Goal: Task Accomplishment & Management: Manage account settings

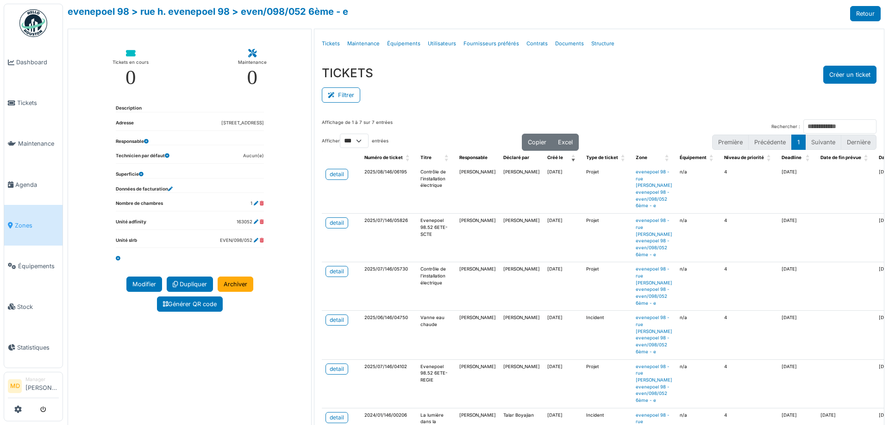
select select "***"
click at [26, 209] on link "Zones" at bounding box center [33, 225] width 58 height 41
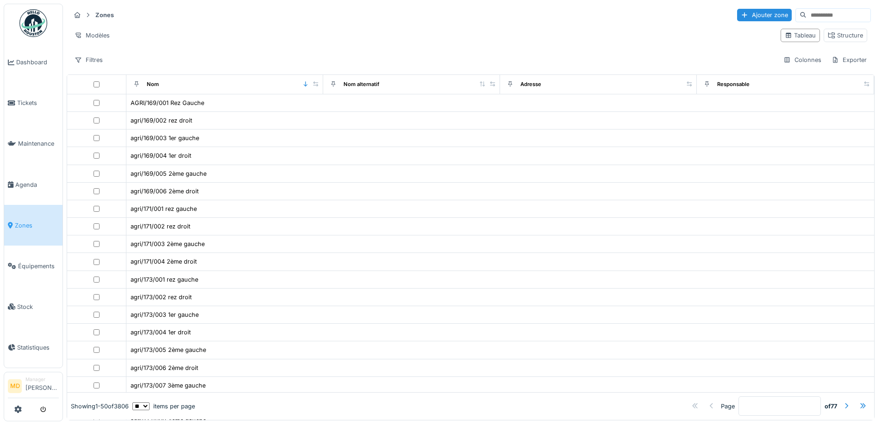
click at [812, 14] on input at bounding box center [838, 15] width 64 height 13
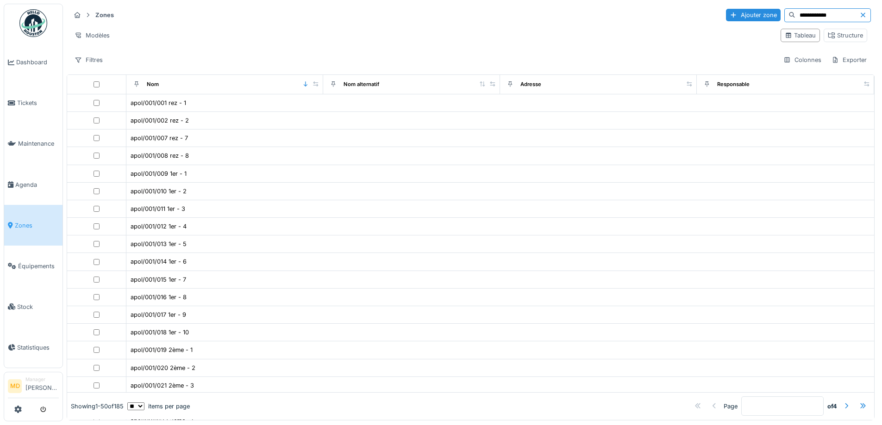
type input "**********"
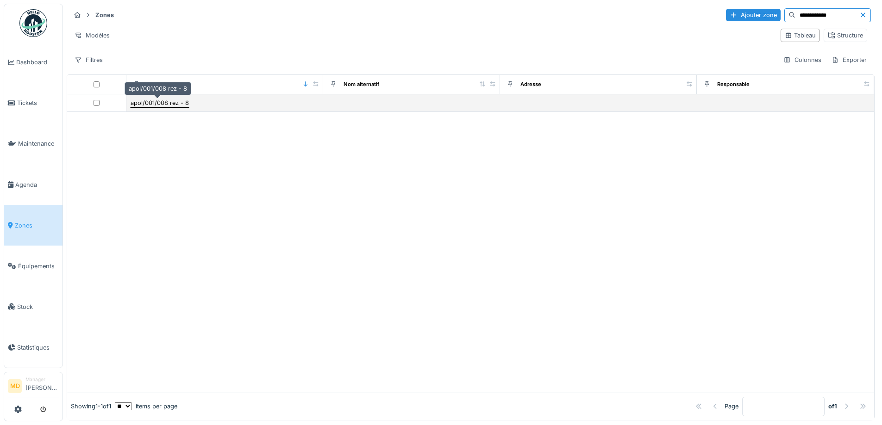
click at [177, 102] on div "apol/001/008 rez - 8" at bounding box center [160, 103] width 58 height 9
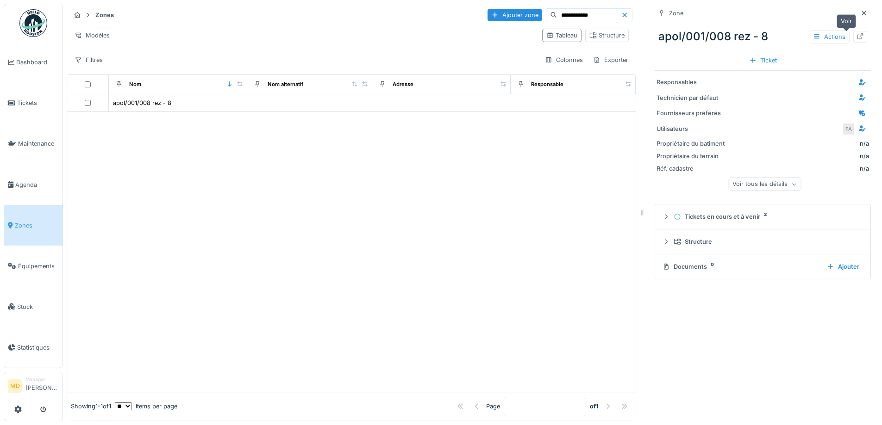
click at [853, 36] on div at bounding box center [860, 37] width 14 height 12
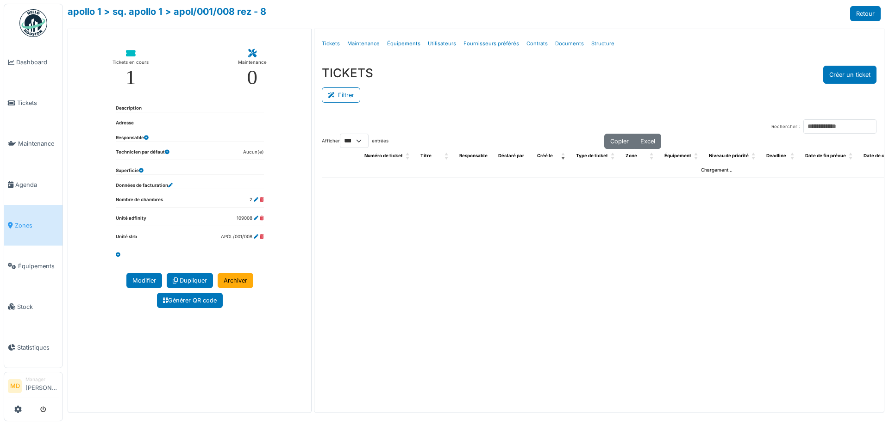
select select "***"
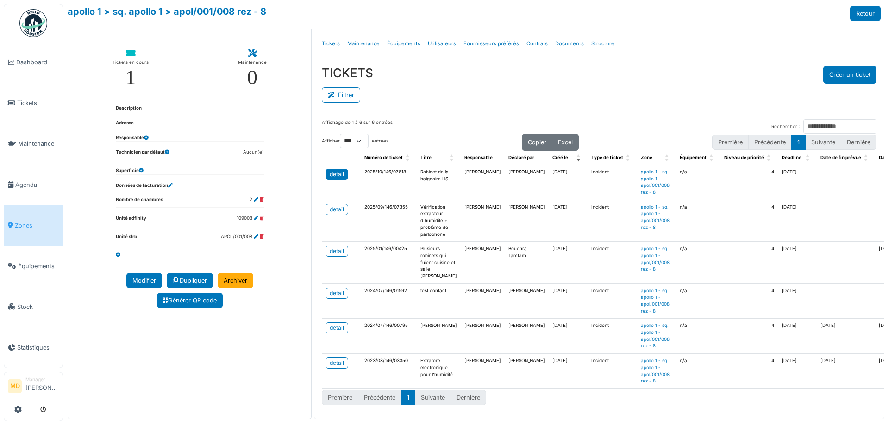
click at [330, 174] on div "detail" at bounding box center [337, 174] width 14 height 8
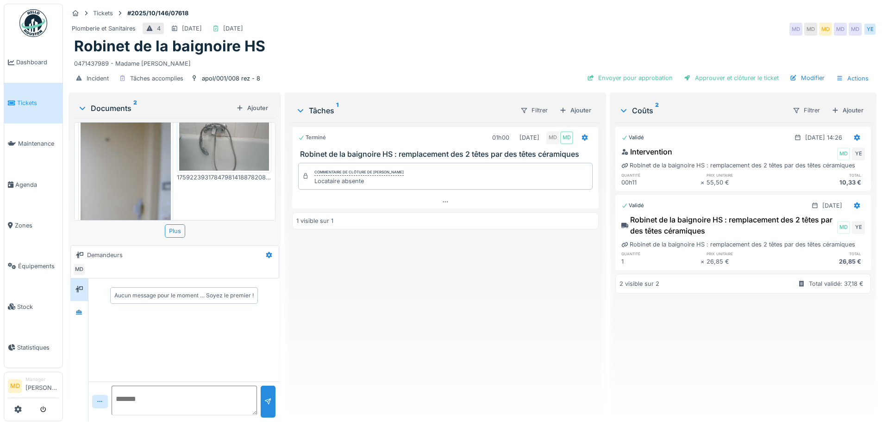
scroll to position [45, 0]
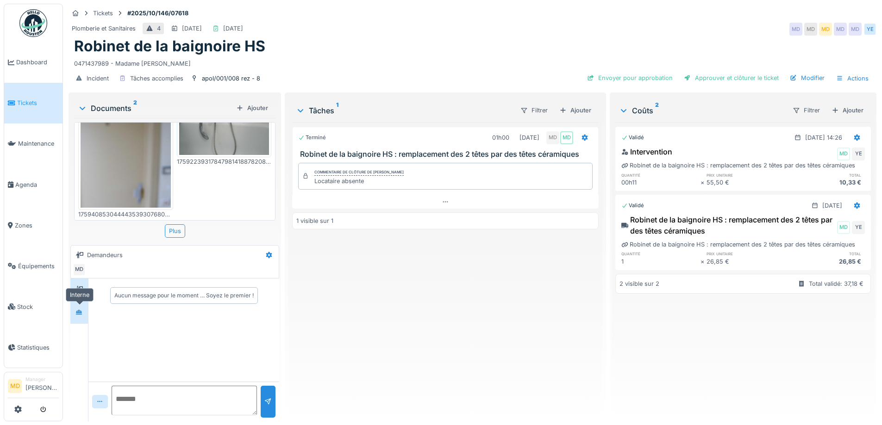
click at [83, 309] on div at bounding box center [79, 313] width 14 height 12
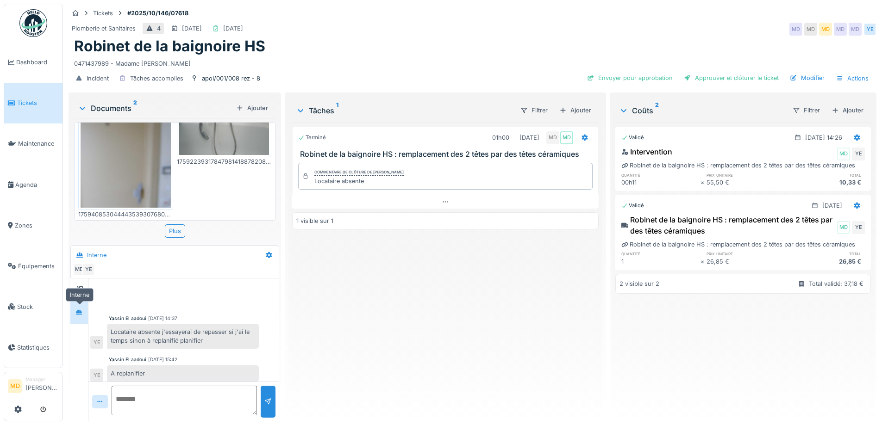
scroll to position [4, 0]
click at [82, 294] on div at bounding box center [78, 290] width 7 height 9
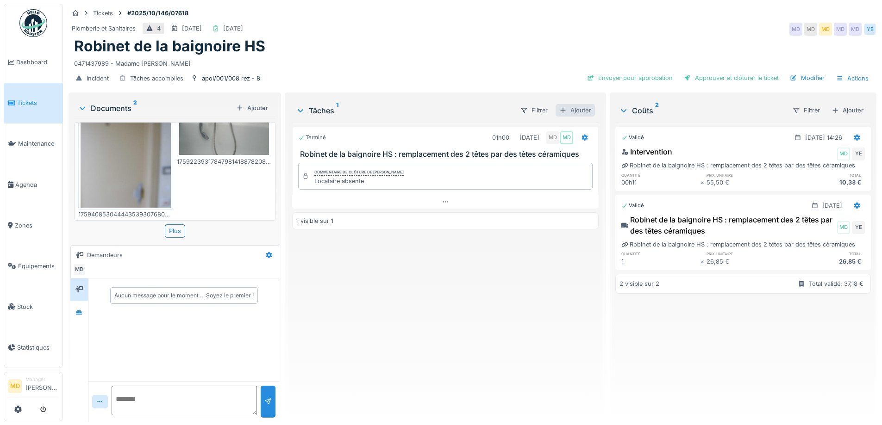
click at [569, 109] on div "Ajouter" at bounding box center [574, 110] width 39 height 12
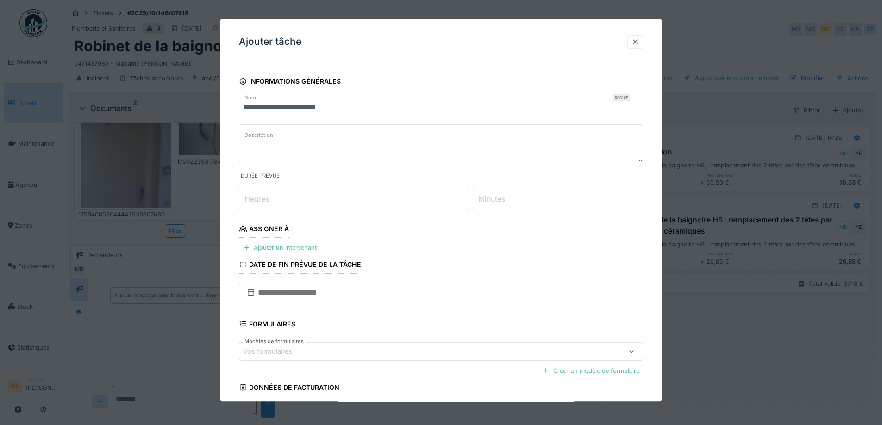
click at [636, 42] on div at bounding box center [634, 41] width 7 height 9
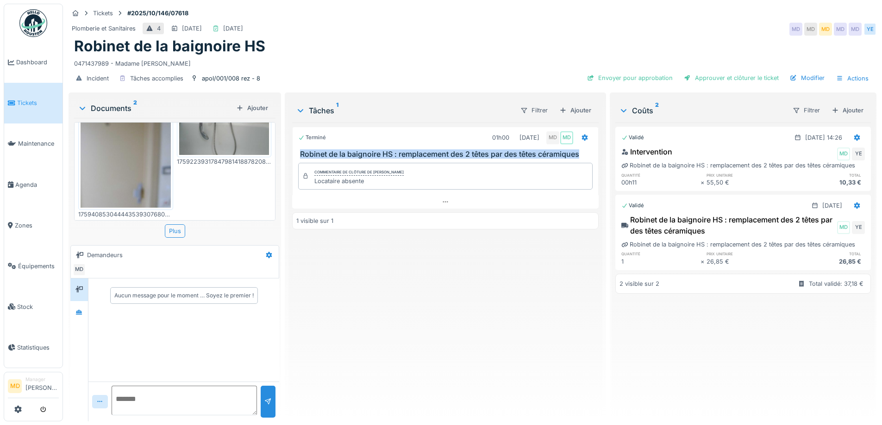
drag, startPoint x: 582, startPoint y: 154, endPoint x: 298, endPoint y: 147, distance: 283.8
click at [298, 147] on div "Terminé 01h00 02/10/2025 MD MD Robinet de la baignoire HS : remplacement des 2 …" at bounding box center [445, 143] width 306 height 32
copy h3 "Robinet de la baignoire HS : remplacement des 2 têtes par des têtes céramiques"
click at [585, 108] on div "Ajouter" at bounding box center [574, 110] width 39 height 12
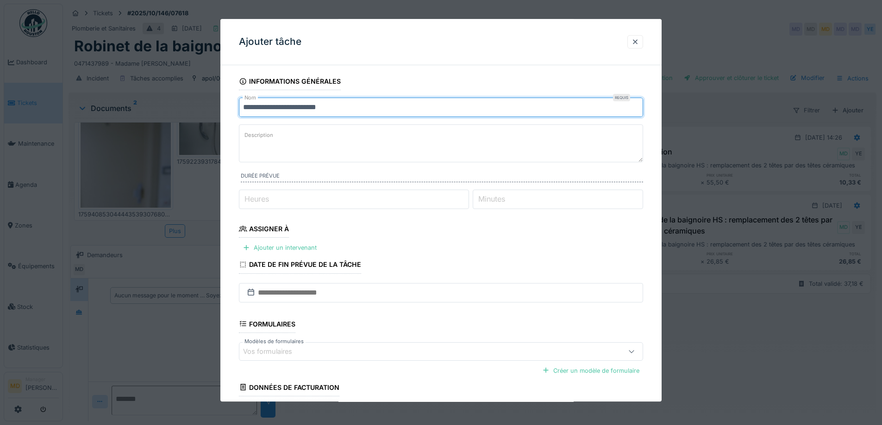
drag, startPoint x: 362, startPoint y: 108, endPoint x: 183, endPoint y: 113, distance: 178.7
click at [183, 113] on div "**********" at bounding box center [472, 212] width 819 height 425
paste input "**********"
type input "**********"
click at [286, 199] on input "Heures" at bounding box center [354, 199] width 230 height 19
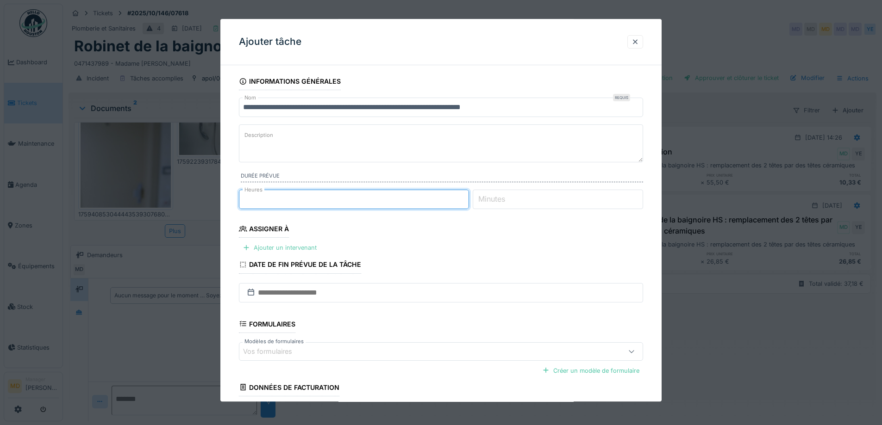
type input "*"
click at [306, 249] on div "Ajouter un intervenant" at bounding box center [279, 248] width 81 height 12
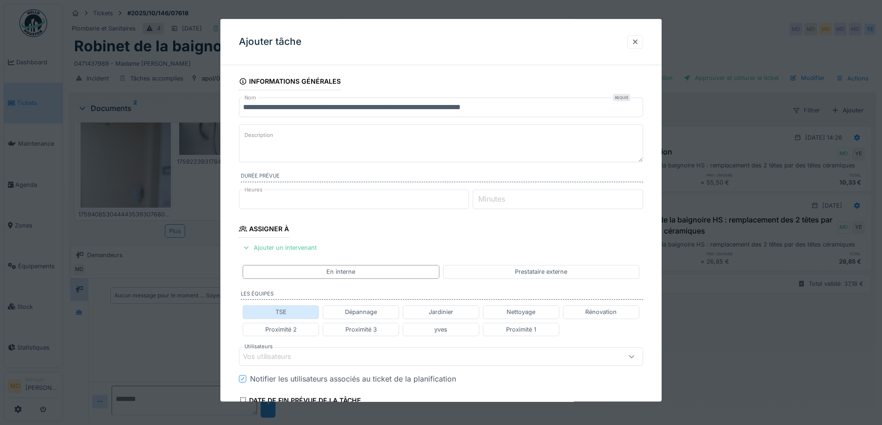
scroll to position [185, 0]
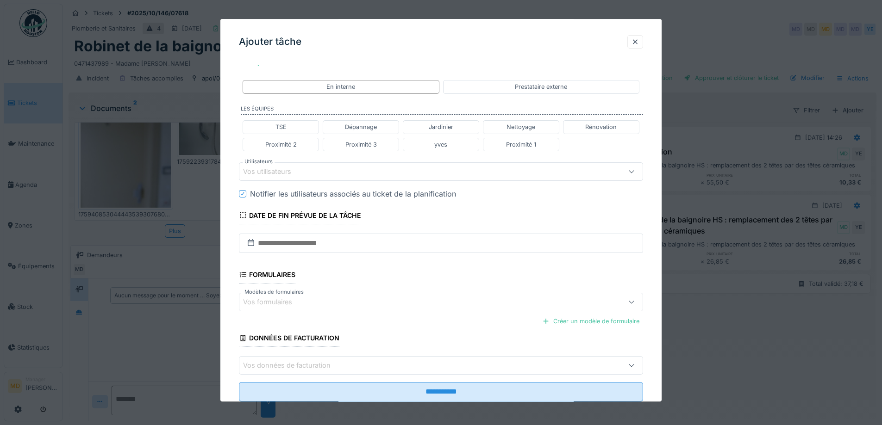
click at [286, 171] on div "Vos utilisateurs" at bounding box center [273, 172] width 61 height 10
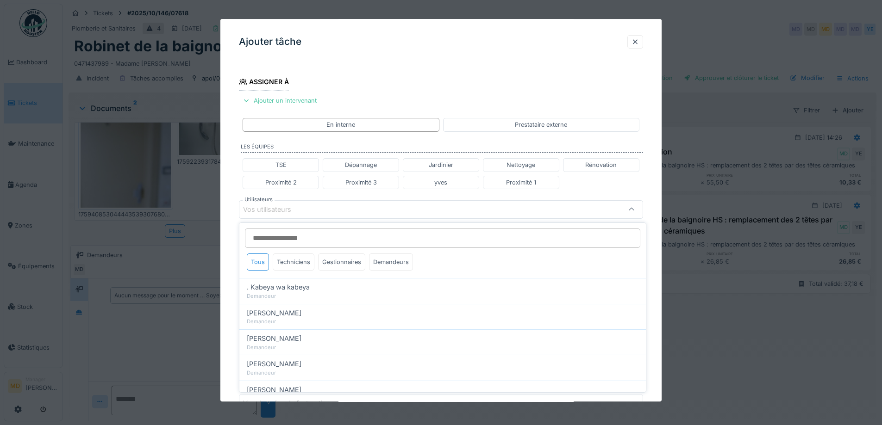
scroll to position [146, 0]
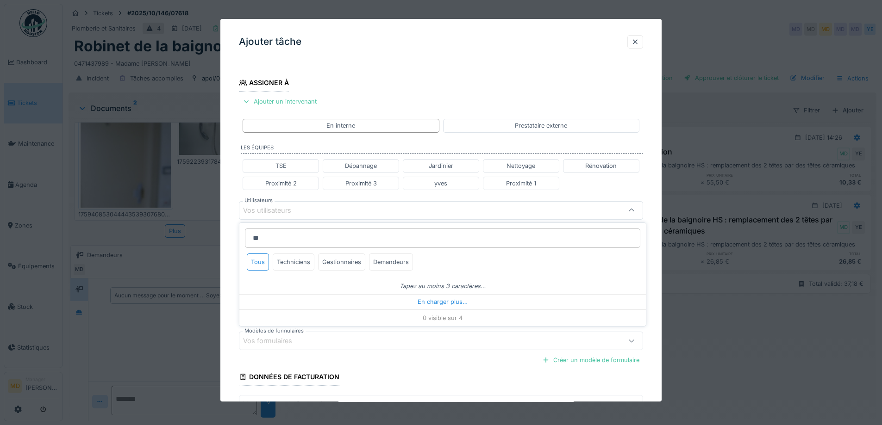
type input "*"
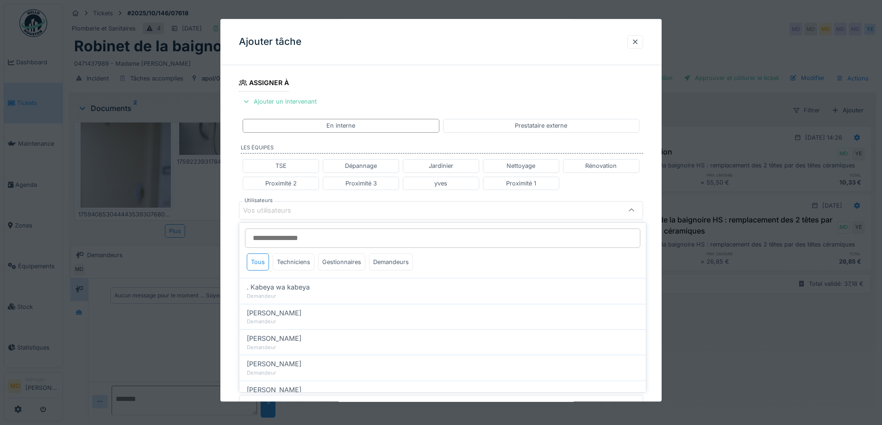
click at [420, 82] on fieldset "**********" at bounding box center [441, 187] width 404 height 522
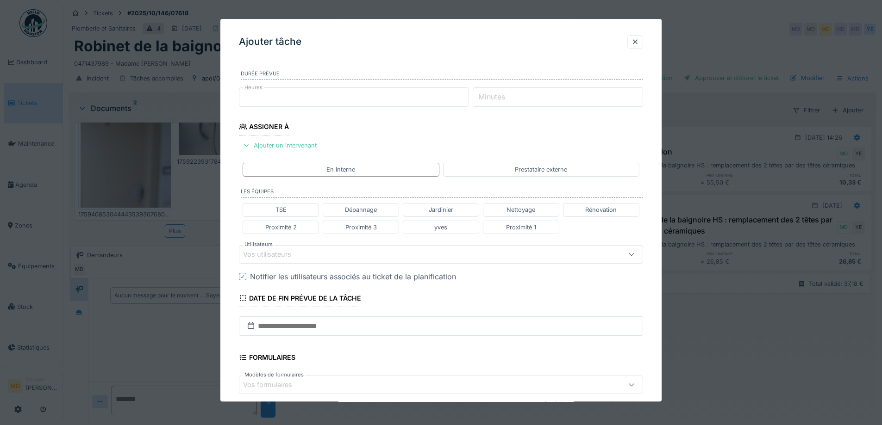
scroll to position [0, 0]
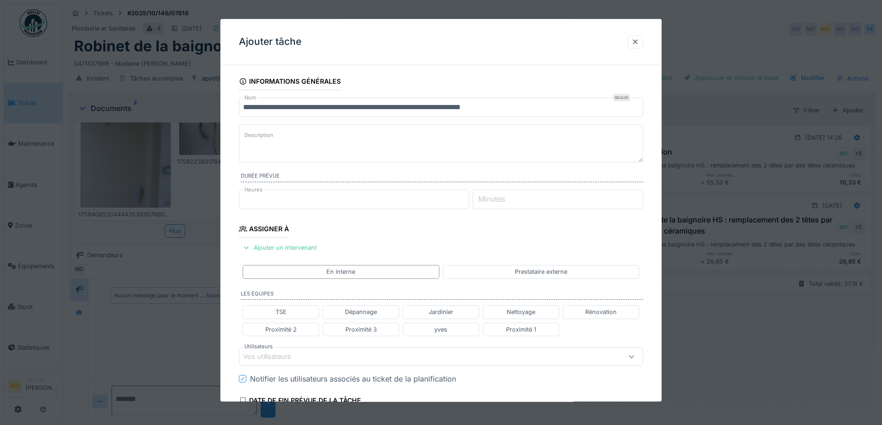
click at [280, 134] on textarea "Description" at bounding box center [441, 144] width 404 height 38
click at [639, 41] on div at bounding box center [634, 41] width 7 height 9
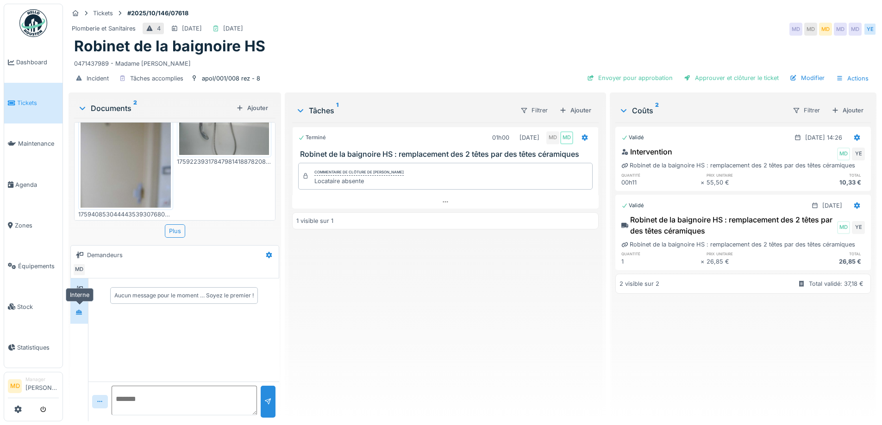
click at [78, 311] on icon at bounding box center [79, 312] width 6 height 5
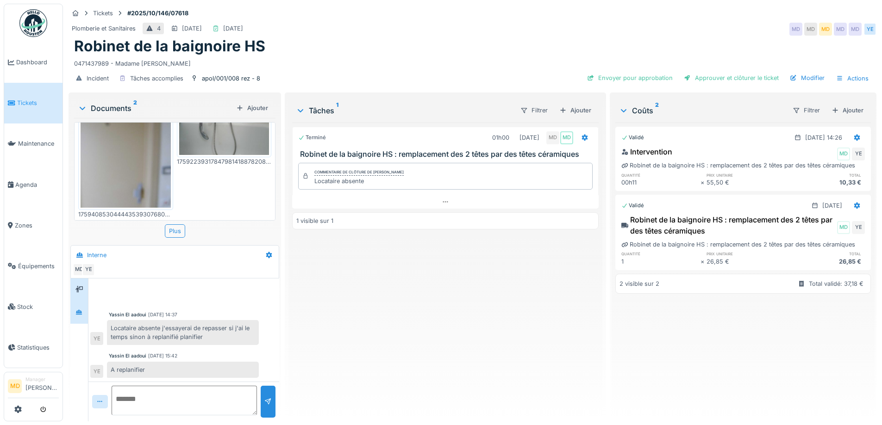
click at [80, 292] on icon at bounding box center [78, 289] width 7 height 6
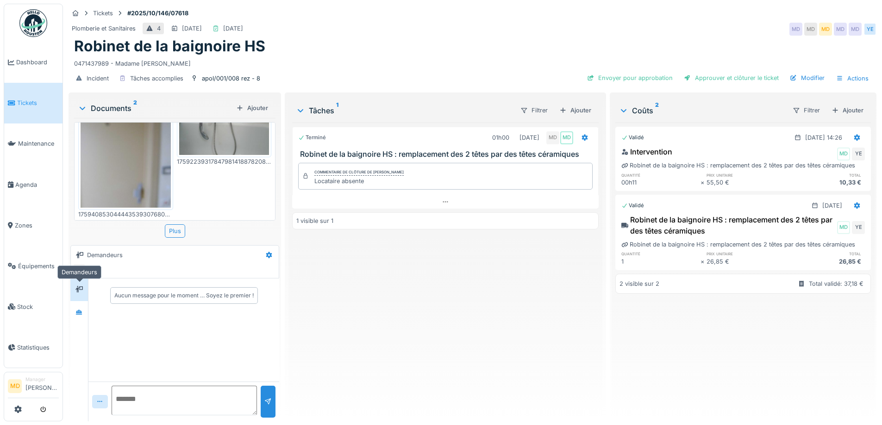
scroll to position [0, 0]
click at [198, 403] on textarea at bounding box center [184, 401] width 145 height 30
click at [566, 111] on div "Ajouter" at bounding box center [574, 110] width 39 height 12
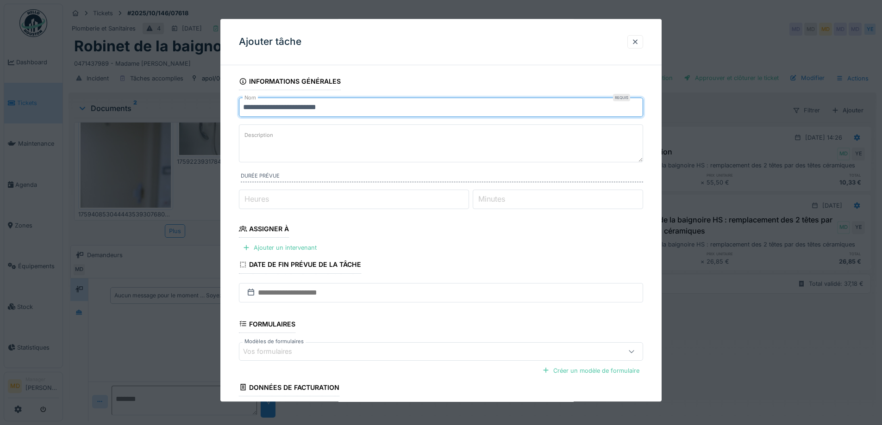
drag, startPoint x: 282, startPoint y: 108, endPoint x: 137, endPoint y: 107, distance: 144.9
click at [141, 107] on div "**********" at bounding box center [472, 212] width 819 height 425
paste input "**********"
type input "**********"
click at [307, 145] on textarea "Description" at bounding box center [441, 144] width 404 height 38
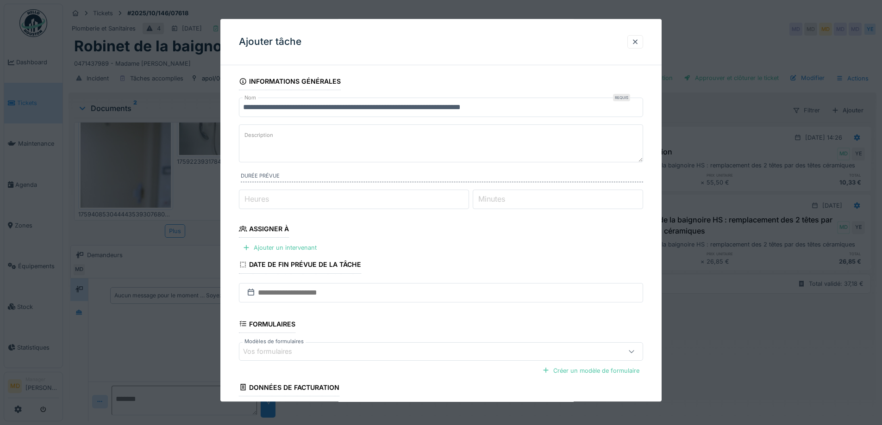
click at [309, 195] on input "Heures" at bounding box center [354, 199] width 230 height 19
type input "*"
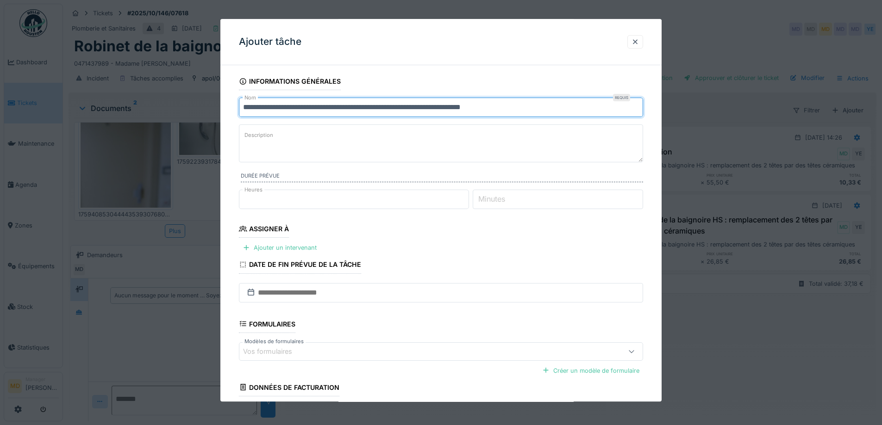
click at [533, 104] on input "**********" at bounding box center [441, 107] width 404 height 19
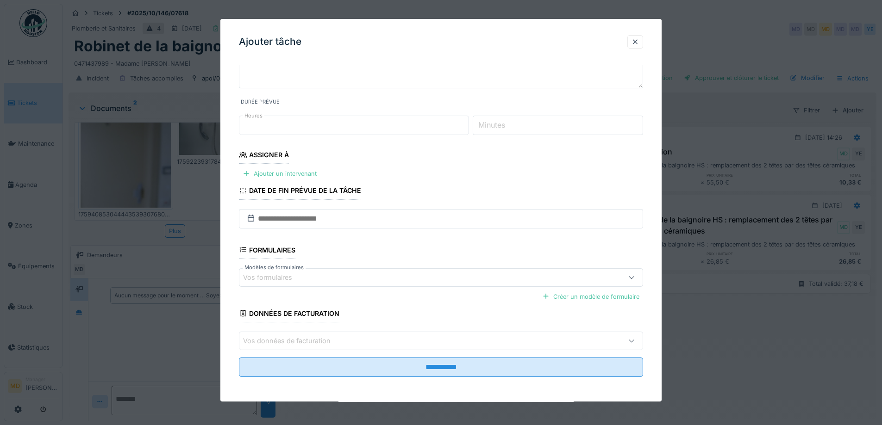
scroll to position [75, 0]
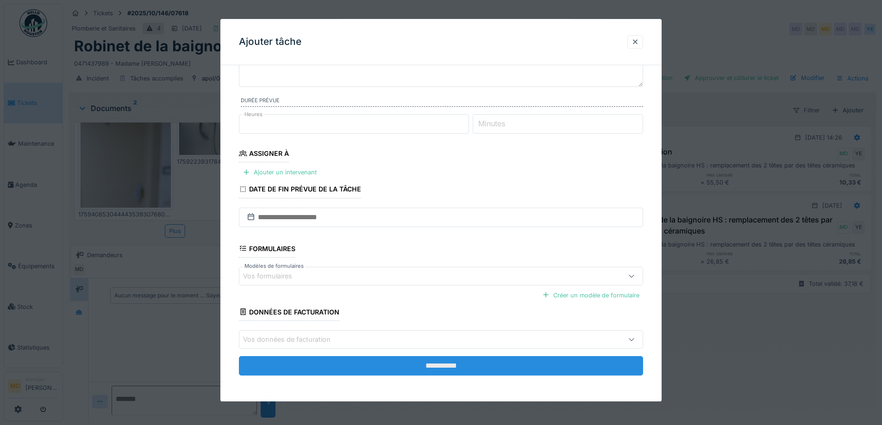
type input "**********"
click at [424, 370] on input "**********" at bounding box center [441, 365] width 404 height 19
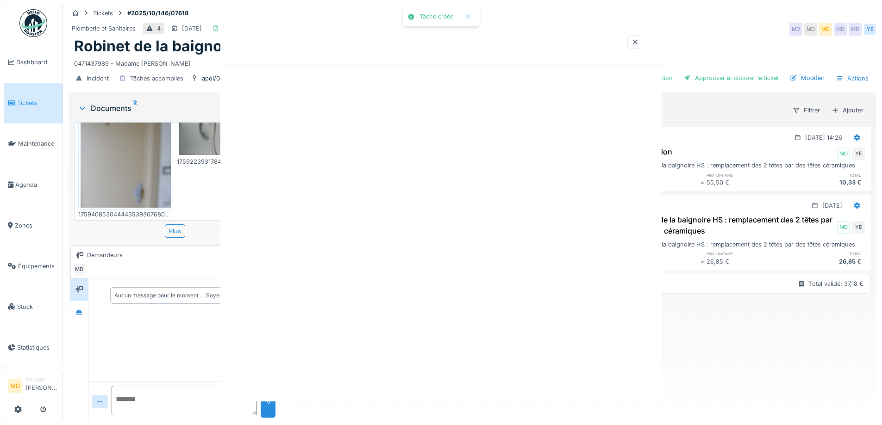
scroll to position [0, 0]
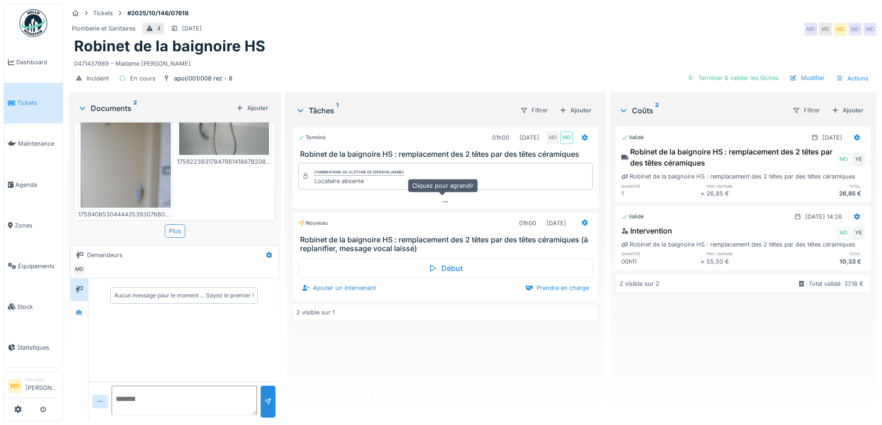
click at [435, 202] on div at bounding box center [445, 201] width 306 height 13
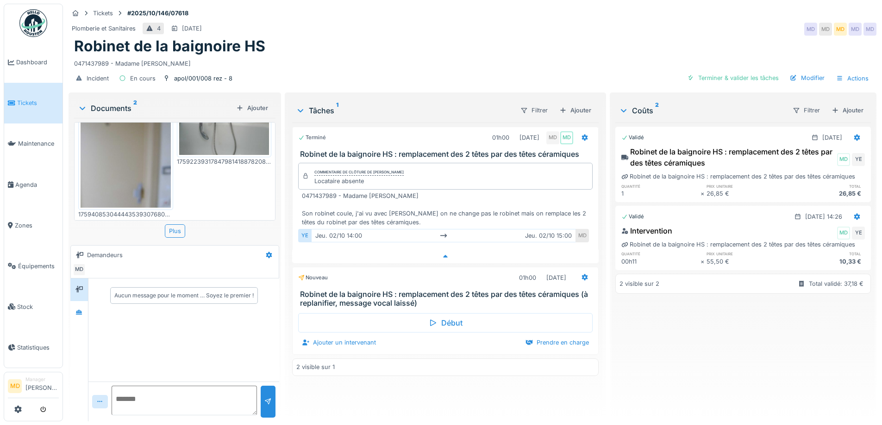
scroll to position [7, 0]
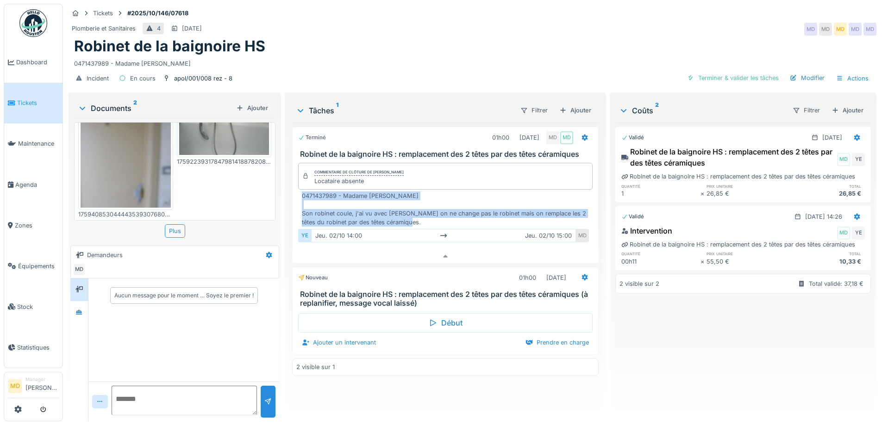
drag, startPoint x: 403, startPoint y: 216, endPoint x: 299, endPoint y: 190, distance: 107.3
click at [299, 192] on div "0471437989 - Madame Fatma AATTACHE Son robinet coule, j'ai vu avec Christian on…" at bounding box center [445, 219] width 294 height 55
copy div "0471437989 - Madame Fatma AATTACHE Son robinet coule, j'ai vu avec Christian on…"
click at [581, 274] on div at bounding box center [584, 278] width 7 height 9
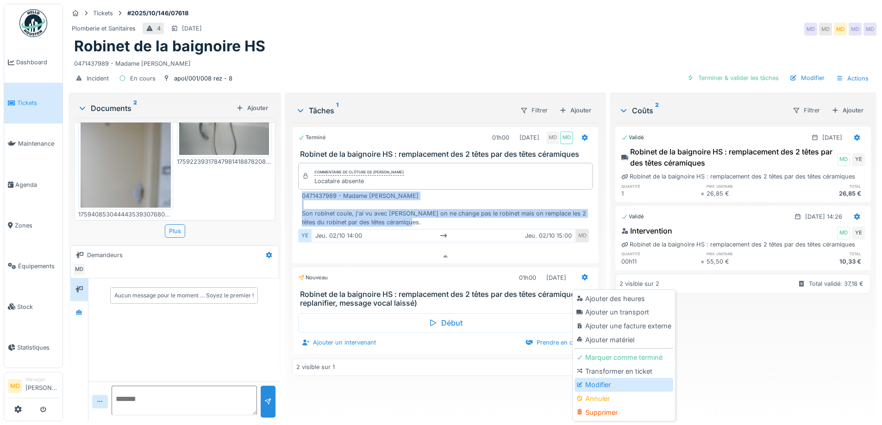
click at [605, 378] on div "Modifier" at bounding box center [623, 385] width 99 height 14
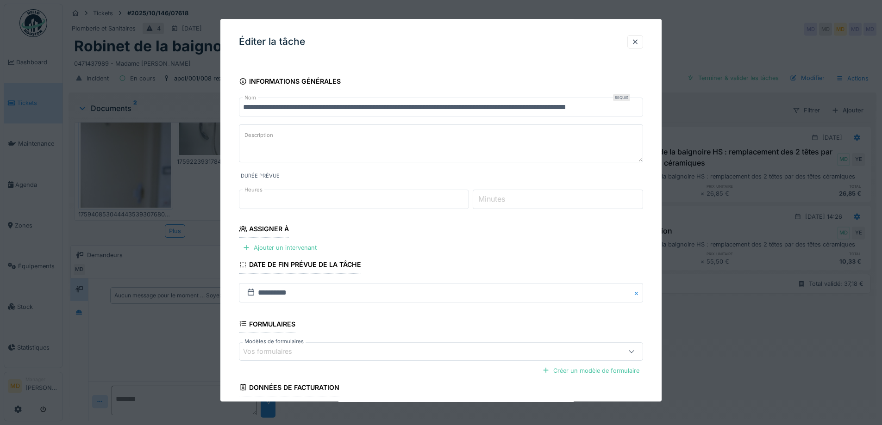
click at [293, 147] on textarea "Description" at bounding box center [441, 144] width 404 height 38
paste textarea "**********"
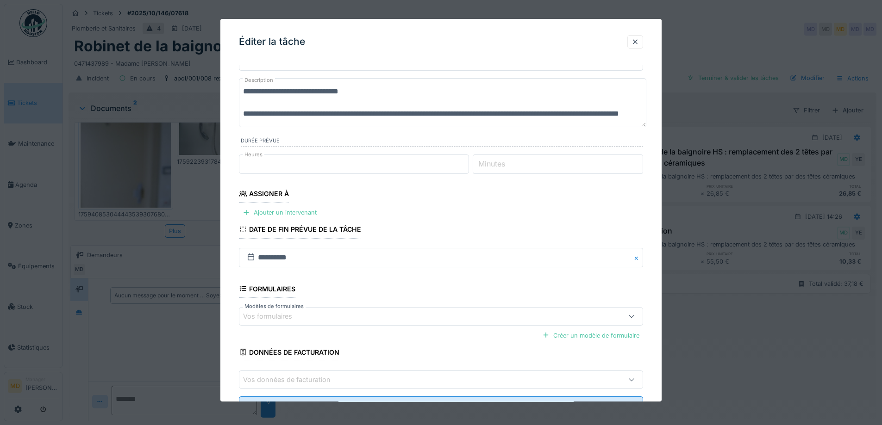
scroll to position [87, 0]
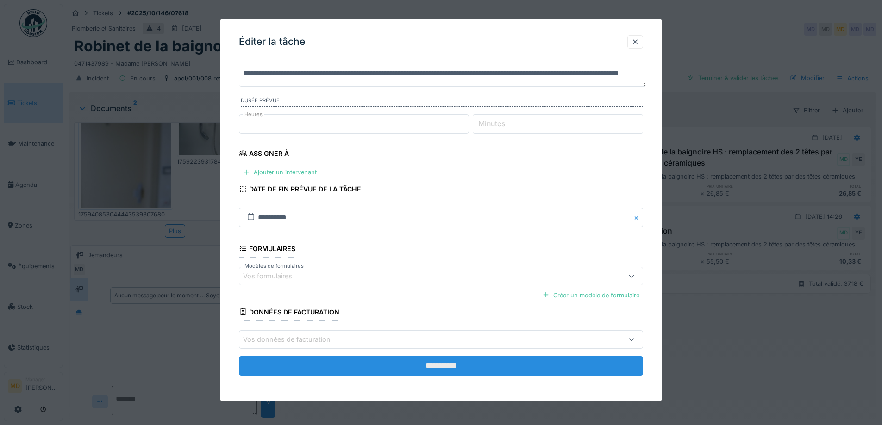
type textarea "**********"
click at [478, 365] on input "**********" at bounding box center [441, 365] width 404 height 19
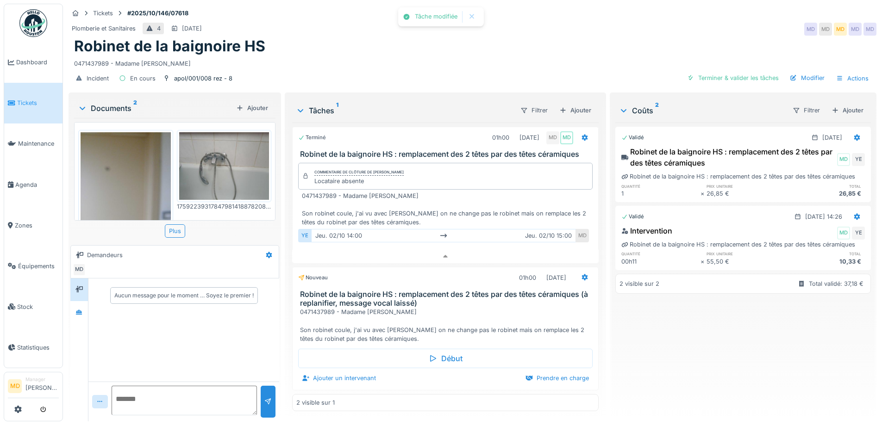
scroll to position [45, 0]
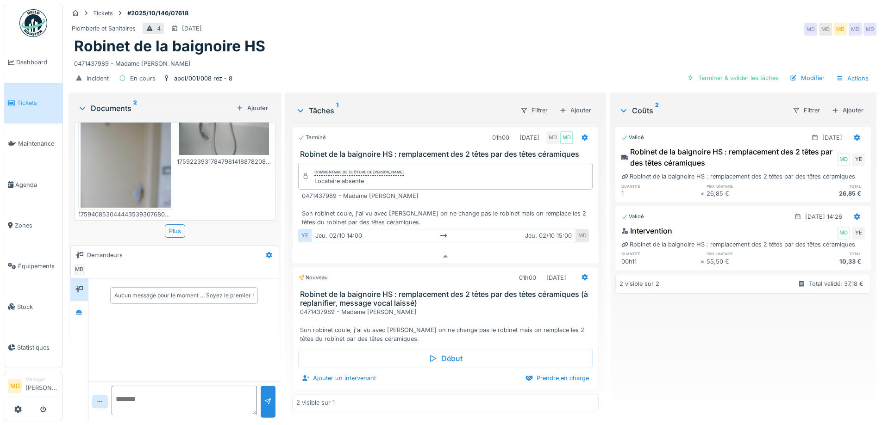
click at [112, 177] on img at bounding box center [126, 147] width 90 height 120
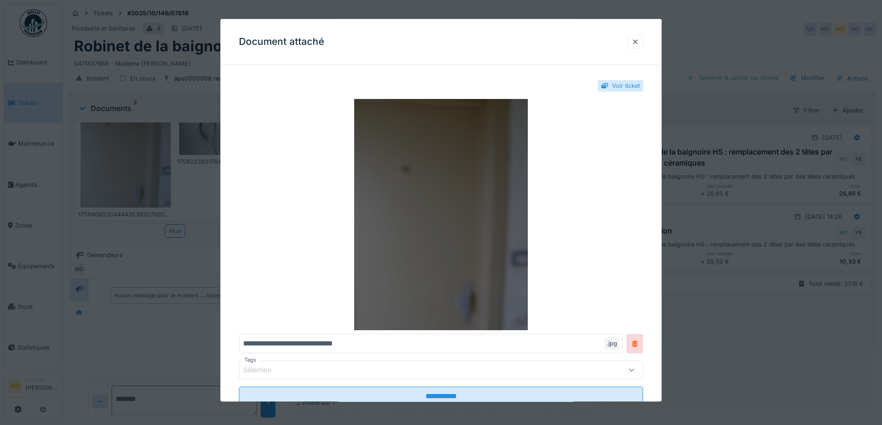
click at [420, 217] on img at bounding box center [441, 215] width 404 height 231
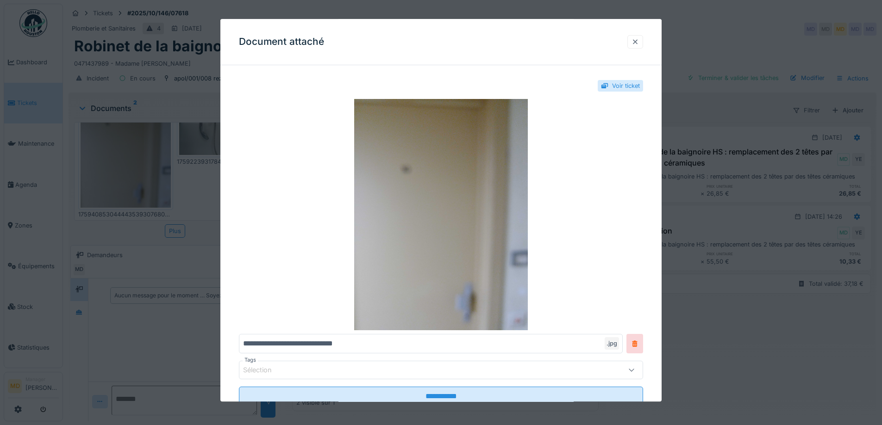
click at [635, 44] on div at bounding box center [634, 41] width 7 height 9
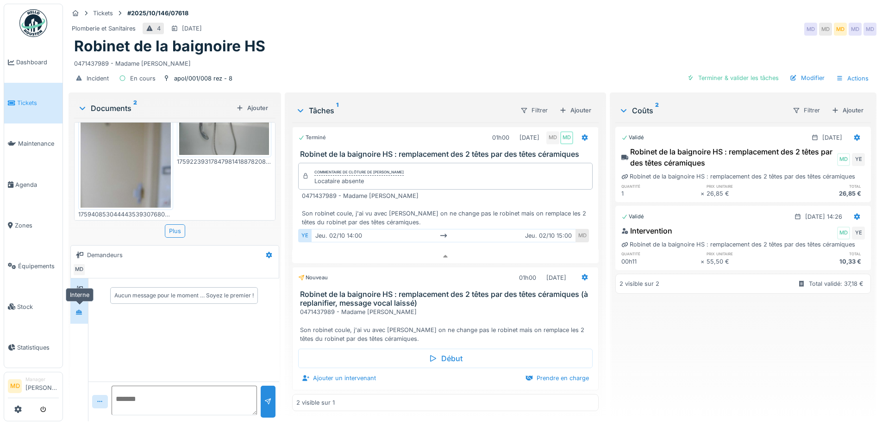
click at [79, 310] on icon at bounding box center [78, 313] width 7 height 6
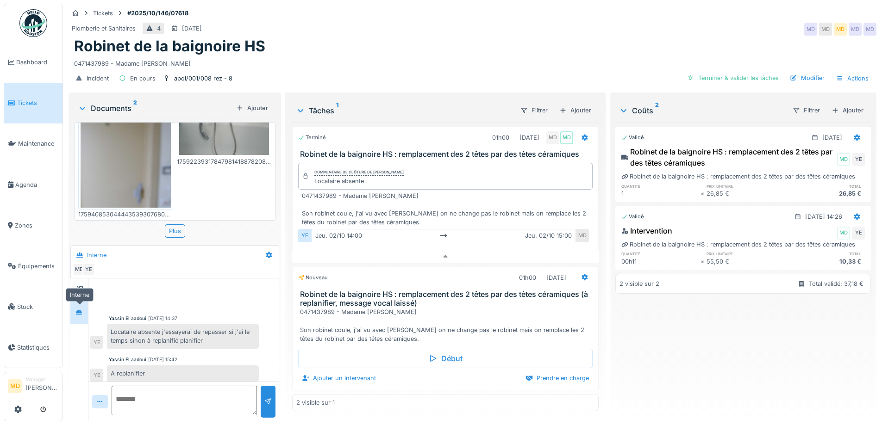
scroll to position [4, 0]
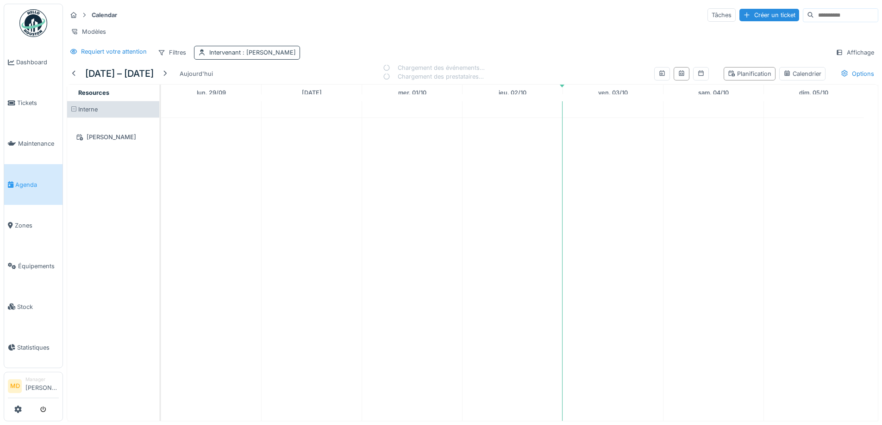
click at [262, 56] on span ": [PERSON_NAME]" at bounding box center [268, 52] width 55 height 7
click at [265, 105] on icon at bounding box center [265, 103] width 5 height 5
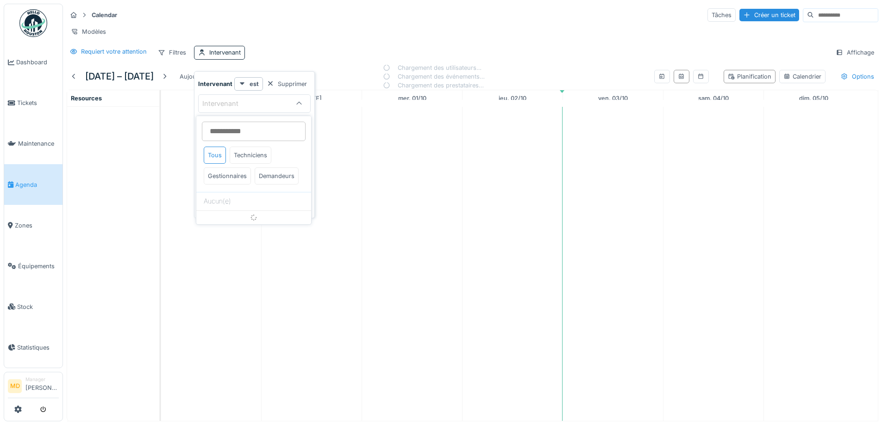
click at [253, 104] on div "Intervenant" at bounding box center [245, 104] width 87 height 10
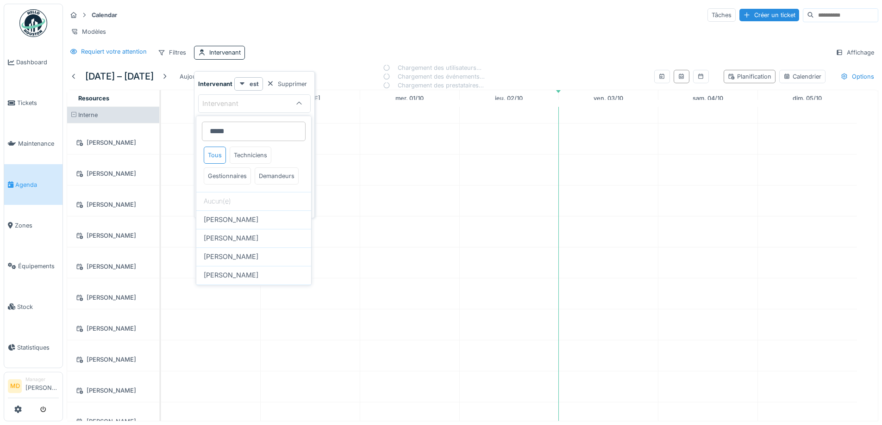
type input "*****"
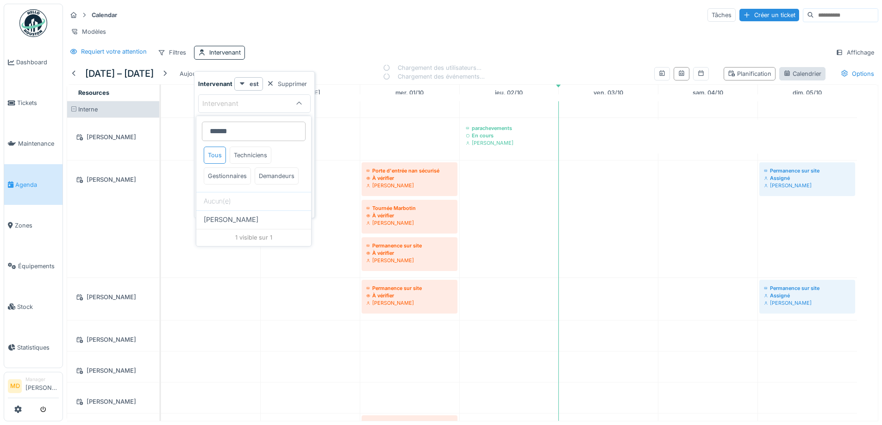
click at [783, 78] on div "Calendrier" at bounding box center [802, 73] width 38 height 9
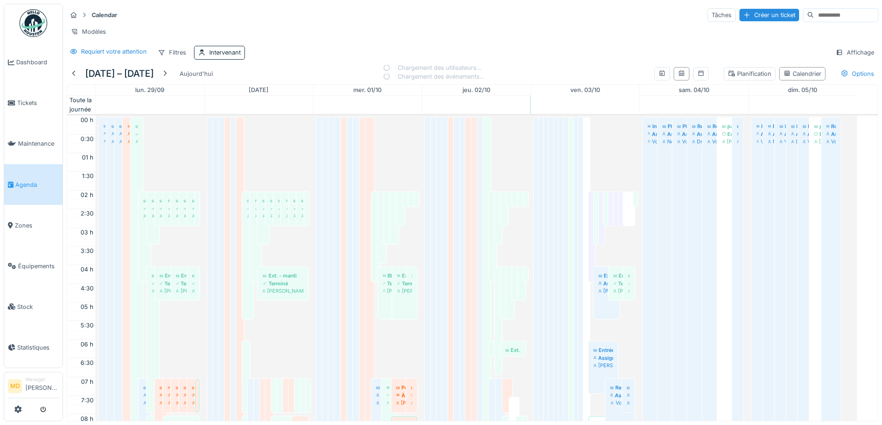
scroll to position [224, 0]
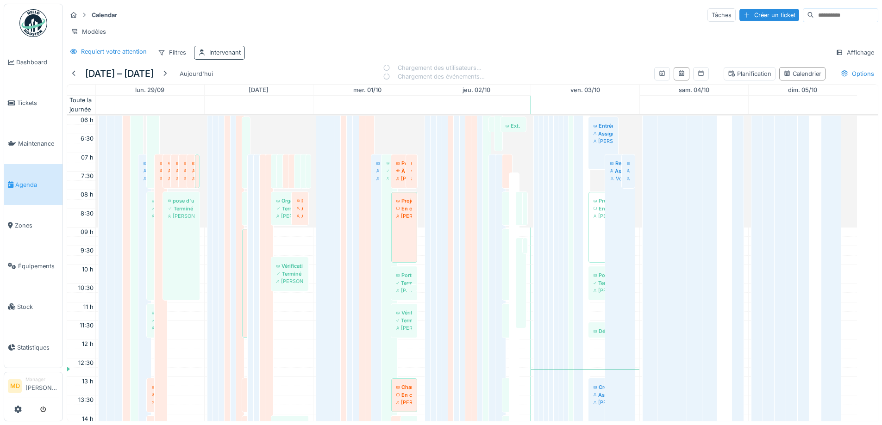
click at [227, 57] on div "Intervenant" at bounding box center [224, 52] width 31 height 9
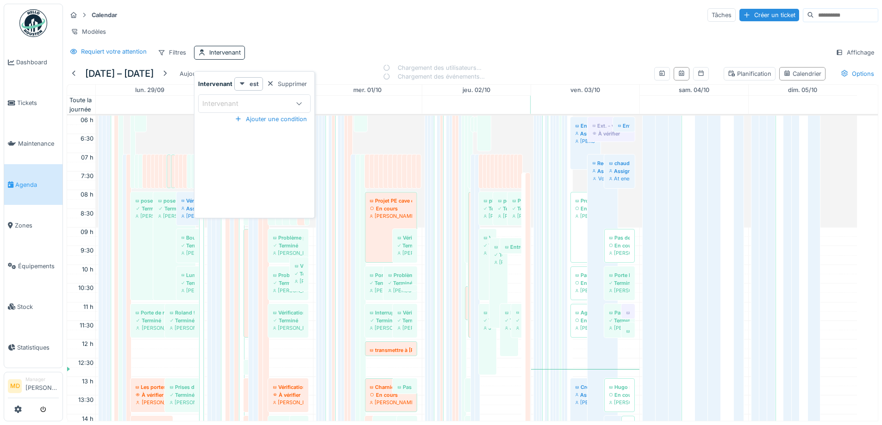
click at [254, 110] on div "Intervenant" at bounding box center [254, 103] width 112 height 19
type input "*****"
click at [248, 158] on div "Techniciens" at bounding box center [251, 155] width 42 height 17
click at [245, 134] on input "*****" at bounding box center [254, 131] width 104 height 19
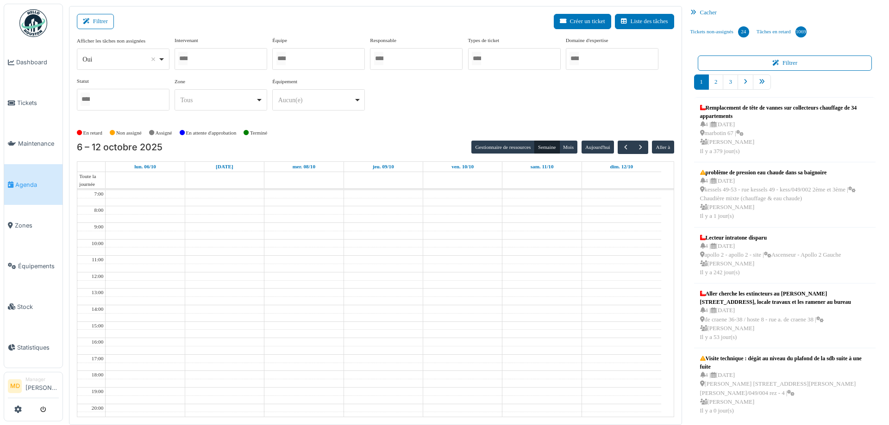
click at [222, 63] on div at bounding box center [220, 59] width 93 height 22
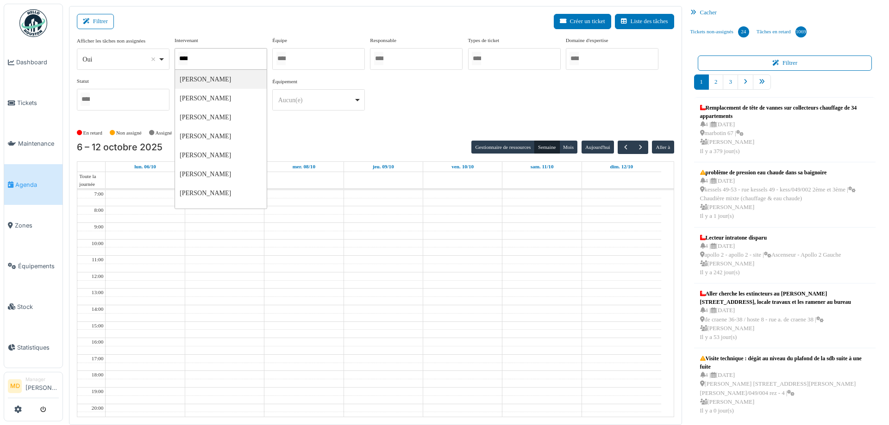
type input "*****"
click at [533, 111] on div "**********" at bounding box center [375, 78] width 597 height 82
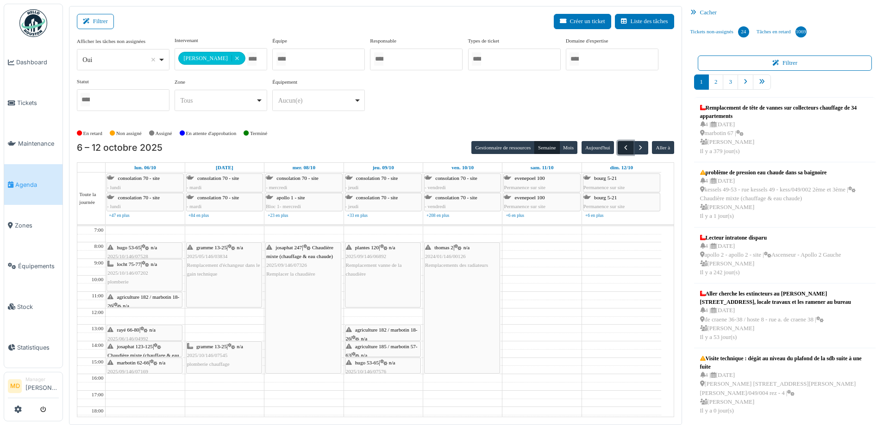
click at [622, 145] on span "button" at bounding box center [626, 148] width 8 height 8
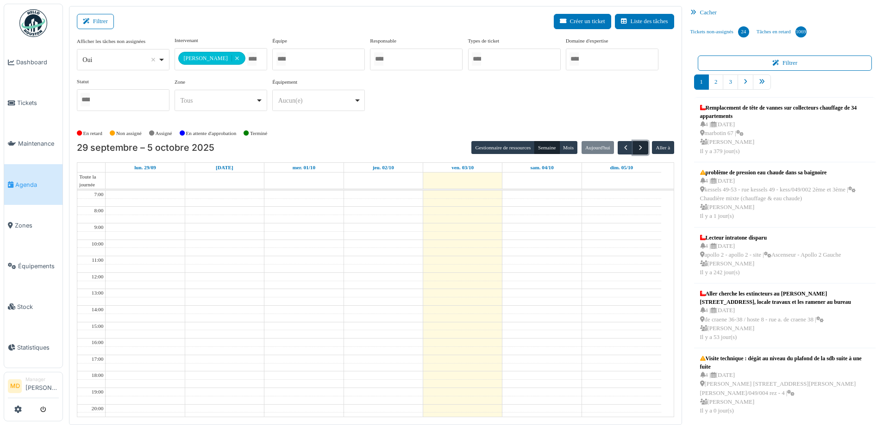
click at [641, 146] on button "button" at bounding box center [640, 147] width 15 height 13
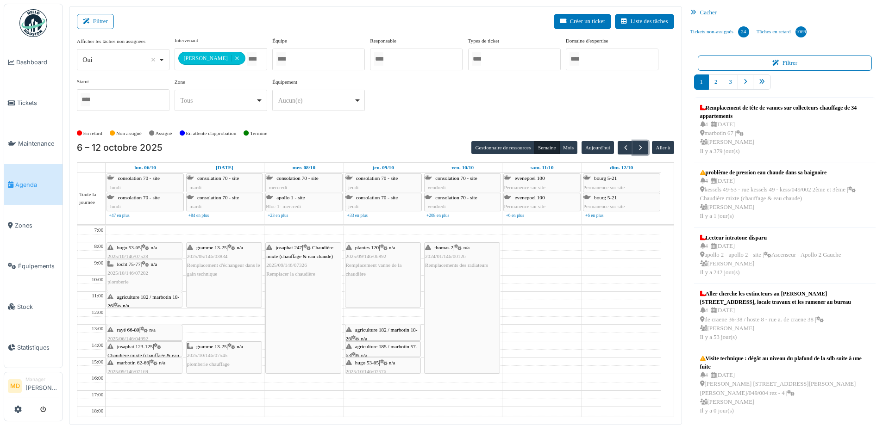
click at [371, 329] on span "agriculture 182 / marbotin 18-26" at bounding box center [382, 334] width 72 height 14
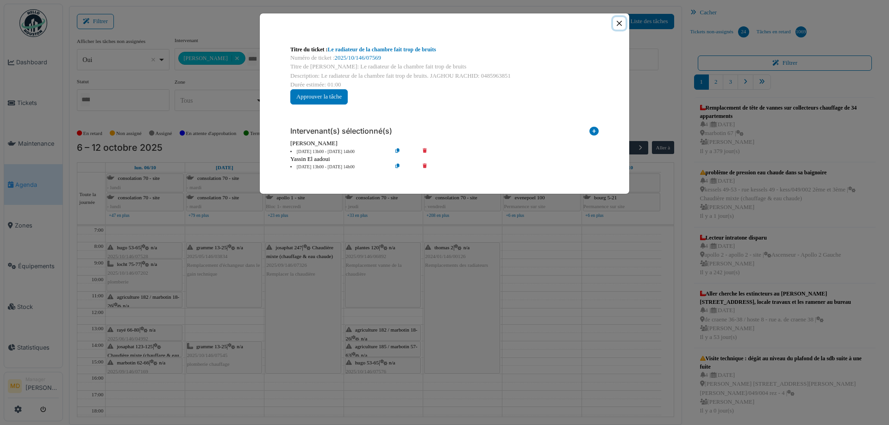
click at [623, 22] on button "Close" at bounding box center [619, 23] width 12 height 12
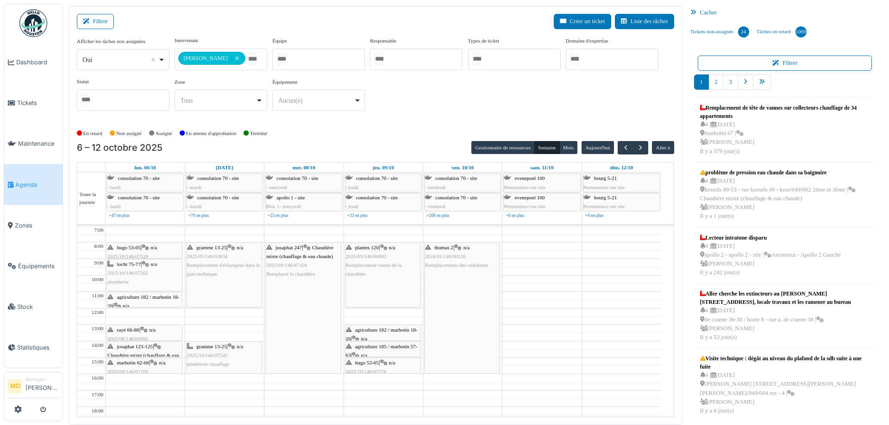
click at [366, 349] on div "agriculture 185 / marbotin 57-63 | n/a 2025/10/146/07577 Fuite d'eau dans le ra…" at bounding box center [383, 360] width 74 height 36
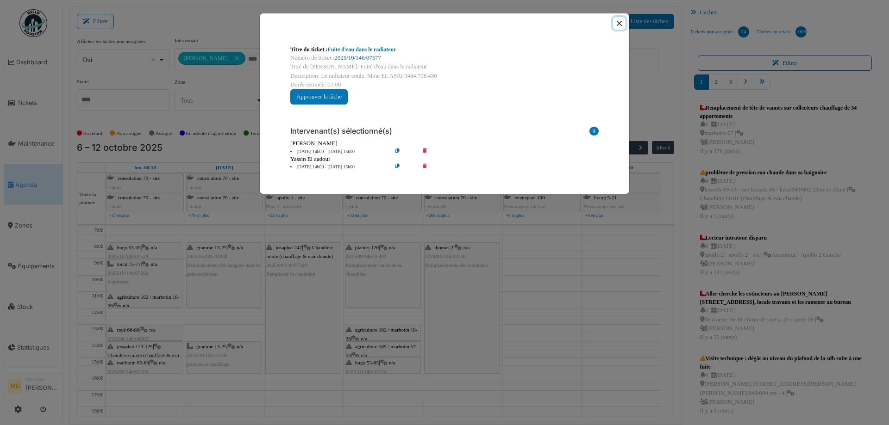
click at [618, 25] on button "Close" at bounding box center [619, 23] width 12 height 12
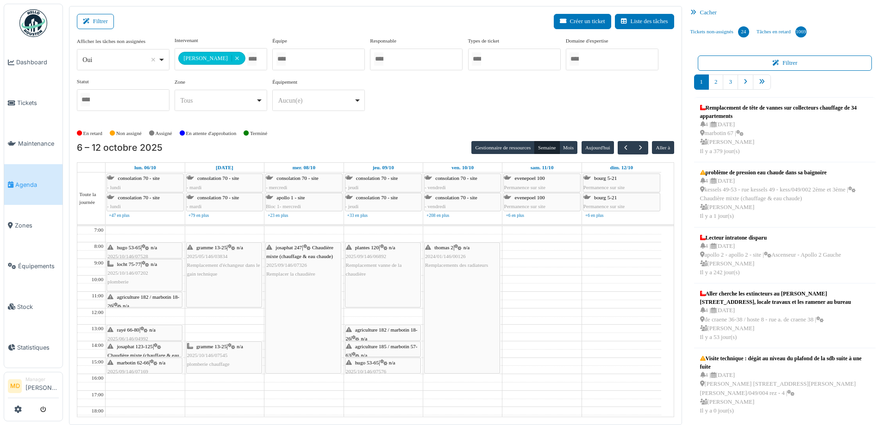
click at [369, 372] on div at bounding box center [382, 374] width 75 height 4
click at [372, 364] on body "Dashboard Tickets Maintenance Agenda Zones Équipements Stock Statistiques MD Ma…" at bounding box center [444, 212] width 889 height 425
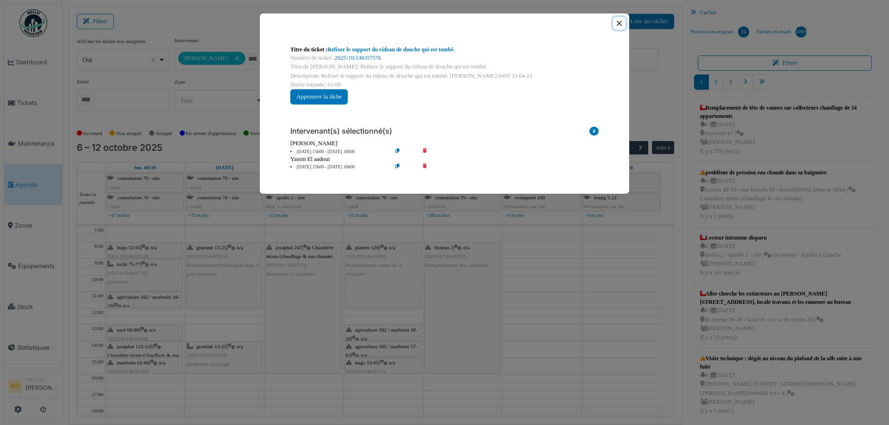
click at [614, 23] on button "Close" at bounding box center [619, 23] width 12 height 12
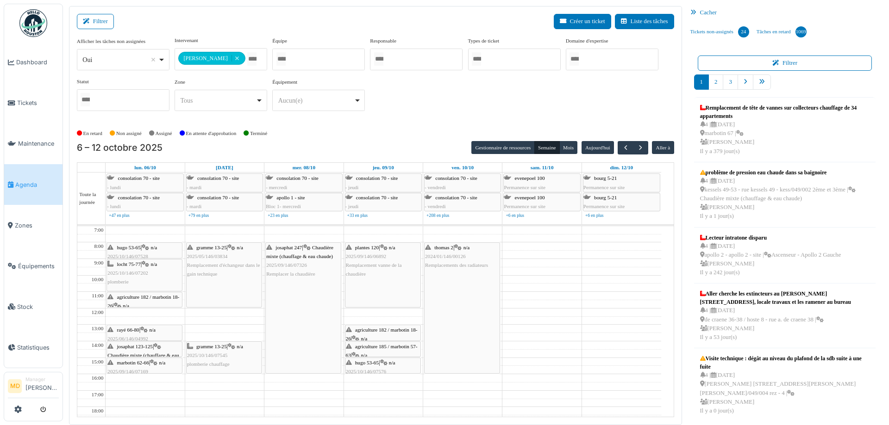
click at [383, 352] on div "agriculture 185 / marbotin 57-63 | n/a 2025/10/146/07577 Fuite d'eau dans le ra…" at bounding box center [383, 360] width 74 height 36
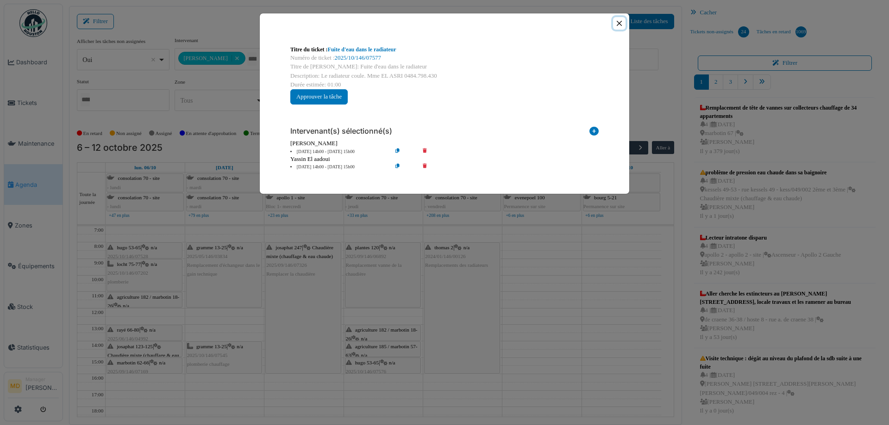
click at [616, 25] on button "Close" at bounding box center [619, 23] width 12 height 12
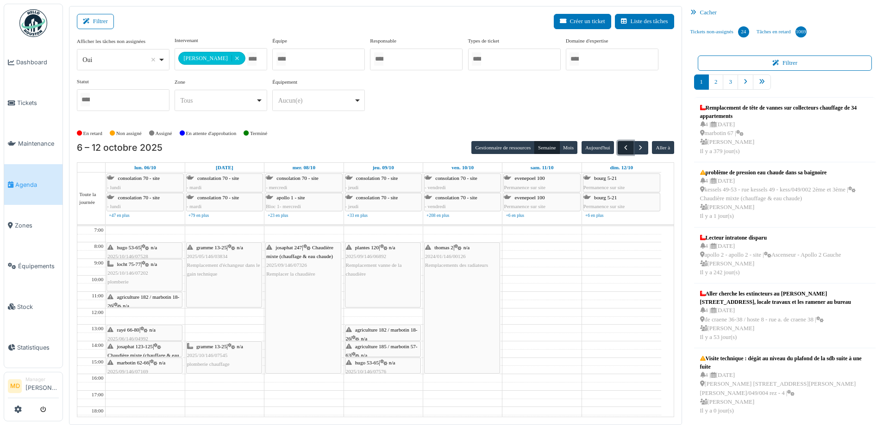
click at [622, 147] on span "button" at bounding box center [626, 148] width 8 height 8
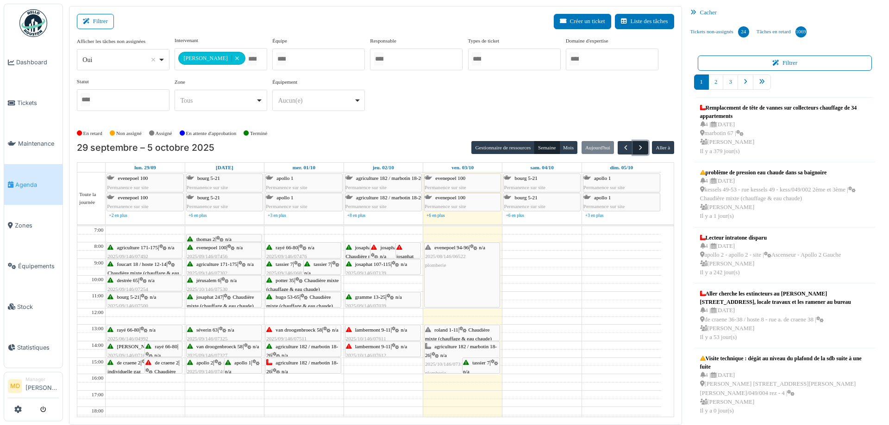
click at [638, 145] on span "button" at bounding box center [640, 148] width 8 height 8
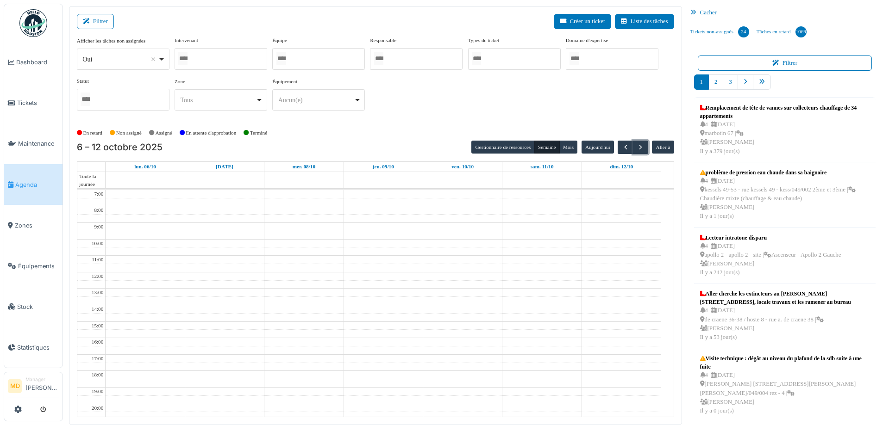
click at [235, 57] on div at bounding box center [220, 59] width 93 height 22
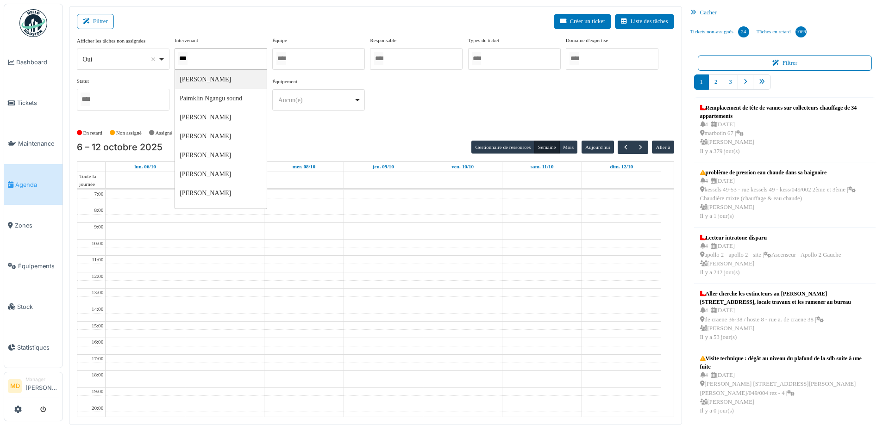
type input "****"
click at [467, 98] on div "**********" at bounding box center [375, 78] width 597 height 82
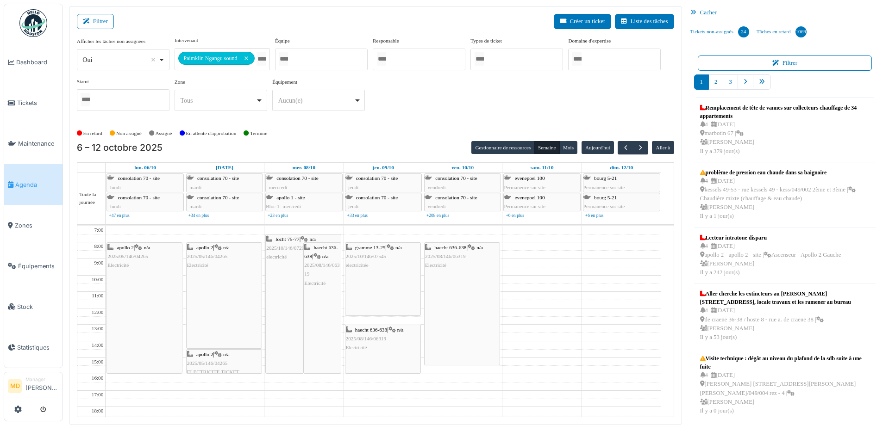
click at [455, 278] on div "haecht 636-638 | n/a 2025/08/146/06319 Electricité" at bounding box center [461, 304] width 75 height 122
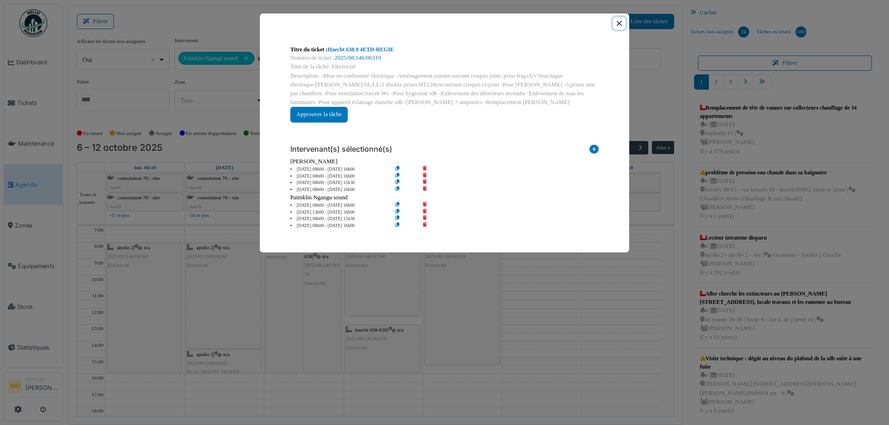
click at [623, 18] on button "Close" at bounding box center [619, 23] width 12 height 12
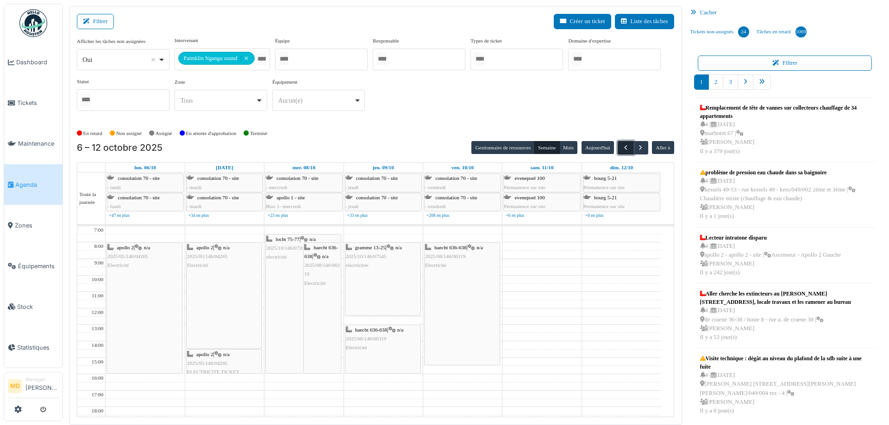
click at [623, 145] on span "button" at bounding box center [626, 148] width 8 height 8
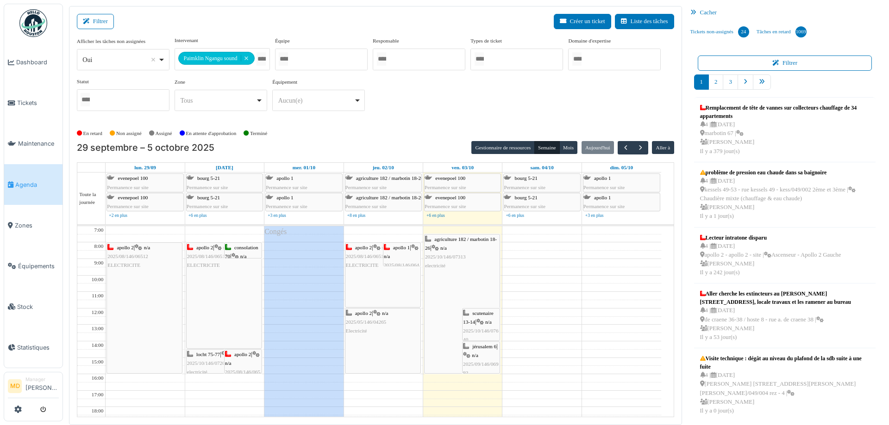
click at [413, 109] on div "**********" at bounding box center [375, 78] width 597 height 82
click at [384, 334] on div "apollo 2 | n/a 2025/05/146/04265 Electricité" at bounding box center [383, 322] width 74 height 27
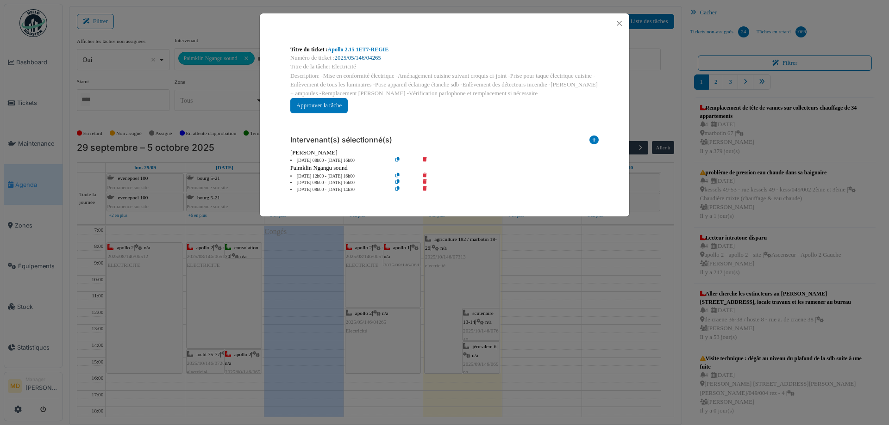
click at [354, 56] on link "2025/05/146/04265" at bounding box center [358, 58] width 46 height 6
click at [619, 22] on button "Close" at bounding box center [619, 23] width 12 height 12
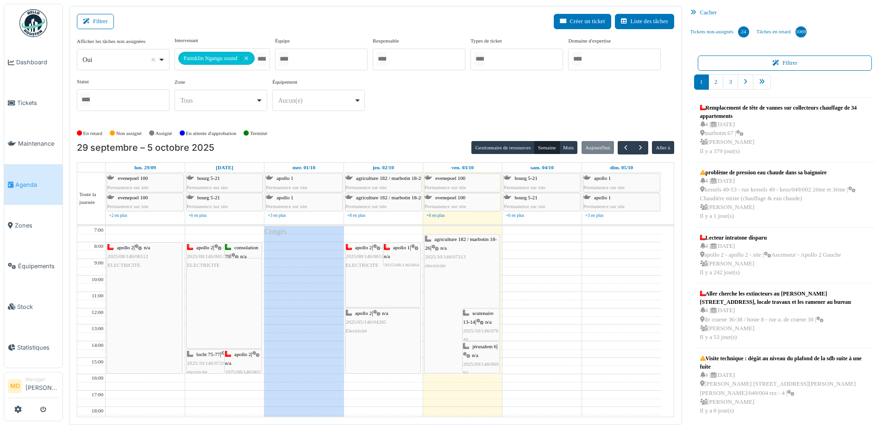
click at [402, 260] on div "apollo 1 | n/a 2025/08/146/06494 ELECTRICITE TICKET" at bounding box center [402, 269] width 36 height 53
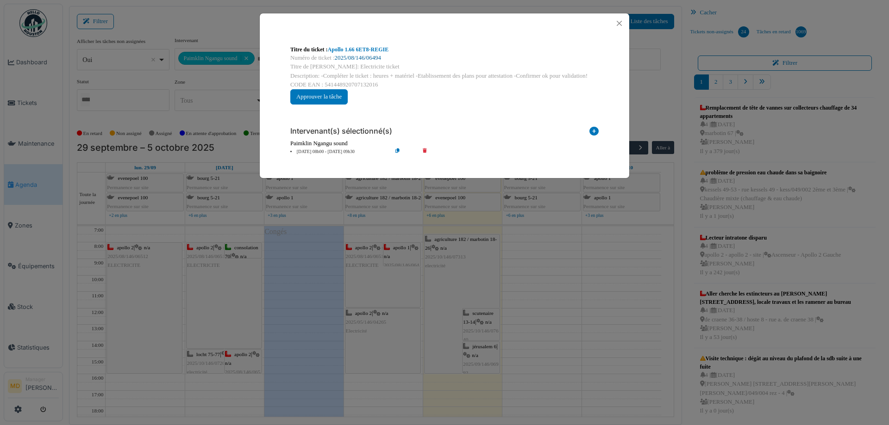
click at [369, 55] on link "2025/08/146/06494" at bounding box center [358, 58] width 46 height 6
click at [617, 25] on button "Close" at bounding box center [619, 23] width 12 height 12
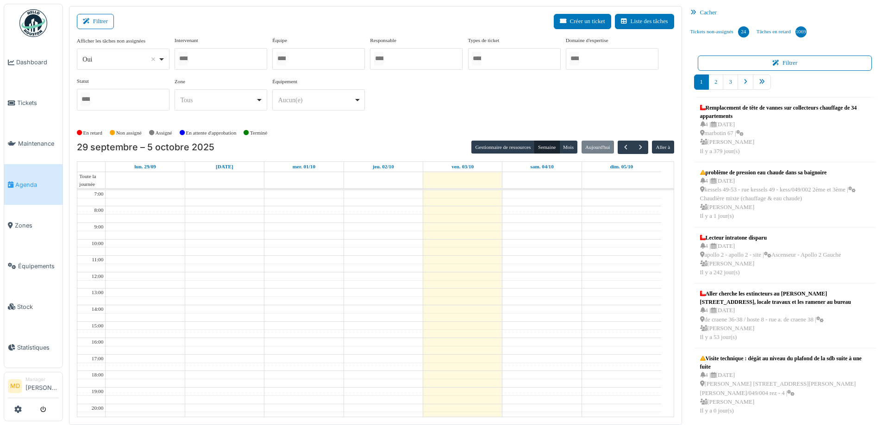
click at [245, 60] on div at bounding box center [220, 59] width 93 height 22
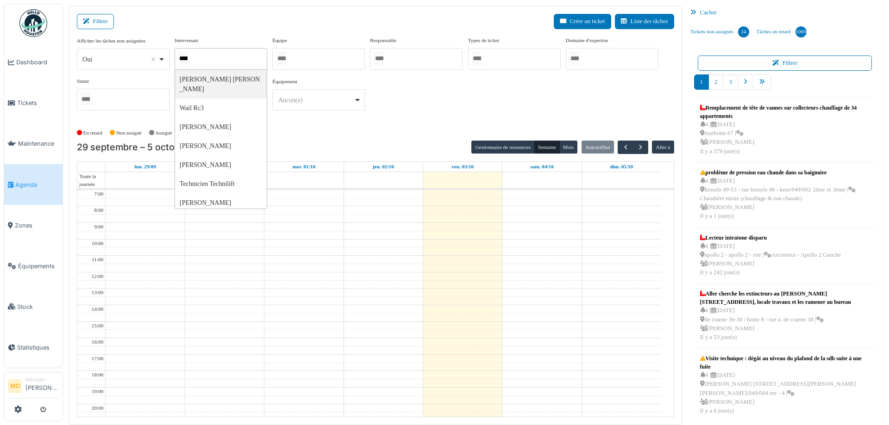
type input "*****"
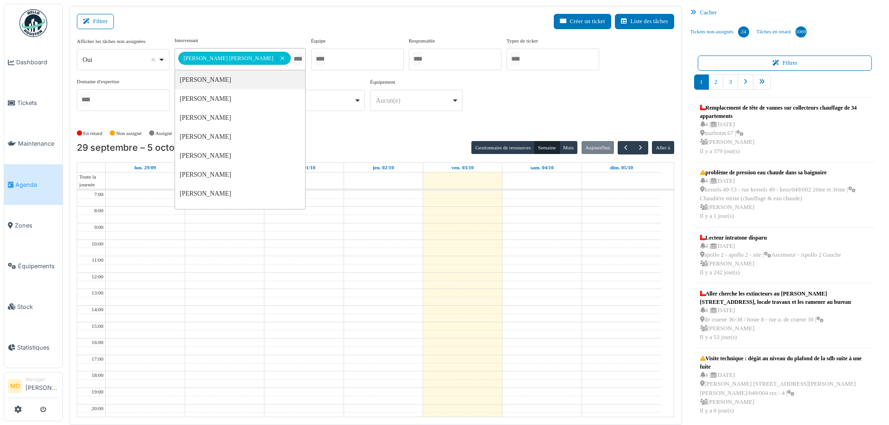
click at [561, 116] on div "**********" at bounding box center [375, 78] width 597 height 82
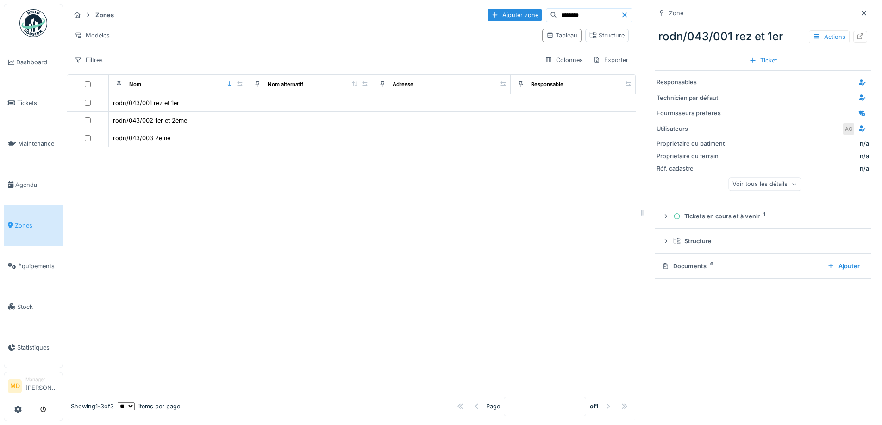
click at [560, 14] on input "********" at bounding box center [589, 15] width 64 height 13
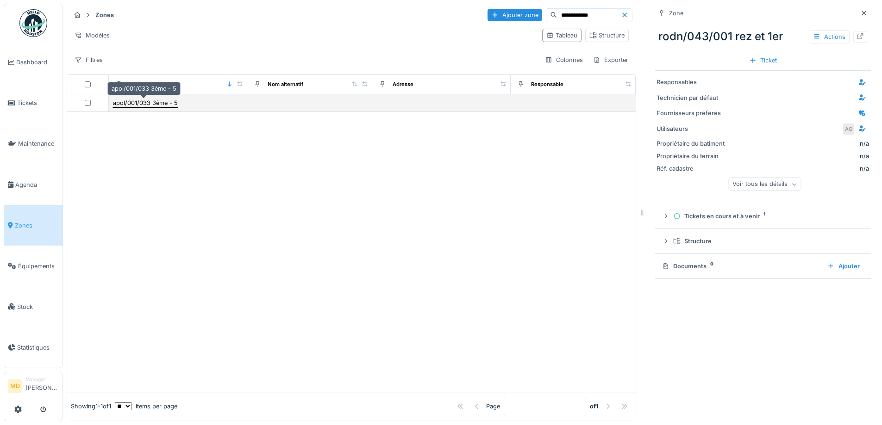
click at [149, 103] on div "apol/001/033 3ème - 5" at bounding box center [145, 103] width 65 height 9
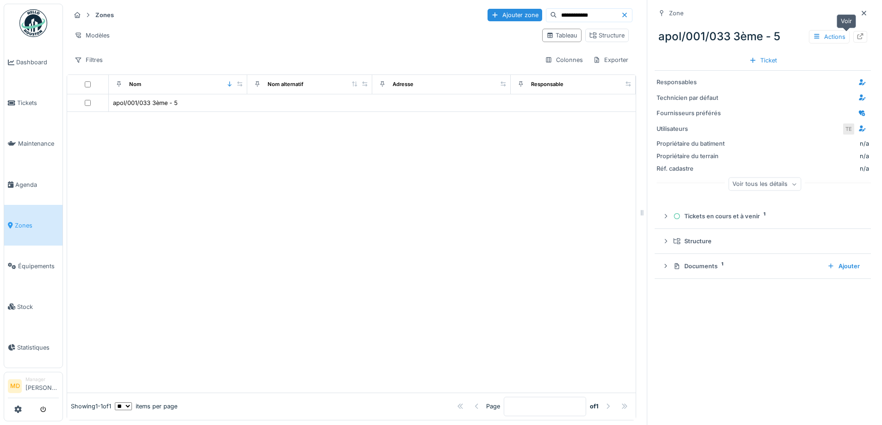
click at [857, 37] on icon at bounding box center [860, 36] width 6 height 6
click at [557, 14] on input "**********" at bounding box center [589, 15] width 64 height 13
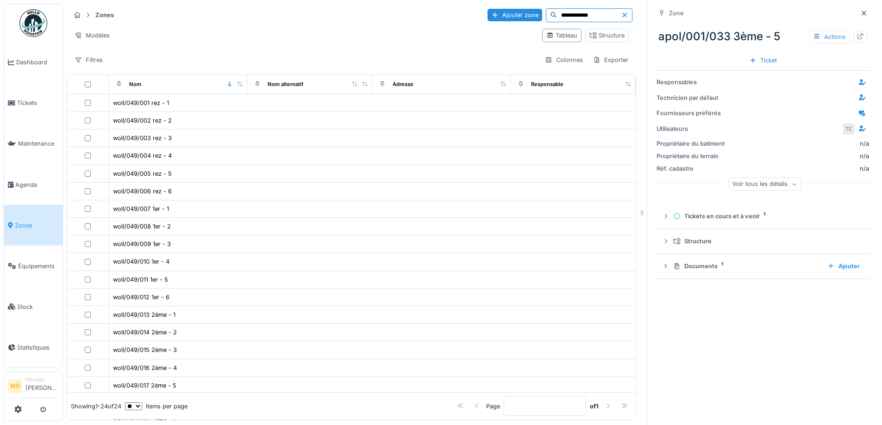
type input "**********"
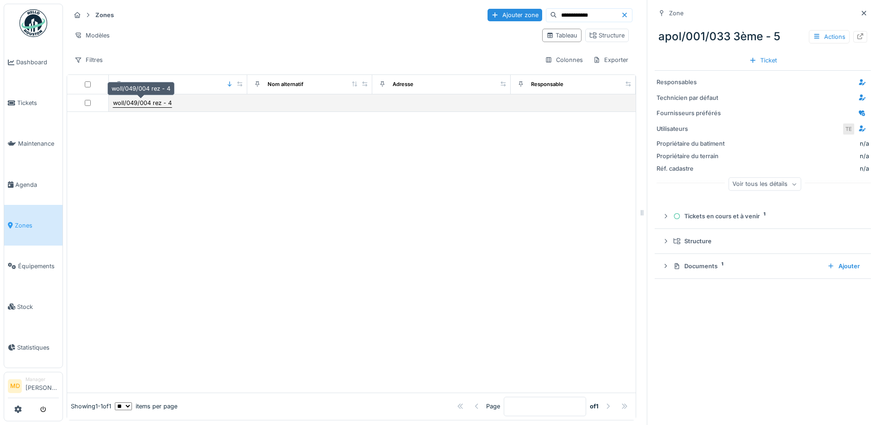
click at [145, 103] on div "woll/049/004 rez - 4" at bounding box center [142, 103] width 59 height 9
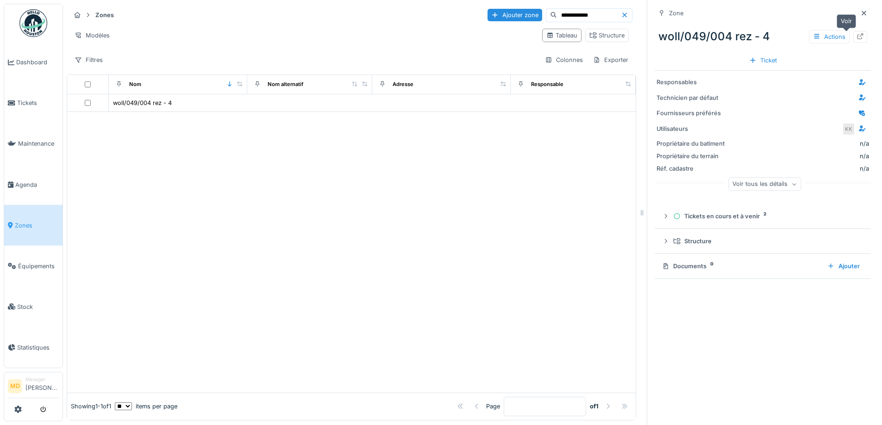
click at [856, 37] on icon at bounding box center [859, 36] width 7 height 6
click at [622, 14] on icon at bounding box center [624, 14] width 5 height 5
click at [577, 10] on input at bounding box center [600, 15] width 64 height 13
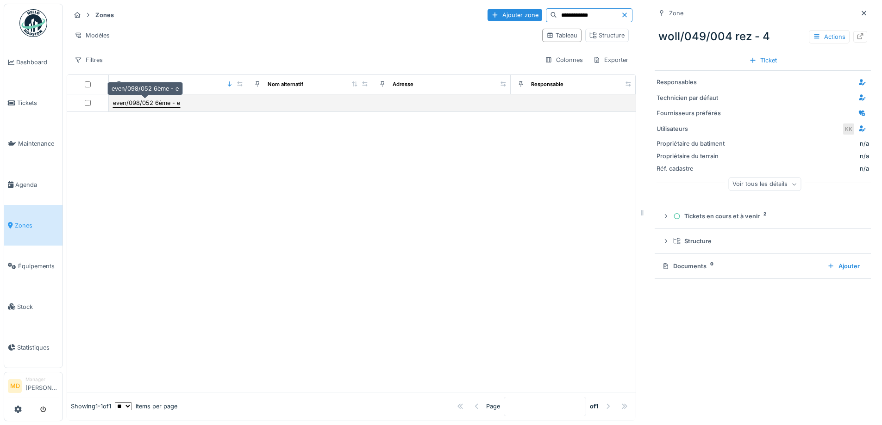
click at [160, 102] on div "even/098/052 6ème - e" at bounding box center [146, 103] width 67 height 9
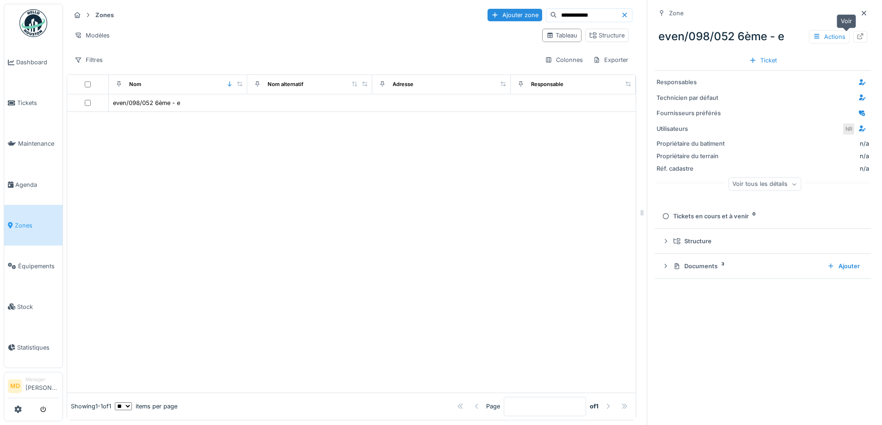
click at [853, 35] on div at bounding box center [860, 37] width 14 height 12
click at [583, 15] on input "**********" at bounding box center [589, 15] width 64 height 13
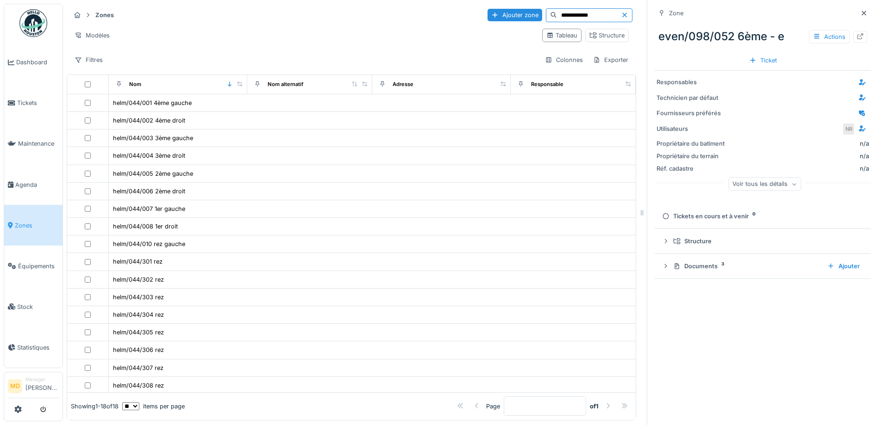
type input "**********"
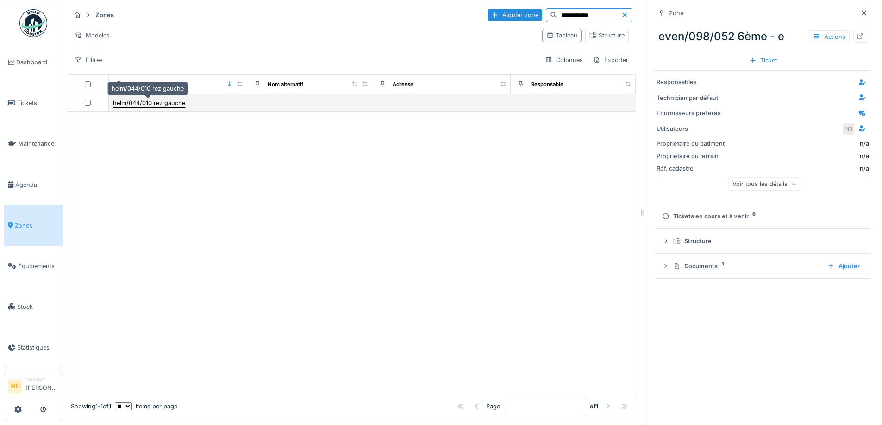
click at [139, 102] on div "helm/044/010 rez gauche" at bounding box center [149, 103] width 72 height 9
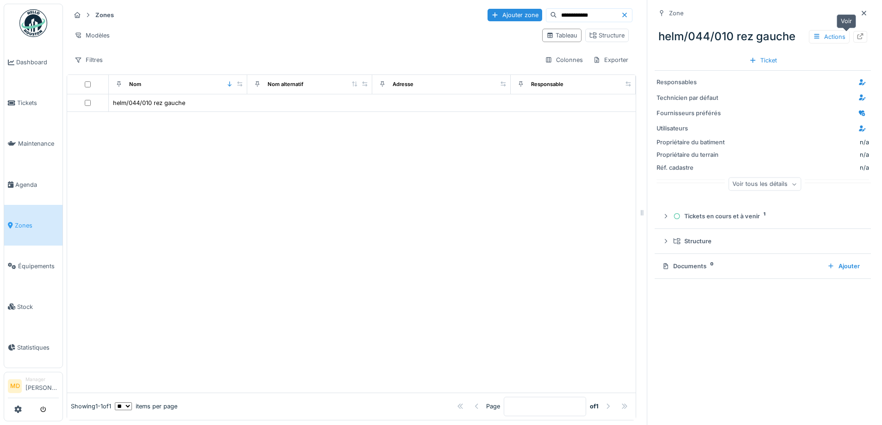
click at [856, 37] on icon at bounding box center [859, 36] width 7 height 6
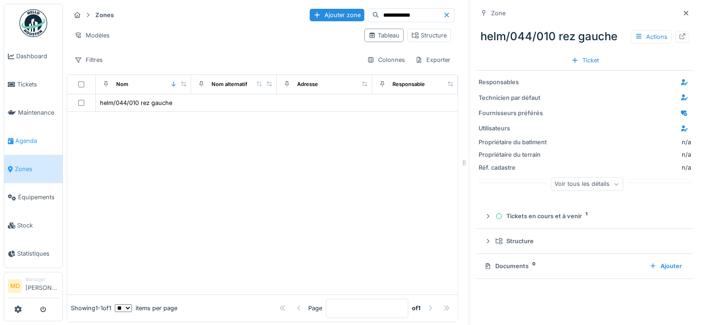
click at [31, 139] on span "Agenda" at bounding box center [37, 141] width 44 height 9
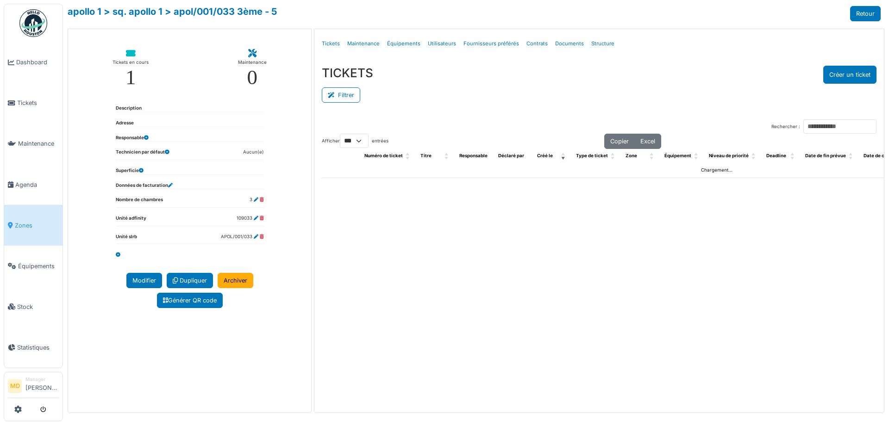
select select "***"
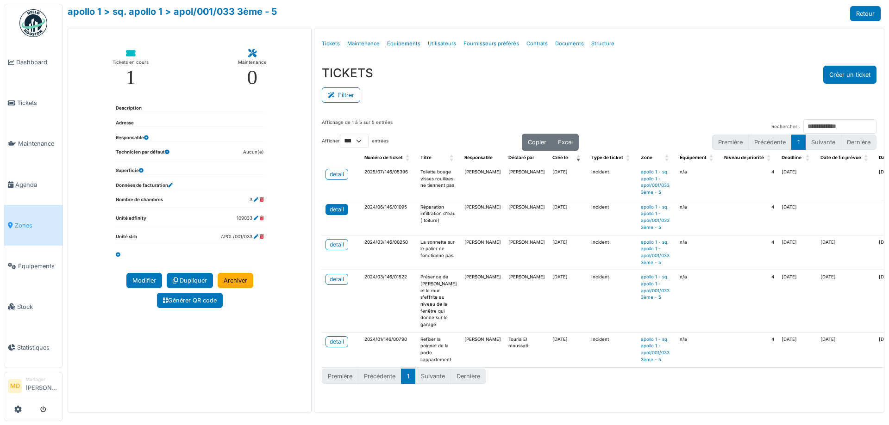
click at [339, 208] on div "detail" at bounding box center [337, 209] width 14 height 8
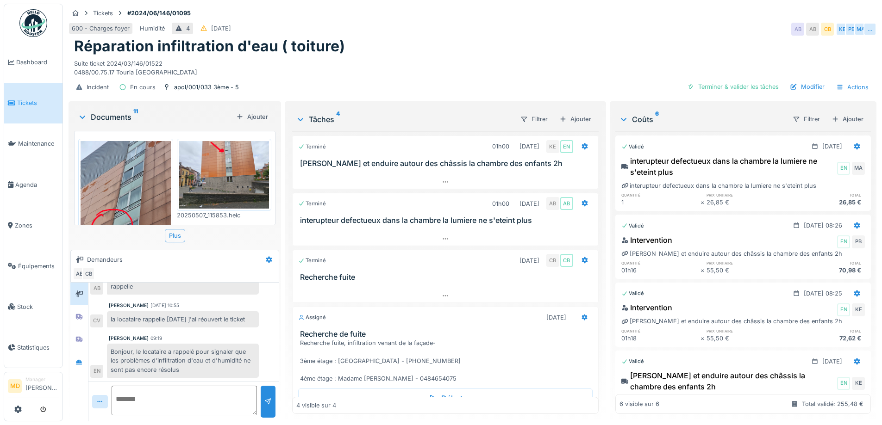
scroll to position [49, 0]
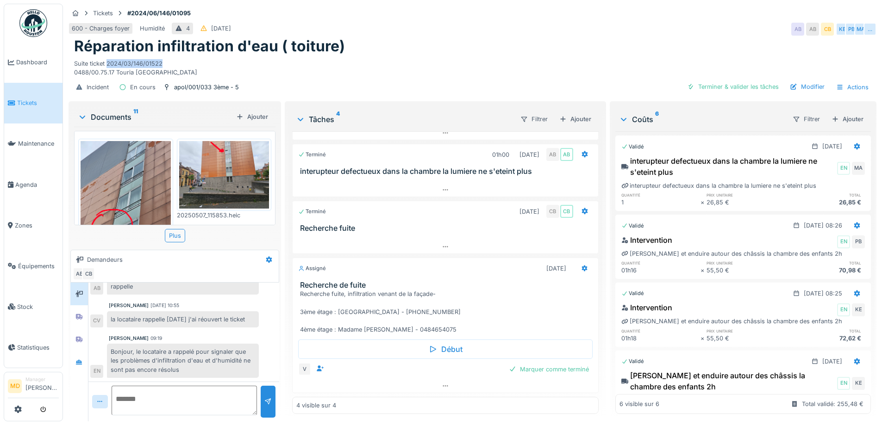
drag, startPoint x: 161, startPoint y: 60, endPoint x: 106, endPoint y: 58, distance: 55.1
click at [106, 58] on div "Suite ticket 2024/03/146/01522 0488/00.75.17 Touria El moussati" at bounding box center [472, 66] width 797 height 21
copy div "2024/03/146/01522"
click at [324, 55] on h1 "Réparation infiltration d'eau ( toiture)" at bounding box center [209, 46] width 271 height 18
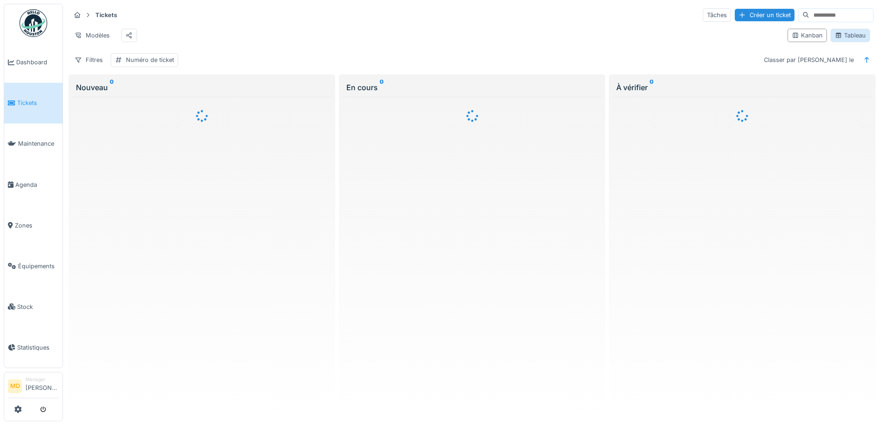
click at [848, 40] on div "Tableau" at bounding box center [849, 35] width 31 height 9
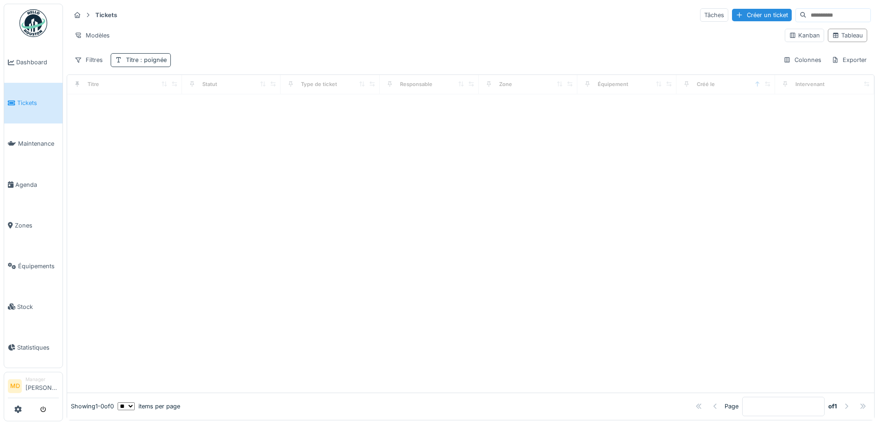
click at [156, 60] on span ": poignée" at bounding box center [152, 59] width 28 height 7
click at [200, 83] on div "Supprimer" at bounding box center [183, 84] width 48 height 12
click at [81, 58] on icon at bounding box center [78, 60] width 6 height 5
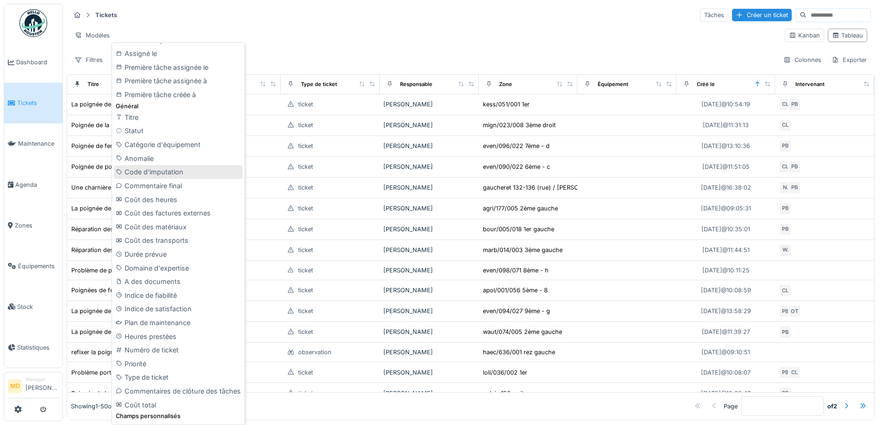
scroll to position [324, 0]
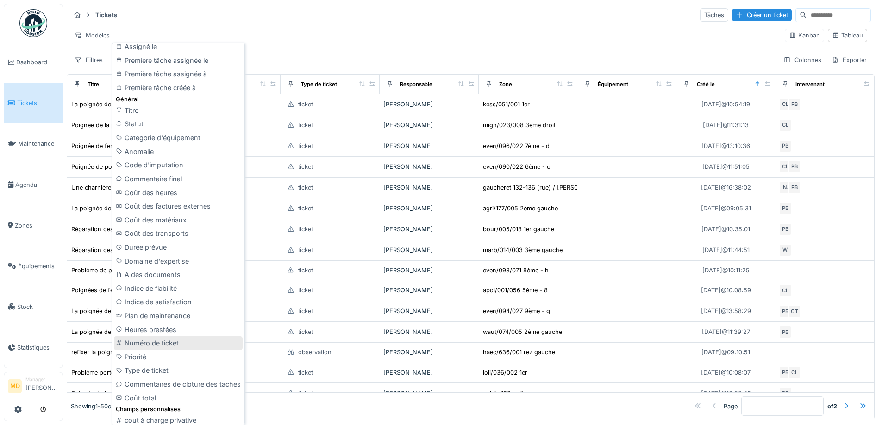
click at [152, 346] on div "Numéro de ticket" at bounding box center [178, 343] width 129 height 14
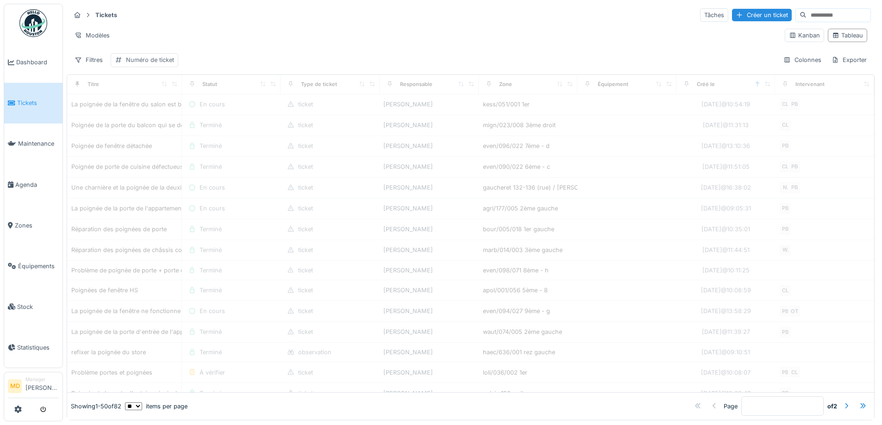
click at [148, 57] on div "Numéro de ticket" at bounding box center [150, 60] width 48 height 9
click at [138, 102] on label "Numéro de ticket" at bounding box center [150, 104] width 64 height 11
click at [138, 102] on ticket_A0Mzg "Numéro de ticket" at bounding box center [179, 104] width 129 height 19
drag, startPoint x: 138, startPoint y: 102, endPoint x: 130, endPoint y: 95, distance: 11.1
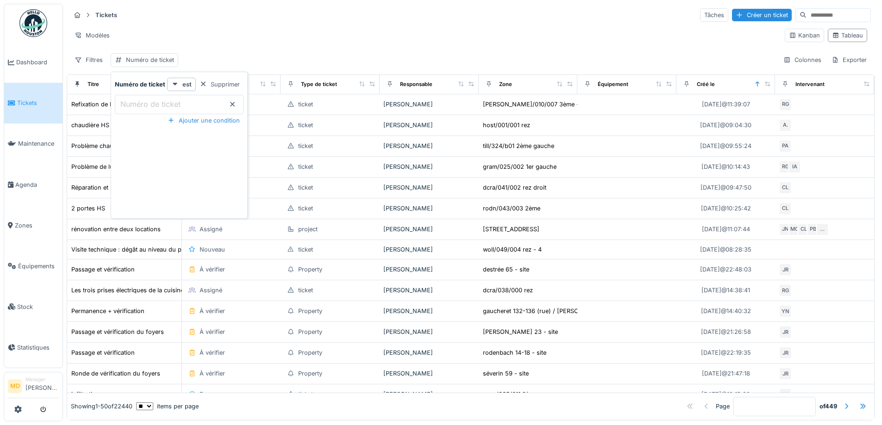
drag, startPoint x: 130, startPoint y: 95, endPoint x: 128, endPoint y: 102, distance: 7.3
click at [127, 102] on label "Numéro de ticket" at bounding box center [150, 104] width 64 height 11
click at [127, 102] on ticket_A0Mzg "Numéro de ticket" at bounding box center [179, 104] width 129 height 19
paste ticket_A0Mzg "**********"
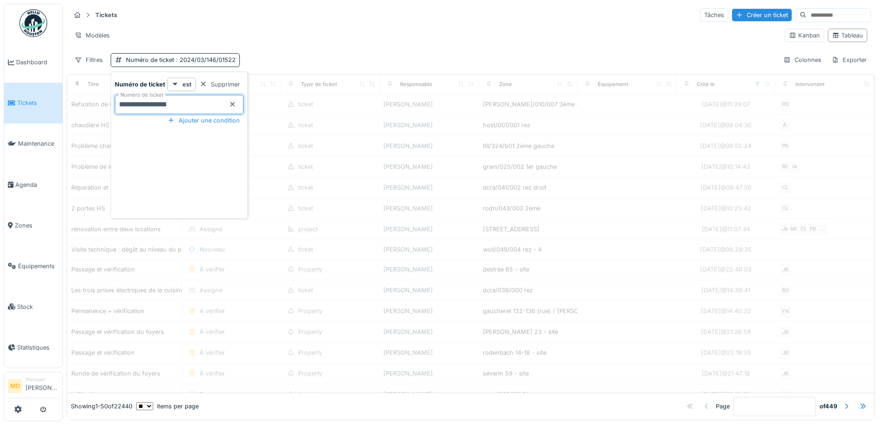
type ticket_A0Mzg "**********"
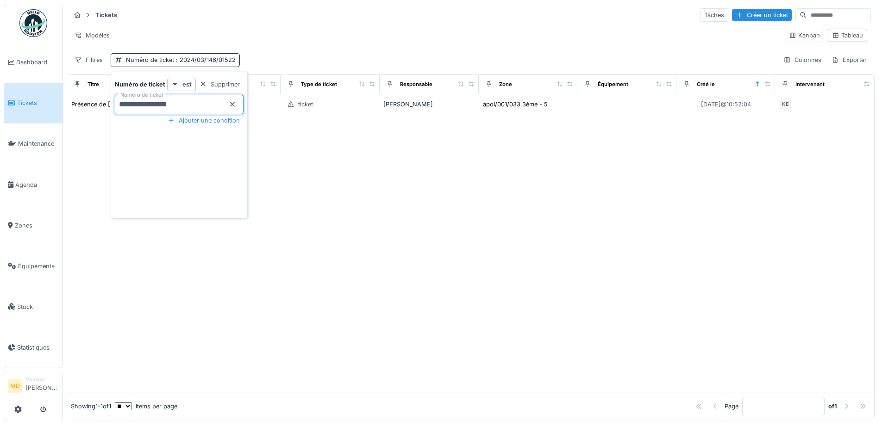
click at [473, 230] on div at bounding box center [470, 254] width 807 height 278
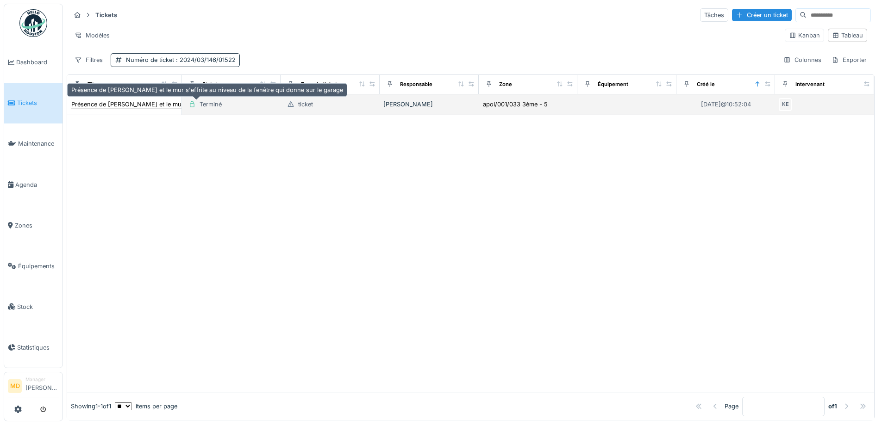
click at [128, 102] on div "Présence de moisissure et le mur s'effrite au niveau de la fenêtre qui donne su…" at bounding box center [207, 104] width 272 height 9
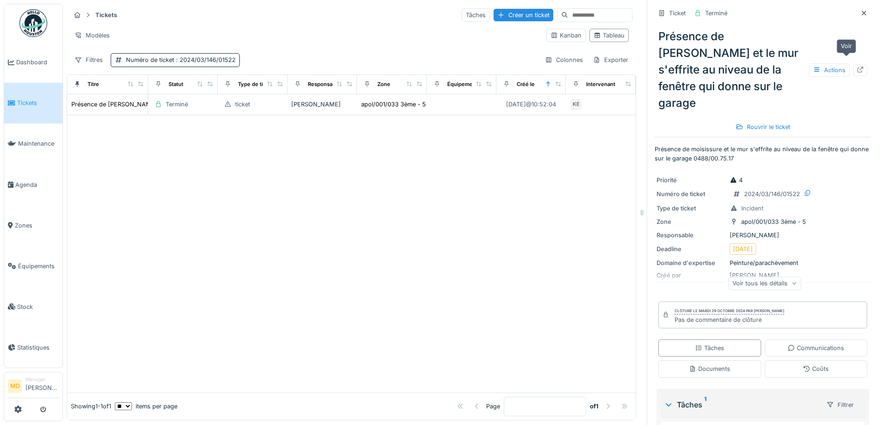
click at [856, 66] on div at bounding box center [859, 70] width 7 height 9
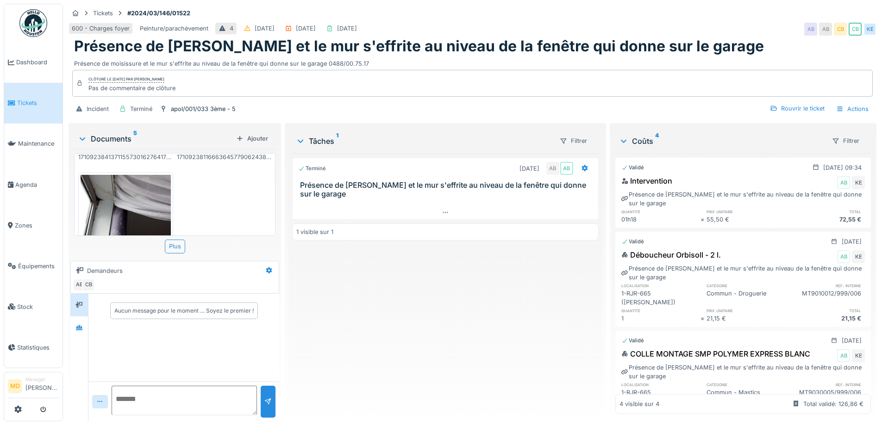
scroll to position [338, 0]
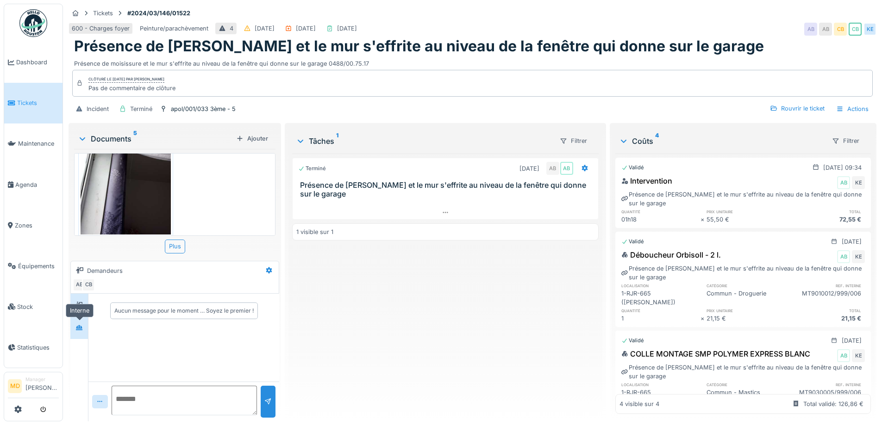
click at [82, 333] on div at bounding box center [79, 328] width 14 height 12
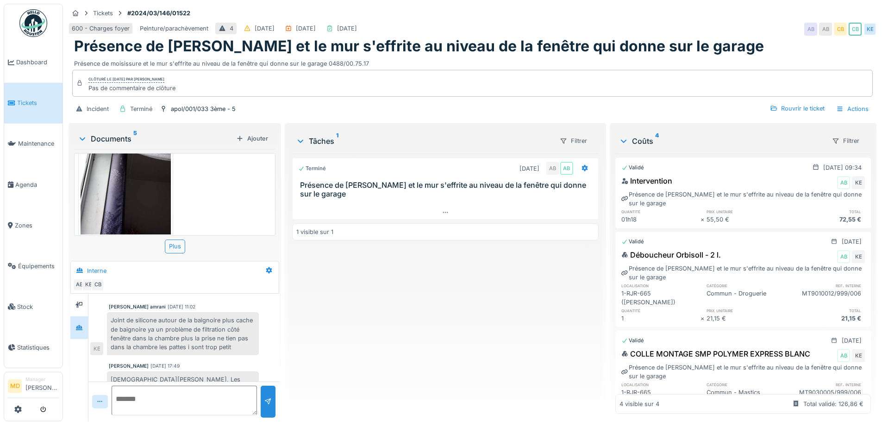
scroll to position [0, 0]
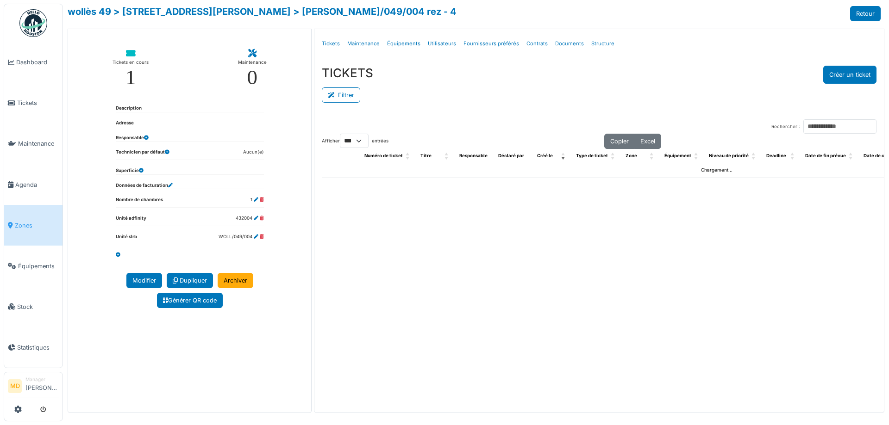
select select "***"
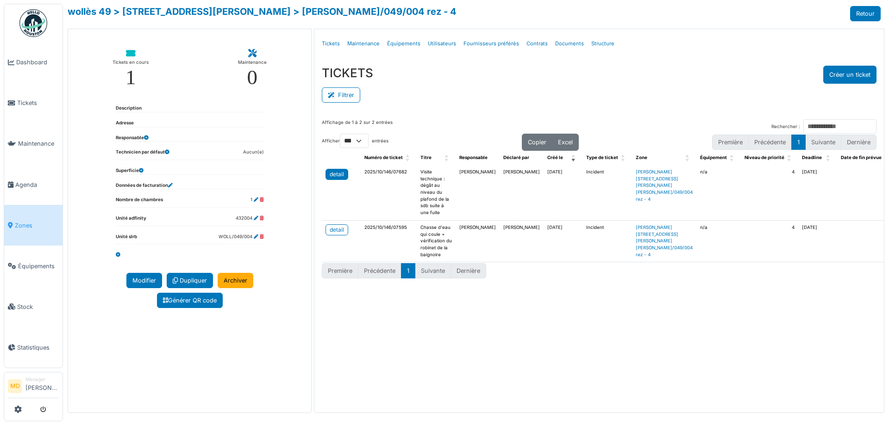
click at [342, 175] on div "detail" at bounding box center [337, 174] width 14 height 8
click at [338, 232] on div "detail" at bounding box center [337, 230] width 14 height 8
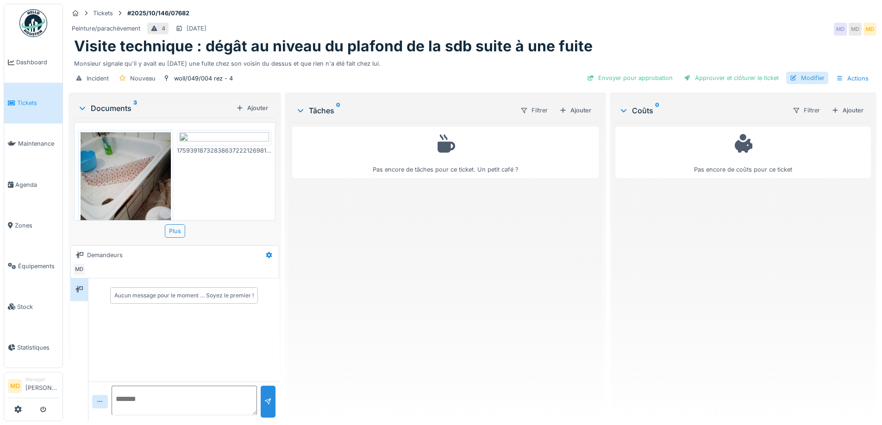
click at [804, 72] on div "Modifier" at bounding box center [807, 78] width 42 height 12
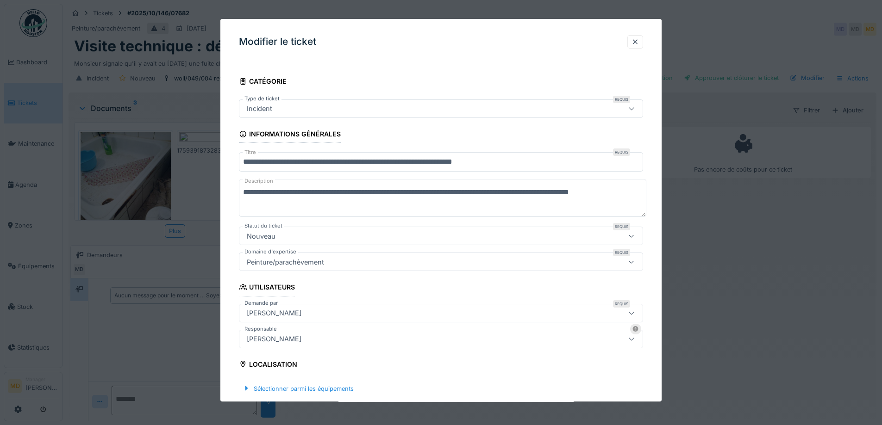
click at [243, 191] on textarea "**********" at bounding box center [442, 199] width 407 height 38
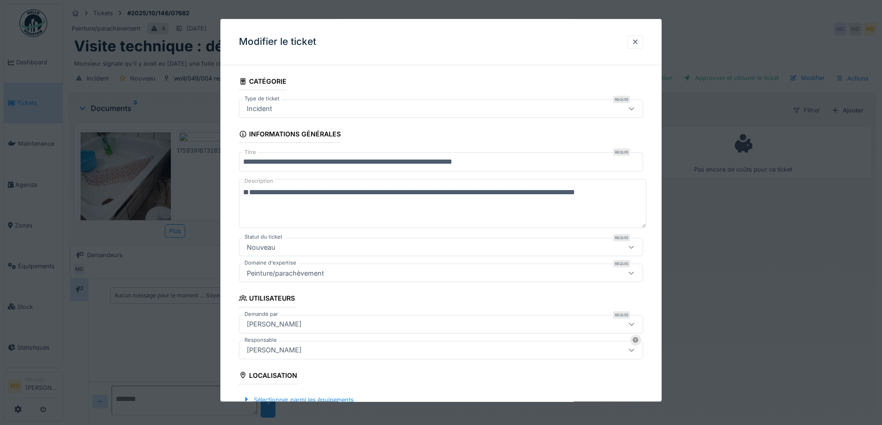
paste textarea "**********"
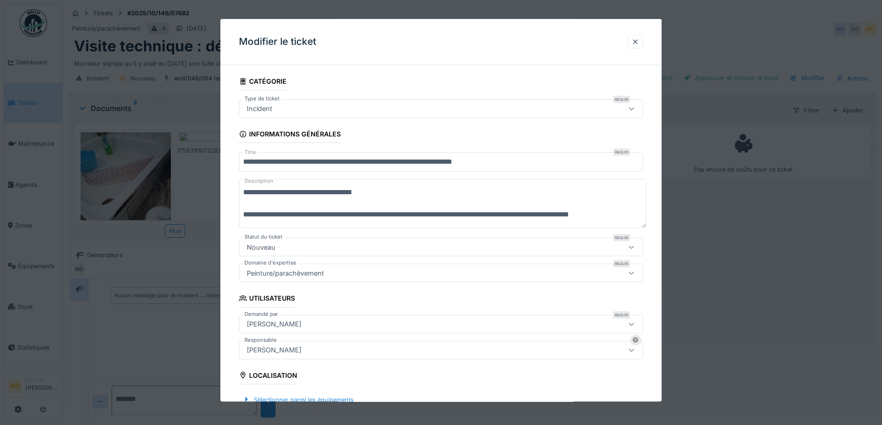
scroll to position [261, 0]
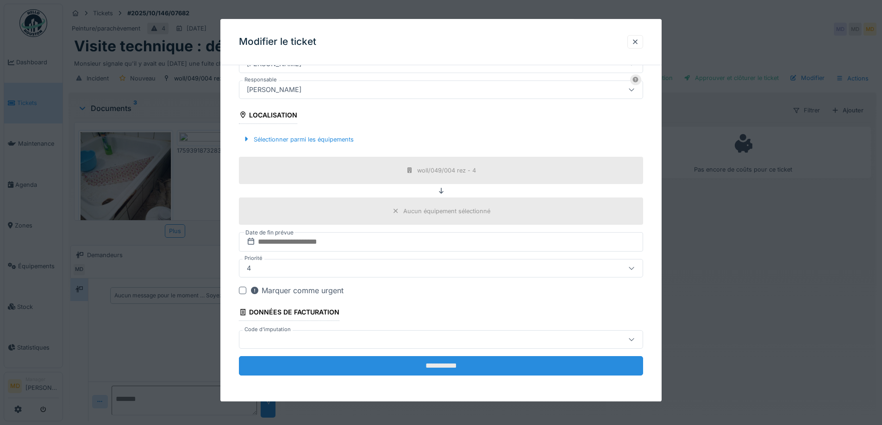
type textarea "**********"
click at [420, 364] on input "**********" at bounding box center [441, 365] width 404 height 19
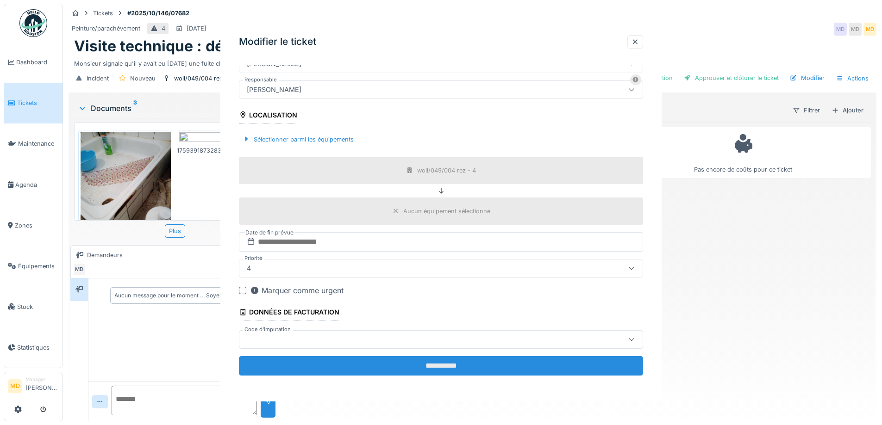
scroll to position [0, 0]
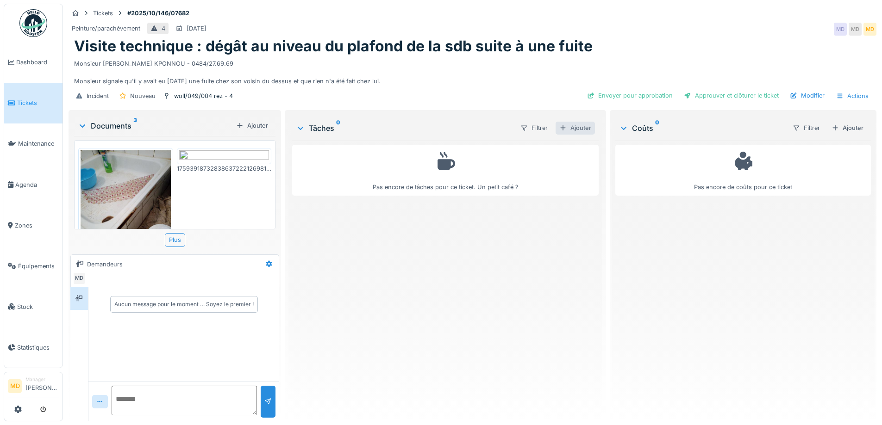
click at [571, 122] on div "Ajouter" at bounding box center [574, 128] width 39 height 12
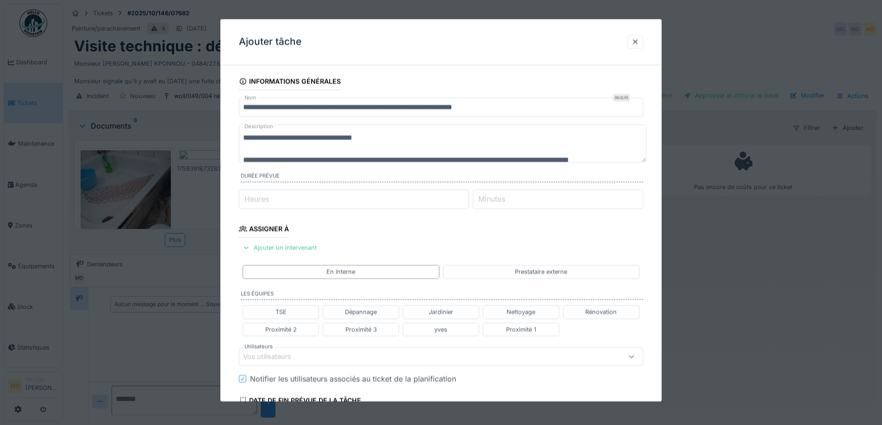
click at [280, 201] on input "Heures" at bounding box center [354, 199] width 230 height 19
type input "*"
click at [276, 245] on div "Ajouter un intervenant" at bounding box center [279, 248] width 81 height 12
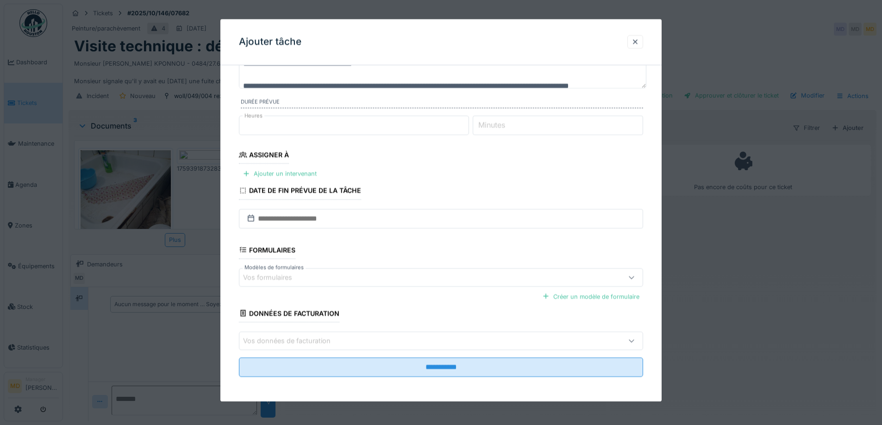
scroll to position [75, 0]
click at [269, 168] on div "Ajouter un intervenant" at bounding box center [279, 173] width 81 height 12
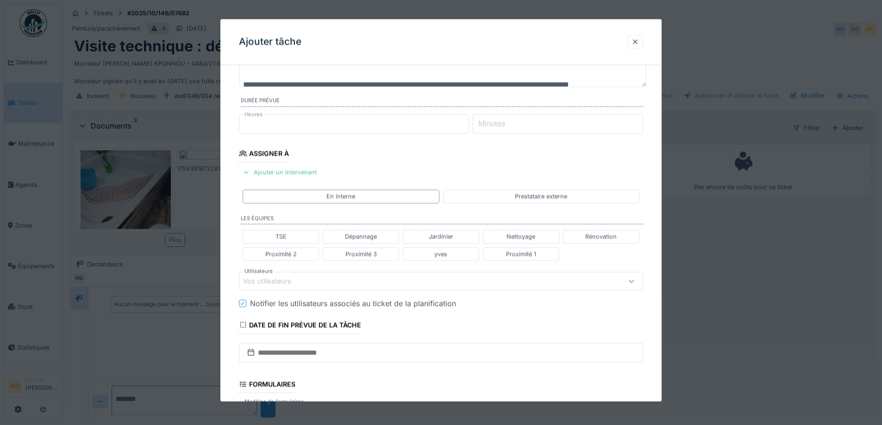
click at [264, 280] on div "Vos utilisateurs" at bounding box center [273, 281] width 61 height 10
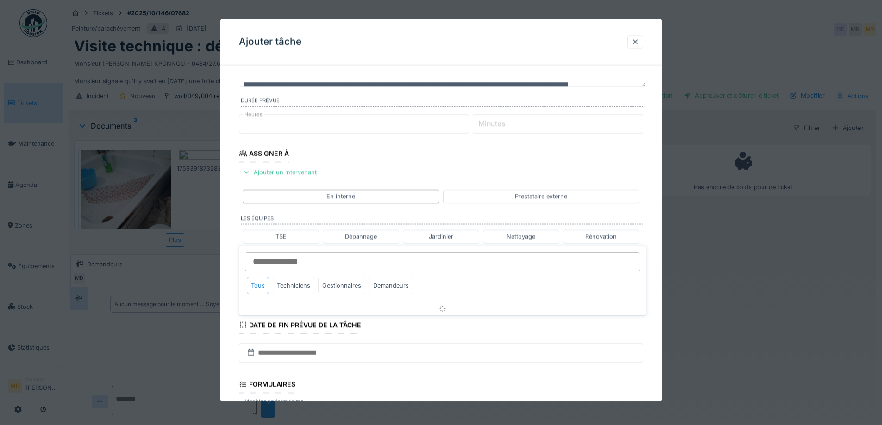
scroll to position [146, 0]
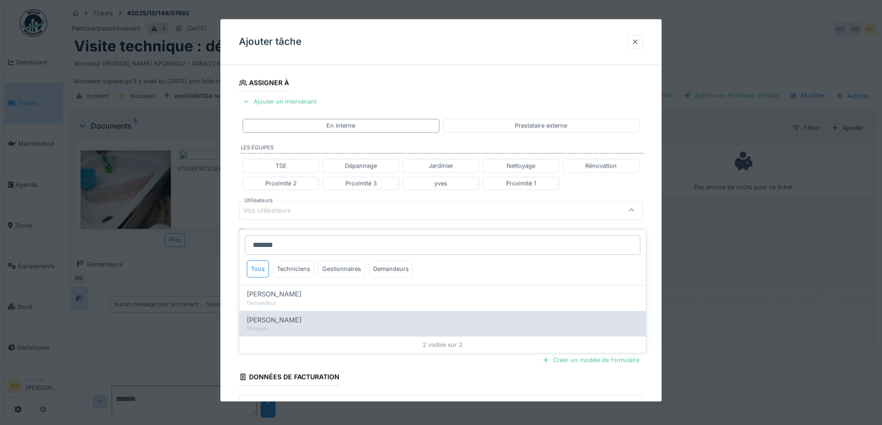
type input "*******"
click at [283, 315] on span "[PERSON_NAME]" at bounding box center [274, 320] width 55 height 10
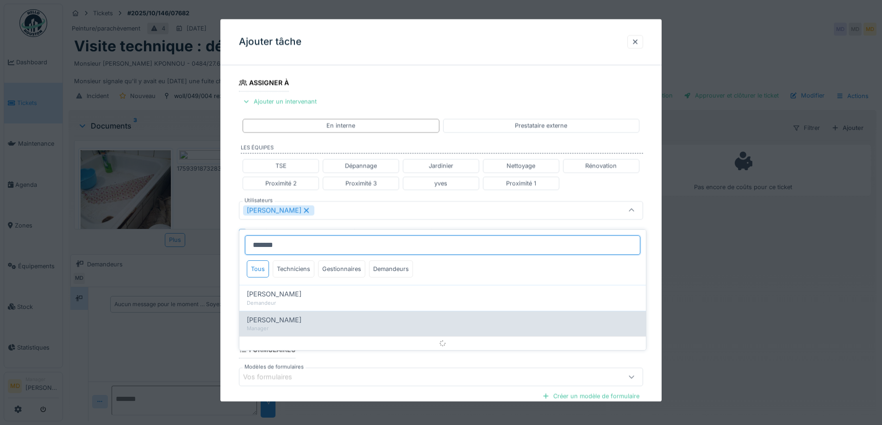
type input "*****"
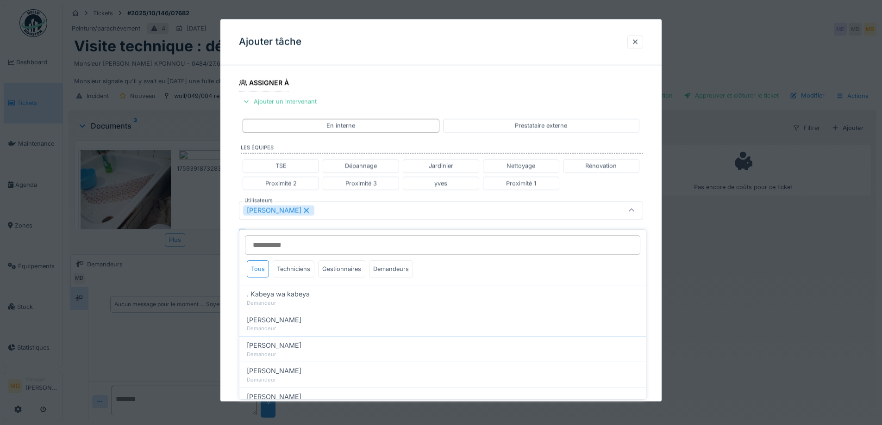
click at [233, 200] on div "**********" at bounding box center [440, 214] width 441 height 576
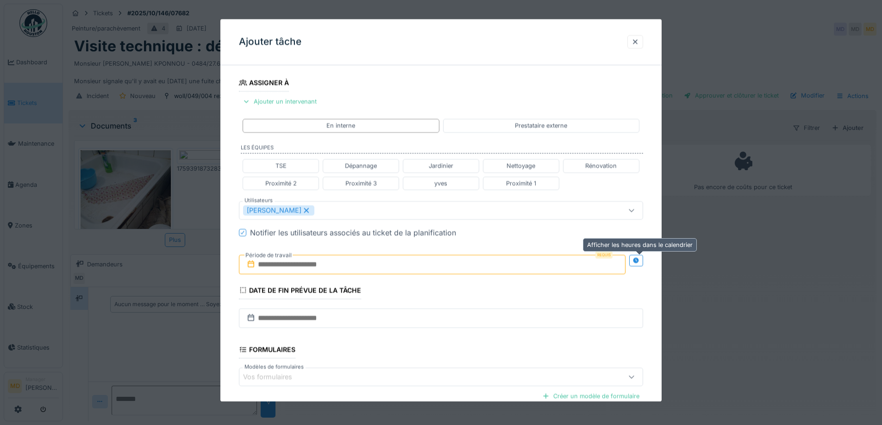
click at [639, 262] on icon at bounding box center [636, 261] width 6 height 6
click at [310, 257] on input "text" at bounding box center [332, 264] width 187 height 19
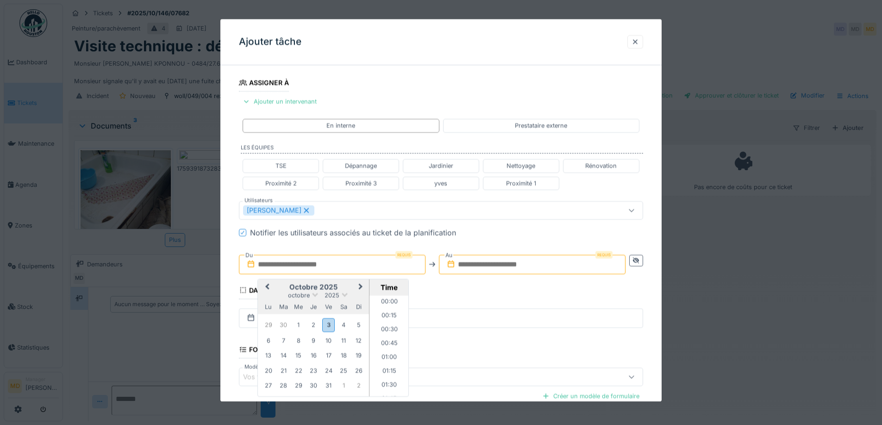
scroll to position [665, 0]
click at [279, 290] on h2 "octobre 2025" at bounding box center [313, 287] width 111 height 8
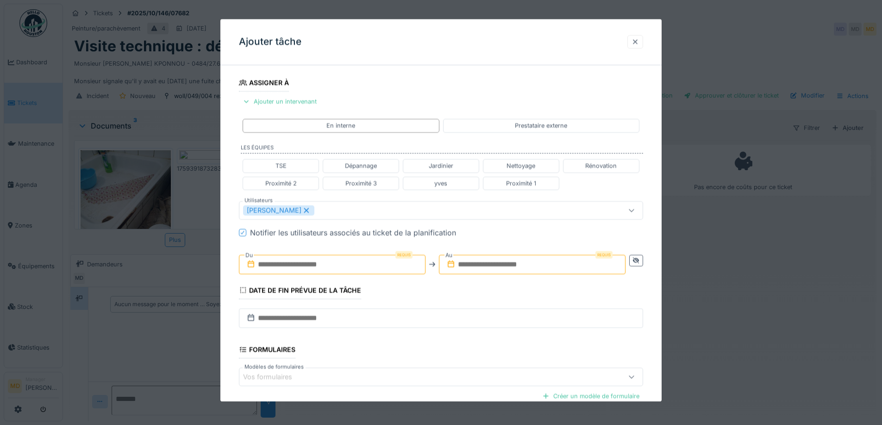
click at [639, 38] on div at bounding box center [634, 41] width 7 height 9
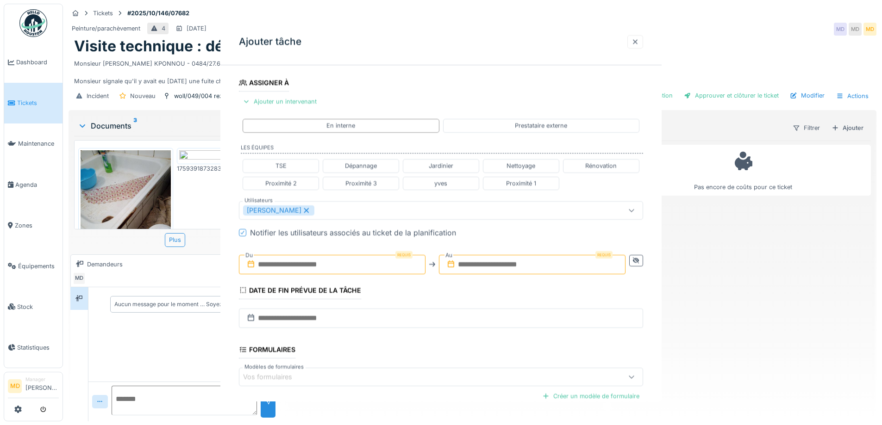
scroll to position [0, 0]
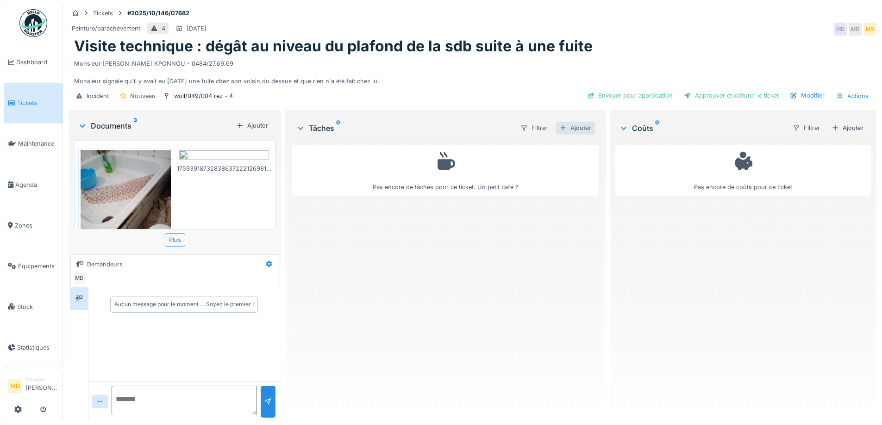
click at [572, 122] on div "Ajouter" at bounding box center [574, 128] width 39 height 12
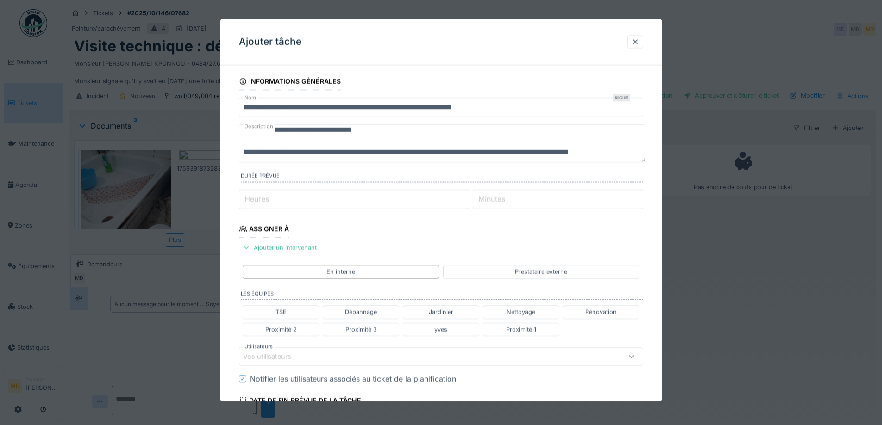
scroll to position [11, 0]
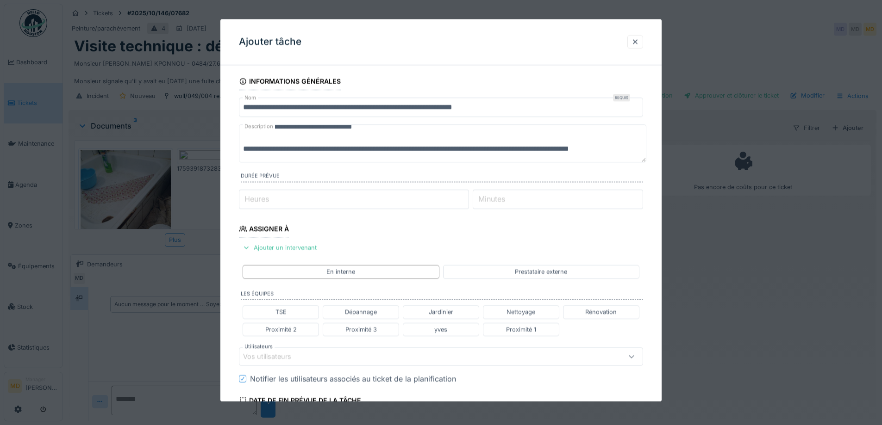
click at [279, 202] on input "Heures" at bounding box center [354, 199] width 230 height 19
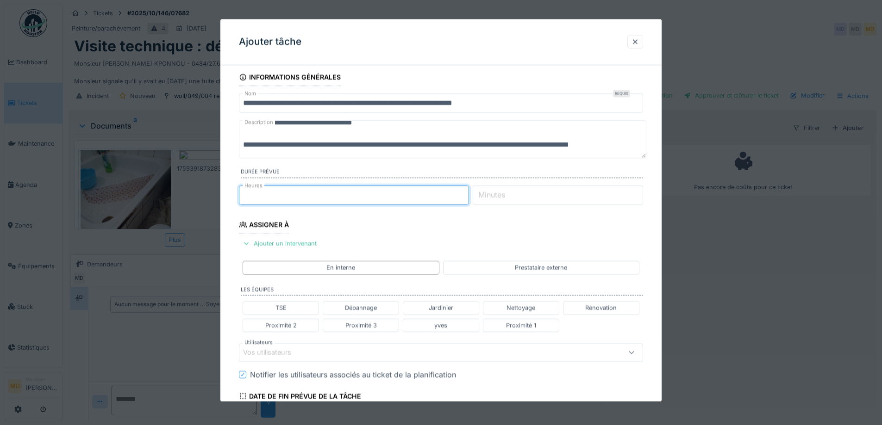
scroll to position [0, 0]
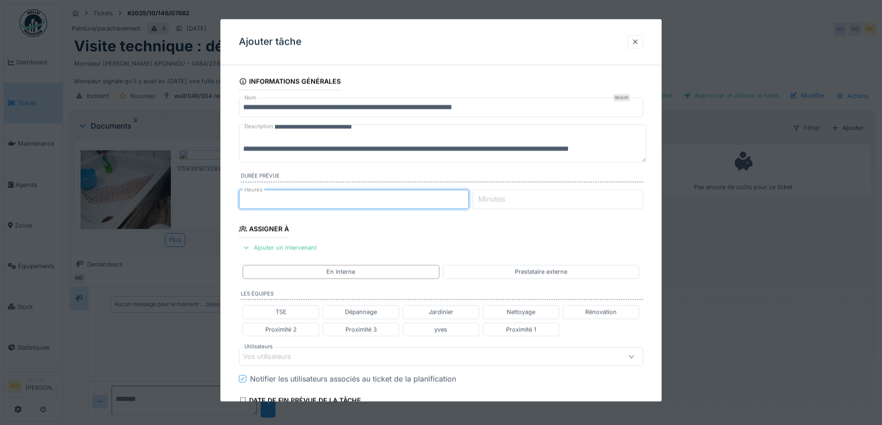
type input "*"
click at [391, 231] on fieldset "**********" at bounding box center [441, 334] width 404 height 522
click at [505, 111] on input "**********" at bounding box center [441, 107] width 404 height 19
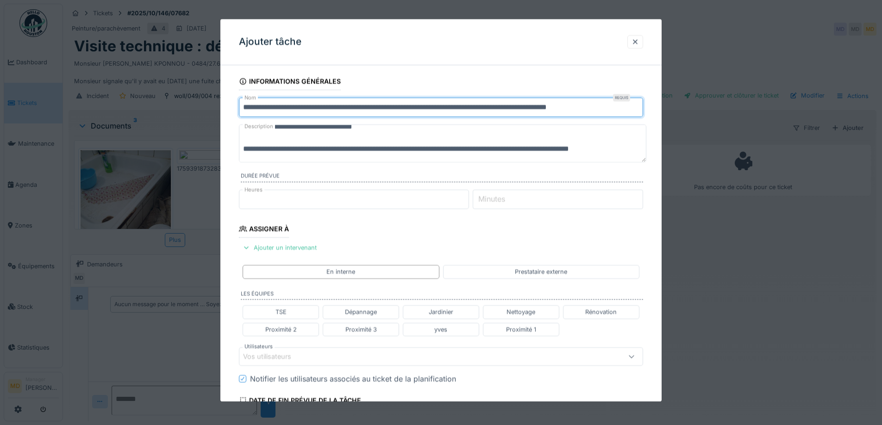
type input "**********"
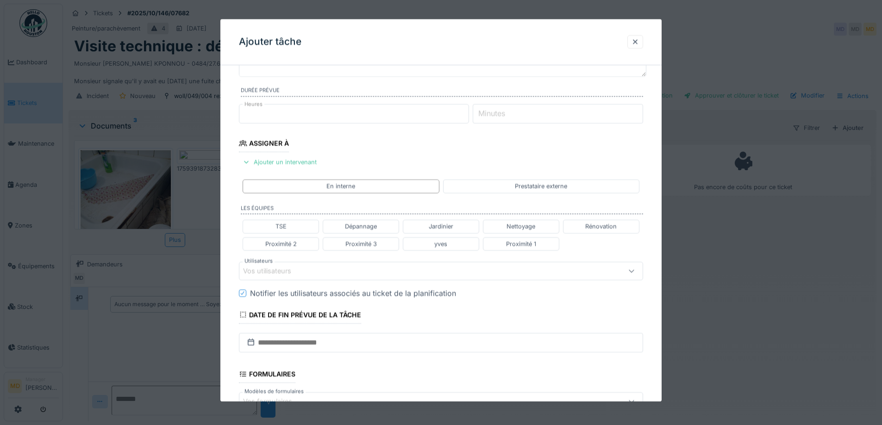
scroll to position [211, 0]
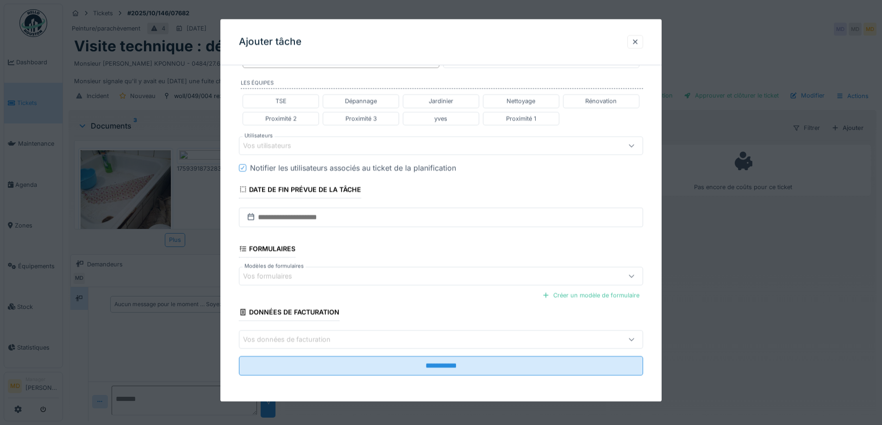
click at [429, 377] on fieldset "**********" at bounding box center [441, 123] width 404 height 522
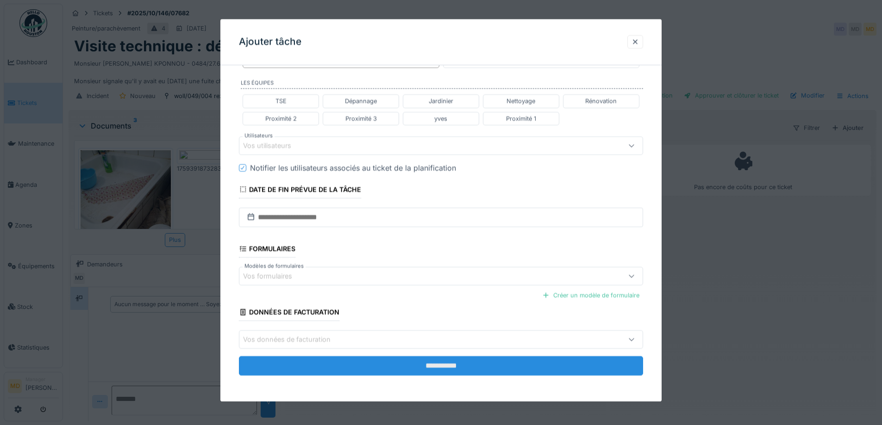
click at [433, 369] on input "**********" at bounding box center [441, 366] width 404 height 19
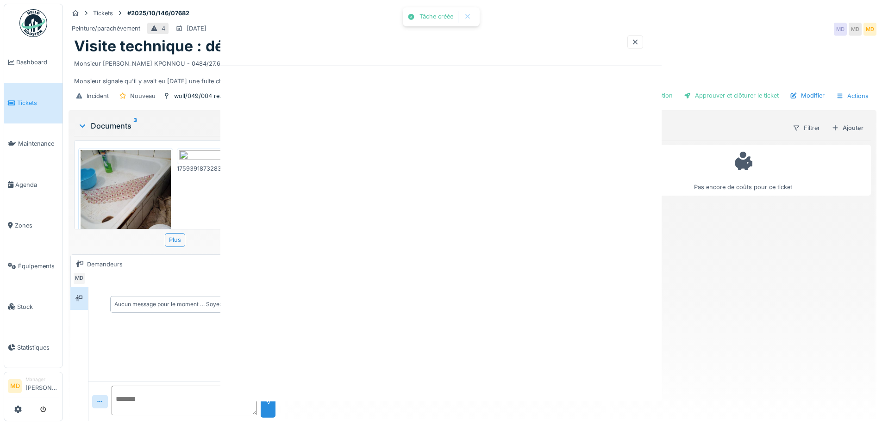
scroll to position [0, 0]
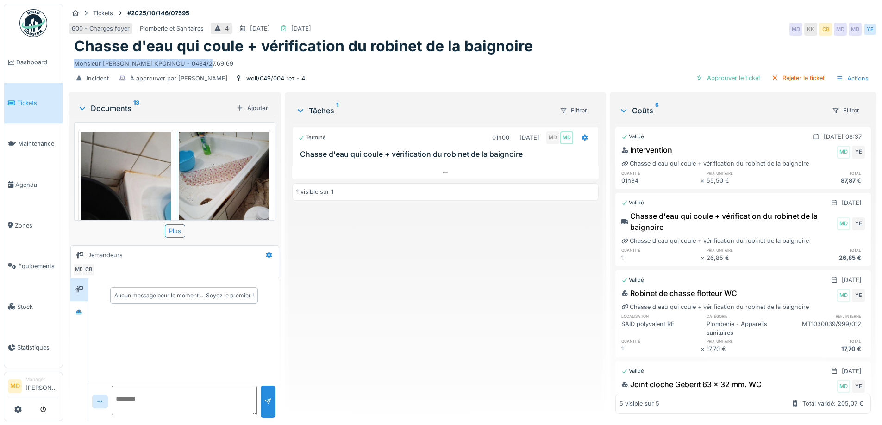
drag, startPoint x: 172, startPoint y: 68, endPoint x: 74, endPoint y: 62, distance: 97.8
click at [74, 62] on div "Monsieur Komlan KPONNOU - 0484/27.69.69" at bounding box center [472, 62] width 797 height 12
copy div "Monsieur Komlan KPONNOU - 0484/27.69.69"
click at [390, 307] on div "Terminé 01h00 02/10/2025 MD MD Chasse d'eau qui coule + vérification du robinet…" at bounding box center [445, 269] width 306 height 292
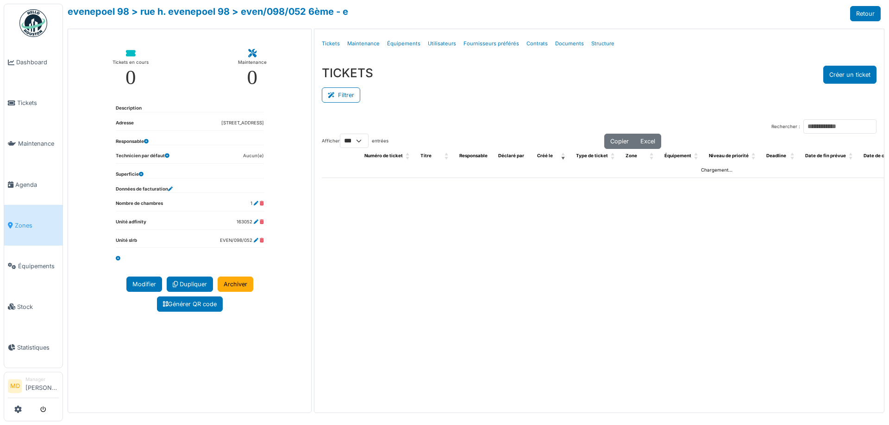
select select "***"
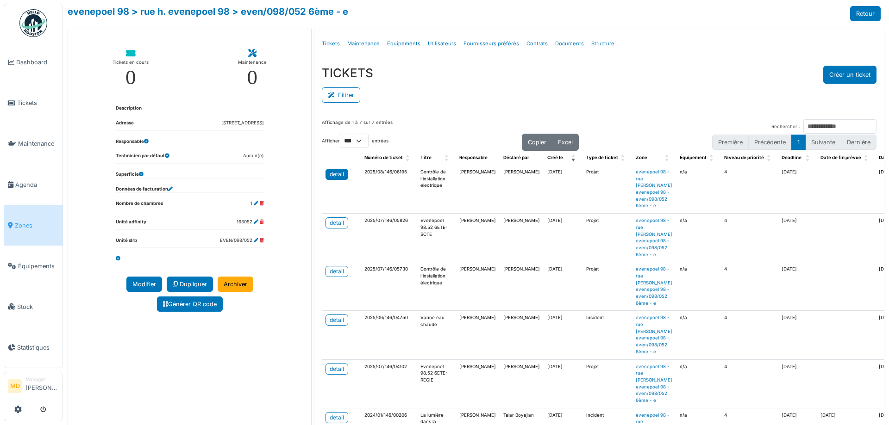
click at [338, 171] on div "detail" at bounding box center [337, 174] width 14 height 8
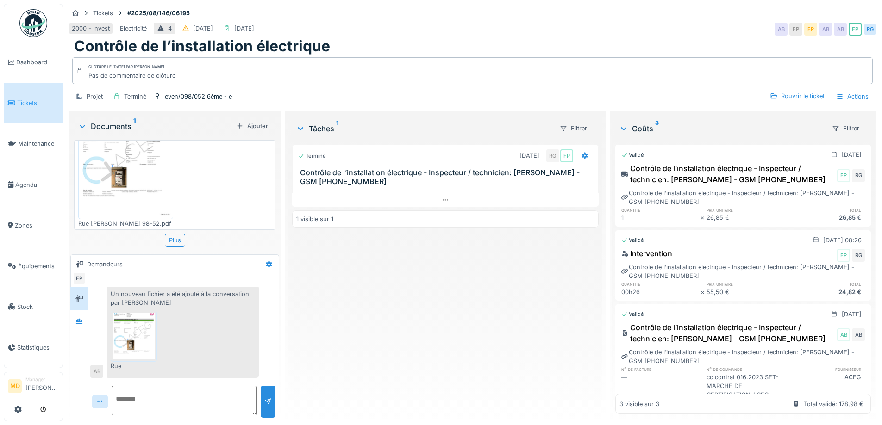
scroll to position [7, 0]
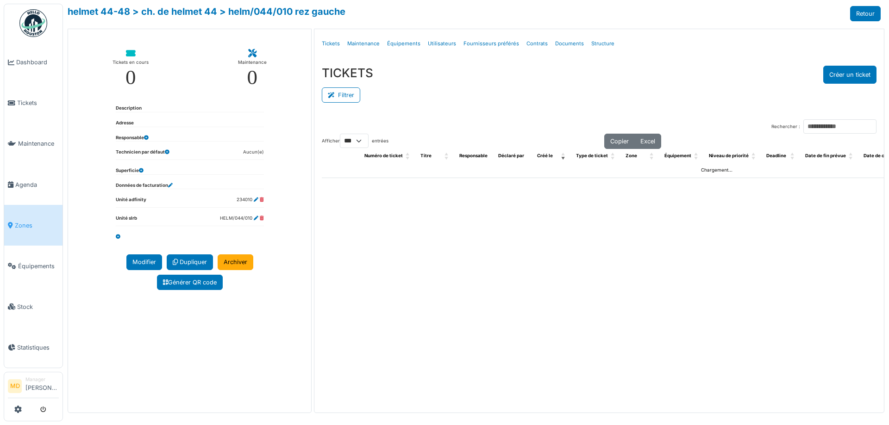
select select "***"
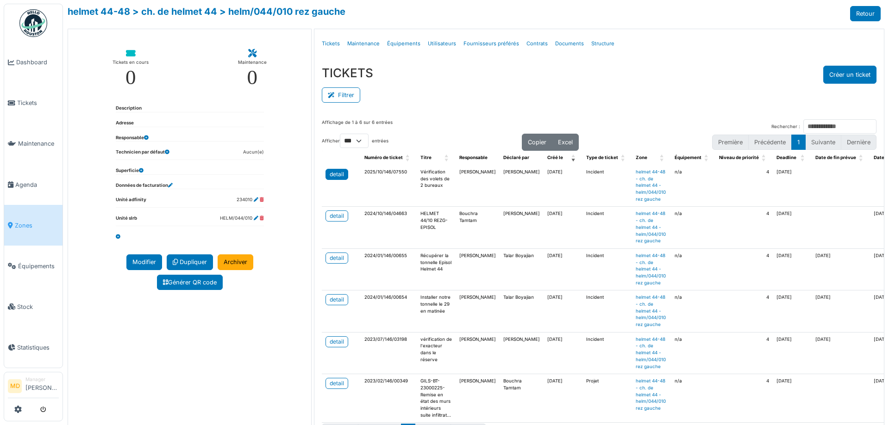
click at [343, 177] on link "detail" at bounding box center [336, 174] width 23 height 11
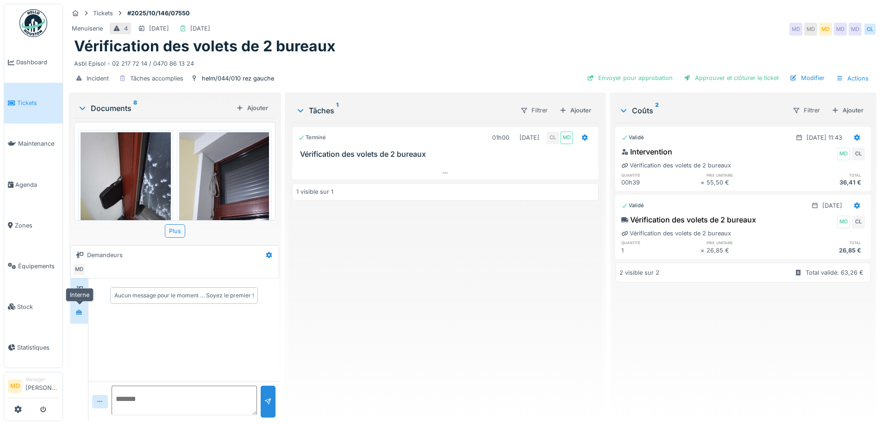
click at [75, 313] on div at bounding box center [79, 313] width 14 height 12
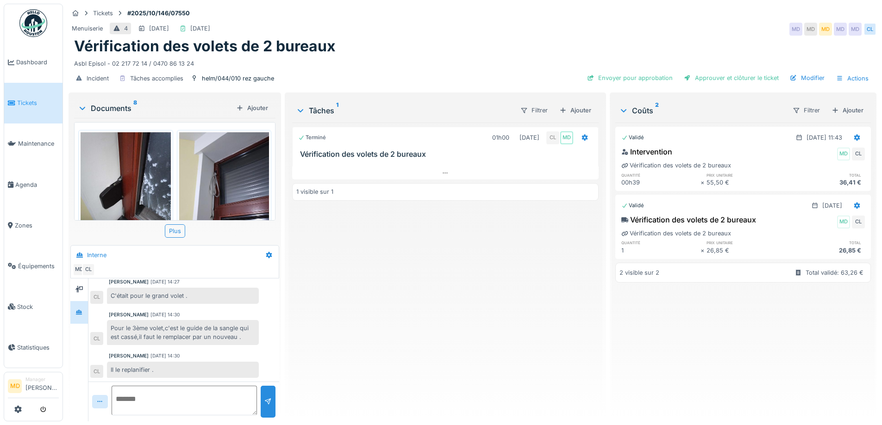
click at [198, 315] on div "[PERSON_NAME] [DATE] 14:30" at bounding box center [184, 314] width 150 height 7
click at [18, 61] on span "Dashboard" at bounding box center [37, 62] width 43 height 9
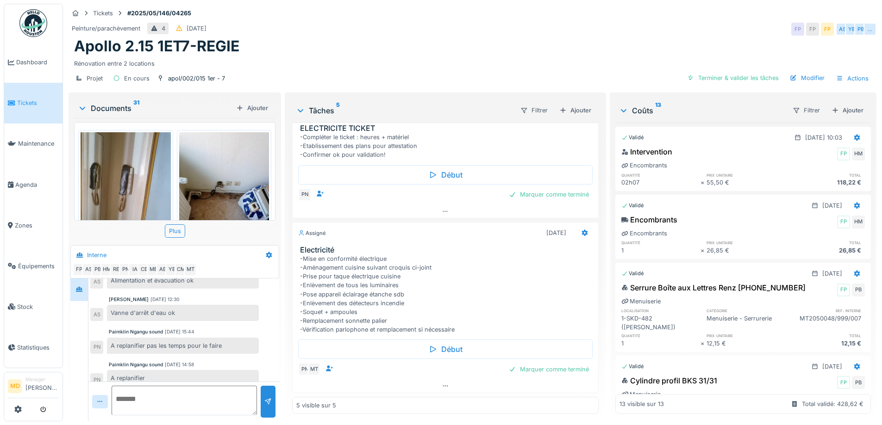
scroll to position [7, 0]
click at [441, 383] on div at bounding box center [445, 386] width 305 height 13
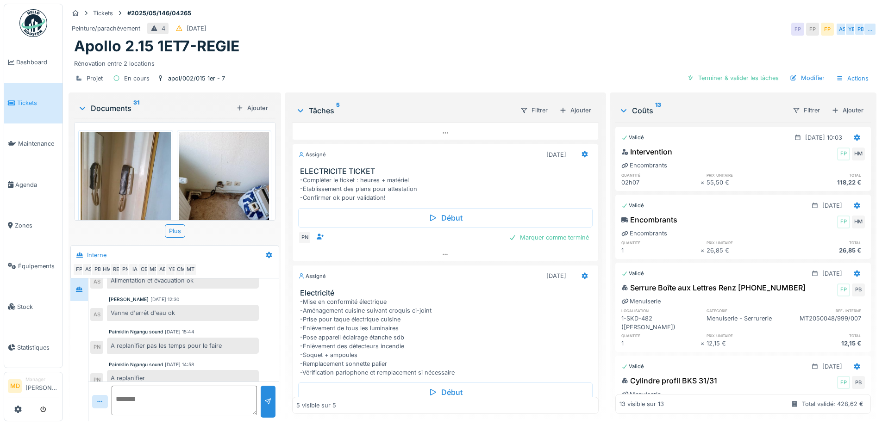
scroll to position [268, 0]
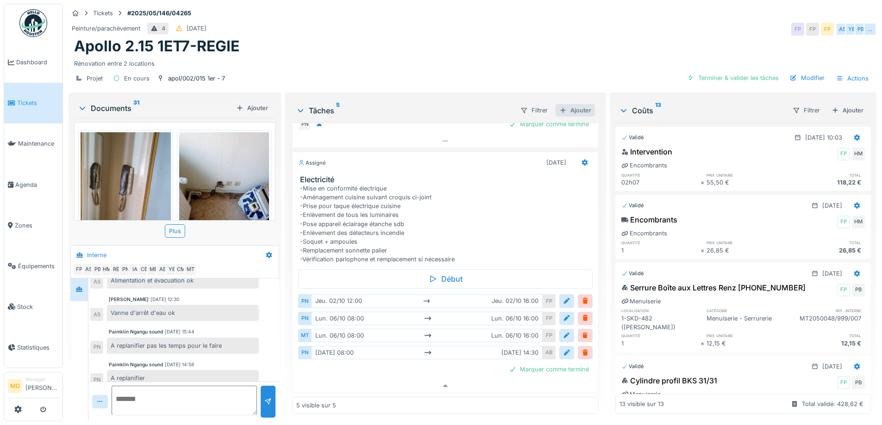
click at [568, 104] on div "Ajouter" at bounding box center [574, 110] width 39 height 12
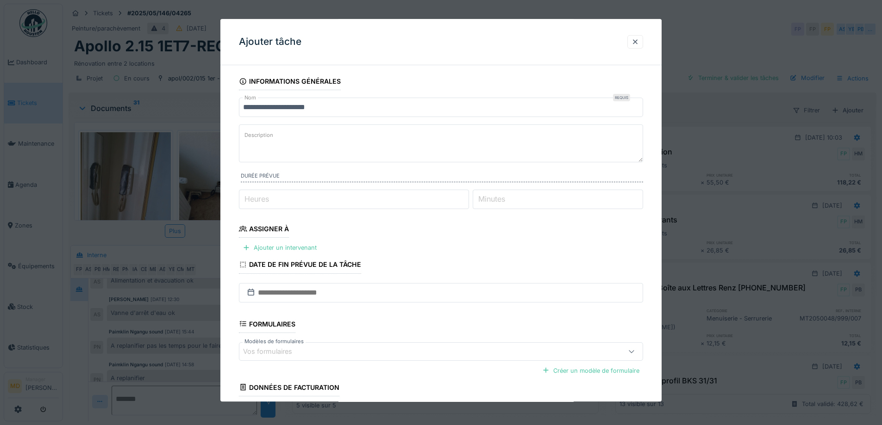
click at [349, 100] on input "**********" at bounding box center [441, 107] width 404 height 19
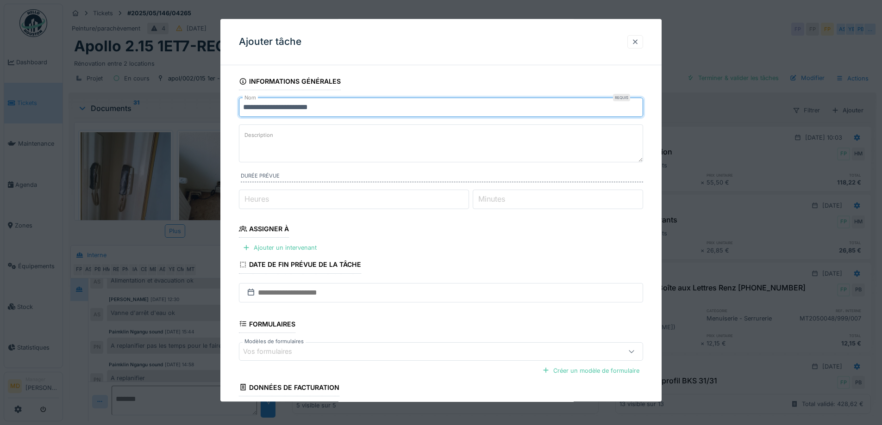
type input "**********"
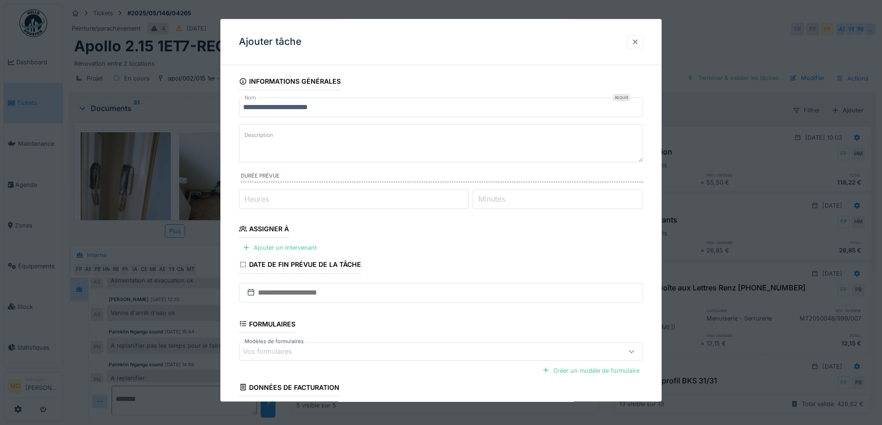
click at [636, 39] on div at bounding box center [634, 41] width 7 height 9
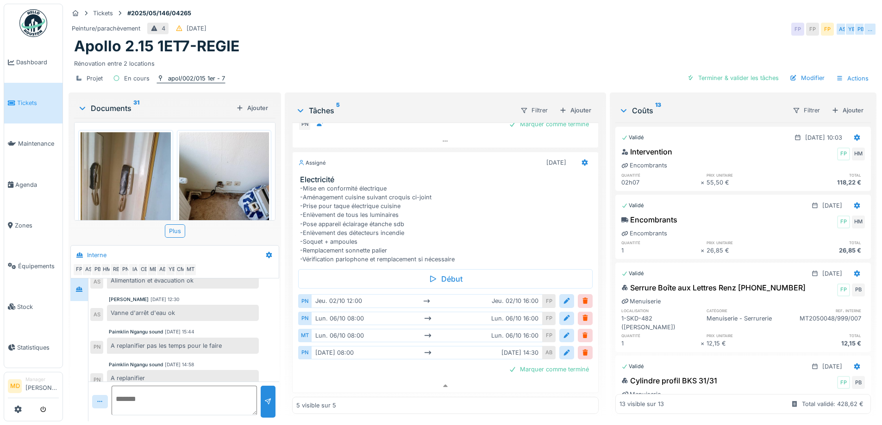
click at [174, 74] on div "apol/002/015 1er - 7" at bounding box center [196, 78] width 57 height 9
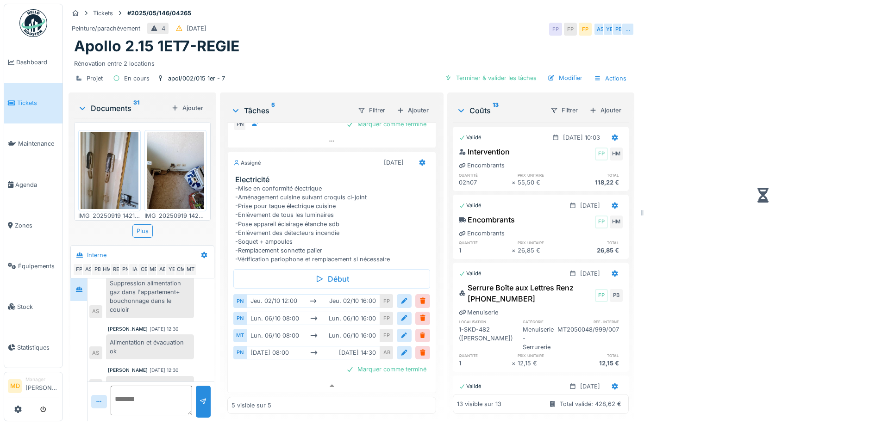
scroll to position [247, 0]
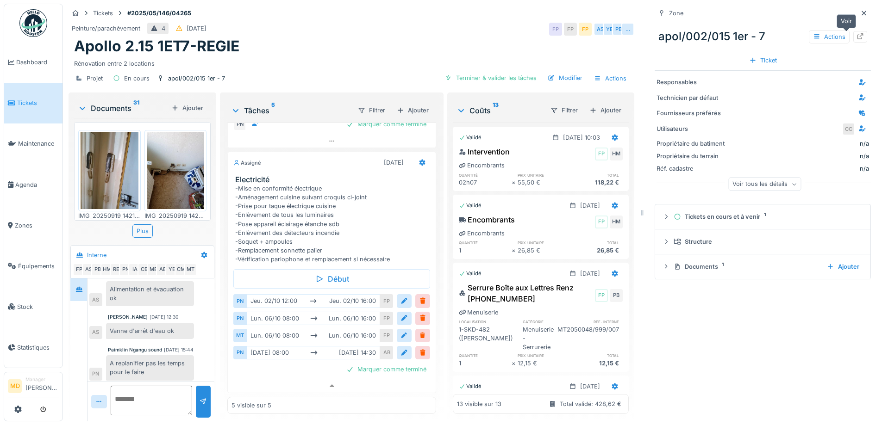
click at [856, 32] on div at bounding box center [859, 36] width 7 height 9
click at [436, 10] on div "Tickets #2025/05/146/04265" at bounding box center [351, 13] width 566 height 12
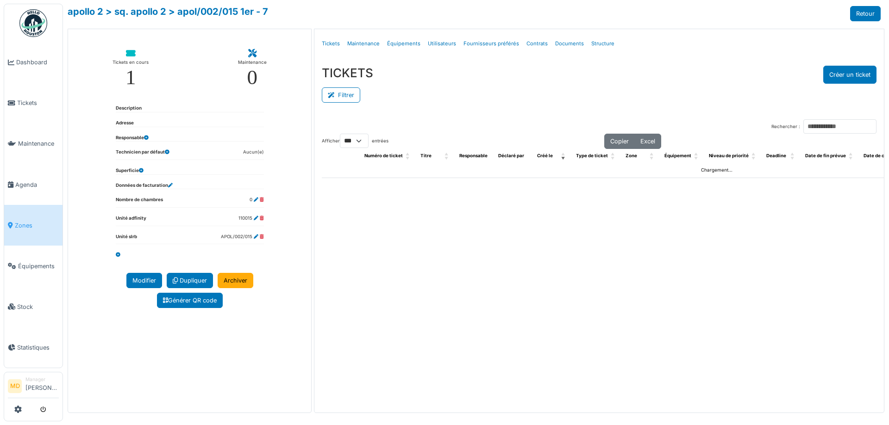
select select "***"
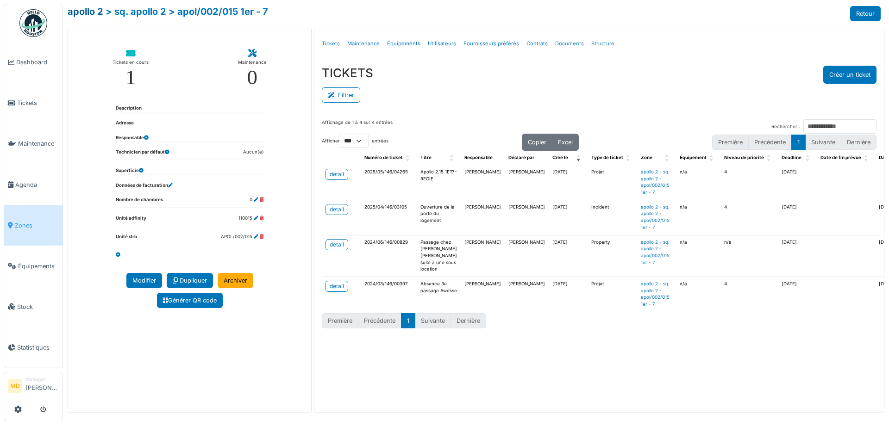
click at [82, 12] on link "apollo 2" at bounding box center [86, 11] width 36 height 11
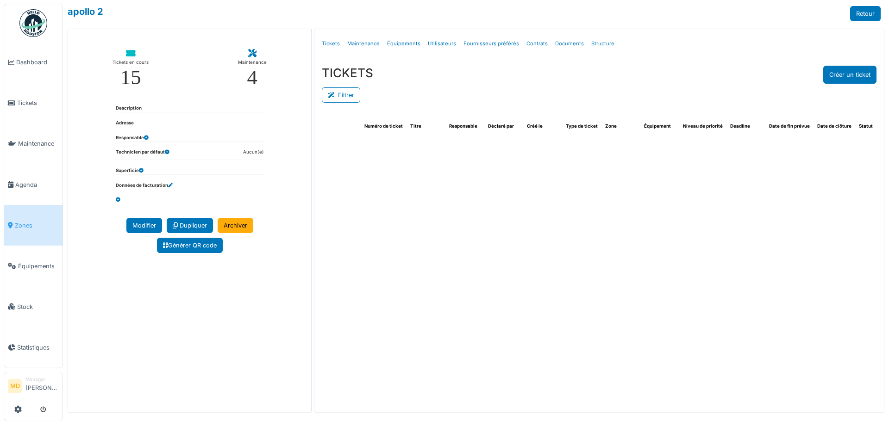
select select "***"
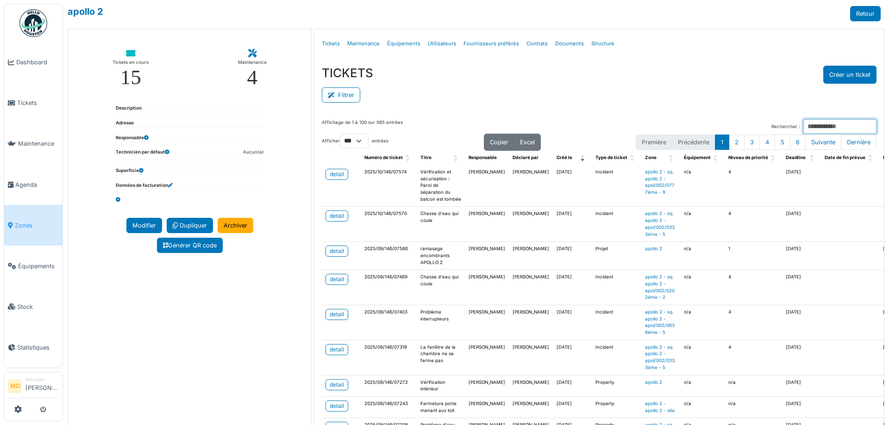
click at [822, 129] on input "Rechercher :" at bounding box center [839, 126] width 73 height 14
click at [831, 124] on input "**********" at bounding box center [839, 126] width 73 height 14
type input "**********"
drag, startPoint x: 782, startPoint y: 135, endPoint x: 744, endPoint y: 135, distance: 38.0
click at [744, 135] on div "**********" at bounding box center [599, 134] width 554 height 31
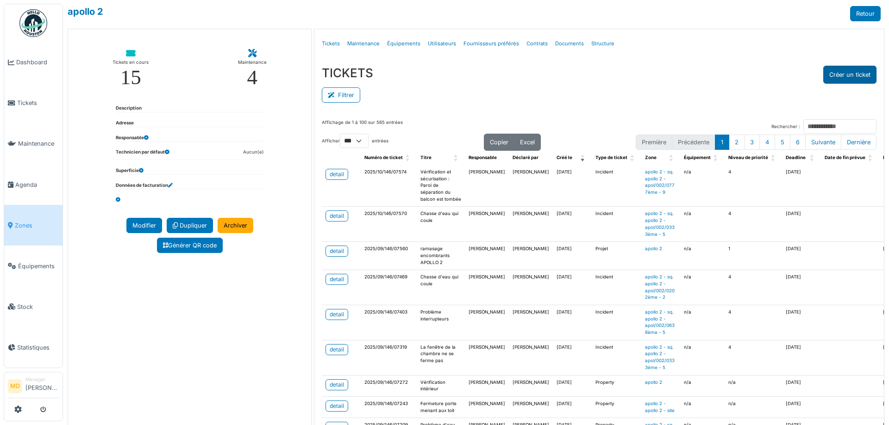
click at [838, 76] on button "Créer un ticket" at bounding box center [849, 75] width 53 height 18
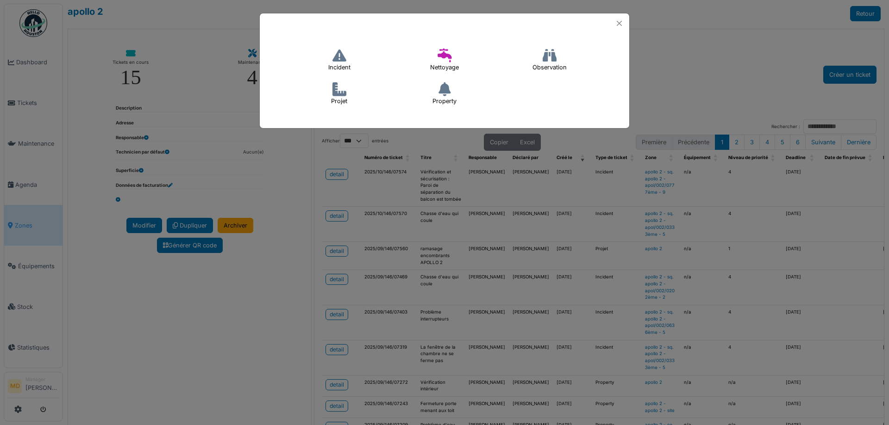
click at [338, 60] on icon at bounding box center [339, 56] width 14 height 14
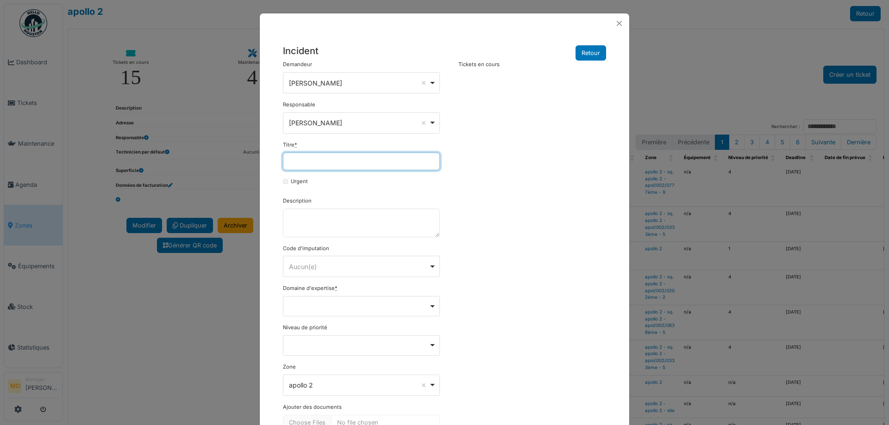
click at [306, 163] on input "Titre *" at bounding box center [361, 162] width 157 height 18
paste input "**********"
click at [349, 304] on div "Remove item" at bounding box center [361, 306] width 149 height 4
type input "**********"
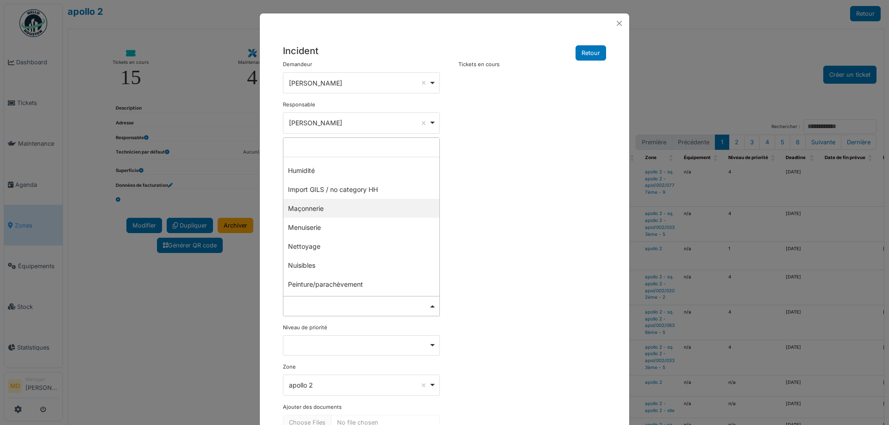
scroll to position [84, 0]
select select "***"
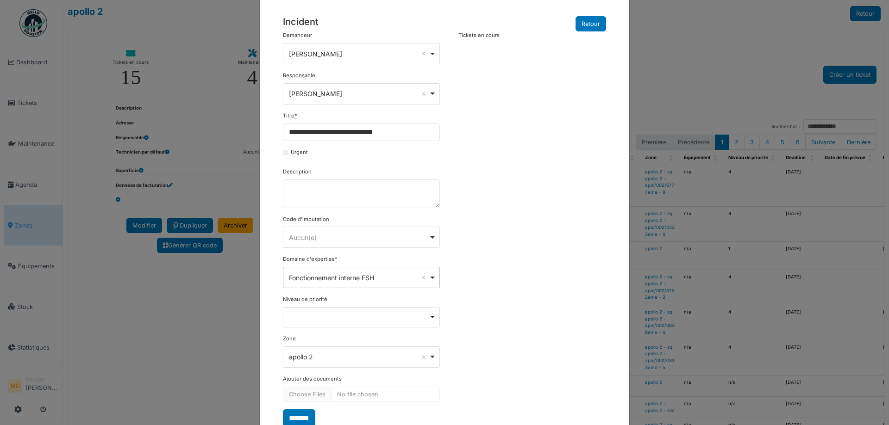
scroll to position [60, 0]
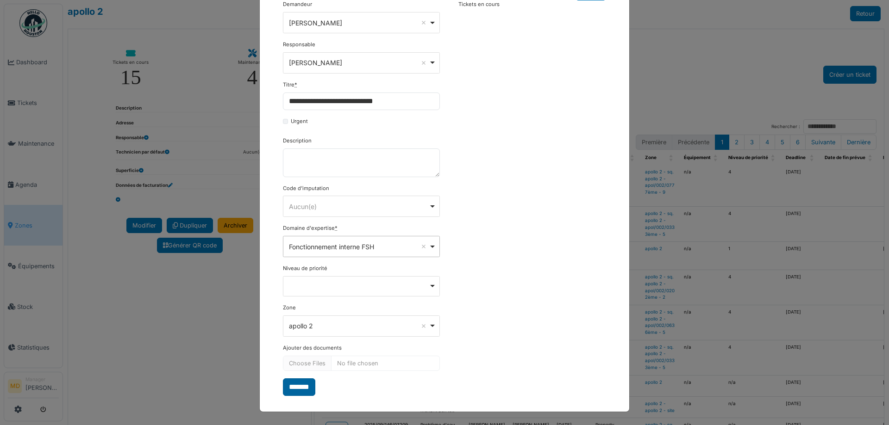
click at [305, 390] on input "*******" at bounding box center [299, 388] width 32 height 18
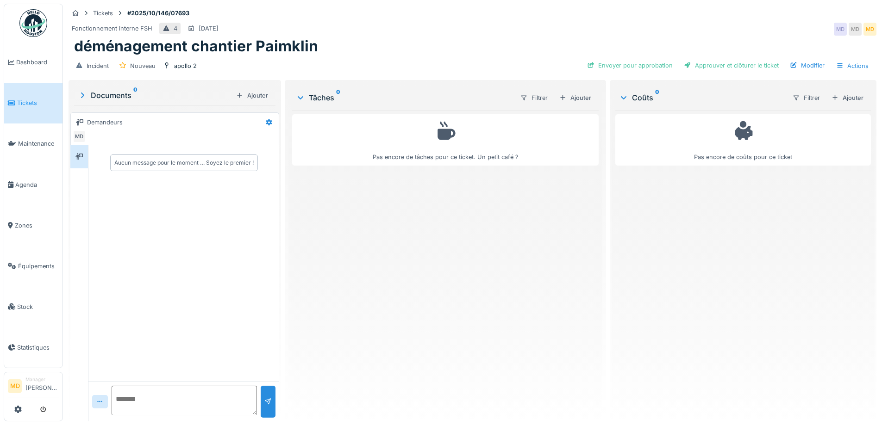
click at [563, 96] on div "Ajouter" at bounding box center [574, 98] width 39 height 12
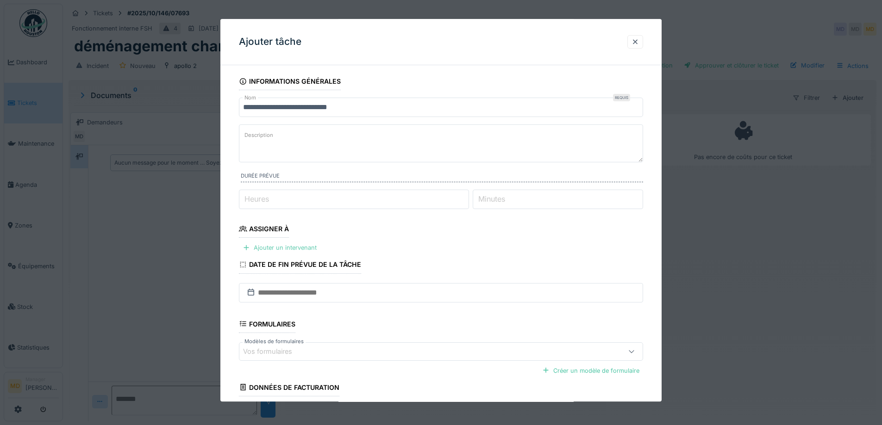
click at [288, 245] on div "Ajouter un intervenant" at bounding box center [279, 248] width 81 height 12
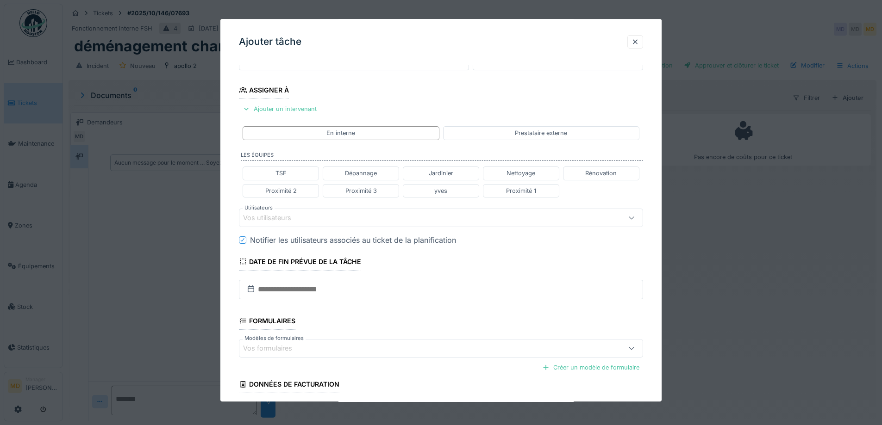
click at [275, 222] on div "Vos utilisateurs" at bounding box center [273, 218] width 61 height 10
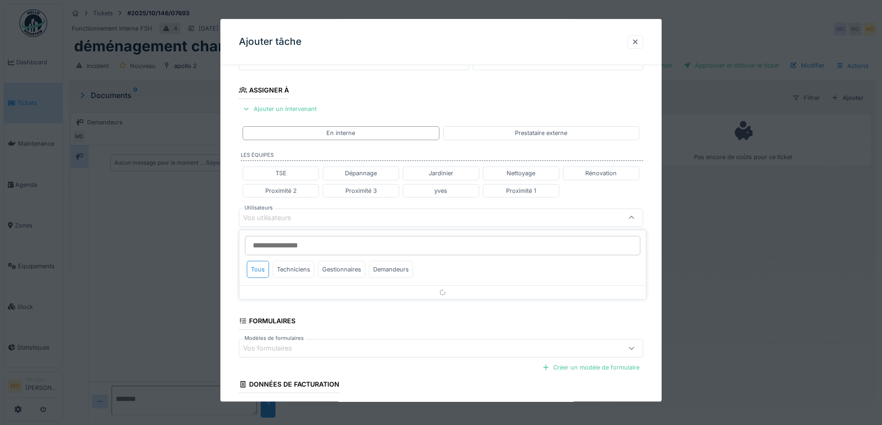
scroll to position [146, 0]
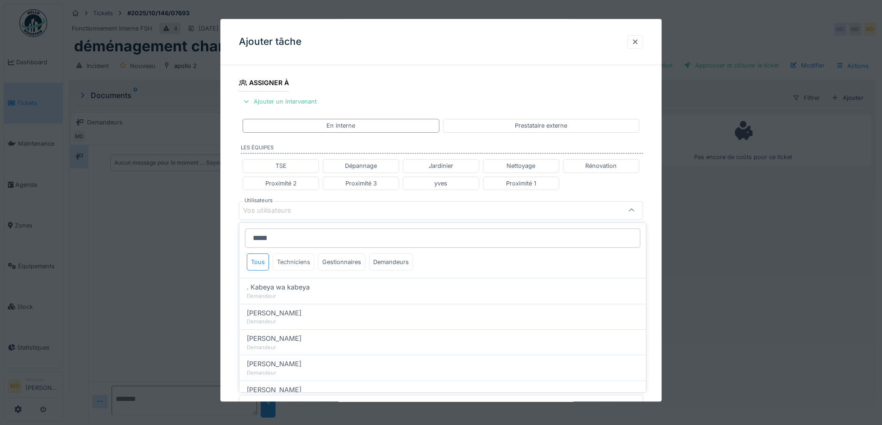
type input "*****"
click at [302, 263] on div "Techniciens" at bounding box center [294, 262] width 42 height 17
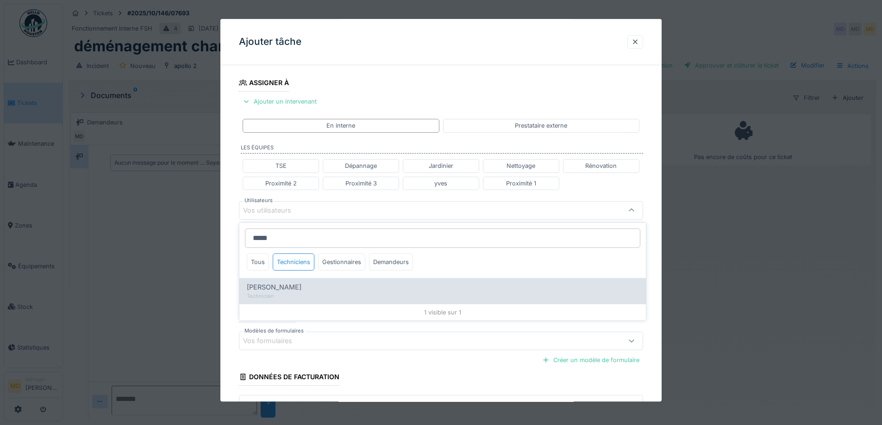
click at [287, 292] on span "[PERSON_NAME] [PERSON_NAME]" at bounding box center [274, 287] width 55 height 10
type input "*****"
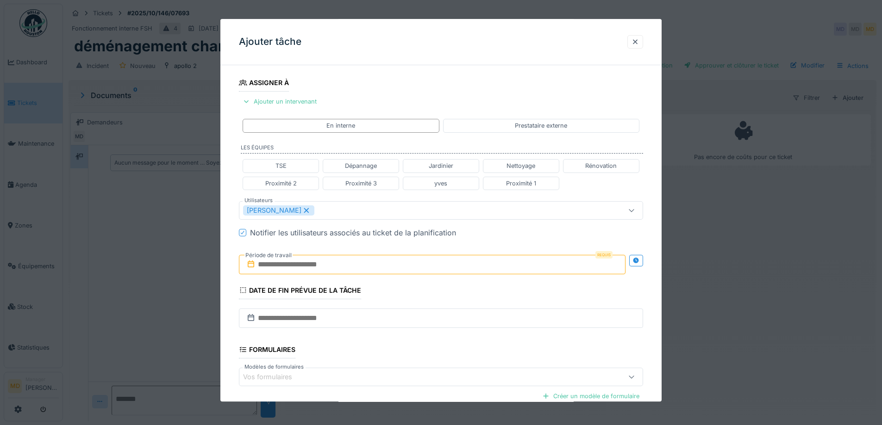
click at [226, 226] on div "**********" at bounding box center [440, 214] width 441 height 576
click at [639, 261] on icon at bounding box center [636, 261] width 6 height 6
click at [269, 268] on input "text" at bounding box center [332, 264] width 187 height 19
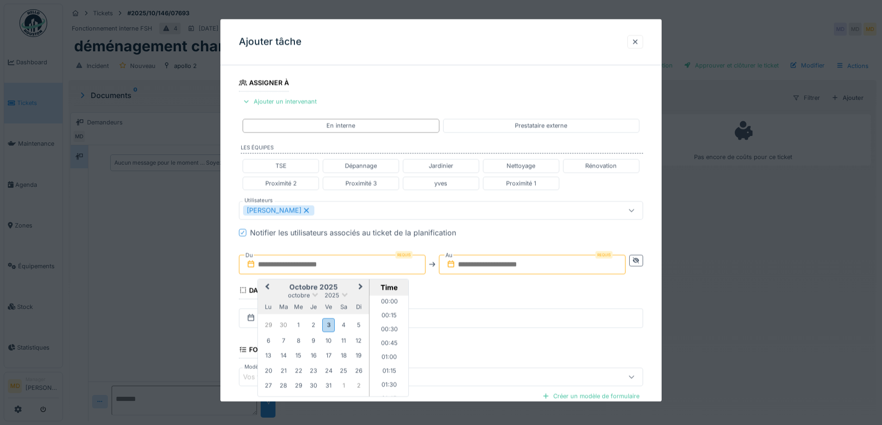
scroll to position [679, 0]
click at [274, 296] on div "octobre 2025" at bounding box center [313, 296] width 111 height 8
click at [389, 361] on li "13:15" at bounding box center [388, 360] width 39 height 14
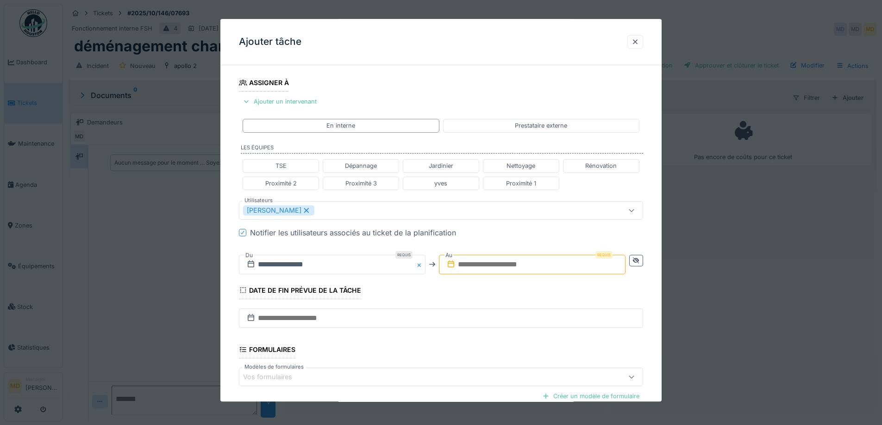
click at [488, 264] on input "text" at bounding box center [532, 264] width 187 height 19
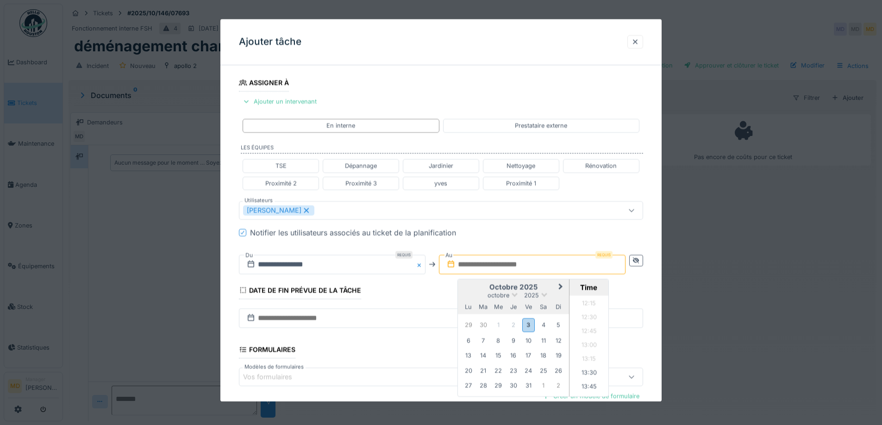
click at [472, 296] on div "octobre 2025" at bounding box center [513, 296] width 111 height 8
click at [524, 323] on div "3" at bounding box center [528, 325] width 12 height 13
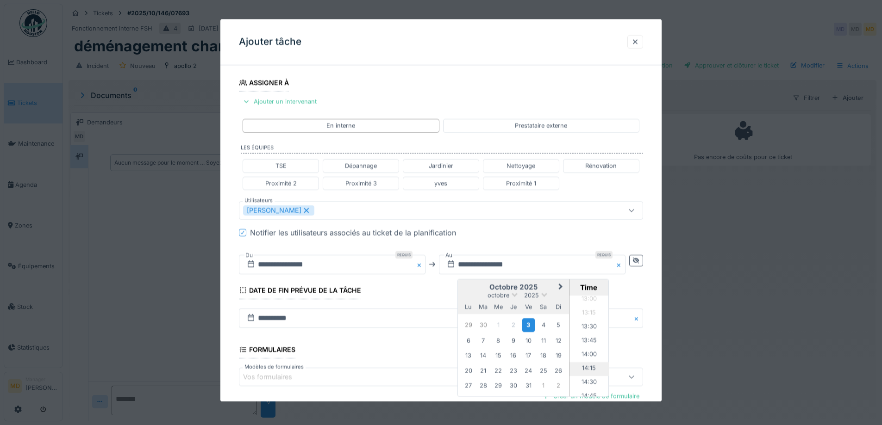
click at [596, 370] on li "14:15" at bounding box center [588, 369] width 39 height 14
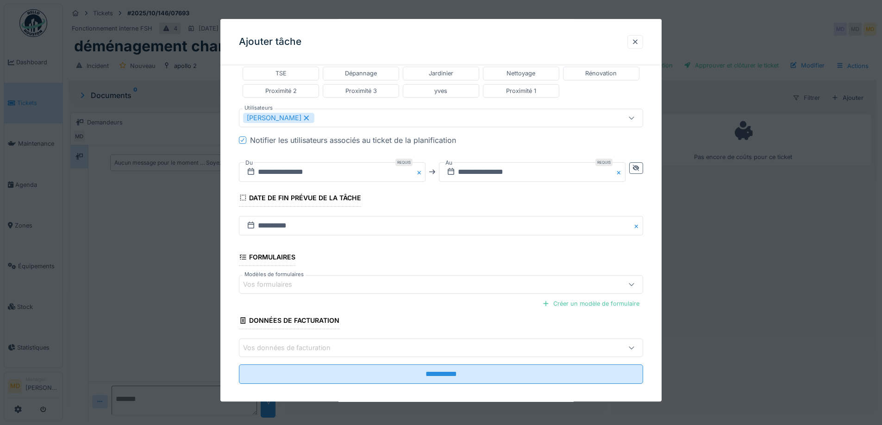
scroll to position [247, 0]
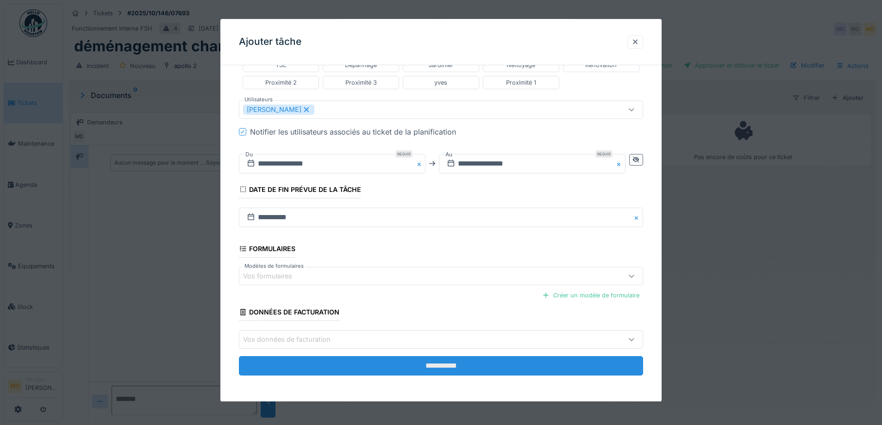
click at [405, 365] on input "**********" at bounding box center [441, 366] width 404 height 19
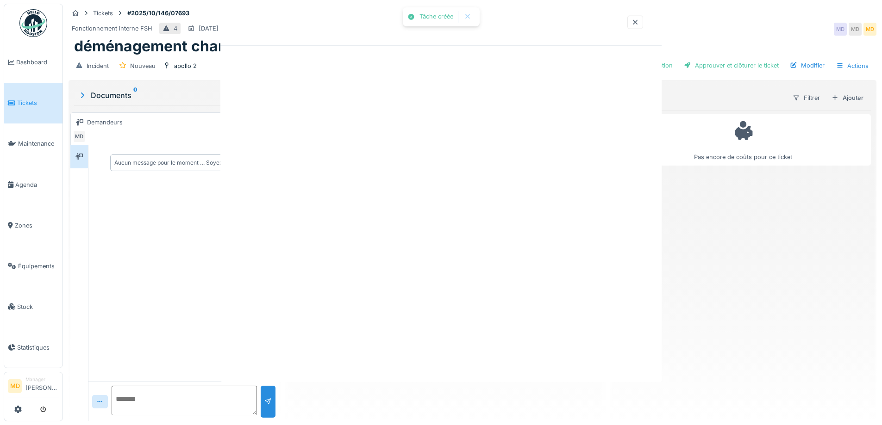
scroll to position [0, 0]
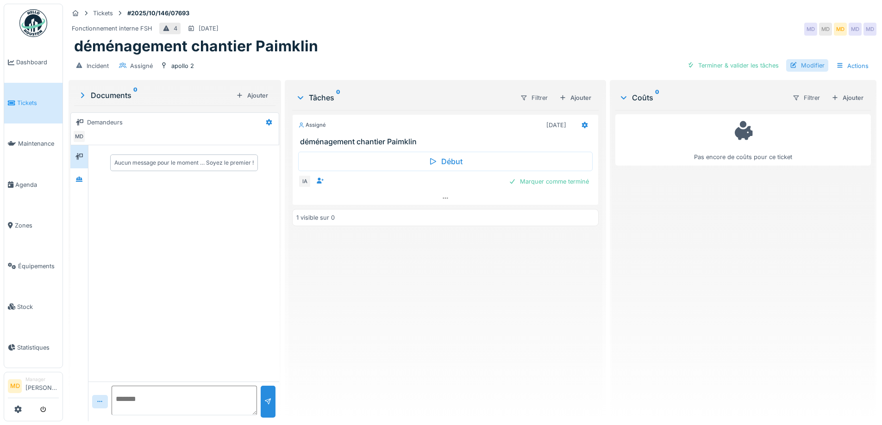
click at [795, 65] on div "Modifier" at bounding box center [807, 65] width 42 height 12
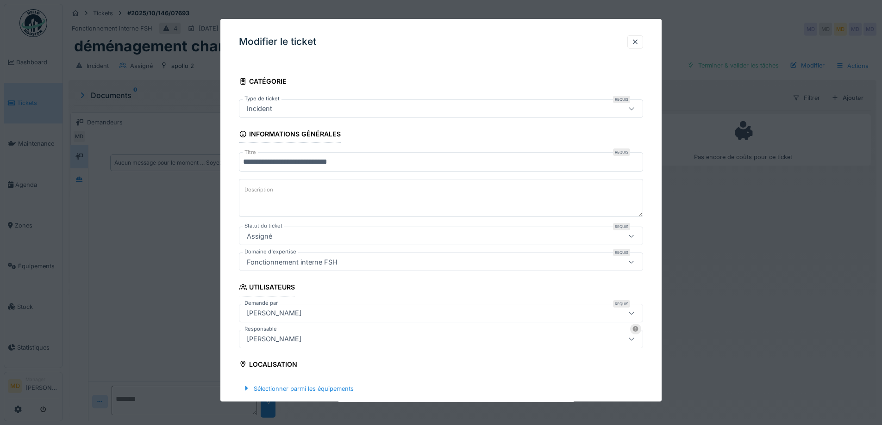
scroll to position [231, 0]
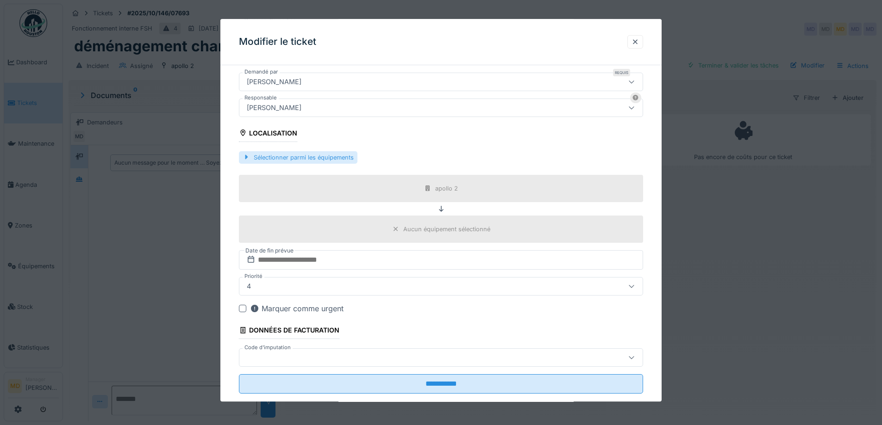
click at [286, 155] on div "Sélectionner parmi les équipements" at bounding box center [298, 157] width 118 height 12
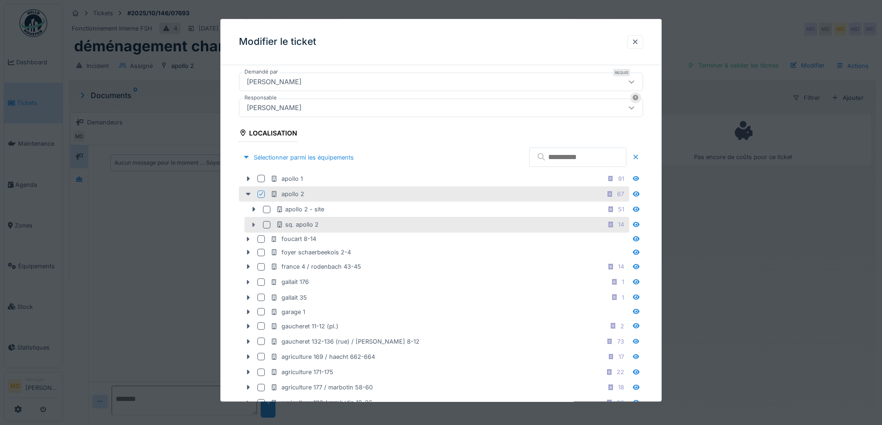
click at [252, 224] on icon at bounding box center [253, 225] width 7 height 6
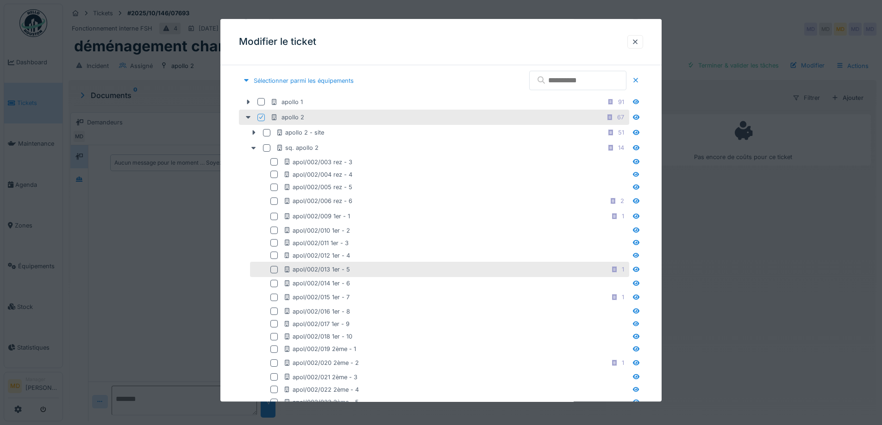
scroll to position [324, 0]
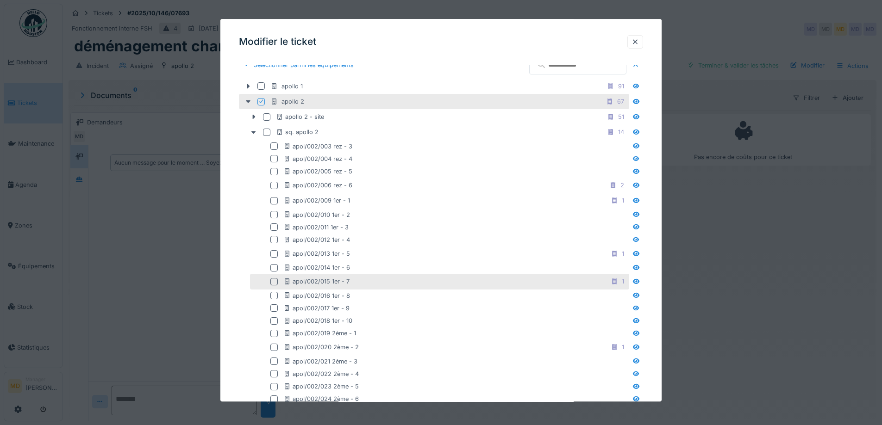
click at [275, 280] on div at bounding box center [273, 281] width 7 height 7
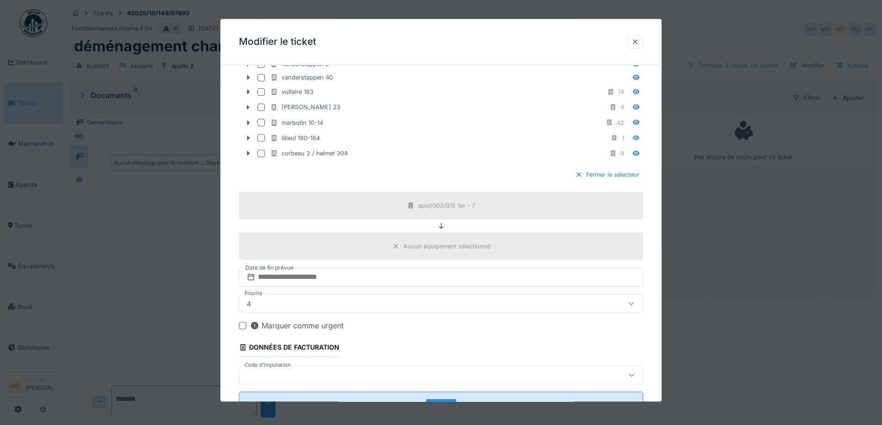
scroll to position [3929, 0]
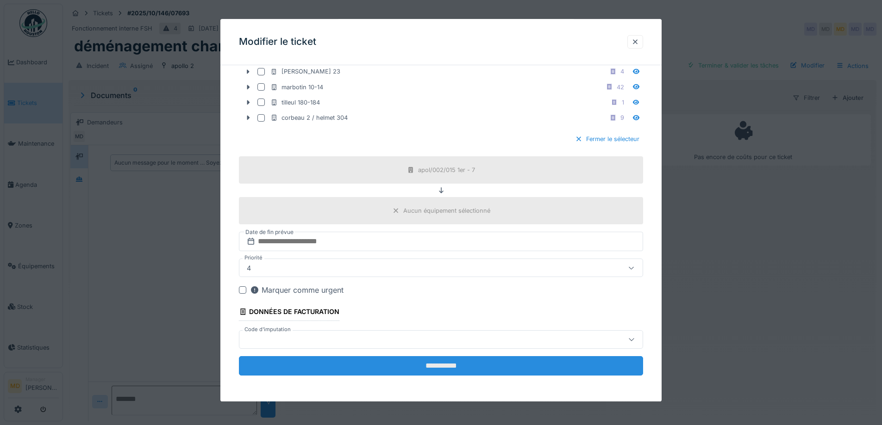
click at [465, 367] on input "**********" at bounding box center [441, 365] width 404 height 19
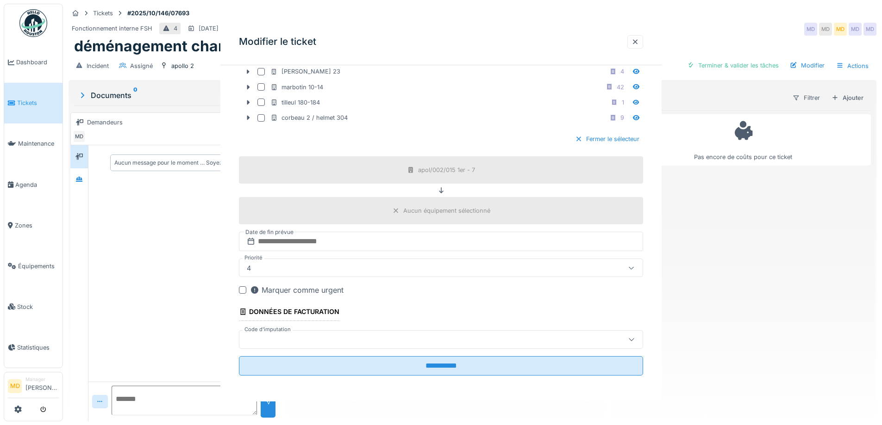
scroll to position [0, 0]
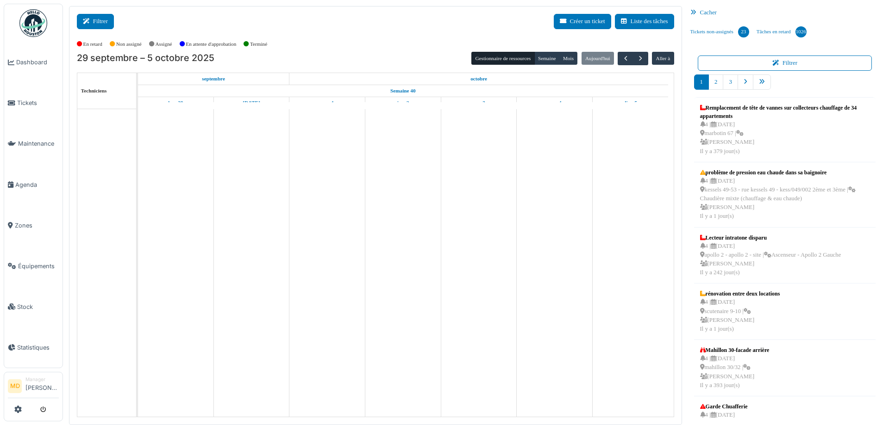
click at [94, 24] on button "Filtrer" at bounding box center [95, 21] width 37 height 15
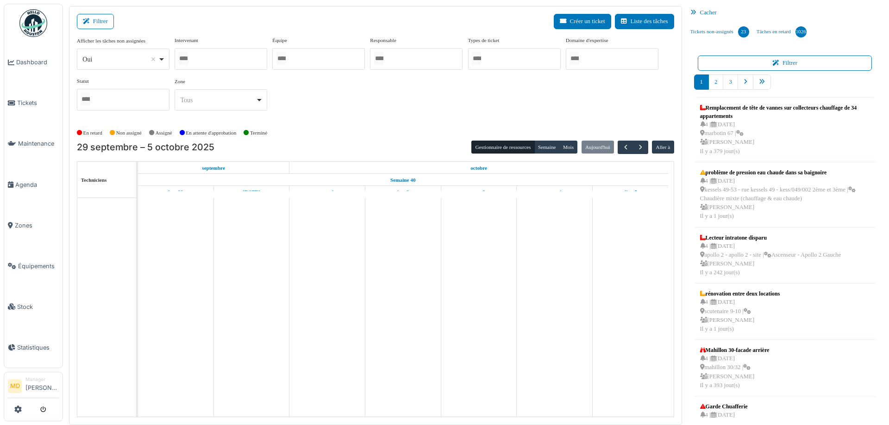
click at [229, 59] on div at bounding box center [220, 59] width 93 height 22
click at [437, 113] on div "**********" at bounding box center [375, 78] width 597 height 82
click at [540, 145] on button "Semaine" at bounding box center [546, 147] width 25 height 13
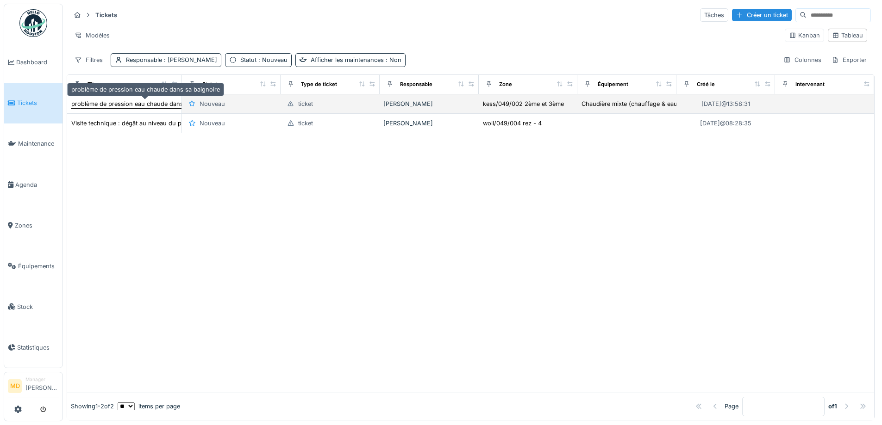
click at [155, 103] on div "problème de pression eau chaude dans sa baignoire" at bounding box center [145, 104] width 149 height 9
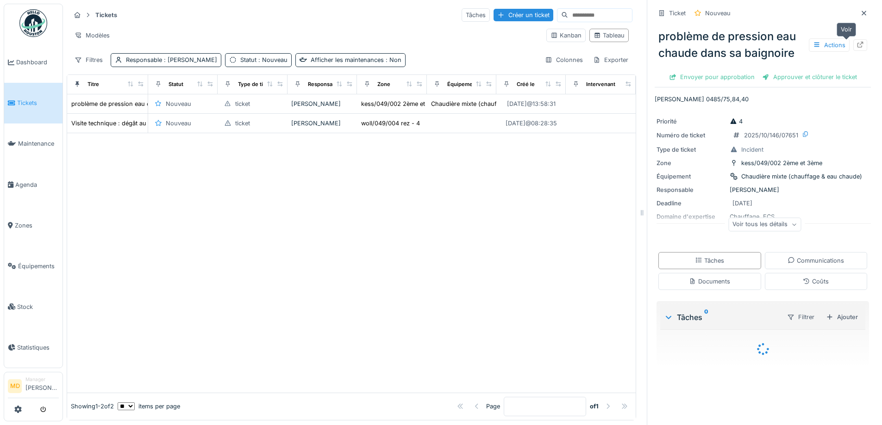
click at [856, 43] on icon at bounding box center [859, 45] width 7 height 6
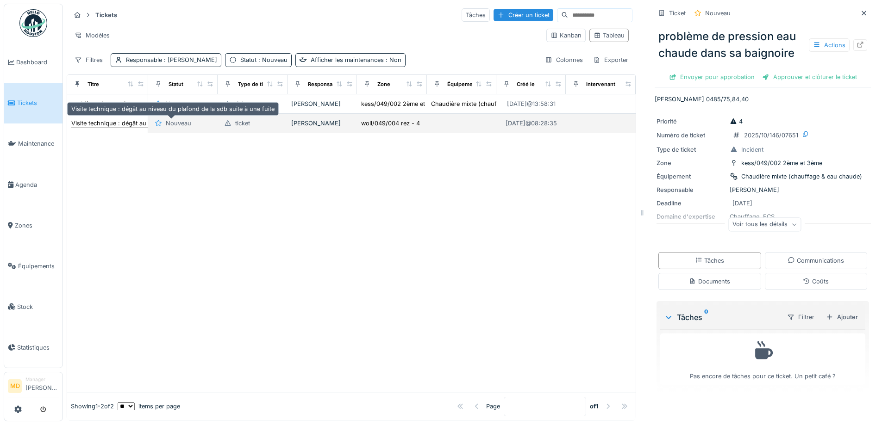
click at [114, 126] on div "Visite technique : dégât au niveau du plafond de la sdb suite à une fuite" at bounding box center [172, 123] width 203 height 9
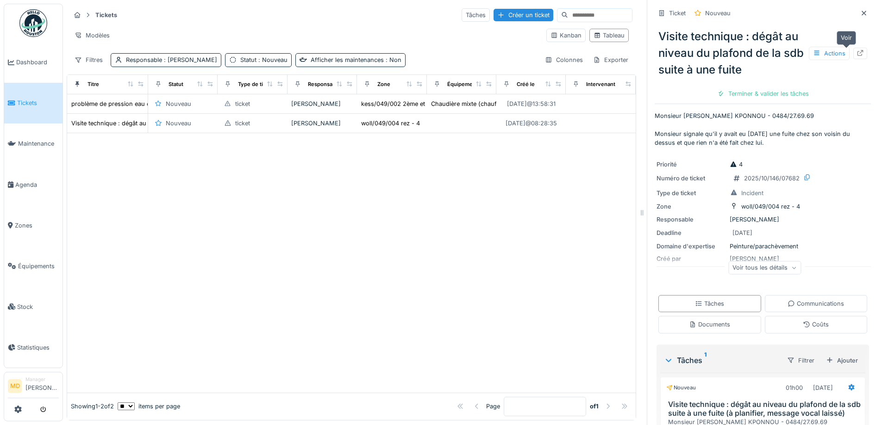
click at [856, 51] on icon at bounding box center [859, 53] width 7 height 6
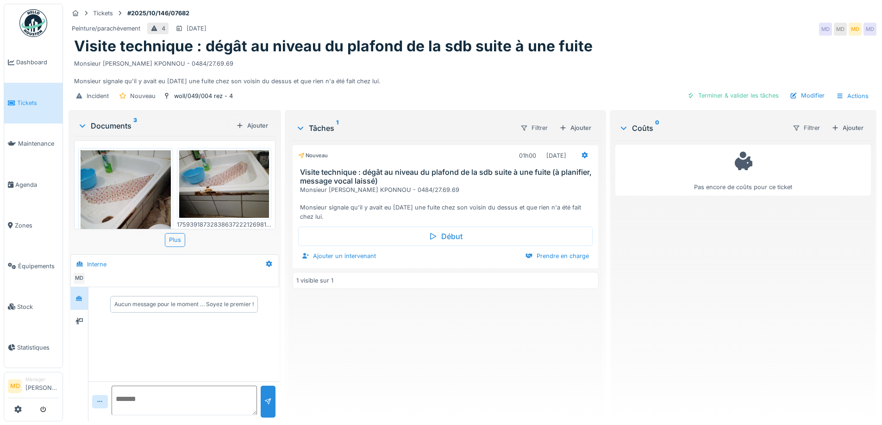
scroll to position [193, 0]
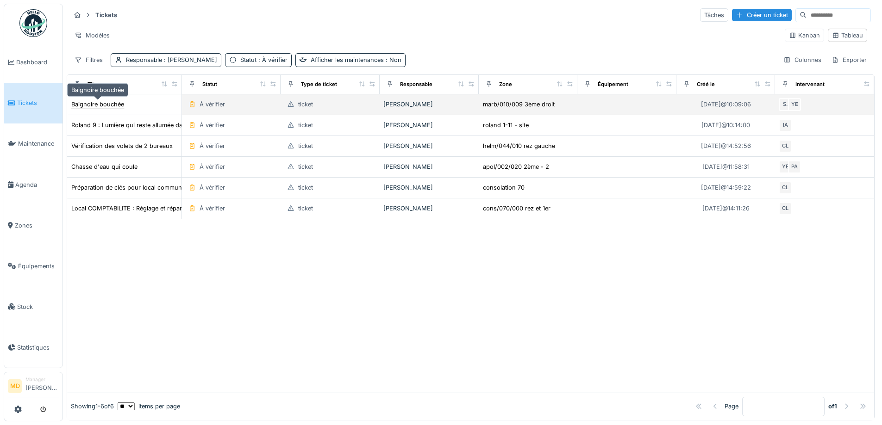
click at [95, 101] on div "Baignoire bouchée" at bounding box center [97, 104] width 53 height 9
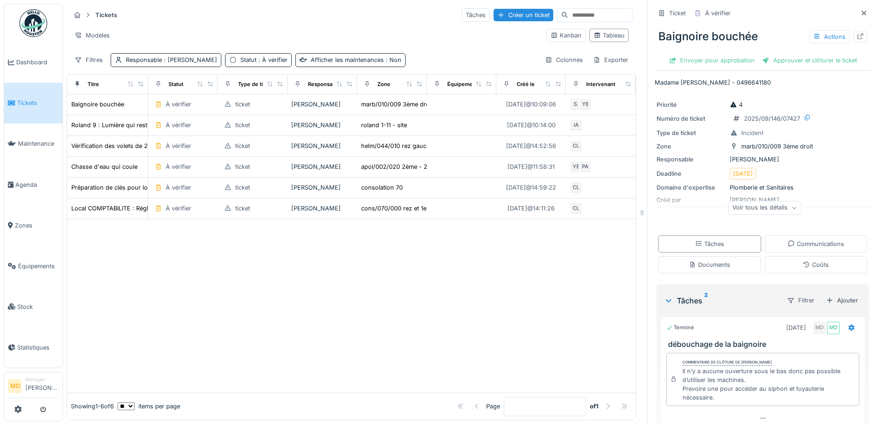
click at [853, 38] on div at bounding box center [860, 37] width 14 height 12
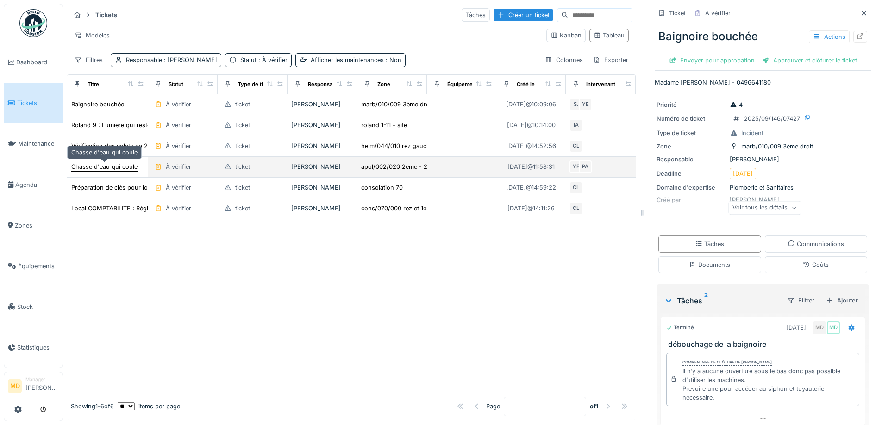
click at [101, 170] on div "Chasse d'eau qui coule" at bounding box center [104, 166] width 66 height 9
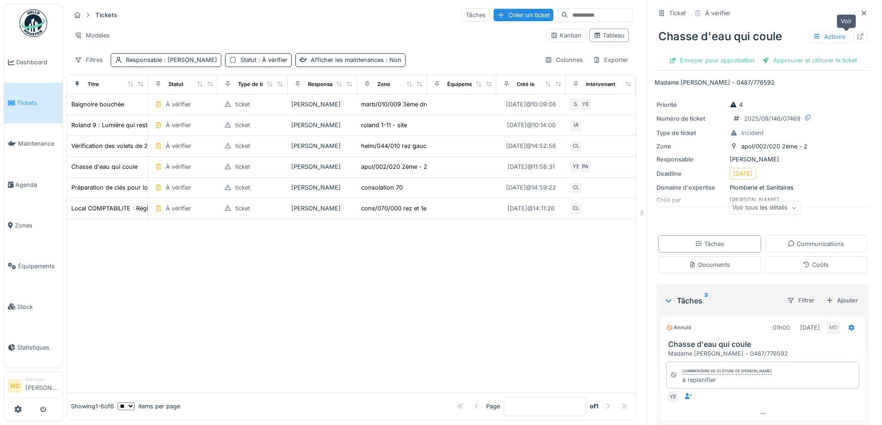
click at [856, 37] on icon at bounding box center [859, 36] width 7 height 6
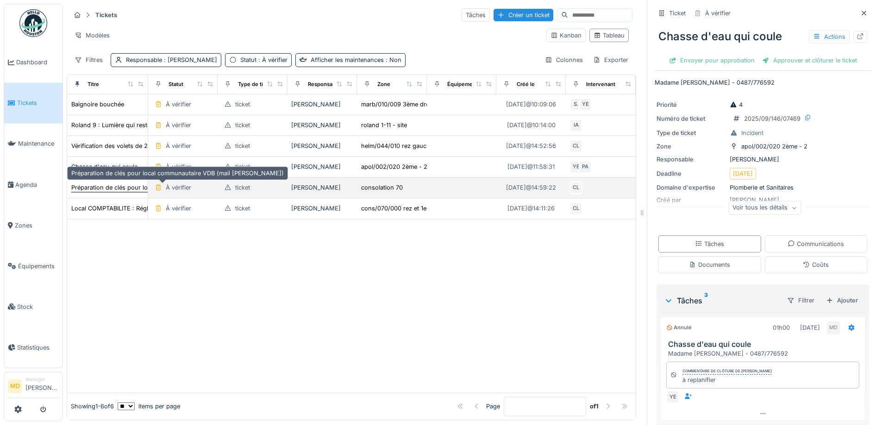
click at [109, 189] on div "Préparation de clés pour local communautaire VDB (mail charles)" at bounding box center [177, 187] width 212 height 9
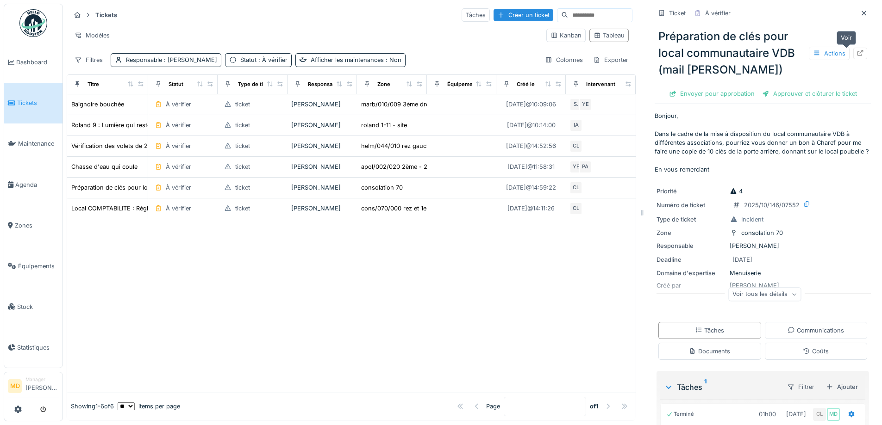
click at [856, 54] on icon at bounding box center [859, 53] width 7 height 6
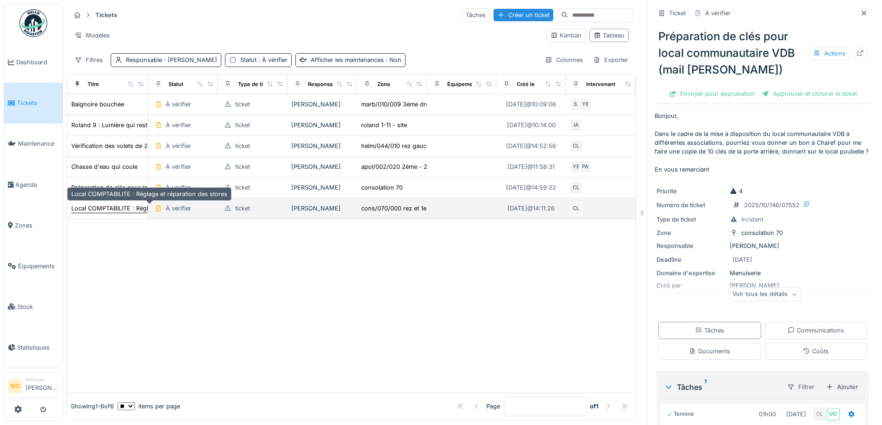
click at [115, 212] on div "Local COMPTABILITE : Réglage et réparation des stores" at bounding box center [149, 208] width 156 height 9
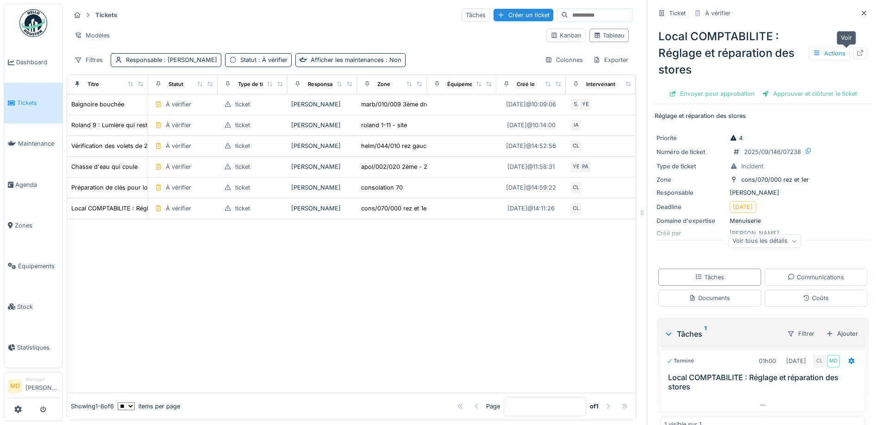
click at [857, 51] on icon at bounding box center [860, 53] width 6 height 6
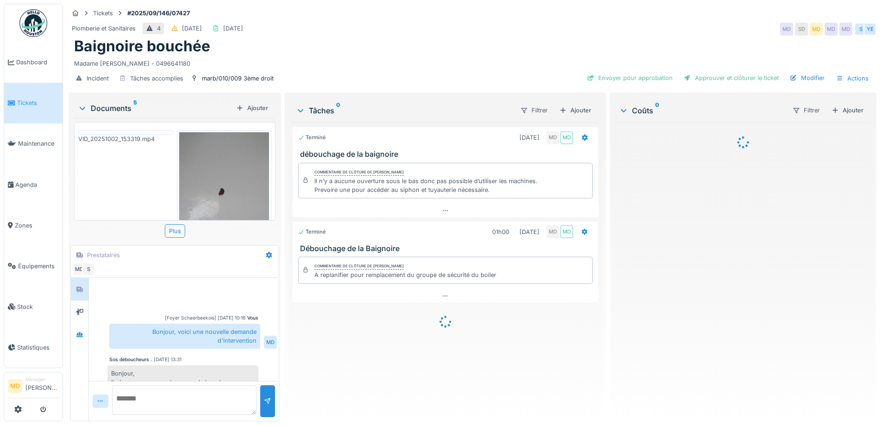
scroll to position [48, 0]
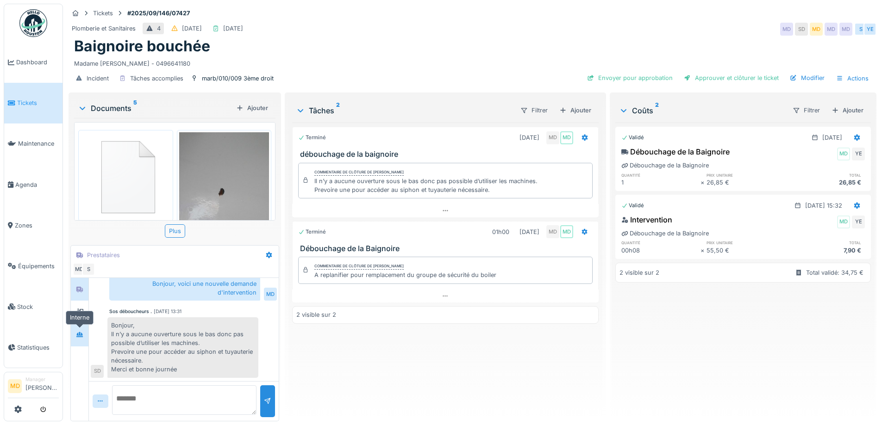
click at [76, 334] on icon at bounding box center [79, 335] width 7 height 6
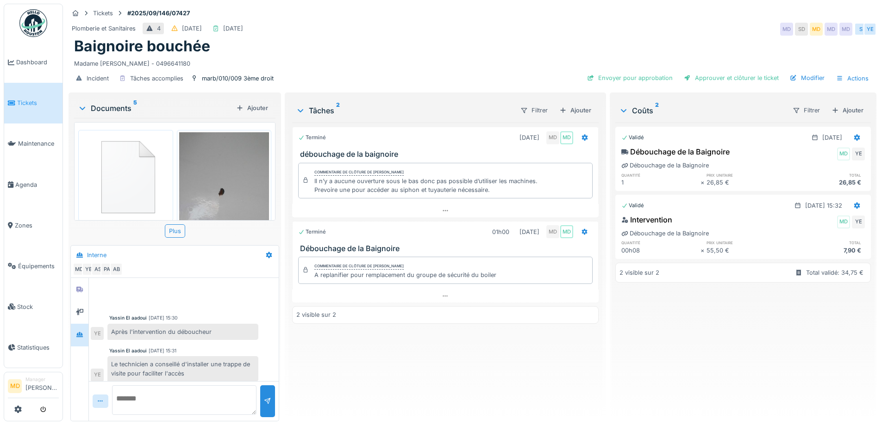
scroll to position [129, 0]
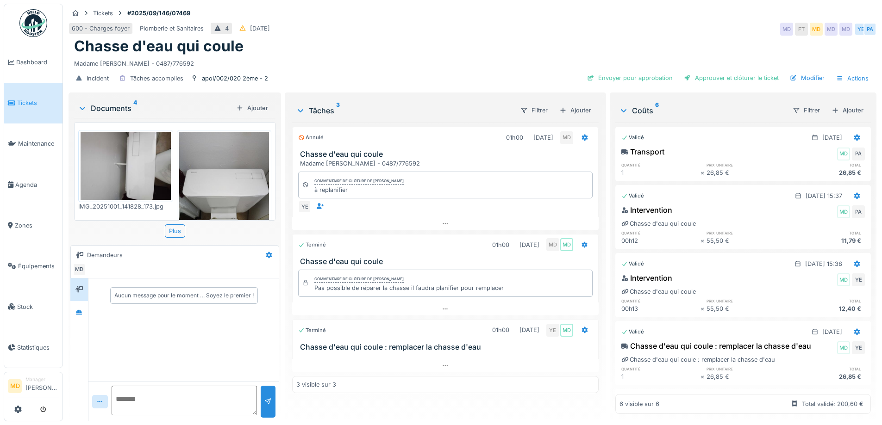
scroll to position [7, 0]
click at [82, 310] on icon at bounding box center [79, 312] width 6 height 5
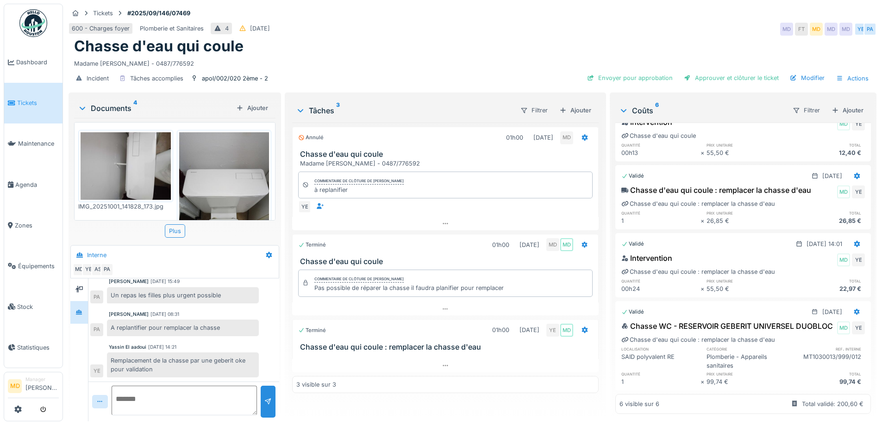
scroll to position [0, 0]
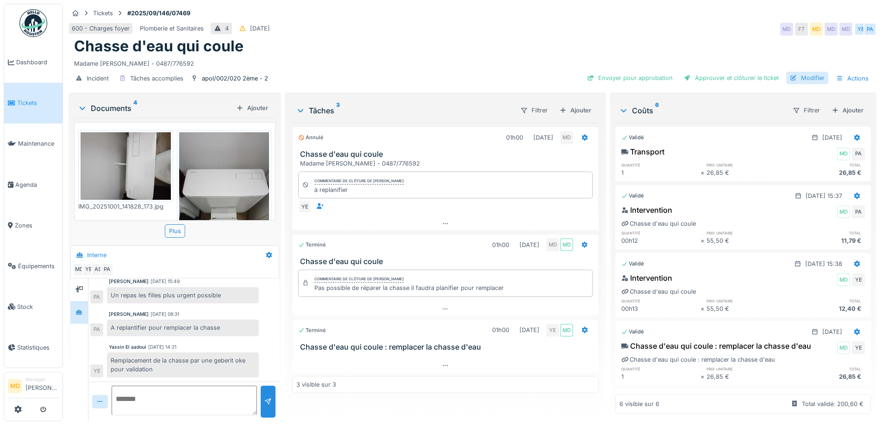
click at [800, 72] on div "Modifier" at bounding box center [807, 78] width 42 height 12
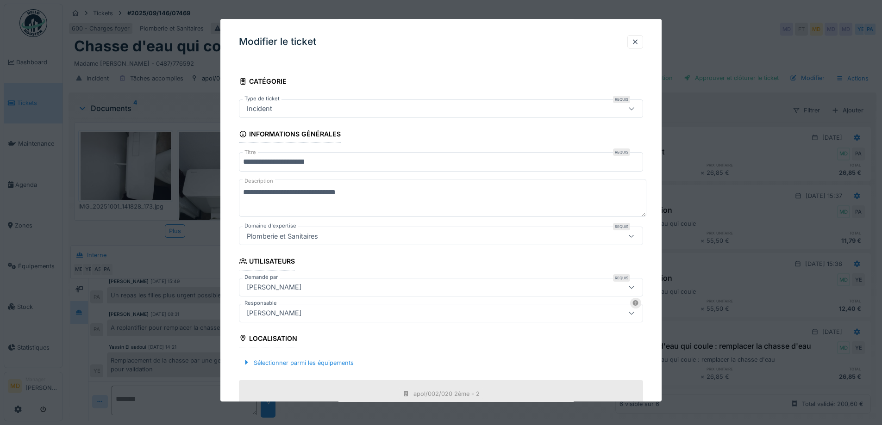
scroll to position [93, 0]
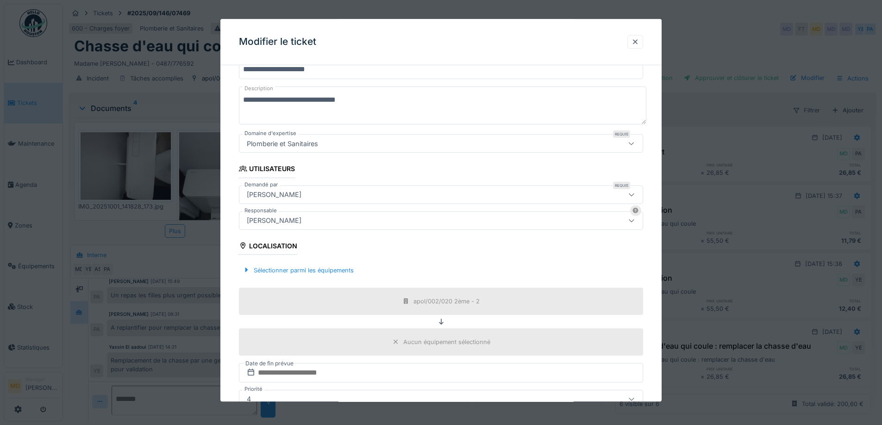
click at [269, 217] on div "[PERSON_NAME]" at bounding box center [274, 221] width 62 height 10
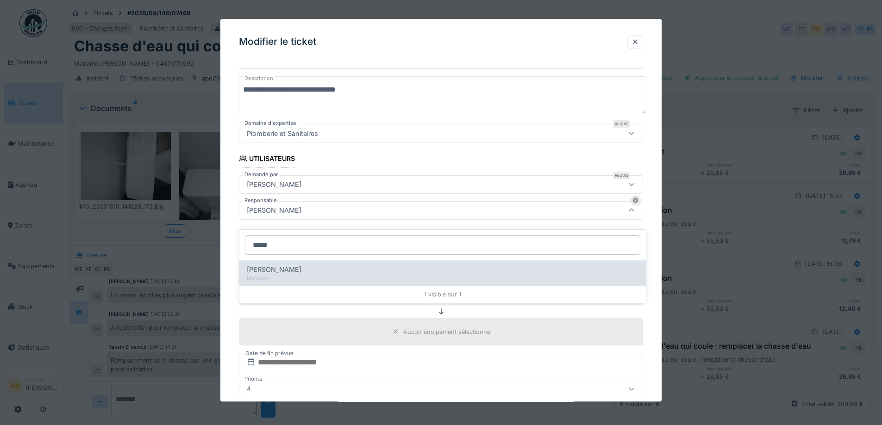
type input "*****"
click at [279, 265] on span "Christian Bassette" at bounding box center [274, 270] width 55 height 10
type input "****"
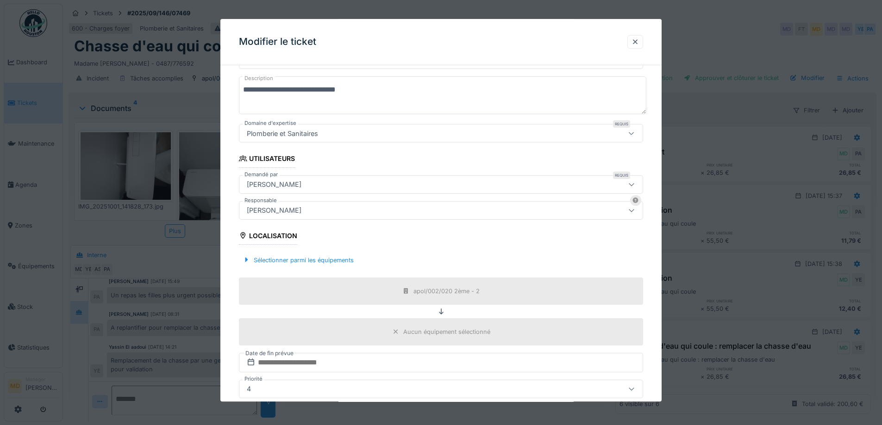
click at [231, 209] on div "**********" at bounding box center [440, 246] width 441 height 553
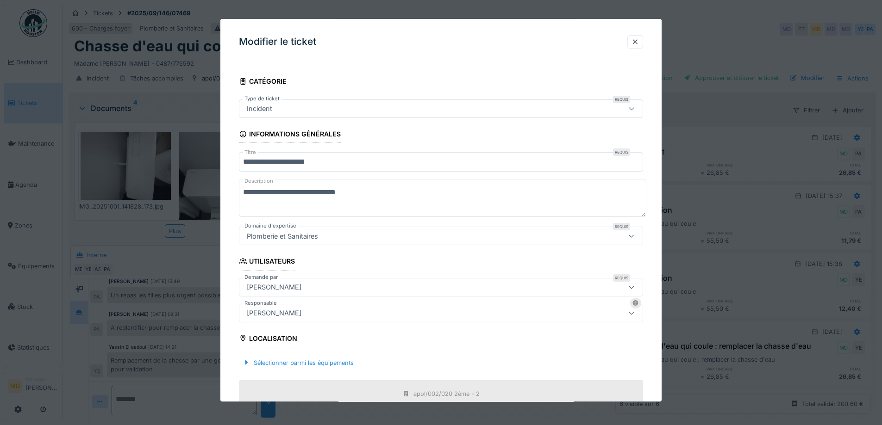
scroll to position [224, 0]
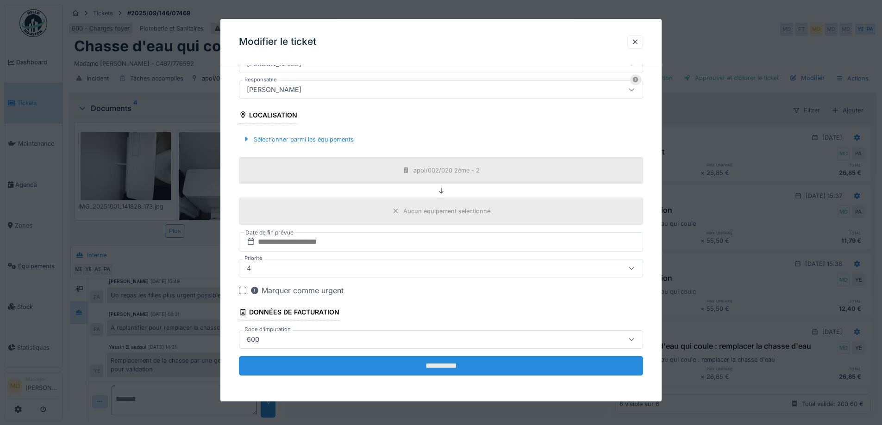
click at [416, 370] on input "**********" at bounding box center [441, 365] width 404 height 19
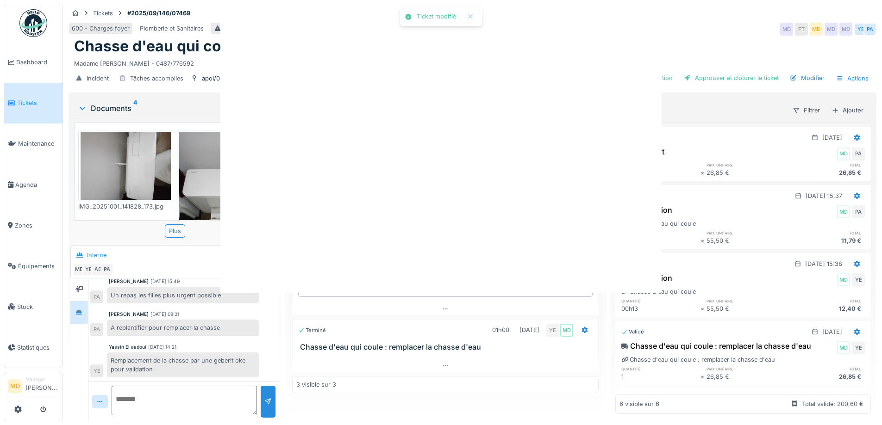
scroll to position [0, 0]
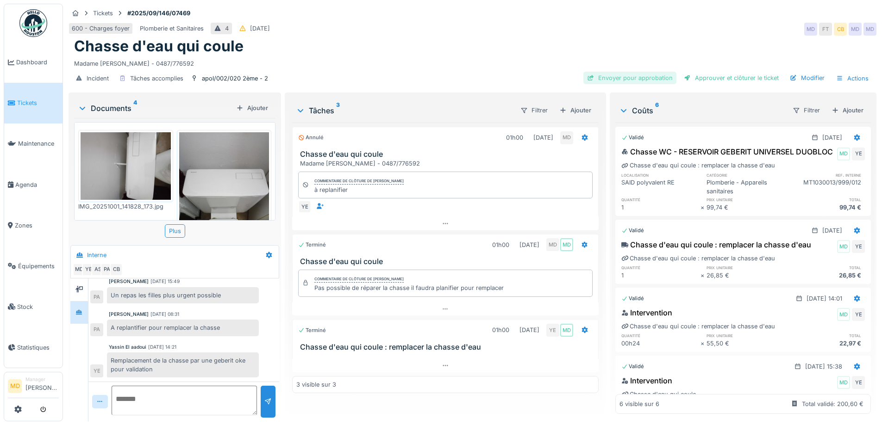
click at [600, 72] on div "Envoyer pour approbation" at bounding box center [629, 78] width 93 height 12
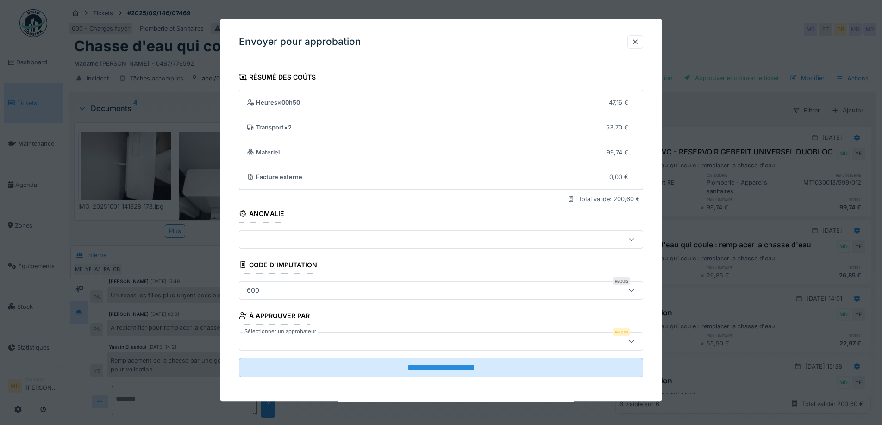
scroll to position [6, 0]
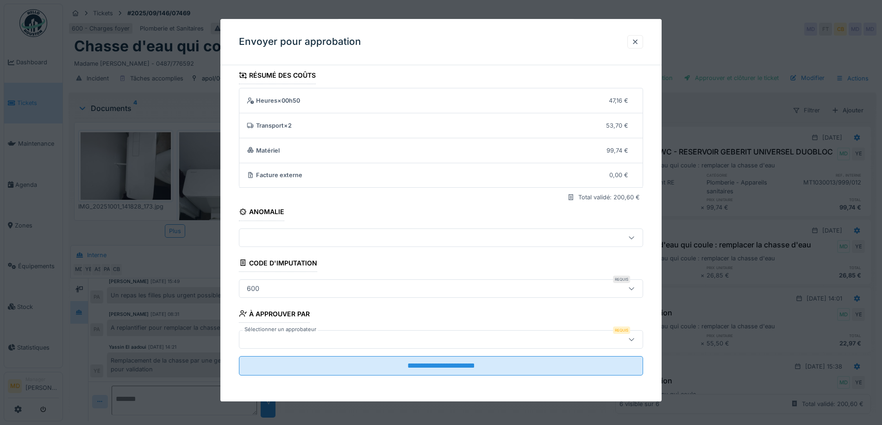
click at [282, 345] on div at bounding box center [441, 339] width 404 height 19
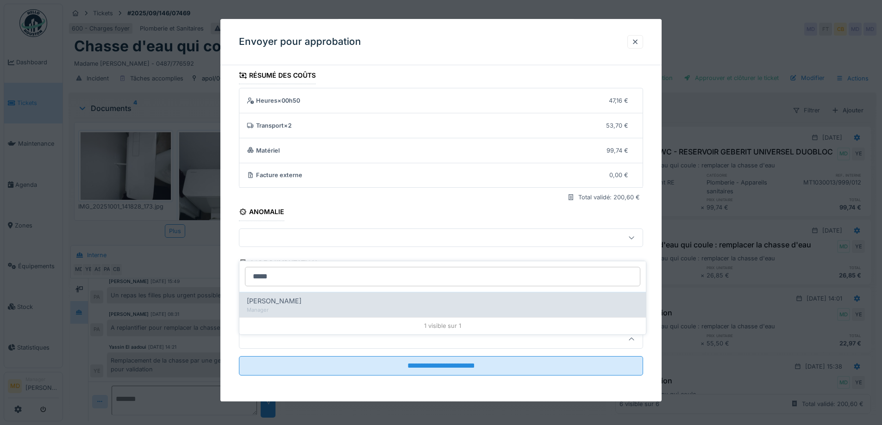
type input "*****"
click at [293, 298] on span "Christian Bassette" at bounding box center [274, 301] width 55 height 10
type input "****"
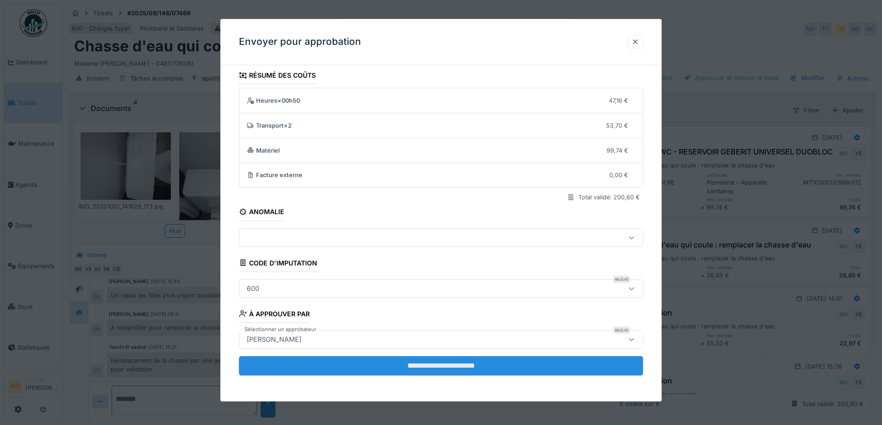
click at [449, 366] on input "**********" at bounding box center [441, 365] width 404 height 19
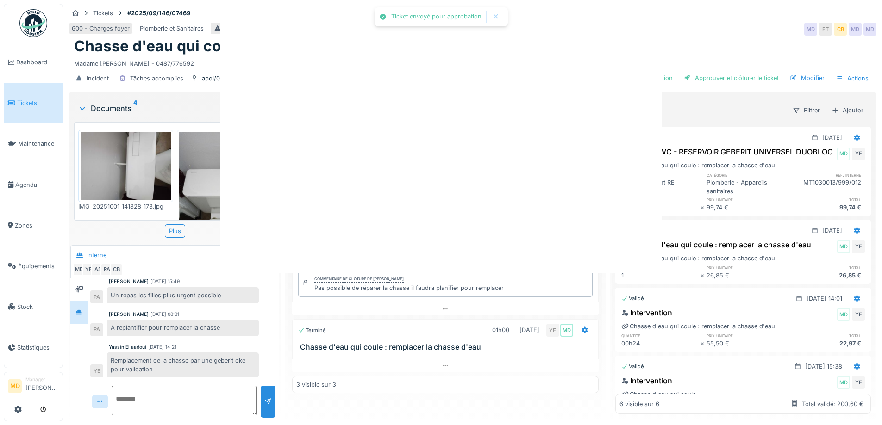
scroll to position [0, 0]
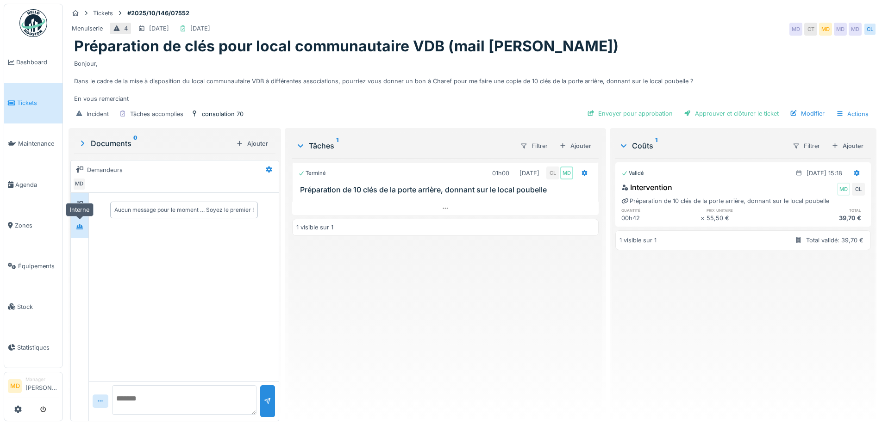
click at [76, 224] on icon at bounding box center [79, 227] width 7 height 6
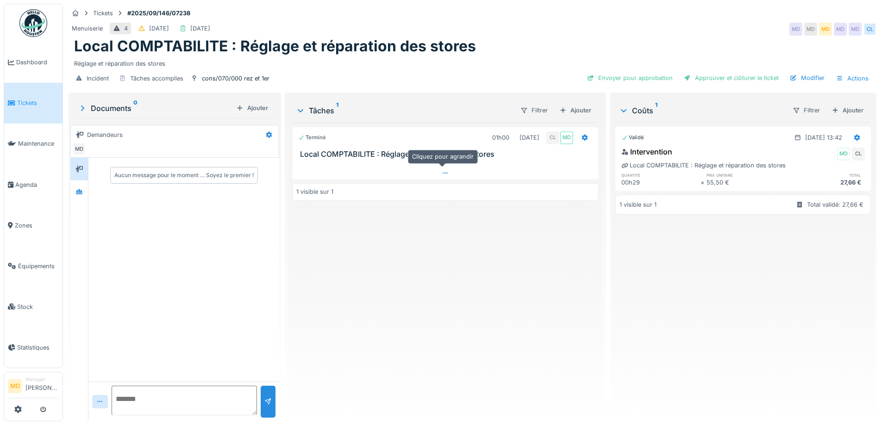
click at [445, 171] on icon at bounding box center [445, 173] width 7 height 6
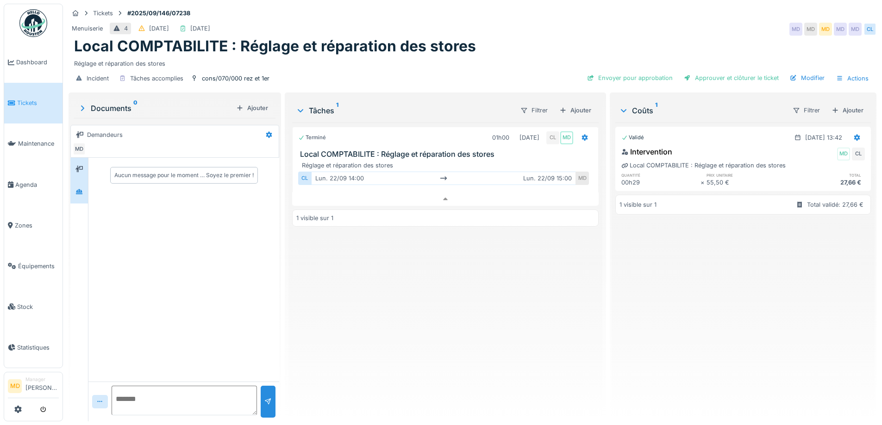
click at [81, 189] on icon at bounding box center [78, 192] width 7 height 6
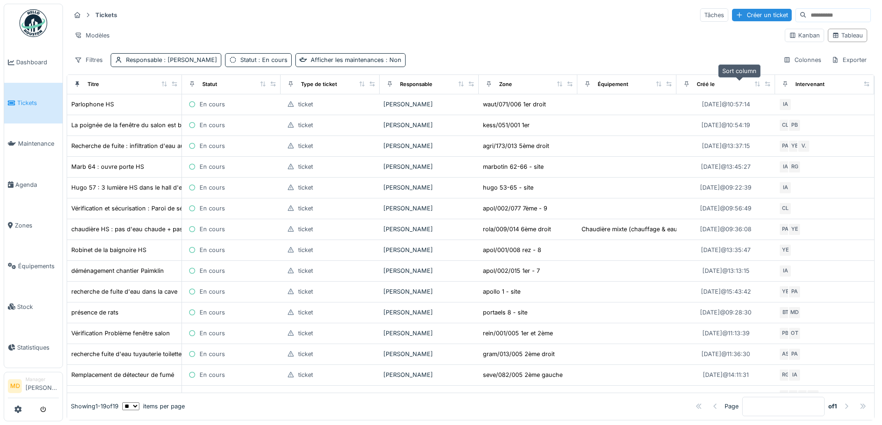
click at [754, 84] on icon at bounding box center [757, 83] width 6 height 5
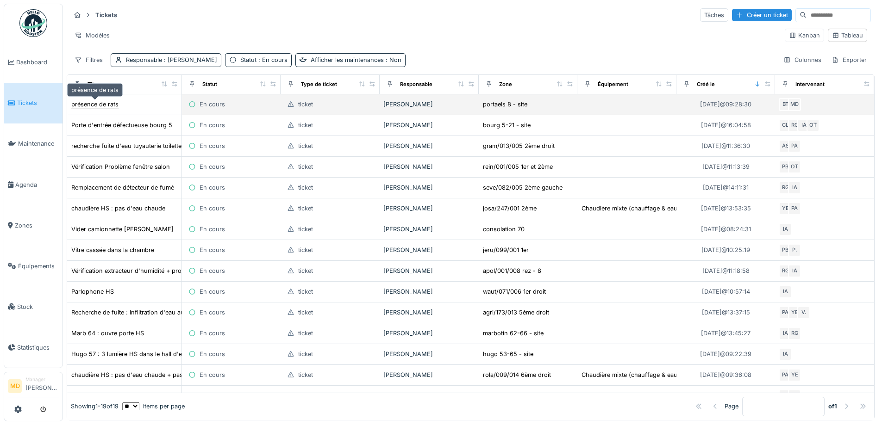
click at [110, 103] on div "présence de rats" at bounding box center [94, 104] width 47 height 9
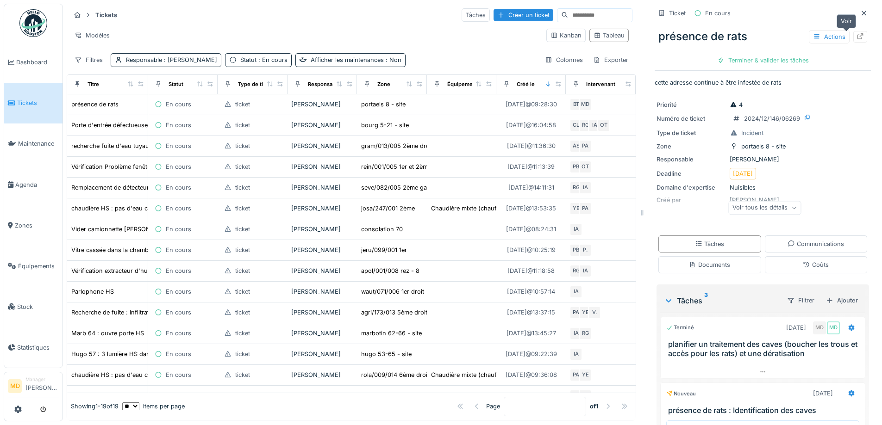
click at [853, 39] on div at bounding box center [860, 37] width 14 height 12
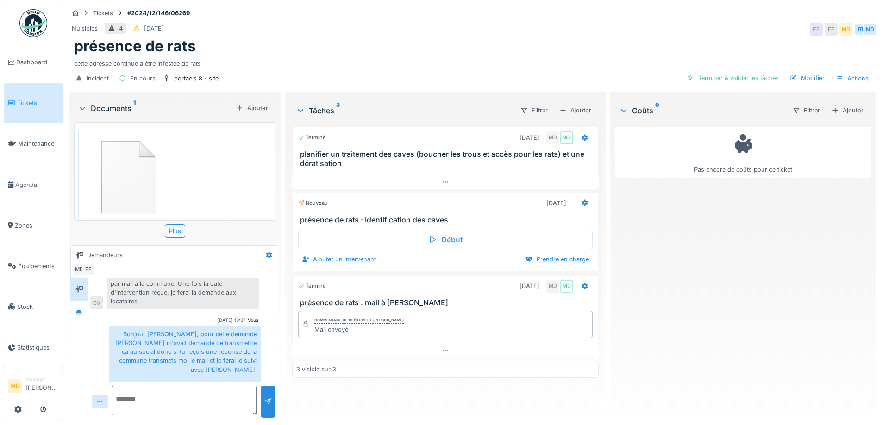
scroll to position [7, 0]
click at [442, 348] on icon at bounding box center [445, 351] width 7 height 6
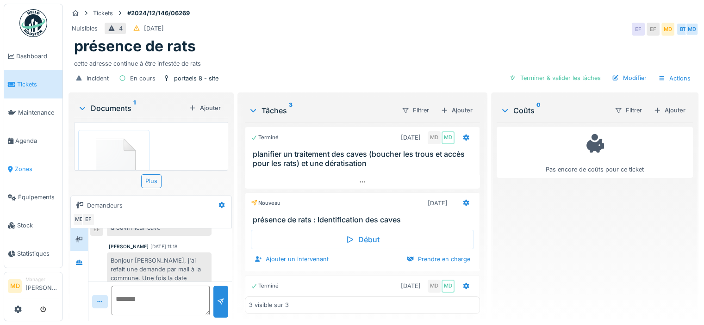
scroll to position [193, 0]
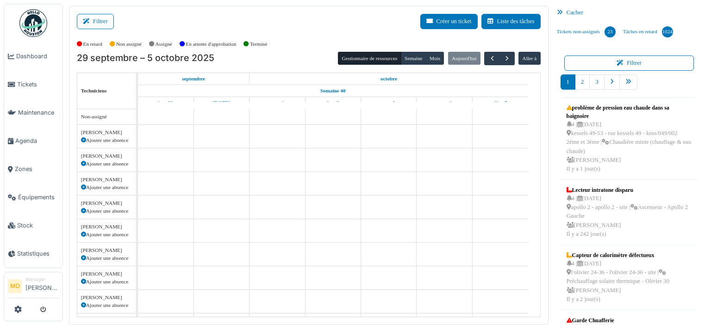
click at [178, 17] on div "Filtrer Créer un ticket Liste des tâches" at bounding box center [309, 25] width 464 height 23
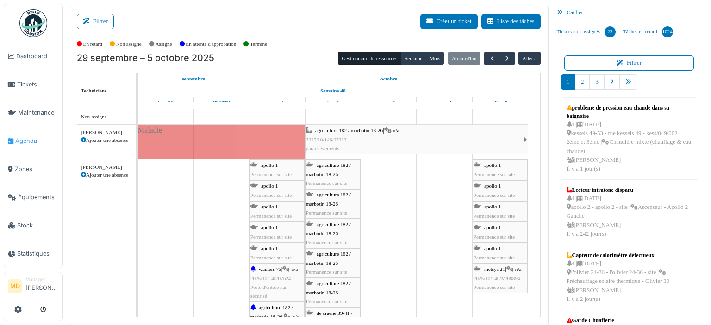
click at [25, 137] on span "Agenda" at bounding box center [37, 141] width 44 height 9
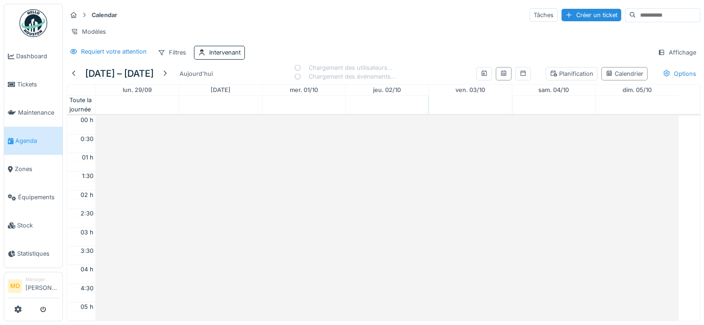
scroll to position [222, 0]
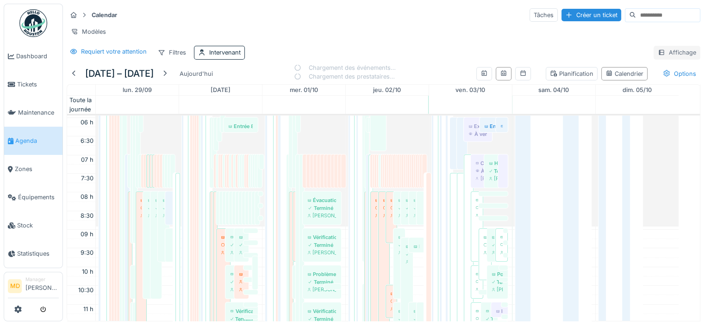
click at [672, 58] on div "Affichage" at bounding box center [677, 52] width 47 height 13
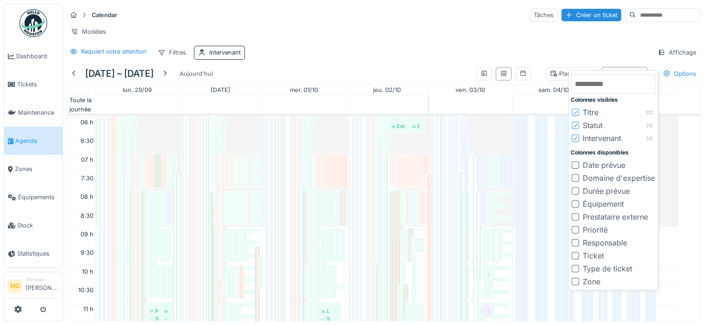
click at [578, 139] on icon at bounding box center [576, 138] width 6 height 5
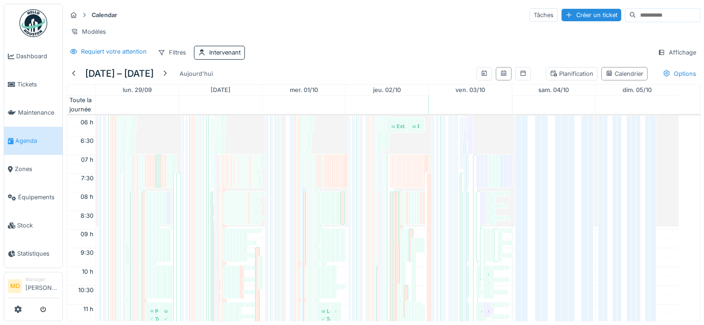
click at [539, 56] on div "Requiert votre attention Filtres Intervenant Affichage" at bounding box center [384, 52] width 634 height 13
click at [218, 57] on div "Intervenant" at bounding box center [224, 52] width 31 height 9
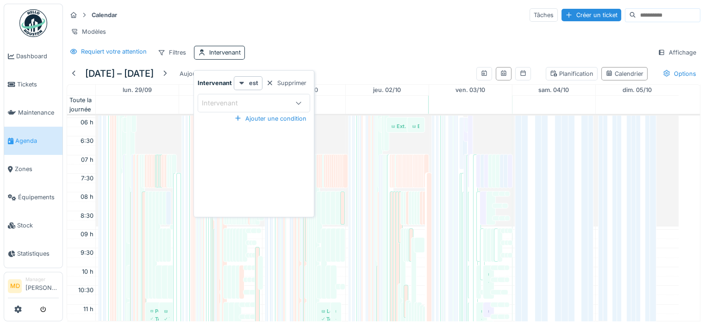
click at [221, 107] on div "Intervenant" at bounding box center [226, 103] width 49 height 10
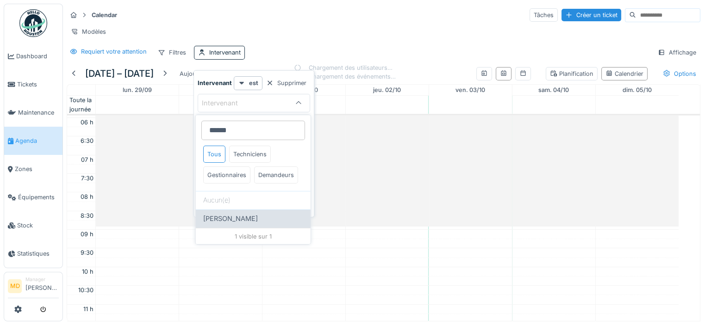
type input "******"
click at [221, 224] on span "[PERSON_NAME]" at bounding box center [230, 219] width 55 height 10
type input "****"
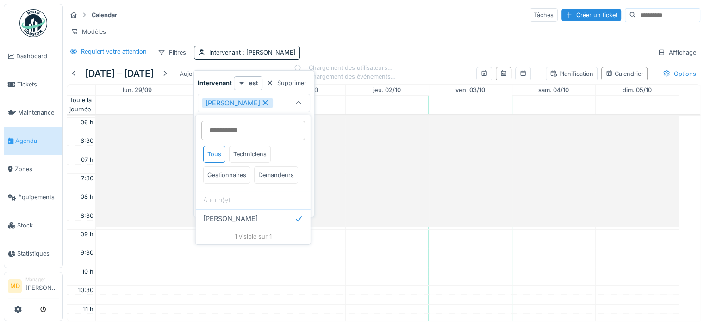
click at [342, 56] on div "Requiert votre attention Filtres Intervenant : Robert Gaspar Affichage" at bounding box center [384, 52] width 634 height 13
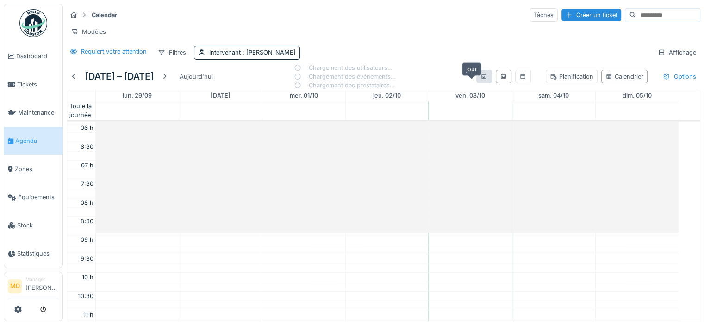
click at [480, 80] on icon at bounding box center [483, 77] width 7 height 6
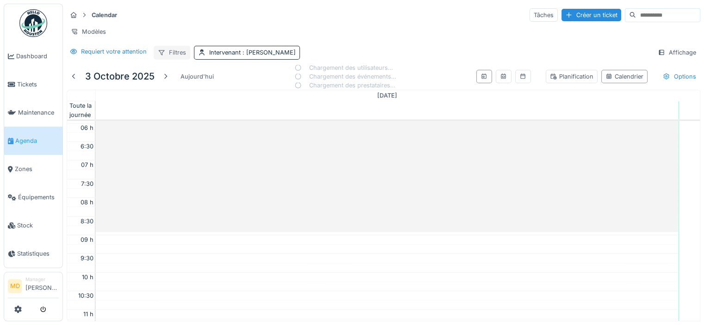
click at [179, 59] on div "Filtres" at bounding box center [172, 52] width 37 height 13
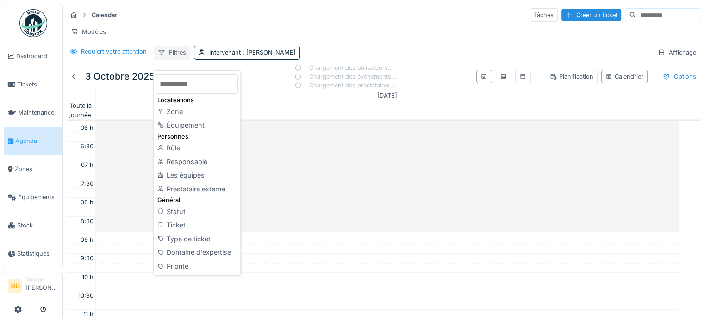
click at [179, 59] on div "Filtres" at bounding box center [172, 52] width 37 height 13
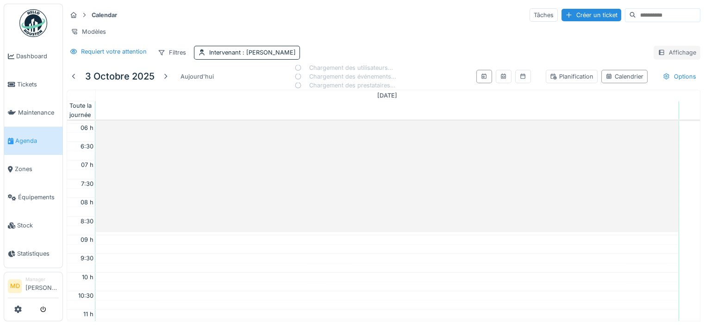
click at [668, 59] on div "Affichage" at bounding box center [677, 52] width 47 height 13
click at [515, 56] on div "Requiert votre attention Filtres Intervenant : Robert Gaspar Affichage" at bounding box center [384, 52] width 634 height 13
click at [85, 33] on div "Modèles" at bounding box center [89, 31] width 44 height 13
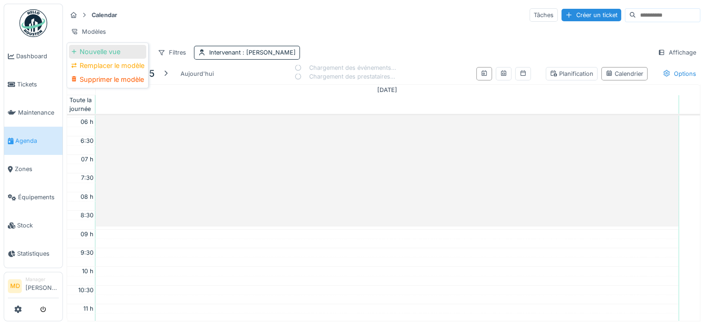
click at [104, 53] on div "Nouvelle vue" at bounding box center [107, 52] width 77 height 14
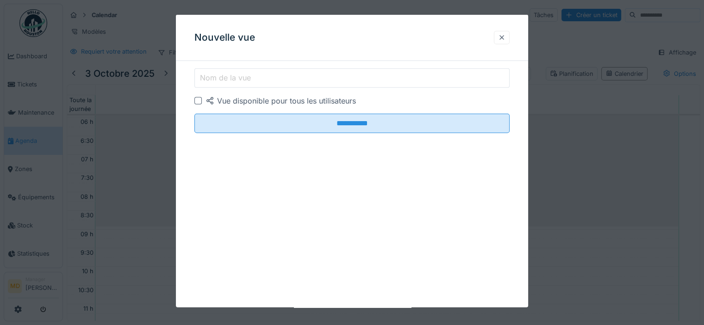
click at [505, 39] on div at bounding box center [501, 37] width 7 height 9
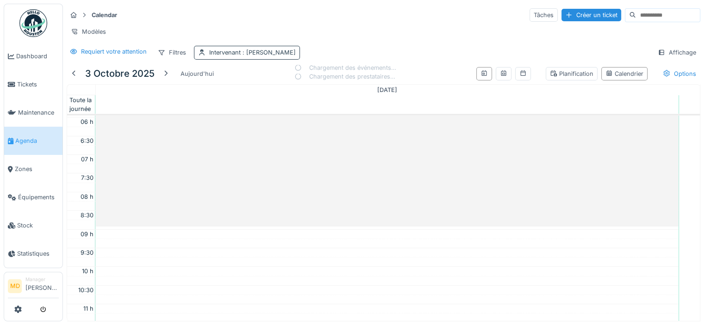
click at [245, 56] on span ": Robert Gaspar" at bounding box center [268, 52] width 55 height 7
click at [616, 78] on div "Calendrier" at bounding box center [624, 73] width 38 height 9
click at [500, 76] on icon at bounding box center [503, 73] width 7 height 6
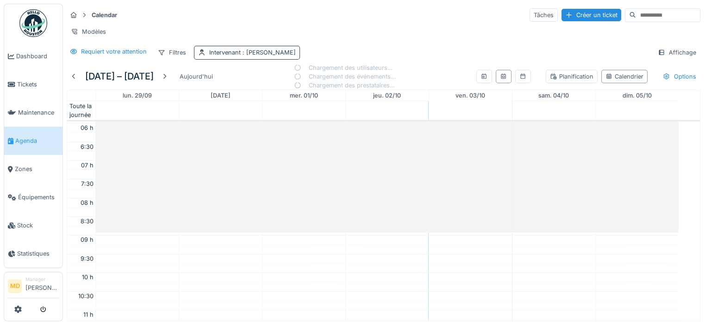
click at [281, 56] on span ": Robert Gaspar" at bounding box center [268, 52] width 55 height 7
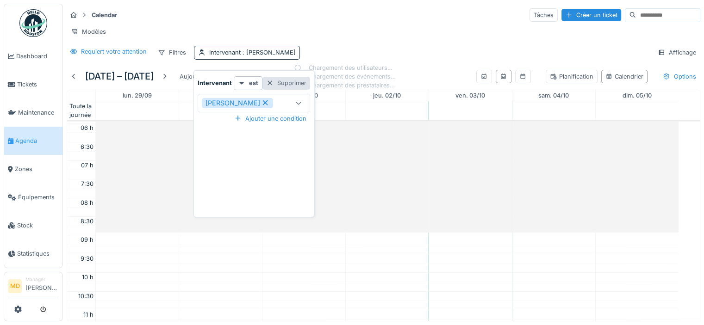
click at [296, 87] on div "Supprimer" at bounding box center [286, 83] width 48 height 12
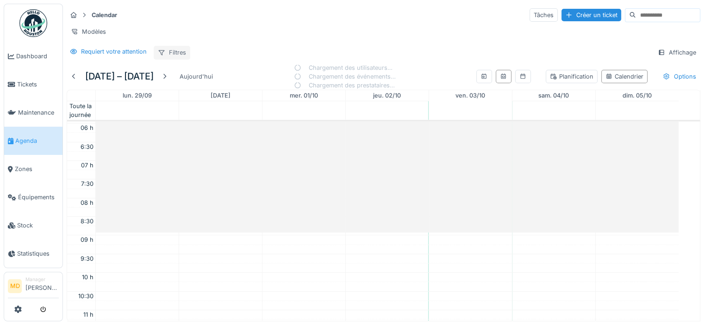
click at [178, 59] on div "Filtres" at bounding box center [172, 52] width 37 height 13
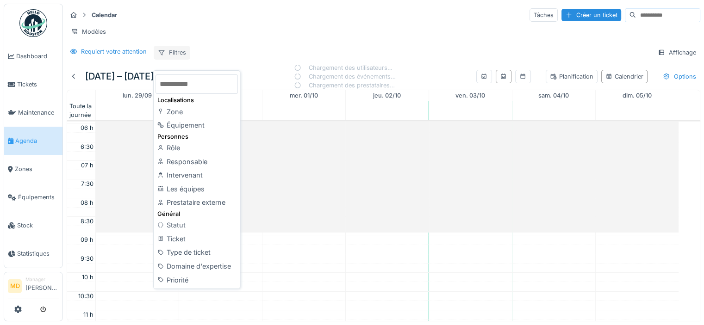
click at [178, 59] on div "Filtres" at bounding box center [172, 52] width 37 height 13
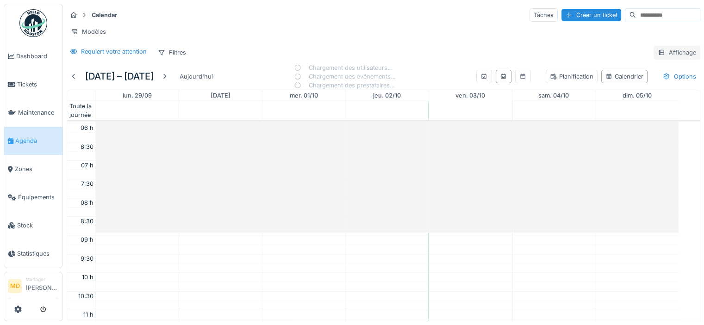
click at [659, 59] on div "Affichage" at bounding box center [677, 52] width 47 height 13
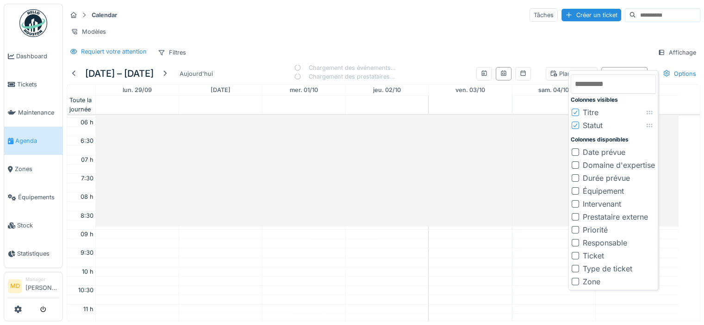
click at [573, 203] on div at bounding box center [575, 203] width 7 height 7
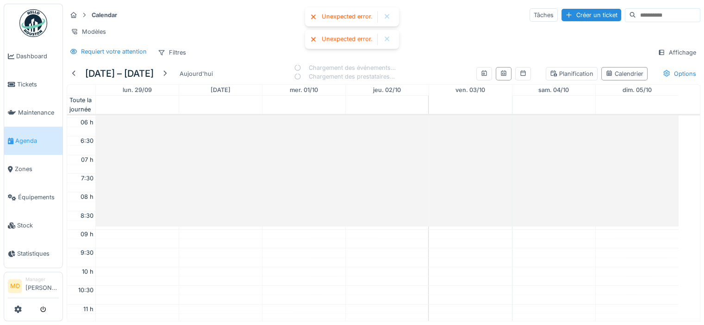
click at [465, 37] on div "Modèles" at bounding box center [384, 31] width 634 height 13
click at [32, 137] on span "Agenda" at bounding box center [37, 141] width 44 height 9
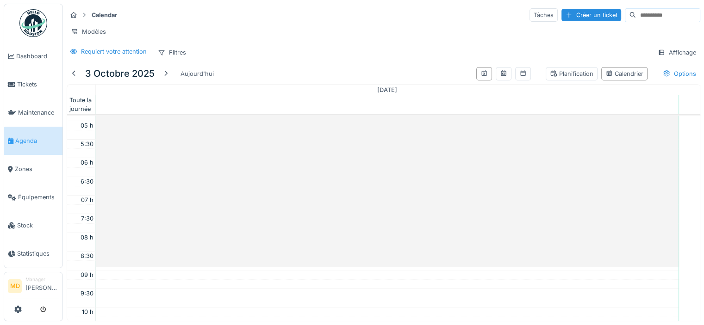
scroll to position [258, 0]
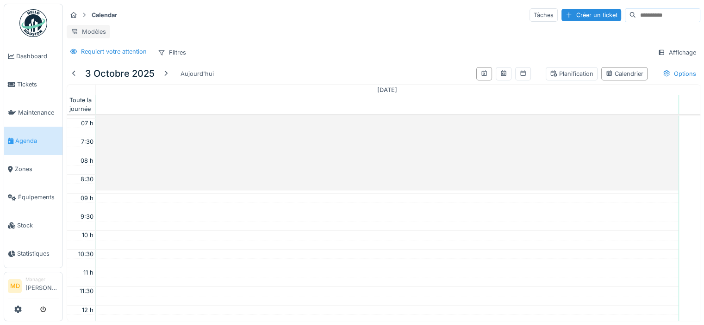
click at [91, 27] on div "Modèles" at bounding box center [89, 31] width 44 height 13
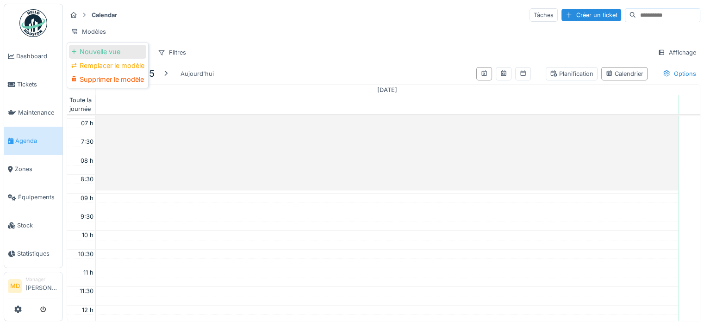
click at [100, 49] on div "Nouvelle vue" at bounding box center [107, 52] width 77 height 14
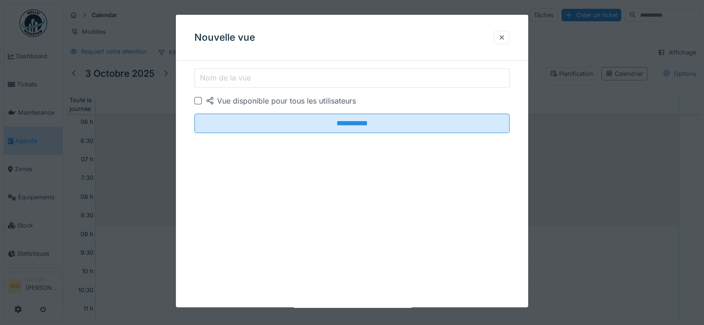
click at [263, 79] on input "Nom de la vue" at bounding box center [351, 77] width 315 height 19
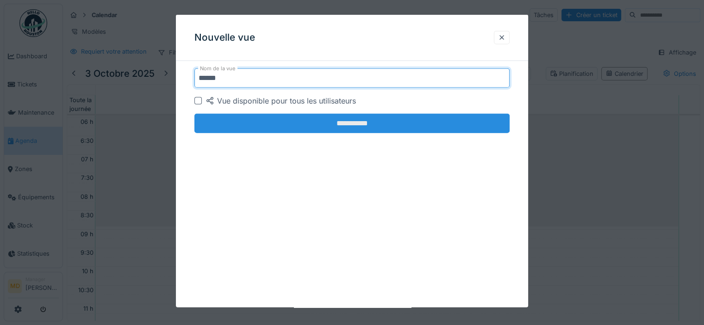
type input "******"
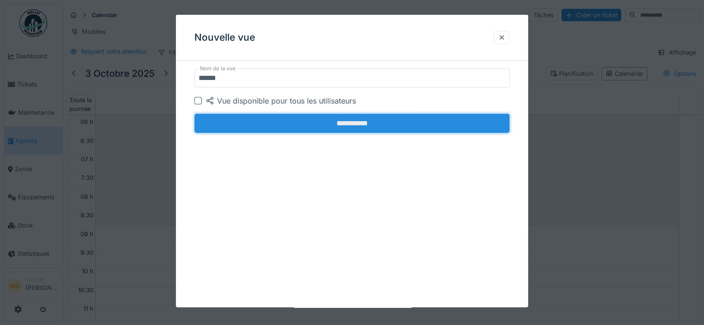
click at [251, 118] on input "**********" at bounding box center [351, 123] width 315 height 19
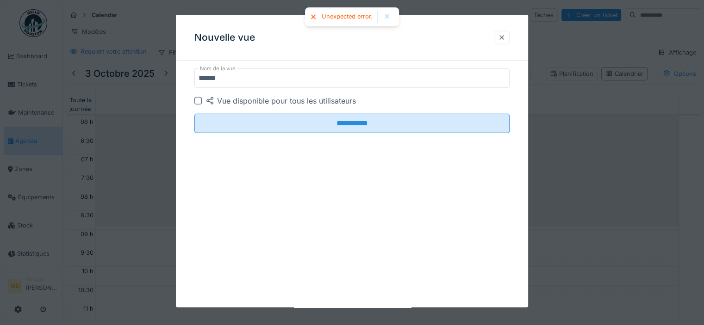
click at [504, 38] on div at bounding box center [501, 37] width 7 height 9
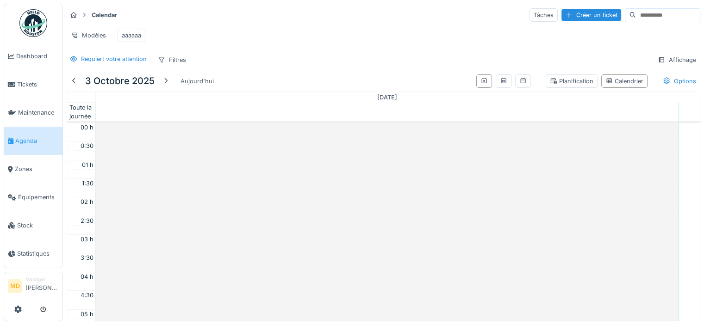
scroll to position [222, 0]
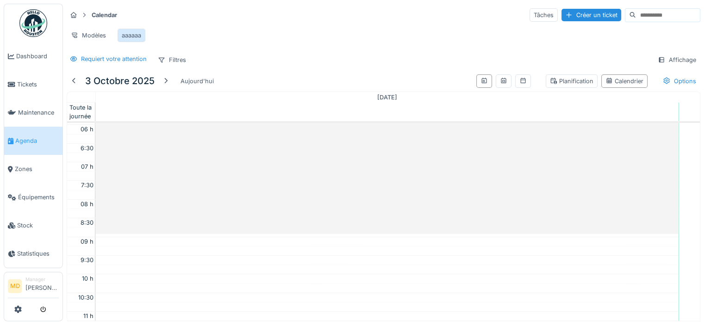
click at [131, 37] on div "aaaaaa" at bounding box center [131, 35] width 19 height 9
click at [133, 34] on div "aaaaaa" at bounding box center [131, 35] width 19 height 9
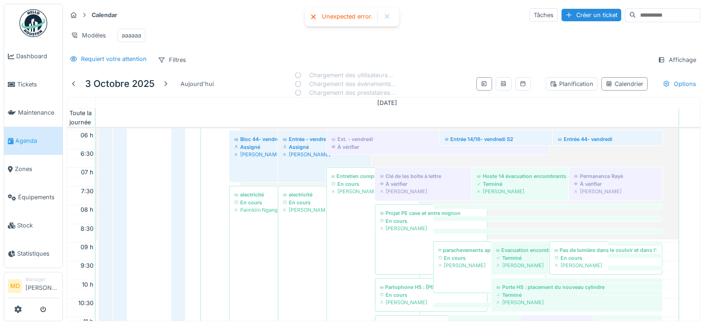
scroll to position [0, 0]
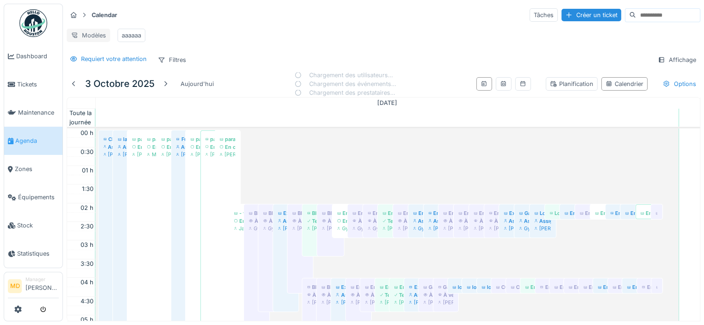
click at [87, 29] on div "Modèles" at bounding box center [89, 35] width 44 height 13
click at [115, 85] on div "Supprimer le modèle" at bounding box center [107, 83] width 77 height 14
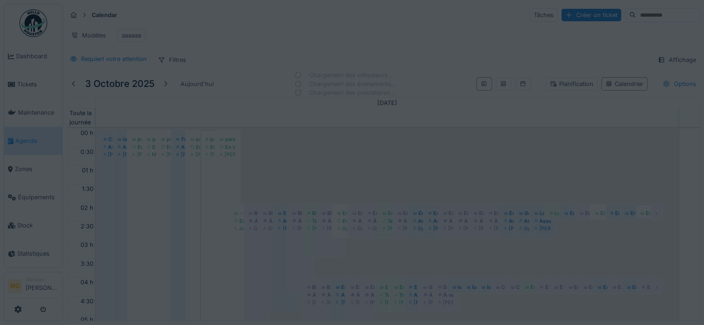
scroll to position [222, 0]
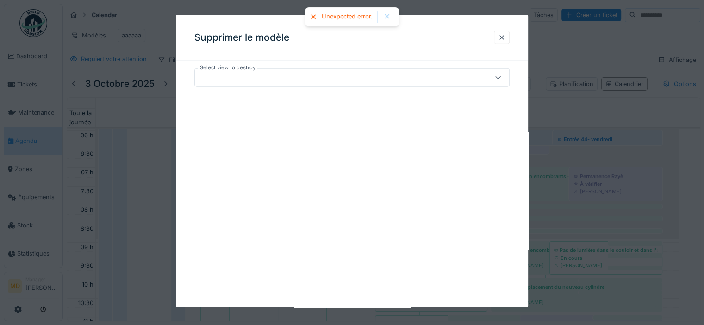
click at [281, 77] on div at bounding box center [333, 78] width 268 height 10
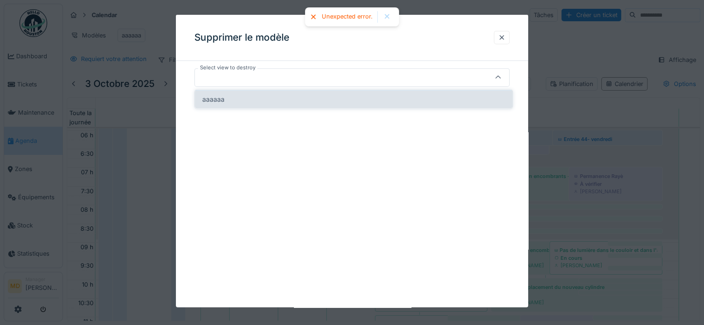
click at [265, 103] on div "aaaaaa" at bounding box center [353, 99] width 303 height 10
type input "*****"
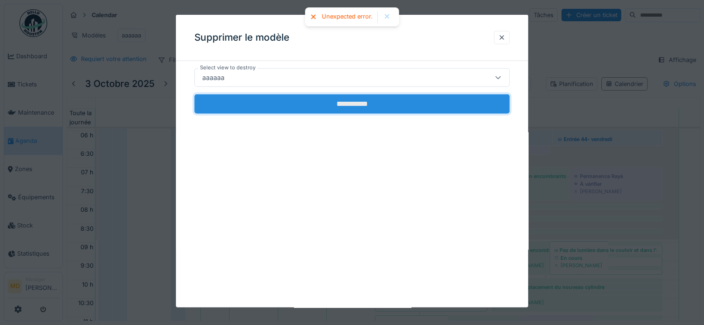
click at [378, 106] on input "**********" at bounding box center [351, 103] width 315 height 19
click at [397, 111] on input "**********" at bounding box center [351, 103] width 315 height 19
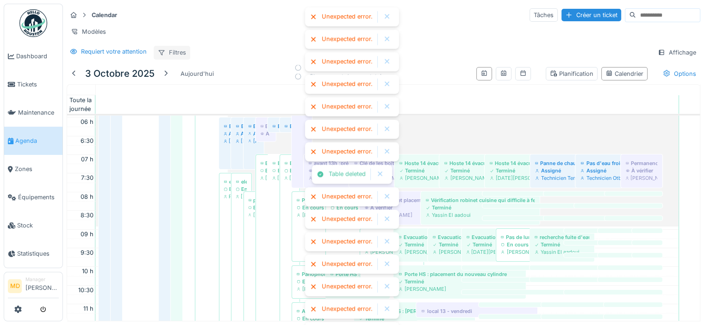
click at [174, 58] on div "Filtres" at bounding box center [172, 52] width 37 height 13
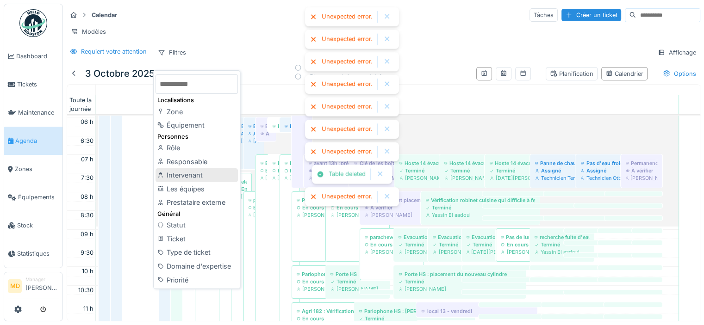
click at [186, 177] on div "Intervenant" at bounding box center [197, 175] width 82 height 14
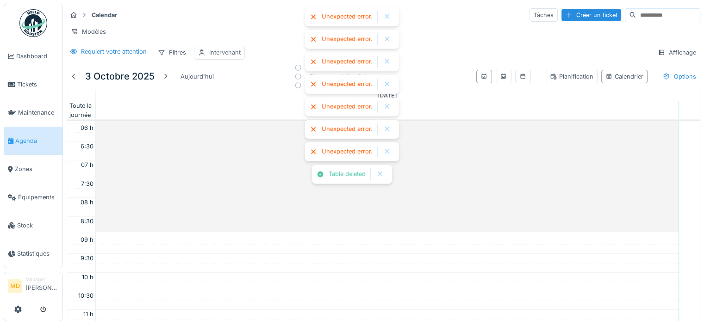
click at [230, 57] on div "Intervenant" at bounding box center [224, 52] width 31 height 9
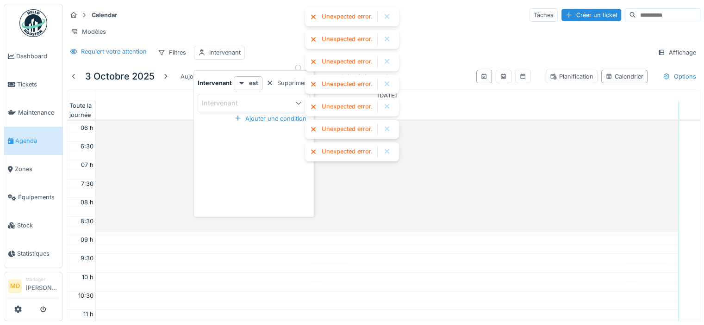
click at [213, 106] on div "Intervenant" at bounding box center [226, 103] width 49 height 10
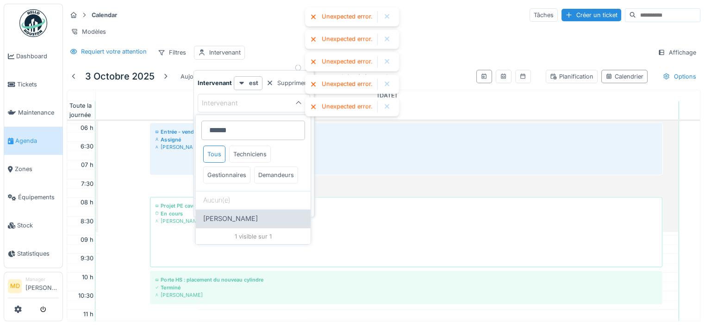
type input "*****"
click at [224, 224] on span "[PERSON_NAME]" at bounding box center [230, 219] width 55 height 10
type input "*****"
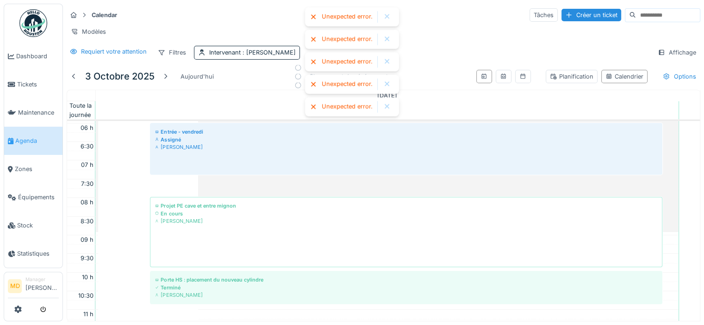
click at [390, 17] on div at bounding box center [386, 17] width 7 height 8
click at [386, 19] on div at bounding box center [386, 17] width 7 height 8
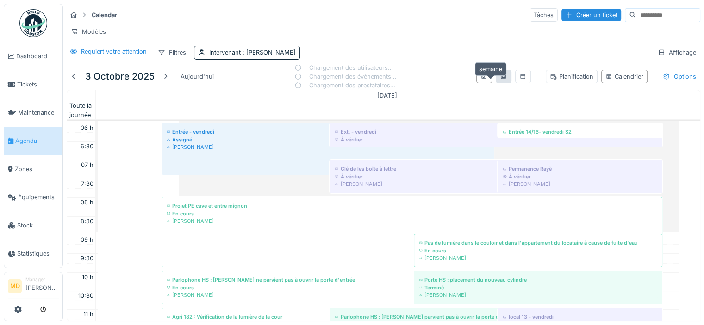
click at [500, 80] on icon at bounding box center [503, 77] width 7 height 6
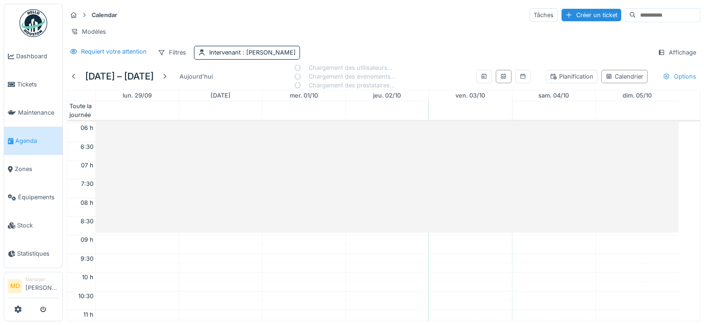
click at [662, 79] on div "Options" at bounding box center [680, 76] width 42 height 13
click at [671, 56] on div "Affichage" at bounding box center [677, 52] width 47 height 13
click at [168, 56] on div "Filtres" at bounding box center [172, 52] width 37 height 13
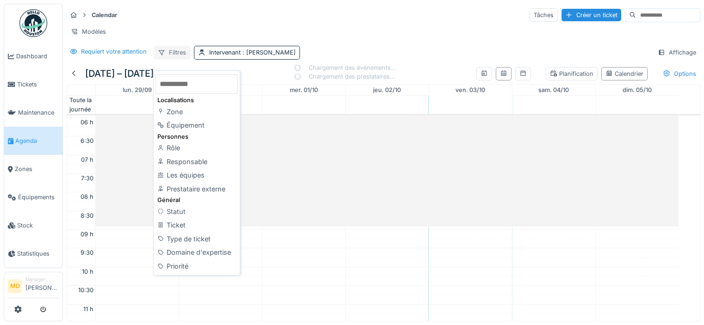
click at [168, 56] on div "Filtres" at bounding box center [172, 52] width 37 height 13
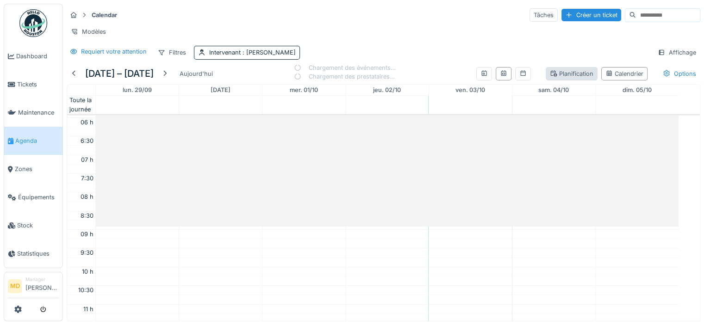
click at [561, 78] on div "Planification" at bounding box center [572, 73] width 44 height 9
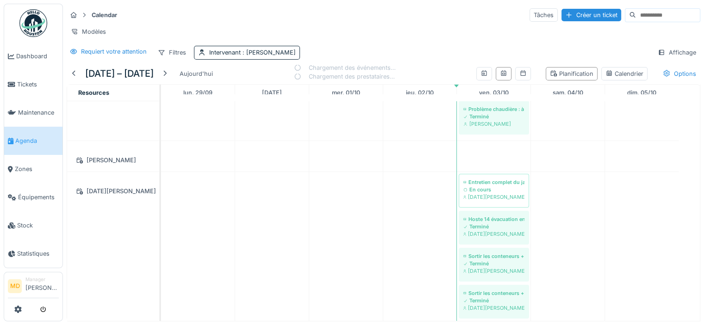
scroll to position [660, 0]
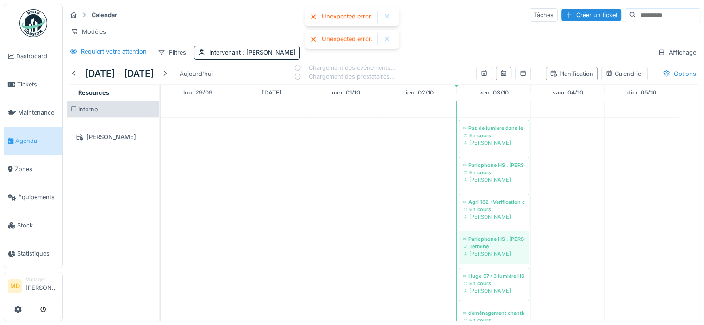
click at [75, 112] on span at bounding box center [74, 109] width 6 height 6
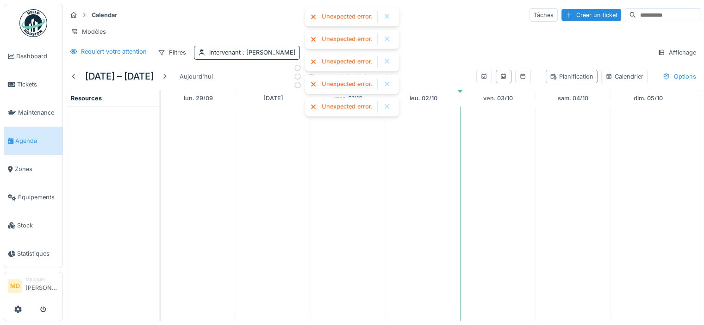
click at [75, 130] on div at bounding box center [116, 214] width 99 height 214
click at [388, 16] on div at bounding box center [386, 17] width 7 height 8
click at [387, 18] on div at bounding box center [386, 17] width 7 height 8
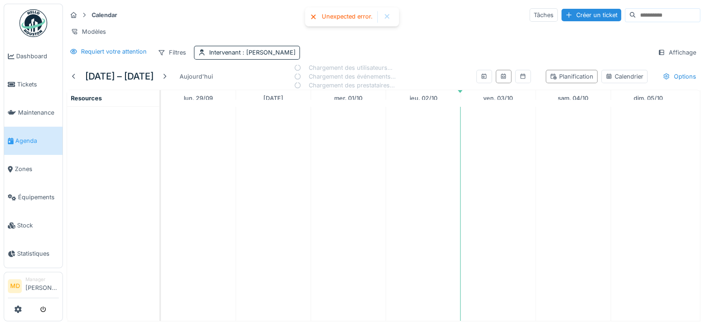
click at [387, 18] on div at bounding box center [386, 17] width 7 height 8
click at [169, 59] on div "Filtres" at bounding box center [172, 52] width 37 height 13
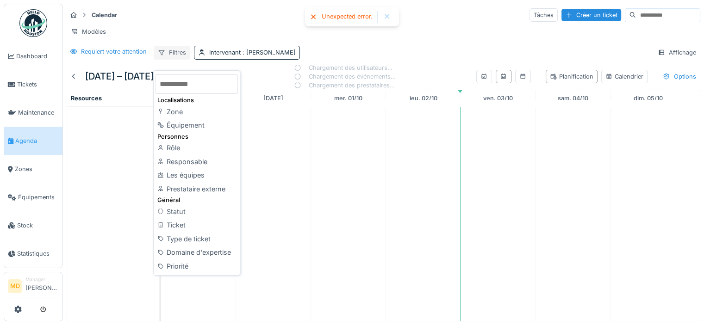
click at [169, 59] on div "Filtres" at bounding box center [172, 52] width 37 height 13
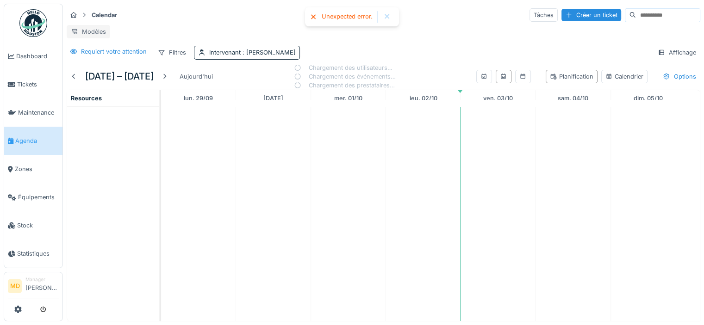
click at [94, 30] on div "Modèles" at bounding box center [89, 31] width 44 height 13
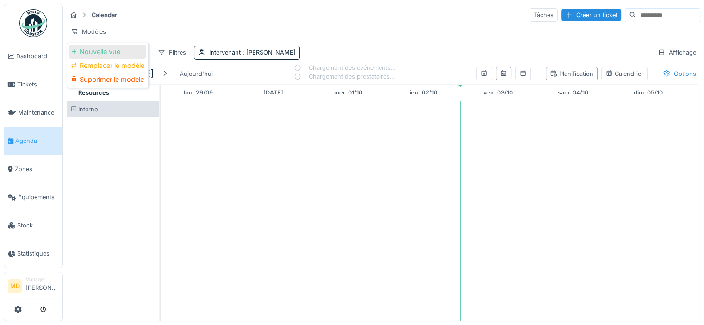
click at [102, 55] on div "Nouvelle vue" at bounding box center [107, 52] width 77 height 14
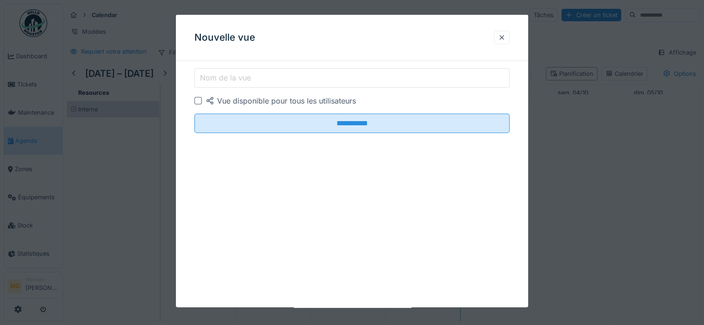
click at [240, 81] on label "Nom de la vue" at bounding box center [225, 77] width 55 height 11
click at [240, 81] on input "Nom de la vue" at bounding box center [351, 77] width 315 height 19
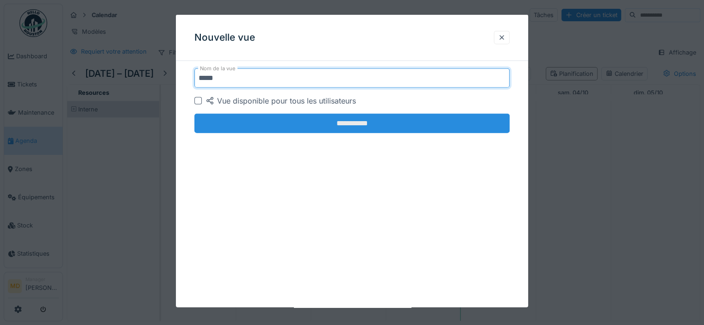
type input "*****"
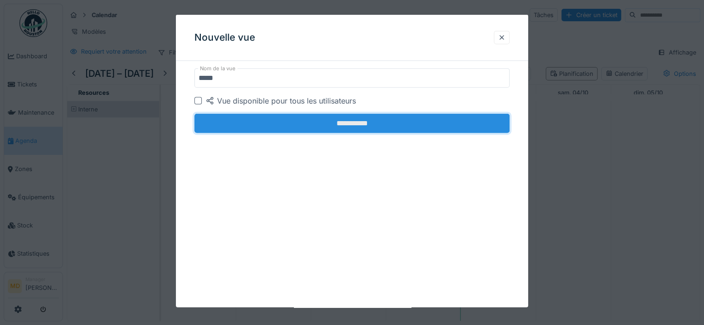
click at [337, 123] on input "**********" at bounding box center [351, 123] width 315 height 19
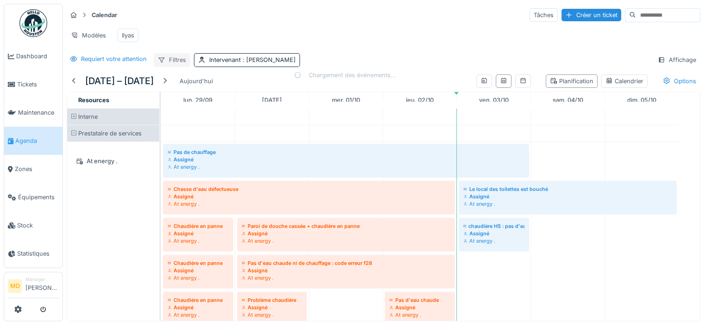
click at [163, 63] on icon at bounding box center [161, 60] width 7 height 6
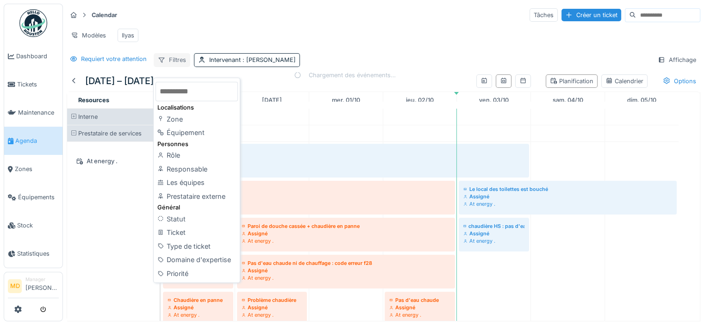
click at [163, 63] on icon at bounding box center [161, 60] width 7 height 6
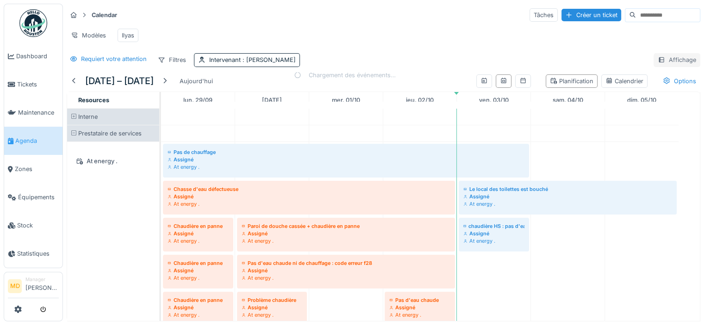
click at [660, 67] on div "Affichage" at bounding box center [677, 59] width 47 height 13
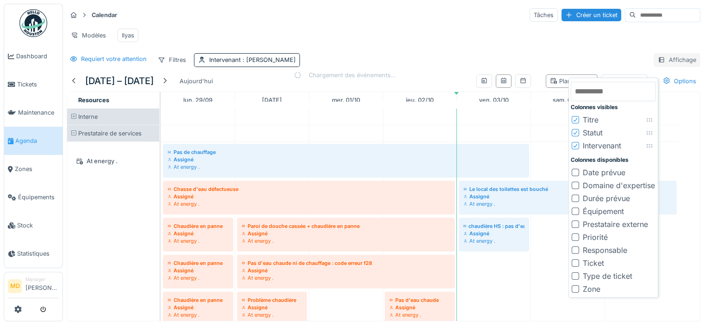
click at [660, 67] on div "Affichage" at bounding box center [677, 59] width 47 height 13
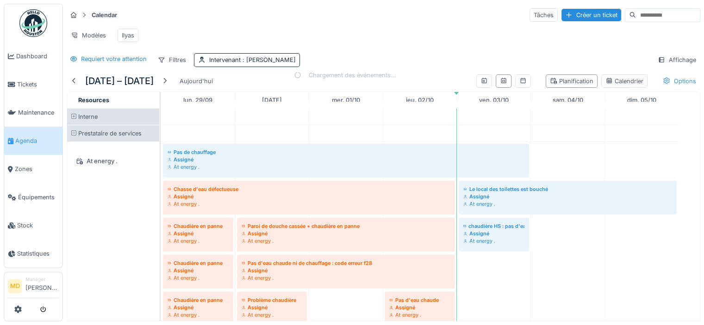
click at [663, 85] on div "Options" at bounding box center [680, 81] width 42 height 13
click at [72, 137] on span at bounding box center [74, 134] width 6 height 6
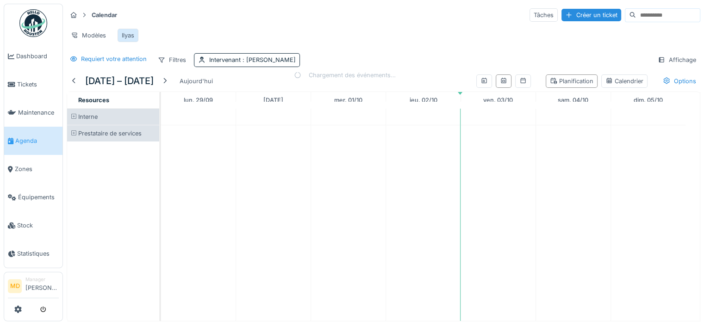
click at [132, 36] on div "Ilyas" at bounding box center [128, 35] width 12 height 9
click at [607, 86] on div "Calendrier" at bounding box center [624, 81] width 38 height 9
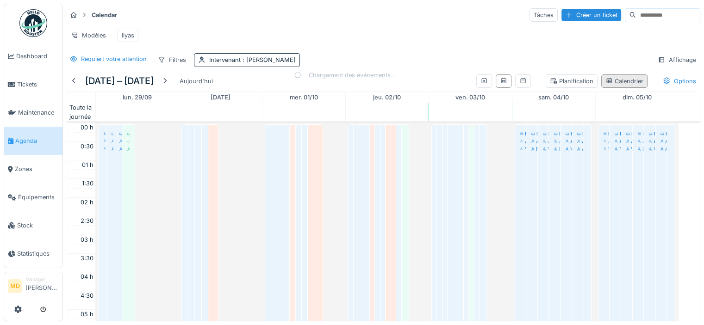
scroll to position [222, 0]
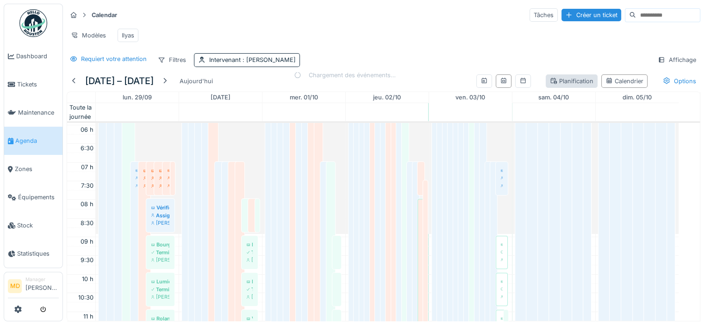
click at [565, 84] on div "Planification" at bounding box center [572, 81] width 44 height 9
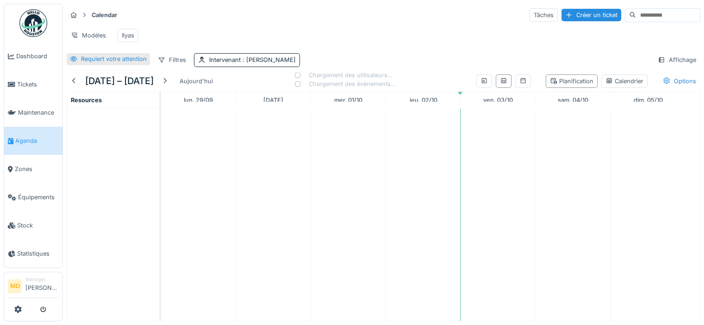
click at [127, 63] on div "Requiert votre attention" at bounding box center [114, 59] width 66 height 9
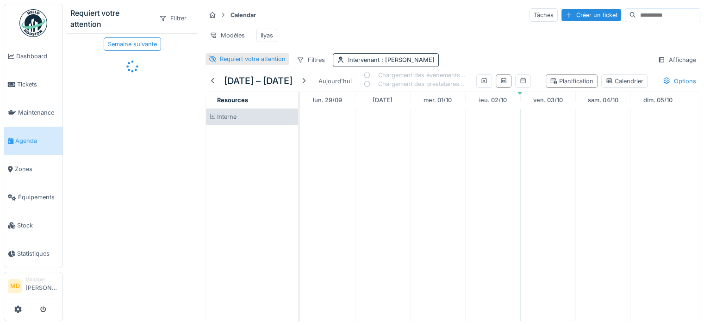
click at [239, 63] on div "Requiert votre attention" at bounding box center [253, 59] width 66 height 9
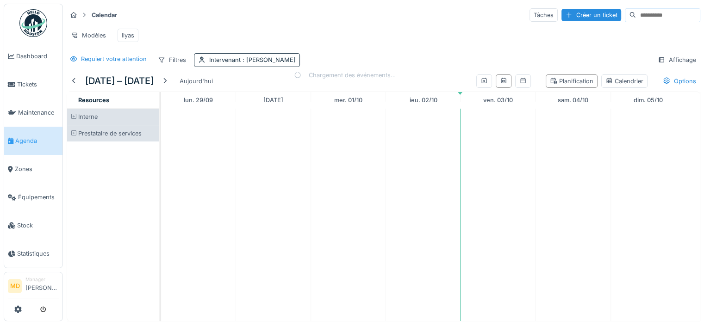
click at [77, 123] on div "Interne" at bounding box center [113, 117] width 92 height 16
click at [73, 120] on span at bounding box center [74, 117] width 6 height 6
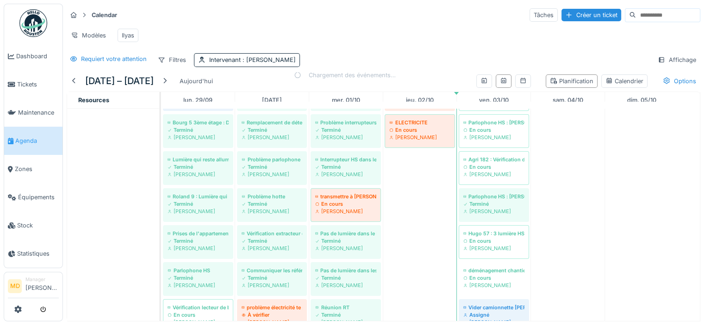
scroll to position [6, 0]
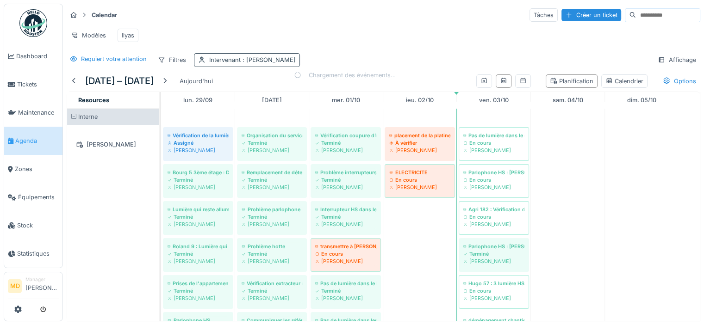
click at [275, 63] on span ": [PERSON_NAME]" at bounding box center [268, 59] width 55 height 7
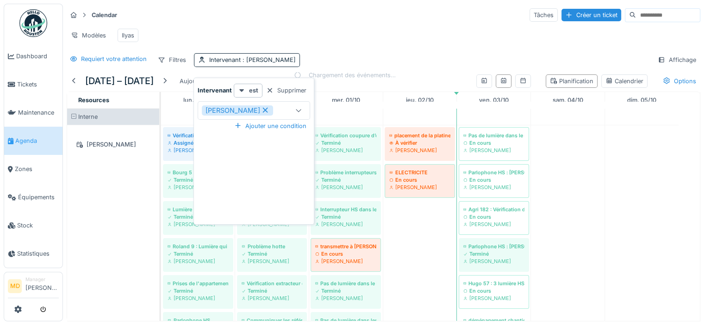
click at [265, 110] on icon at bounding box center [265, 110] width 8 height 6
click at [265, 110] on div "Intervenant" at bounding box center [245, 111] width 87 height 10
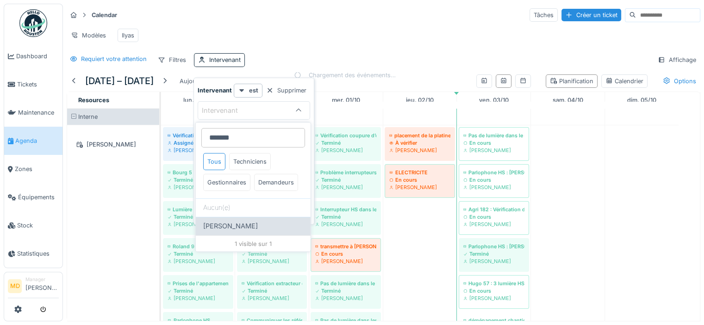
type input "******"
click at [231, 231] on span "[PERSON_NAME]" at bounding box center [230, 226] width 55 height 10
type input "****"
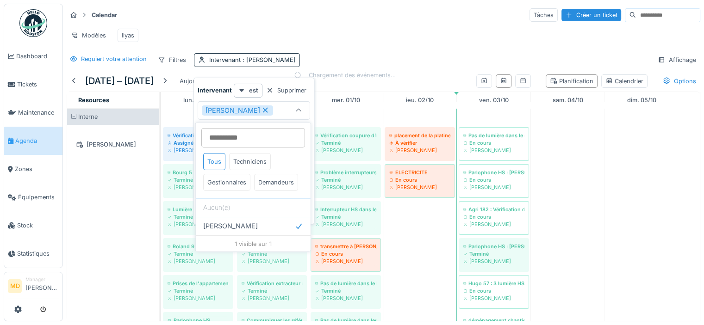
click at [364, 54] on div "Calendar Tâches Créer un ticket Modèles Ilyas Requiert votre attention Filtres …" at bounding box center [383, 37] width 641 height 67
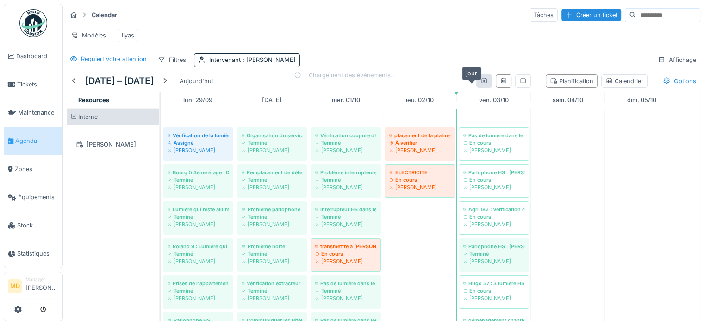
click at [480, 84] on icon at bounding box center [483, 81] width 7 height 6
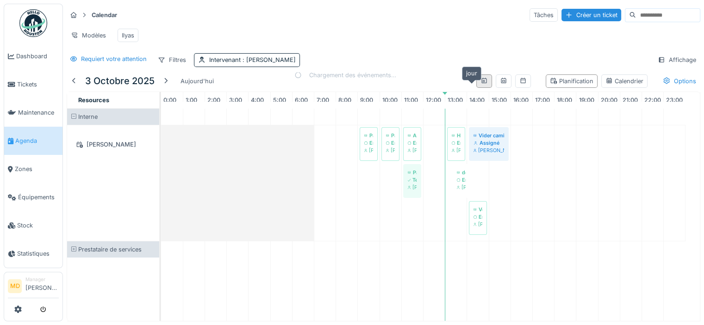
scroll to position [0, 0]
click at [500, 84] on icon at bounding box center [503, 81] width 7 height 6
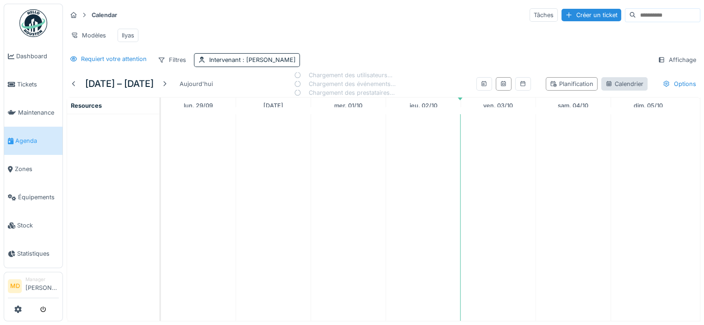
click at [611, 88] on div "Calendrier" at bounding box center [624, 84] width 38 height 9
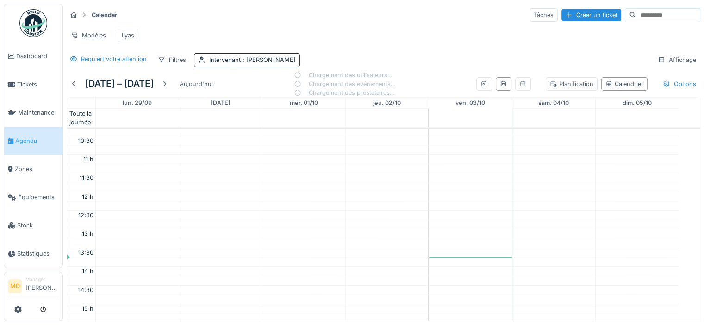
scroll to position [222, 0]
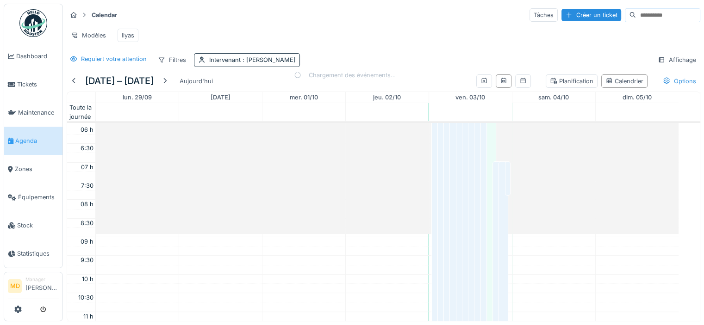
click at [666, 87] on div "Options" at bounding box center [680, 81] width 42 height 13
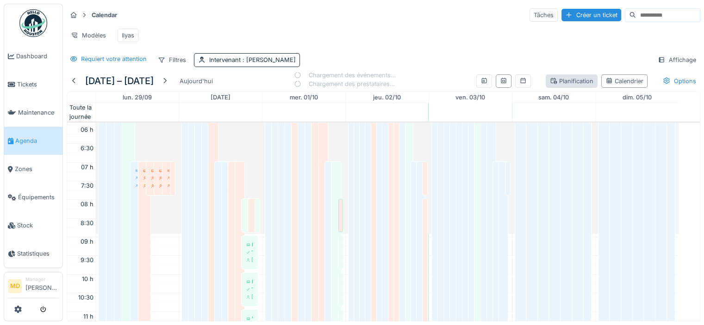
click at [550, 86] on div "Planification" at bounding box center [572, 81] width 44 height 9
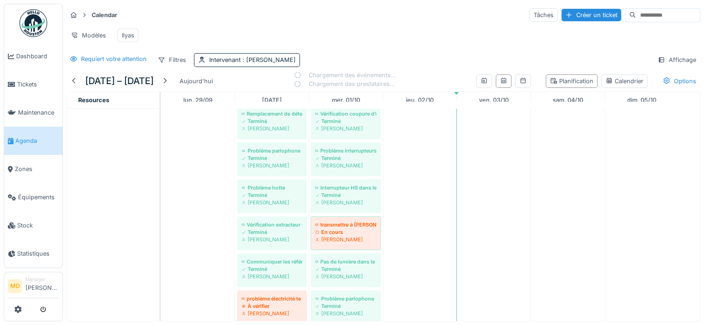
scroll to position [0, 0]
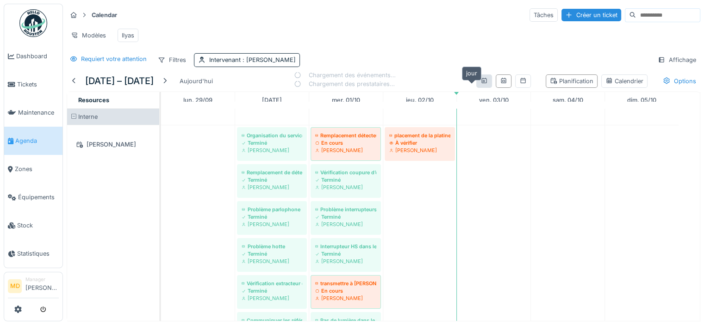
click at [481, 83] on icon at bounding box center [483, 81] width 5 height 6
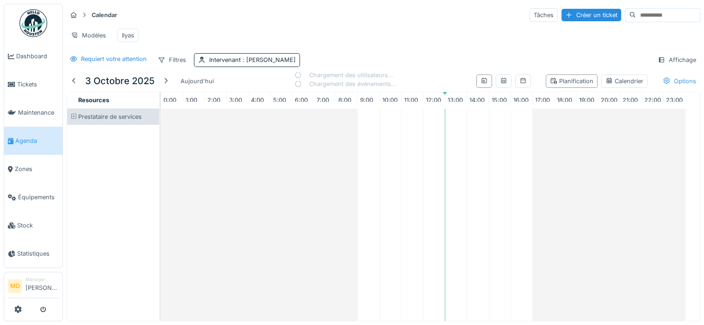
click at [662, 87] on div "Options" at bounding box center [680, 81] width 42 height 13
click at [659, 62] on icon at bounding box center [661, 59] width 5 height 5
click at [518, 67] on div "Requiert votre attention Filtres Intervenant : [PERSON_NAME]" at bounding box center [384, 59] width 634 height 13
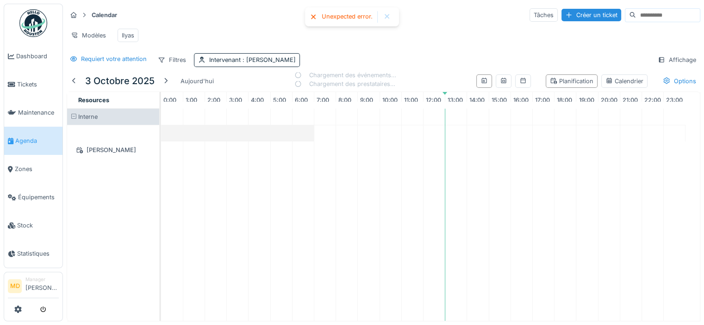
click at [386, 19] on div at bounding box center [386, 17] width 7 height 8
click at [249, 63] on span ": [PERSON_NAME]" at bounding box center [268, 59] width 55 height 7
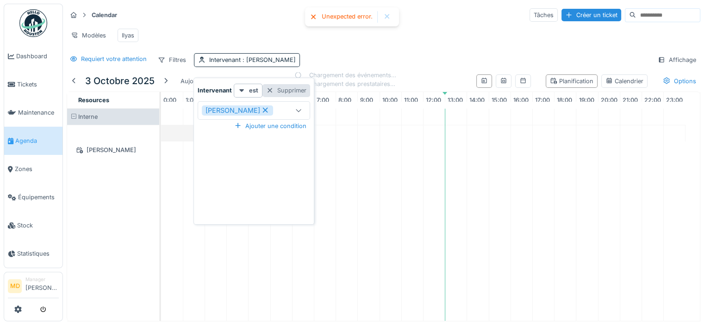
click at [299, 87] on div "Supprimer" at bounding box center [286, 90] width 48 height 12
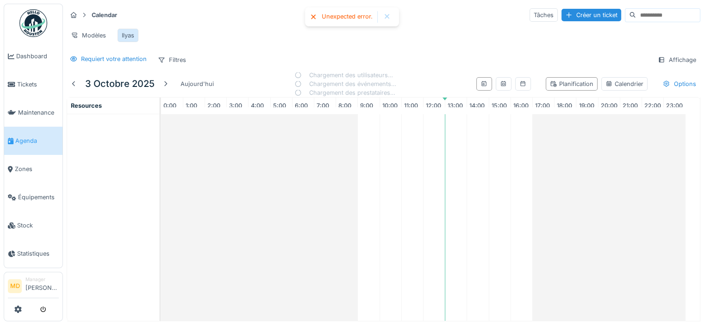
click at [126, 34] on div "Ilyas" at bounding box center [128, 35] width 12 height 9
click at [93, 34] on div "Modèles" at bounding box center [89, 35] width 44 height 13
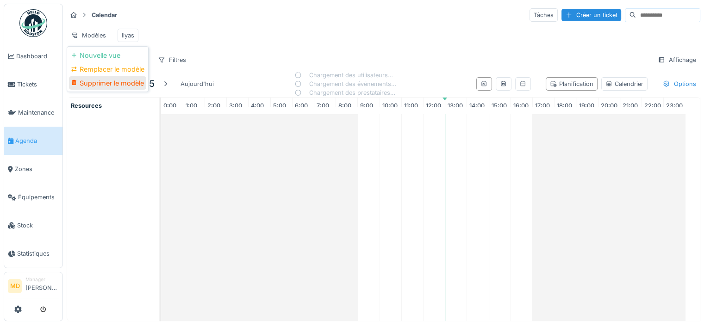
click at [96, 85] on div "Supprimer le modèle" at bounding box center [107, 83] width 77 height 14
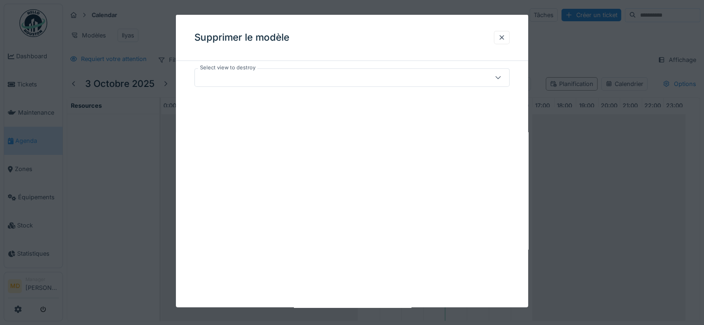
click at [267, 75] on div at bounding box center [333, 78] width 268 height 10
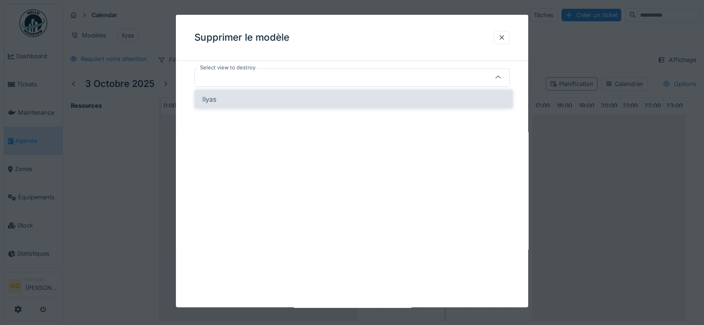
click at [243, 101] on div "Ilyas" at bounding box center [353, 99] width 303 height 10
type input "*****"
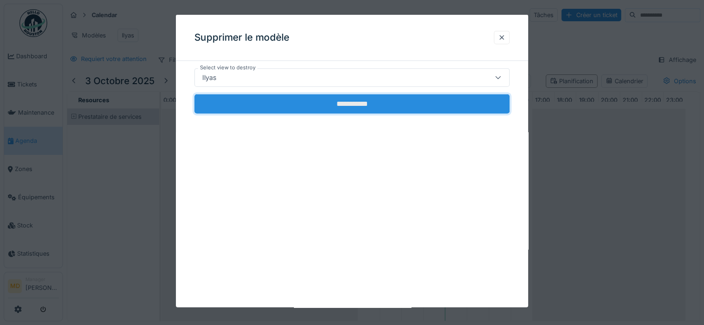
click at [281, 98] on input "**********" at bounding box center [351, 103] width 315 height 19
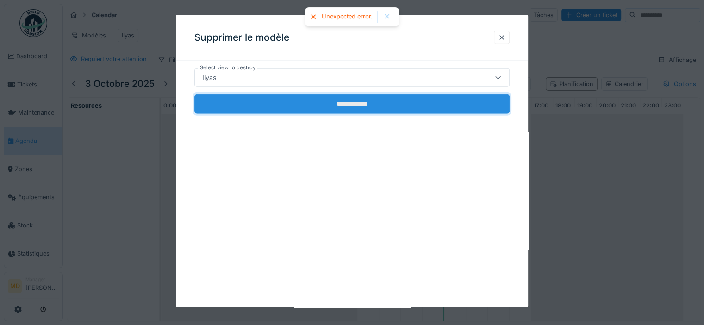
scroll to position [0, 4]
click at [330, 103] on input "**********" at bounding box center [351, 103] width 315 height 19
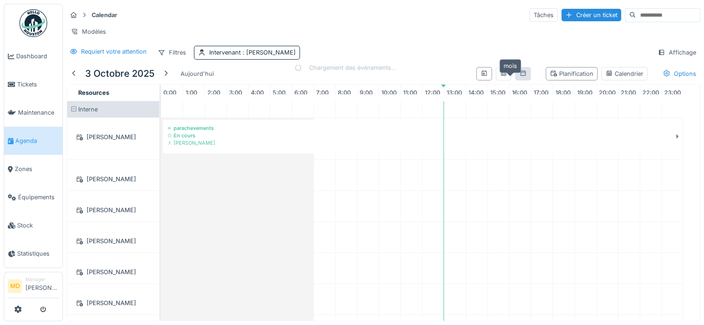
click at [519, 76] on icon at bounding box center [522, 73] width 7 height 6
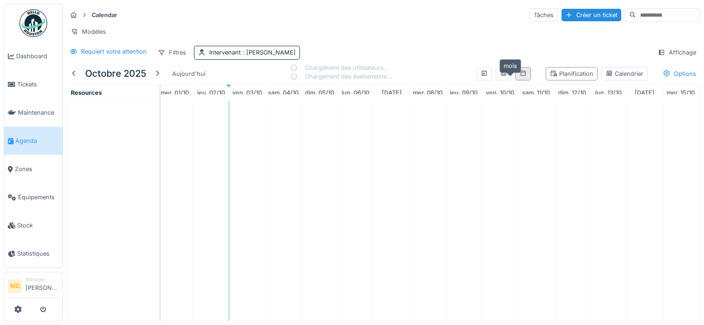
scroll to position [0, 0]
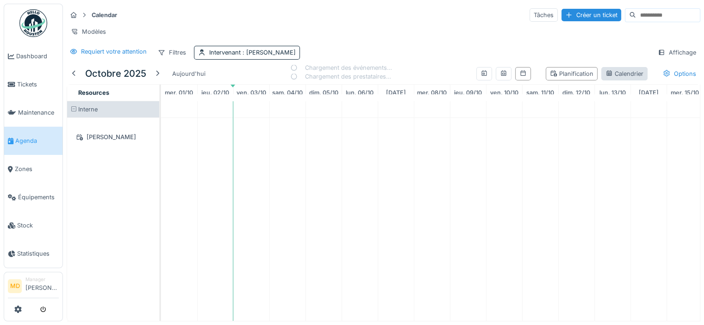
click at [605, 78] on div "Calendrier" at bounding box center [624, 73] width 38 height 9
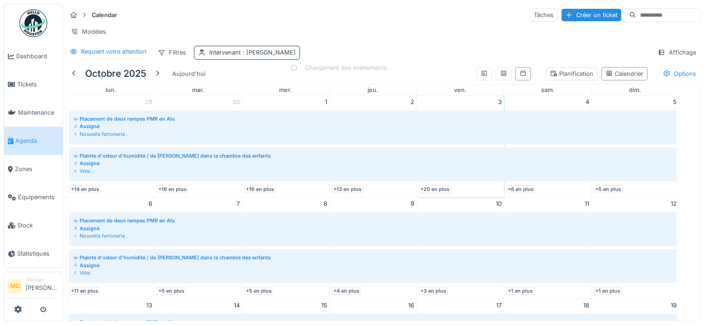
click at [269, 56] on span ": [PERSON_NAME]" at bounding box center [268, 52] width 55 height 7
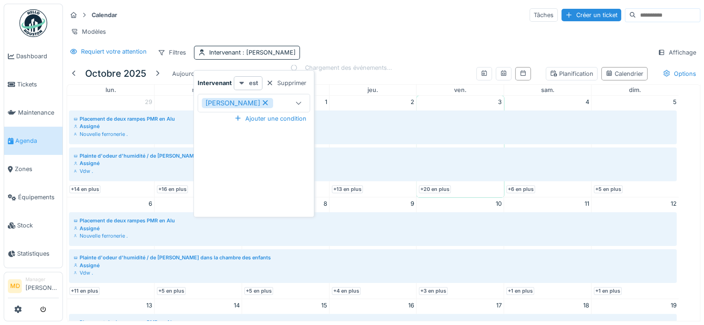
click at [253, 83] on strong "est" at bounding box center [253, 83] width 9 height 9
click at [261, 103] on icon at bounding box center [265, 103] width 8 height 6
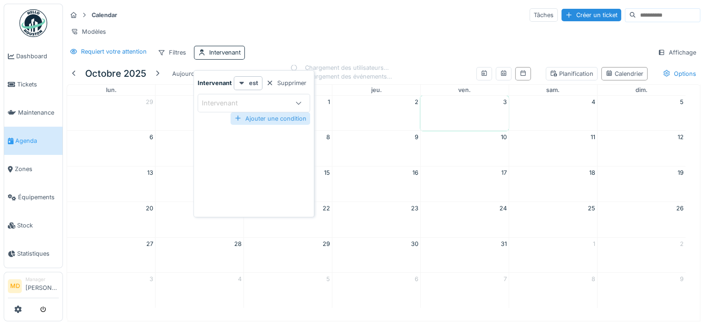
click at [248, 122] on div "Ajouter une condition" at bounding box center [270, 118] width 80 height 12
click at [288, 122] on div "Supprimer" at bounding box center [286, 123] width 48 height 12
click at [281, 119] on div "Ajouter une condition" at bounding box center [270, 118] width 80 height 12
click at [250, 126] on strong "est" at bounding box center [253, 122] width 9 height 9
click at [244, 158] on div "n'est pas" at bounding box center [251, 156] width 33 height 14
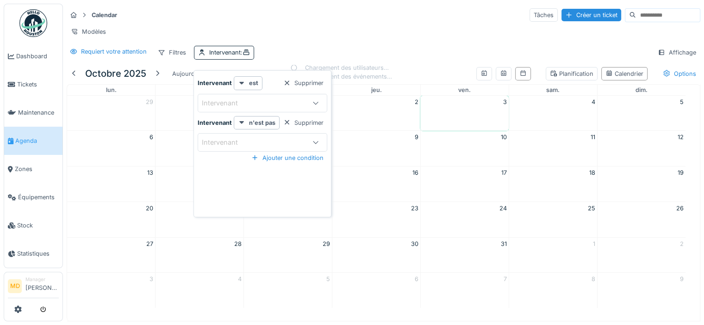
click at [256, 144] on div "Intervenant" at bounding box center [253, 142] width 102 height 10
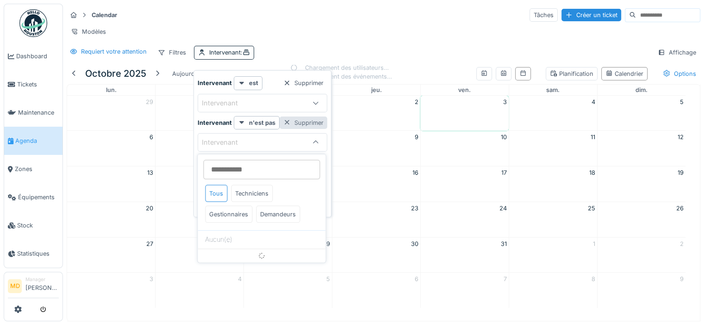
click at [307, 124] on div "Supprimer" at bounding box center [304, 123] width 48 height 12
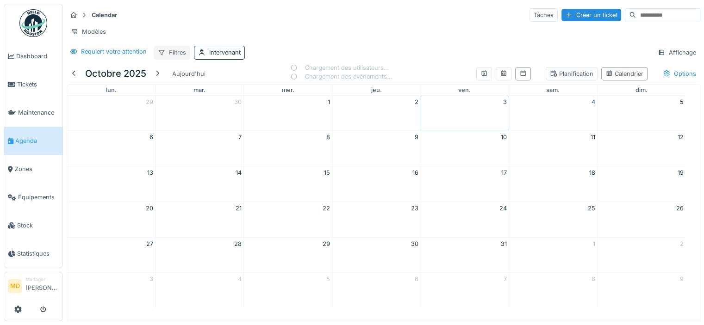
click at [175, 57] on div "Filtres" at bounding box center [172, 52] width 37 height 13
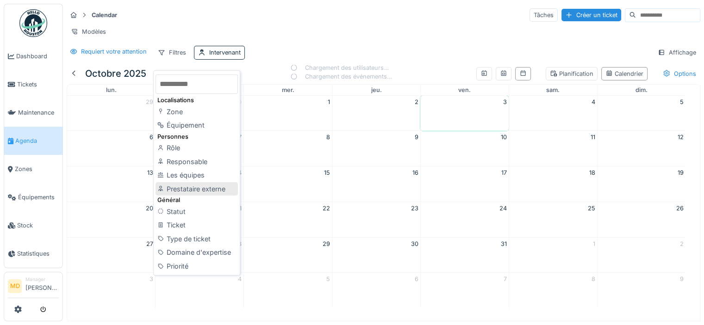
click at [189, 187] on div "Prestataire externe" at bounding box center [197, 189] width 82 height 14
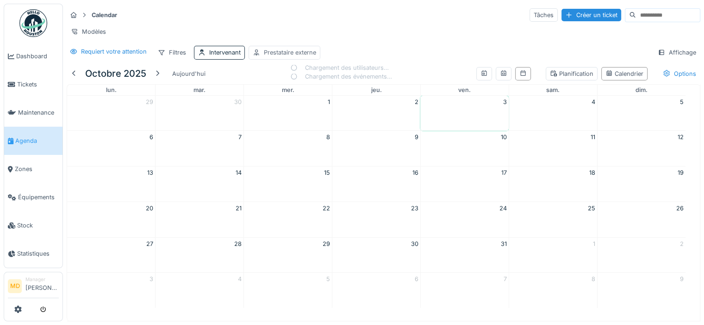
click at [283, 57] on div "Prestataire externe" at bounding box center [290, 52] width 52 height 9
click at [326, 85] on strong "est" at bounding box center [329, 83] width 9 height 9
click at [233, 56] on div "Intervenant :" at bounding box center [229, 52] width 41 height 9
click at [296, 57] on div "Prestataire externe" at bounding box center [290, 52] width 52 height 9
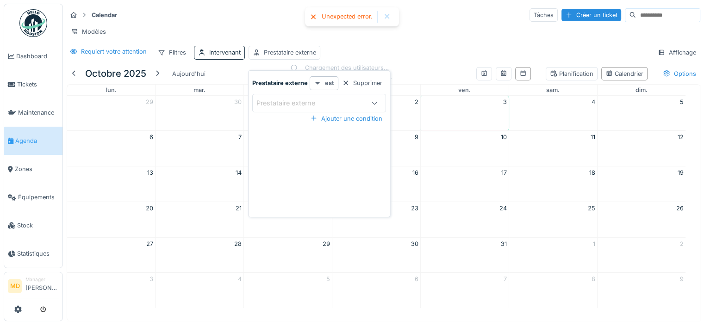
click at [330, 82] on strong "est" at bounding box center [329, 83] width 9 height 9
click at [328, 118] on div "n'est pas" at bounding box center [330, 118] width 39 height 14
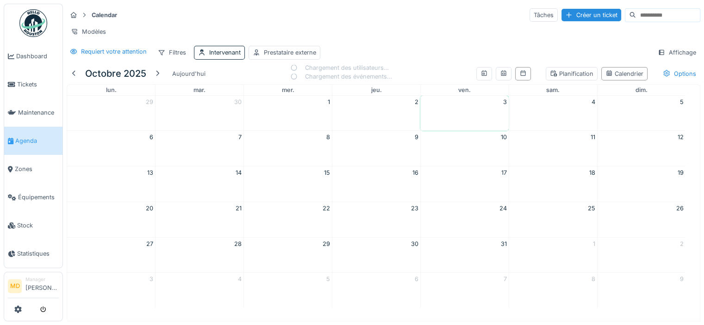
click at [412, 56] on div "Requiert votre attention Filtres Intervenant Prestataire externe Affichage" at bounding box center [384, 52] width 634 height 13
click at [228, 55] on div "Intervenant" at bounding box center [224, 52] width 31 height 9
click at [228, 102] on div "Intervenant" at bounding box center [226, 103] width 49 height 10
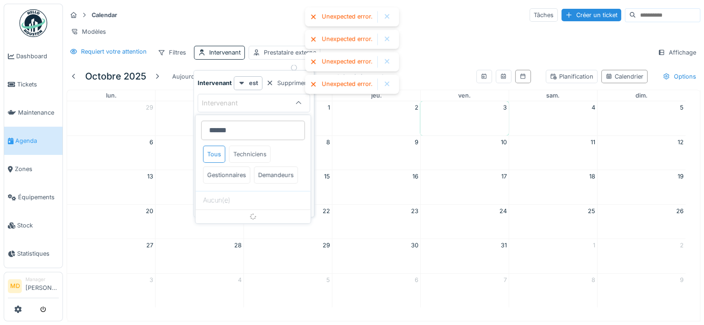
type input "******"
click at [243, 150] on div "Techniciens" at bounding box center [250, 154] width 42 height 17
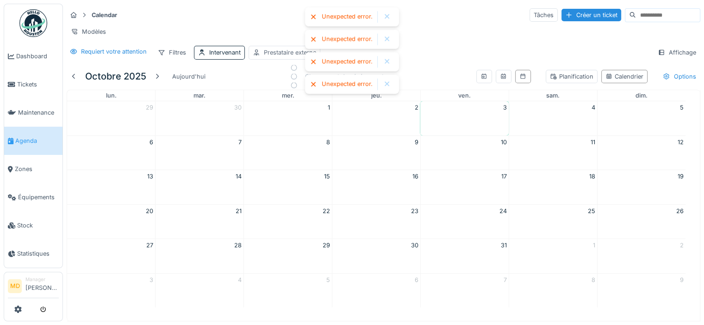
click at [289, 57] on div "Prestataire externe" at bounding box center [290, 52] width 52 height 9
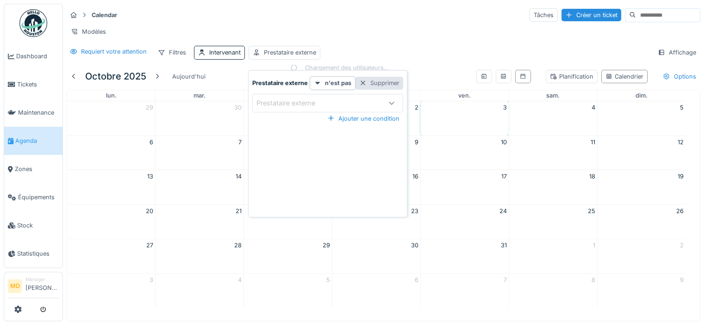
click at [383, 83] on div "Supprimer" at bounding box center [379, 83] width 48 height 12
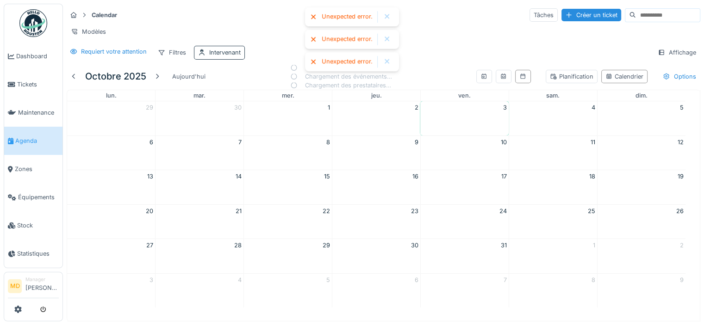
click at [235, 57] on div "Intervenant" at bounding box center [224, 52] width 31 height 9
click at [287, 83] on div "Supprimer" at bounding box center [286, 83] width 48 height 12
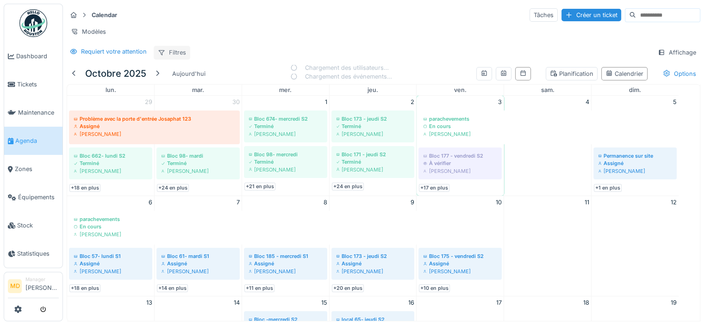
click at [173, 59] on div "Filtres" at bounding box center [172, 52] width 37 height 13
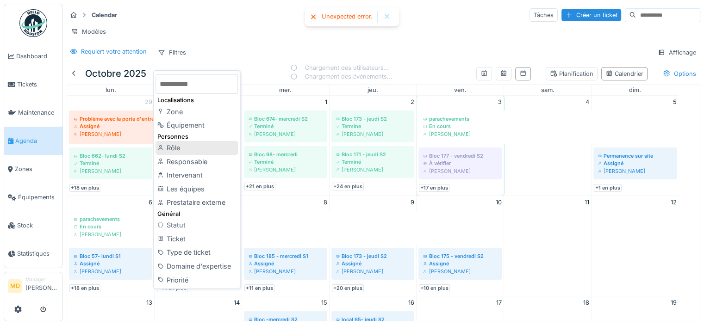
click at [183, 149] on div "Rôle" at bounding box center [197, 148] width 82 height 14
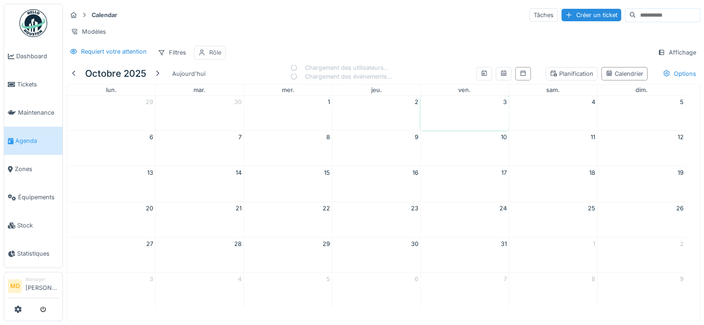
click at [211, 55] on div "Rôle" at bounding box center [215, 52] width 12 height 9
click at [265, 85] on div "Supprimer" at bounding box center [265, 83] width 48 height 12
click at [171, 58] on div "Filtres" at bounding box center [172, 52] width 37 height 13
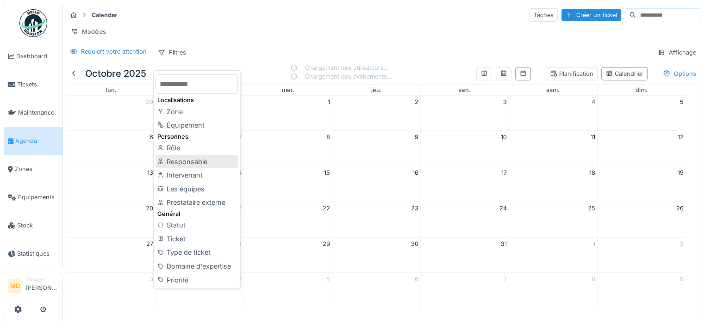
click at [178, 161] on div "Responsable" at bounding box center [197, 162] width 82 height 14
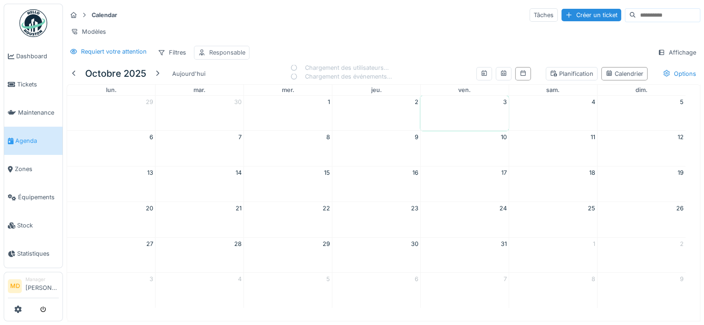
click at [215, 53] on div "Responsable" at bounding box center [222, 52] width 56 height 13
click at [224, 122] on div "Moi-même" at bounding box center [225, 120] width 30 height 9
type input "*****"
click at [329, 48] on div "Calendar Tâches Créer un ticket Modèles Requiert votre attention Filtres Respon…" at bounding box center [383, 34] width 641 height 60
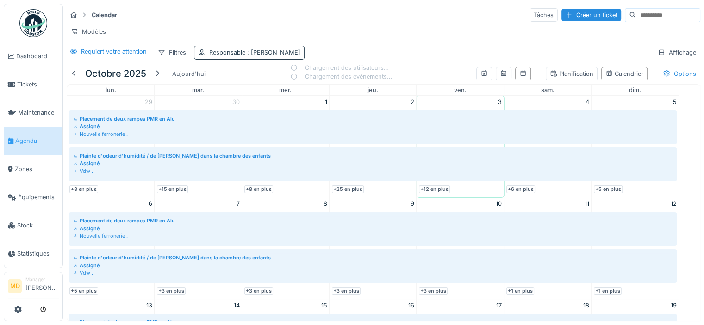
click at [252, 56] on span ": [PERSON_NAME]" at bounding box center [272, 52] width 55 height 7
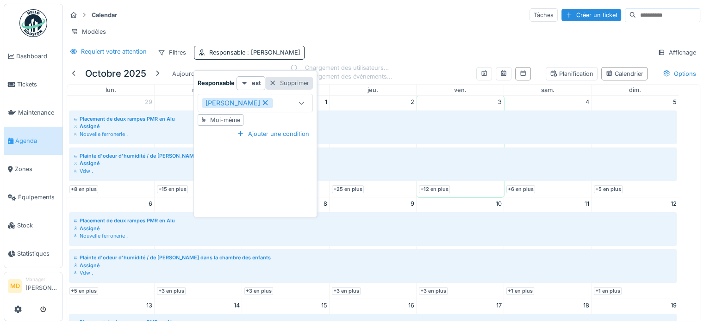
click at [282, 80] on div "Supprimer" at bounding box center [289, 83] width 48 height 12
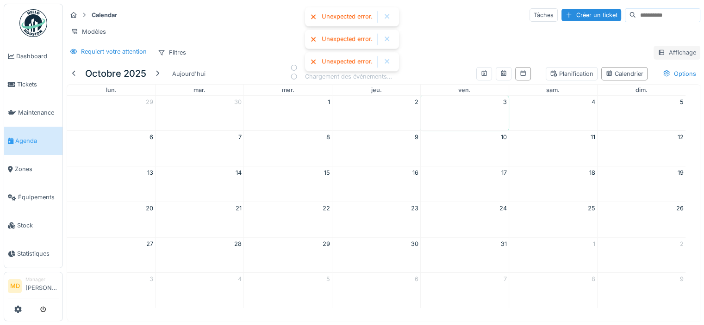
click at [661, 56] on div "Affichage" at bounding box center [677, 52] width 47 height 13
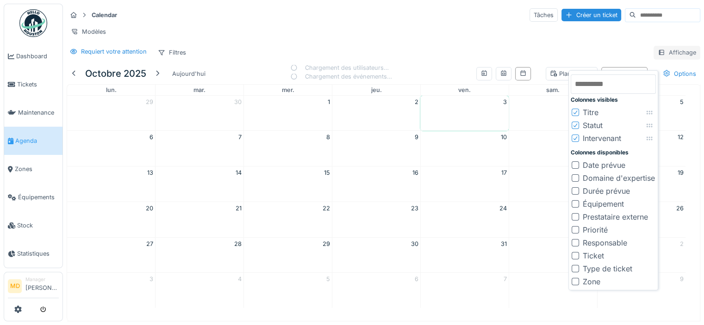
click at [661, 56] on div "Affichage" at bounding box center [677, 52] width 47 height 13
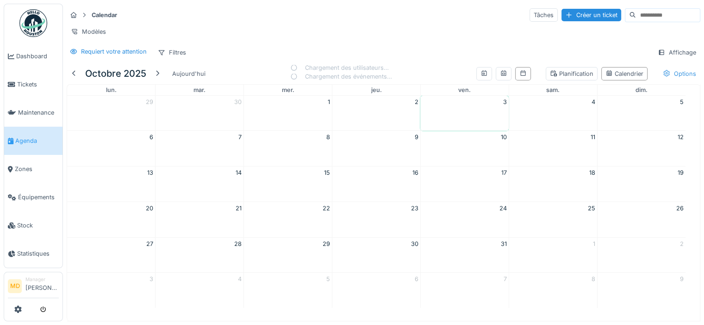
click at [667, 81] on div "Options" at bounding box center [680, 73] width 42 height 13
click at [550, 78] on div "Planification" at bounding box center [572, 73] width 44 height 9
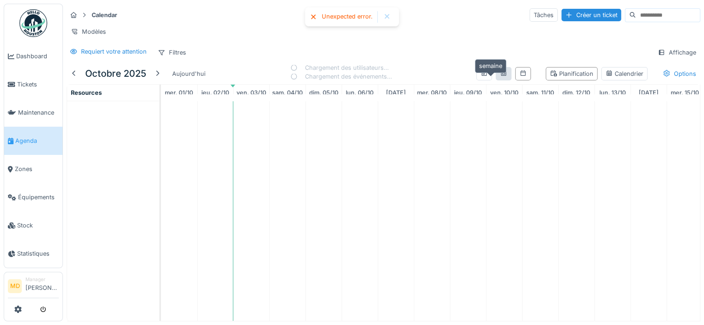
click at [501, 76] on icon at bounding box center [503, 73] width 5 height 6
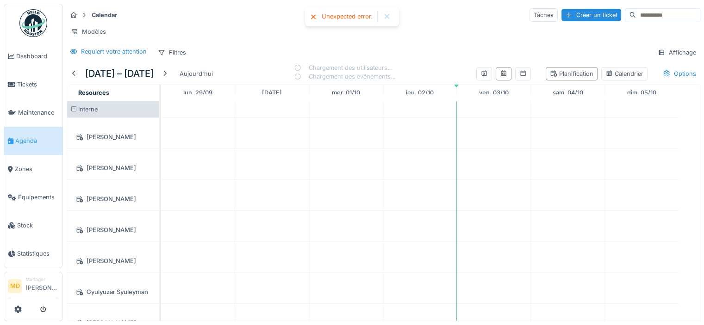
click at [390, 19] on div at bounding box center [386, 17] width 7 height 8
click at [353, 22] on div "Calendar Tâches Créer un ticket" at bounding box center [384, 14] width 634 height 15
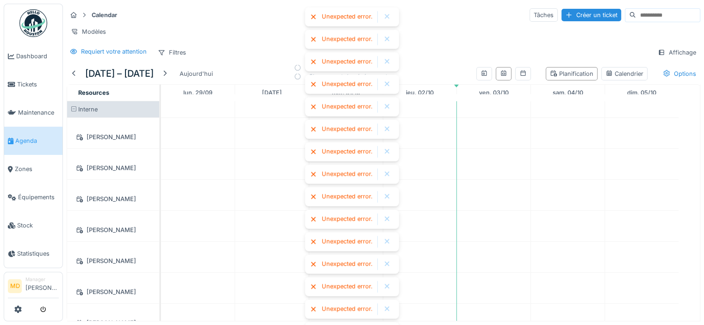
click at [391, 17] on div at bounding box center [387, 17] width 15 height 12
click at [389, 15] on div at bounding box center [386, 17] width 7 height 8
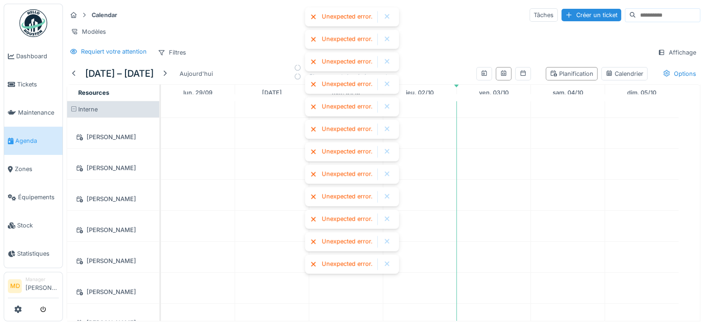
click at [389, 15] on div at bounding box center [386, 17] width 7 height 8
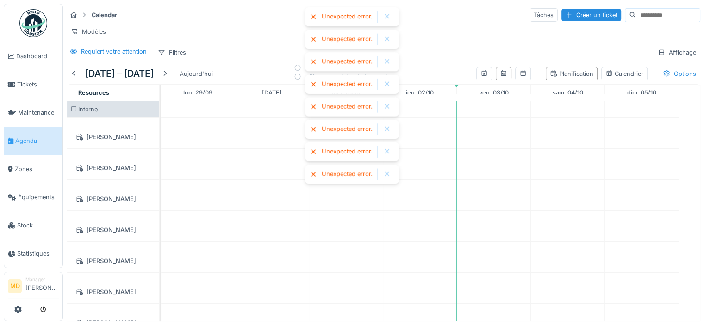
click at [389, 15] on div at bounding box center [386, 17] width 7 height 8
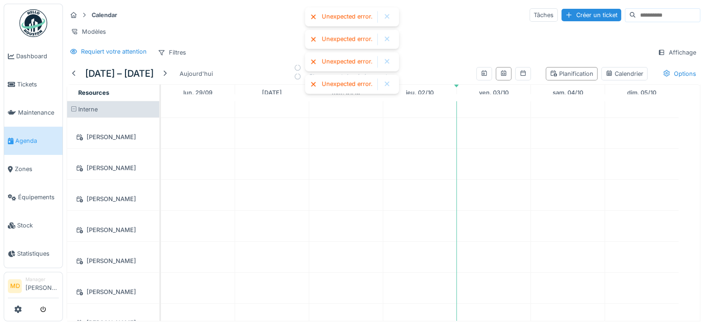
click at [387, 16] on div at bounding box center [386, 17] width 7 height 8
click at [387, 12] on div at bounding box center [387, 17] width 15 height 12
click at [386, 17] on div at bounding box center [386, 17] width 7 height 8
click at [386, 19] on div at bounding box center [386, 17] width 7 height 8
click at [300, 10] on div "Calendar Tâches Créer un ticket" at bounding box center [384, 14] width 634 height 15
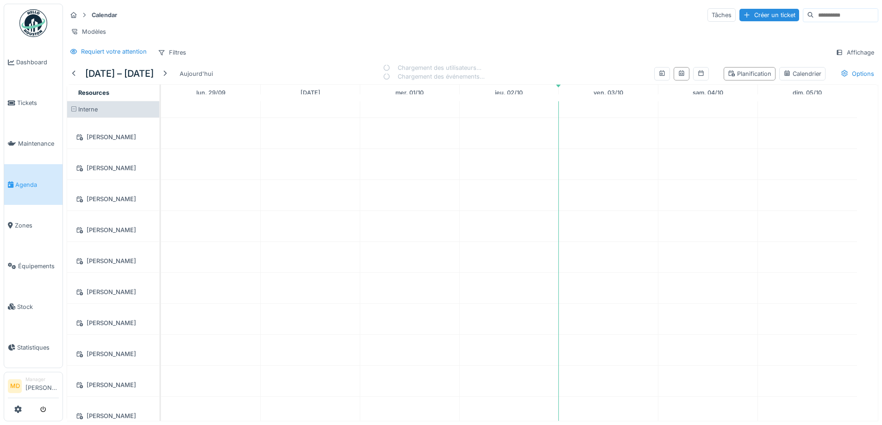
click at [69, 114] on div "Interne" at bounding box center [113, 109] width 92 height 16
click at [73, 112] on span at bounding box center [74, 109] width 6 height 6
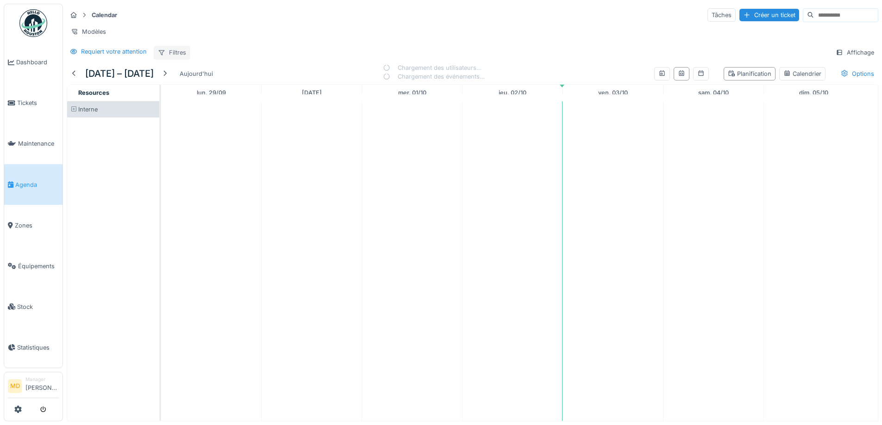
click at [178, 59] on div "Filtres" at bounding box center [172, 52] width 37 height 13
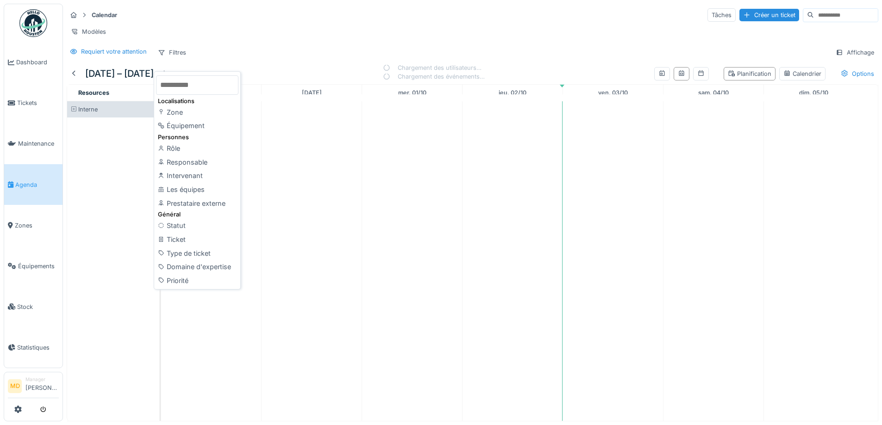
click at [236, 50] on div "Calendar Tâches Créer un ticket Modèles Requiert votre attention Filtres Affich…" at bounding box center [472, 34] width 819 height 60
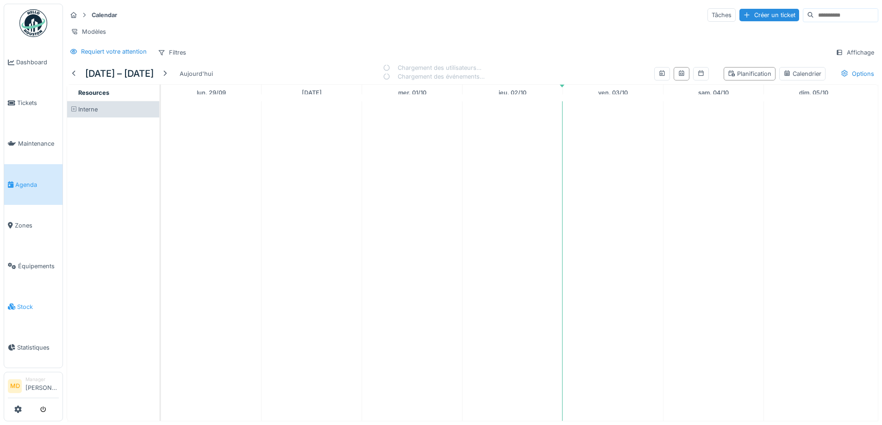
scroll to position [7, 0]
click at [181, 56] on div "Filtres" at bounding box center [172, 52] width 37 height 13
drag, startPoint x: 274, startPoint y: 325, endPoint x: 455, endPoint y: 6, distance: 367.2
click at [453, 7] on div "Calendar Tâches Créer un ticket" at bounding box center [472, 14] width 811 height 15
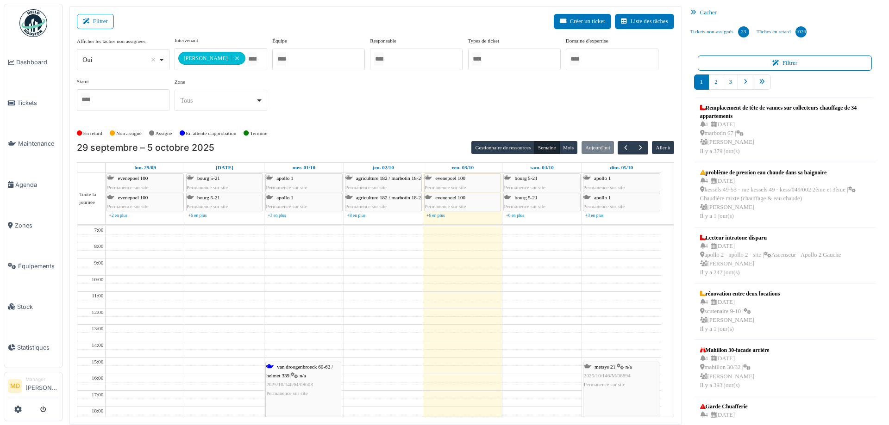
click at [396, 114] on div "**********" at bounding box center [375, 78] width 597 height 82
click at [34, 60] on span "Dashboard" at bounding box center [37, 62] width 43 height 9
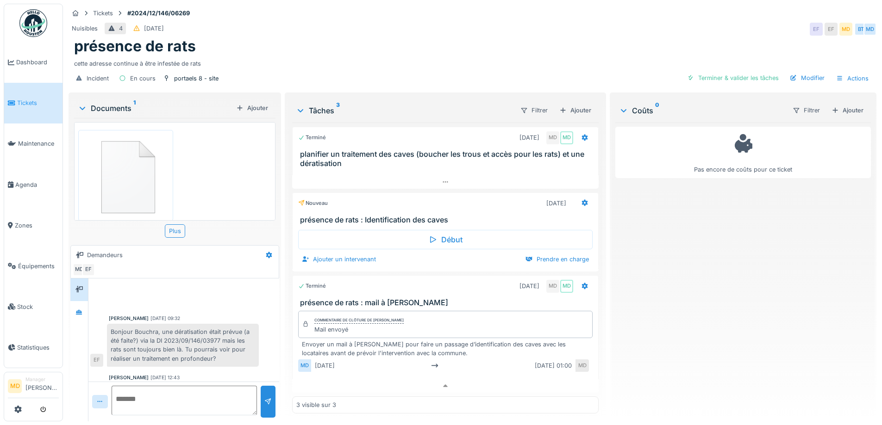
scroll to position [193, 0]
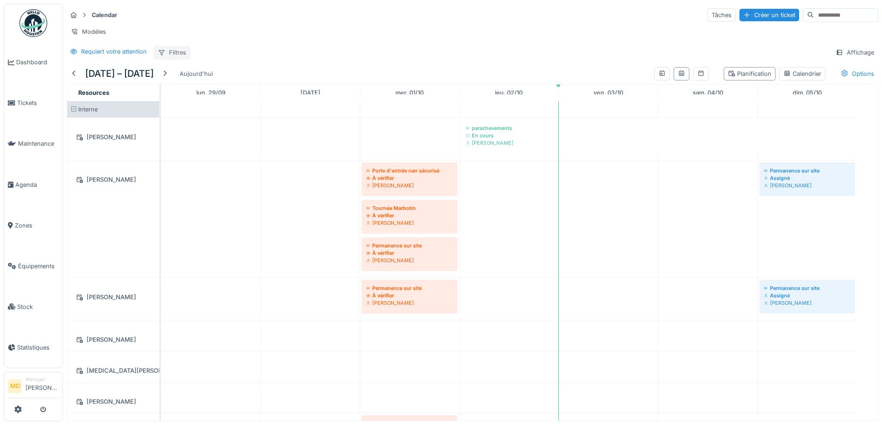
click at [179, 59] on div "Filtres" at bounding box center [172, 52] width 37 height 13
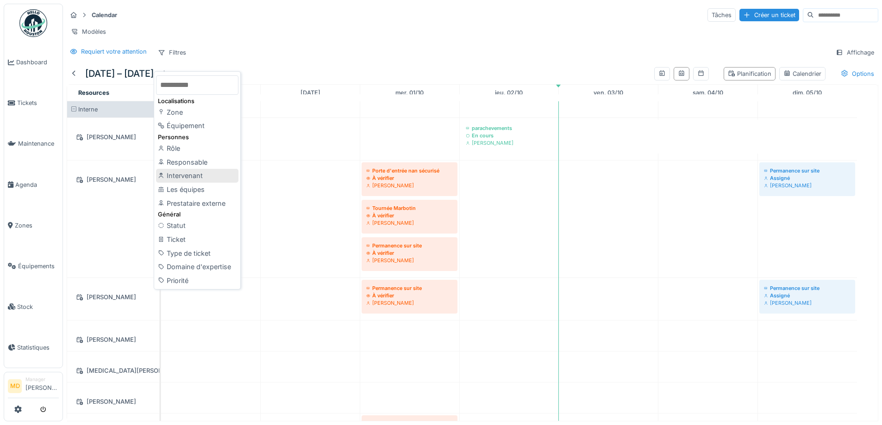
click at [181, 173] on div "Intervenant" at bounding box center [197, 176] width 82 height 14
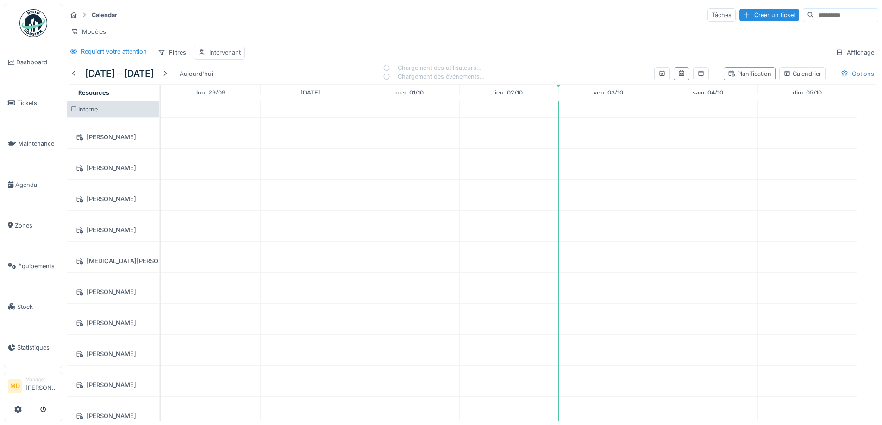
click at [224, 57] on div "Intervenant" at bounding box center [224, 52] width 31 height 9
click at [228, 107] on div "Intervenant" at bounding box center [244, 111] width 93 height 9
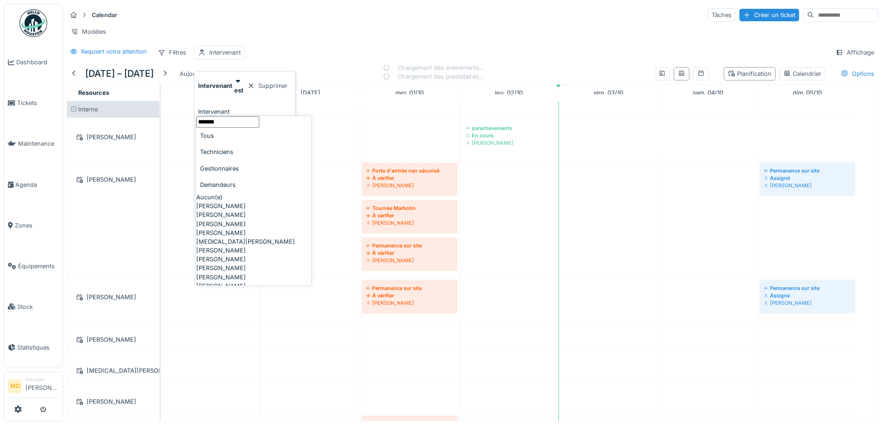
type input "******"
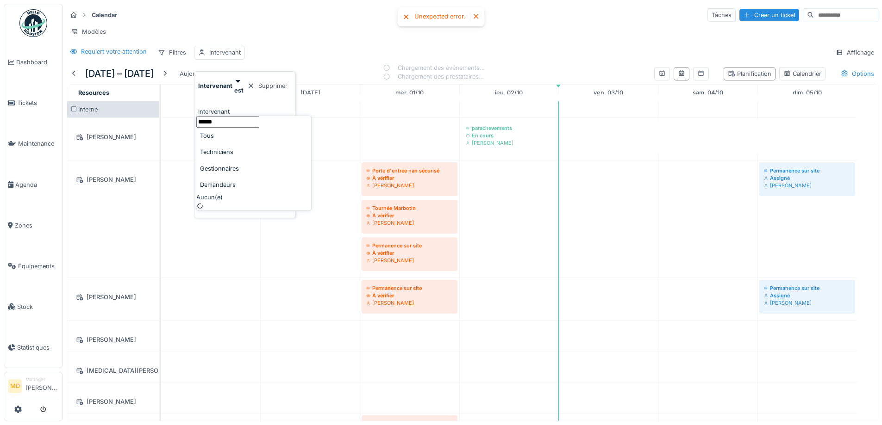
click at [360, 59] on div "Requiert votre attention Filtres Intervenant Affichage" at bounding box center [472, 52] width 811 height 13
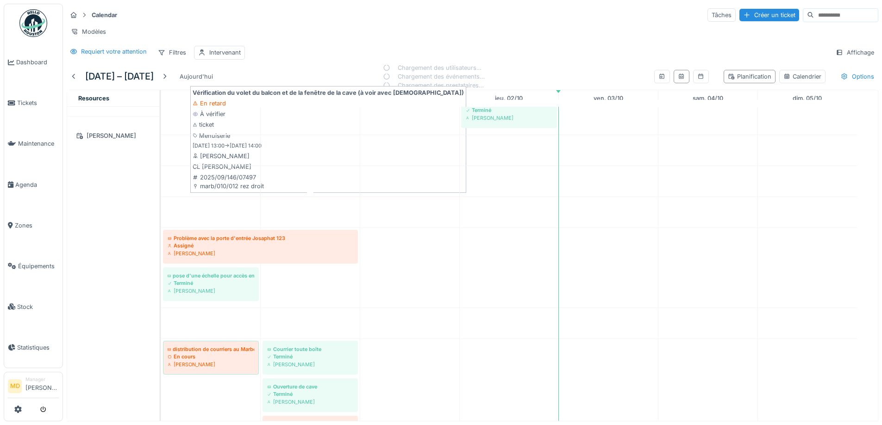
scroll to position [1574, 0]
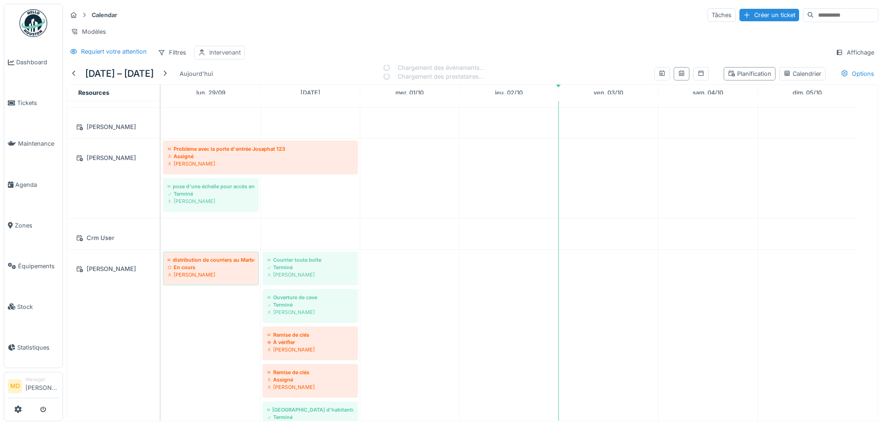
click at [224, 57] on div "Intervenant" at bounding box center [224, 52] width 31 height 9
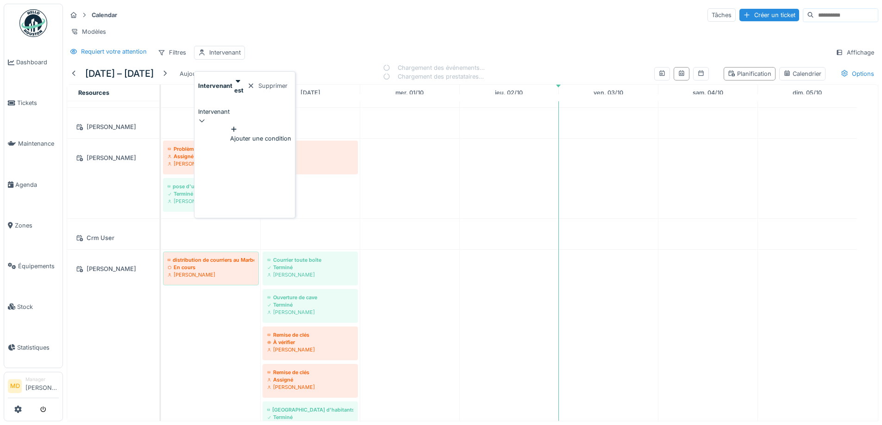
click at [234, 107] on div "Intervenant" at bounding box center [244, 111] width 93 height 9
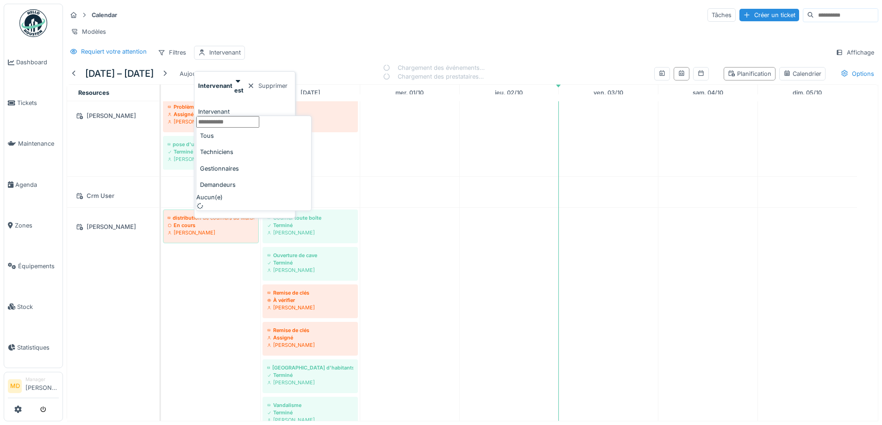
scroll to position [1481, 0]
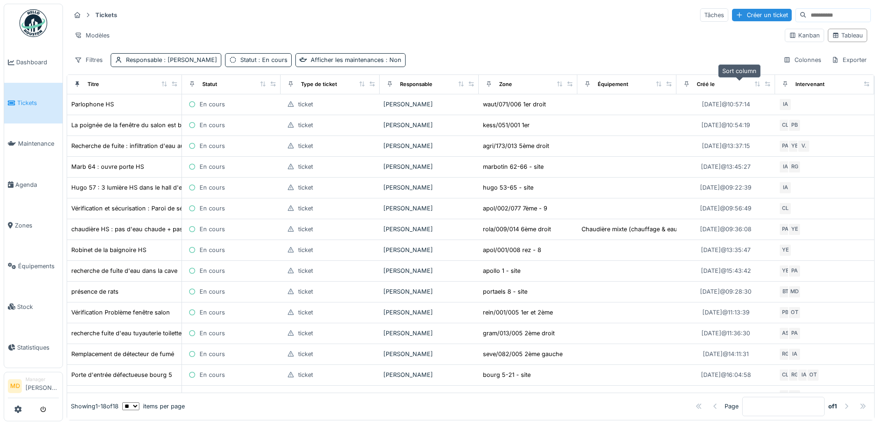
click at [755, 85] on icon at bounding box center [757, 83] width 5 height 5
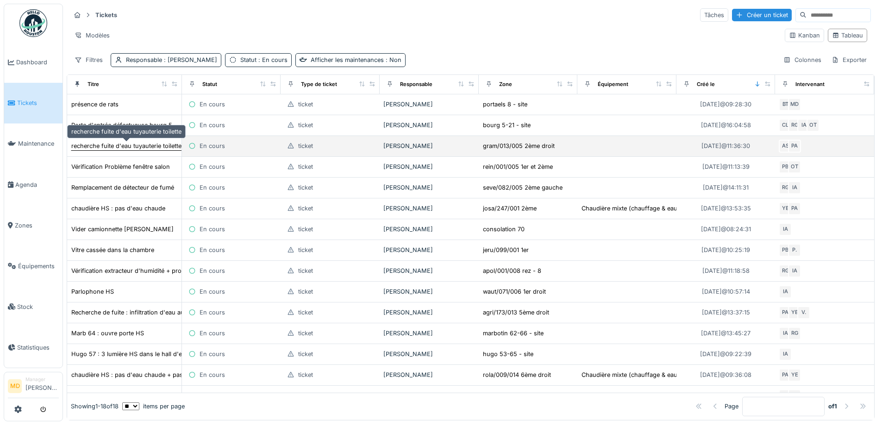
click at [133, 149] on div "recherche fuite d'eau tuyauterie toilette" at bounding box center [126, 146] width 110 height 9
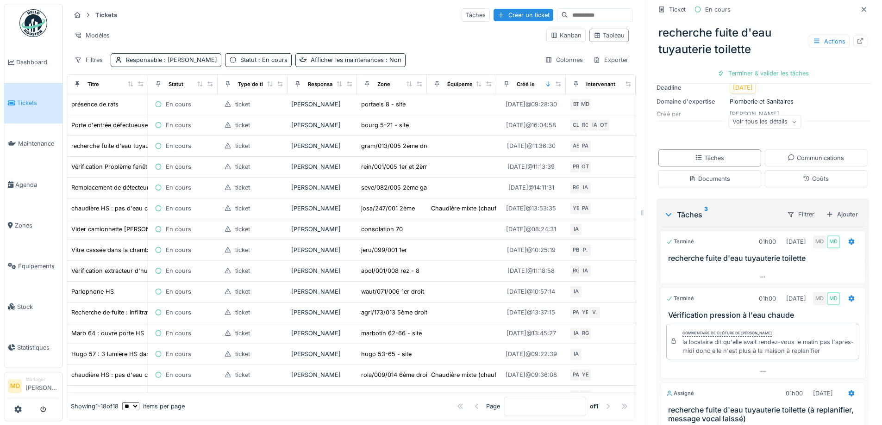
scroll to position [220, 0]
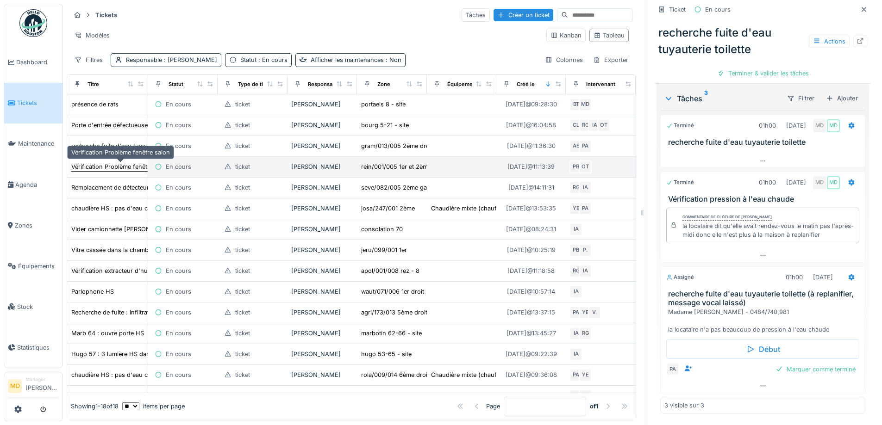
click at [120, 163] on div "Vérification Problème fenêtre salon" at bounding box center [120, 166] width 99 height 9
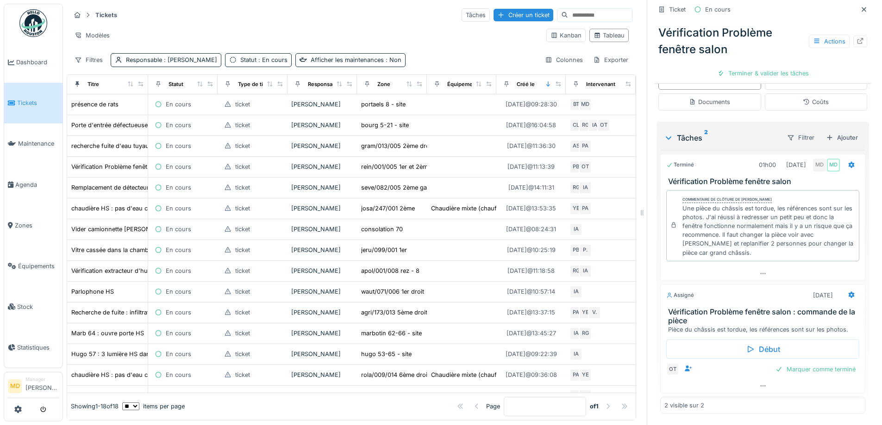
scroll to position [7, 0]
click at [759, 383] on icon at bounding box center [762, 386] width 7 height 6
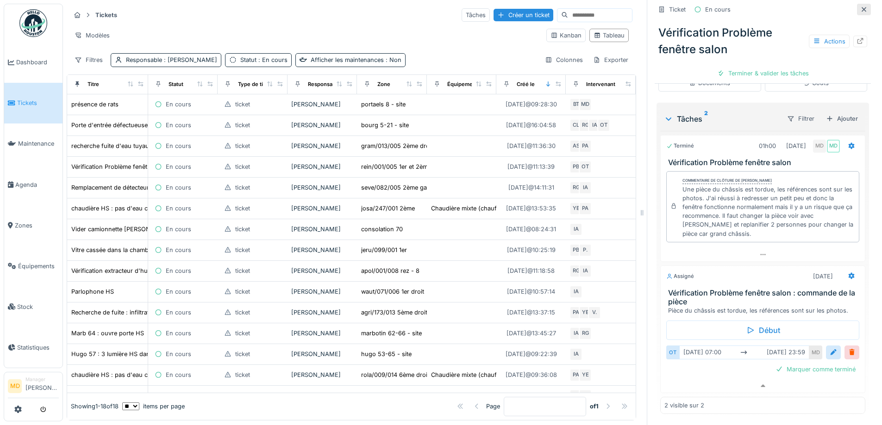
click at [860, 6] on icon at bounding box center [863, 9] width 7 height 6
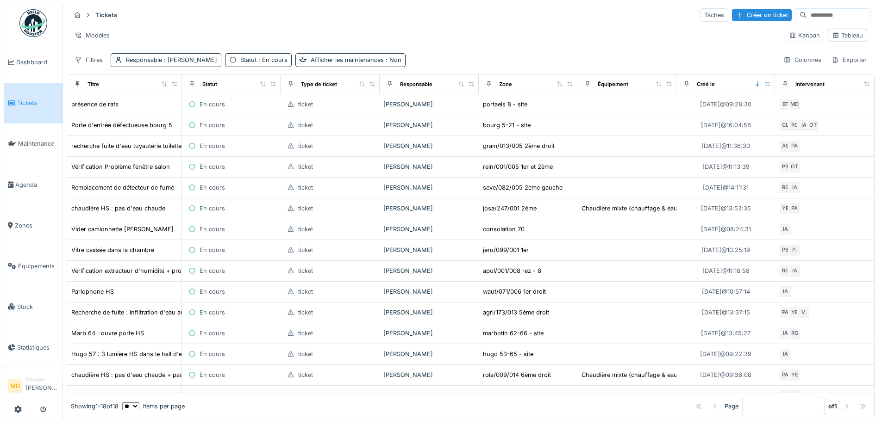
scroll to position [6, 0]
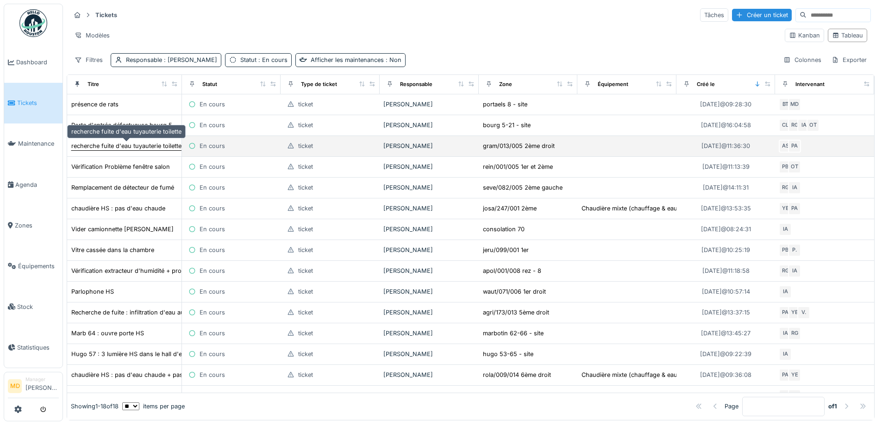
click at [112, 142] on div "recherche fuite d'eau tuyauterie toilette" at bounding box center [126, 146] width 110 height 9
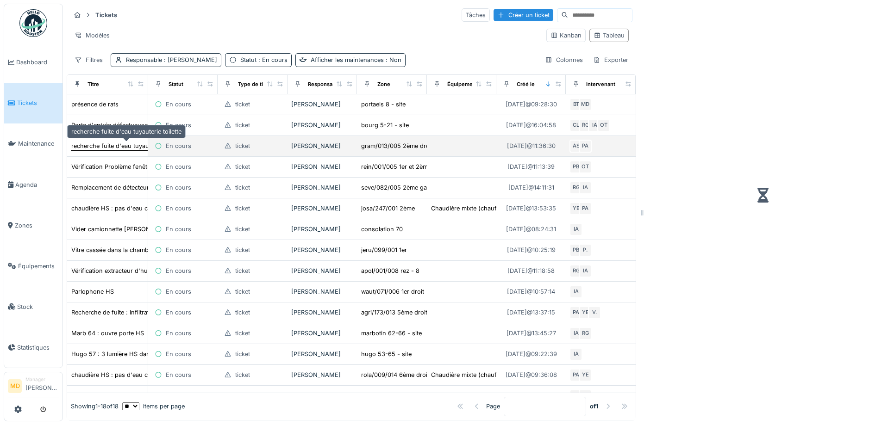
scroll to position [7, 0]
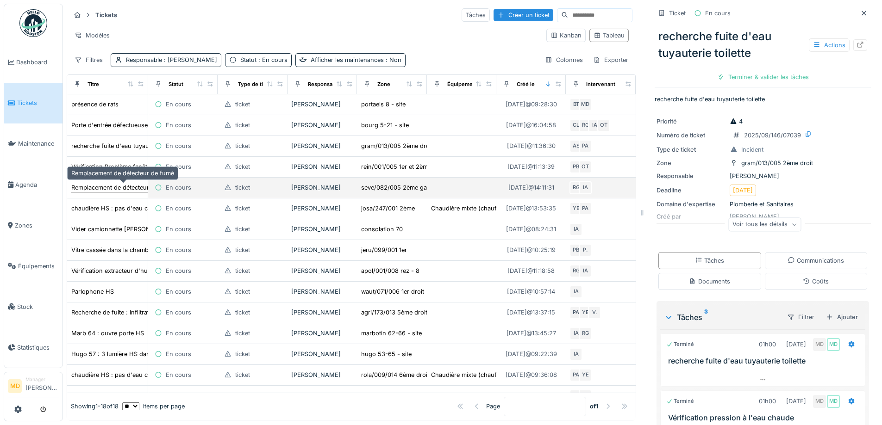
click at [100, 183] on div "Remplacement de détecteur de fumé" at bounding box center [122, 187] width 103 height 9
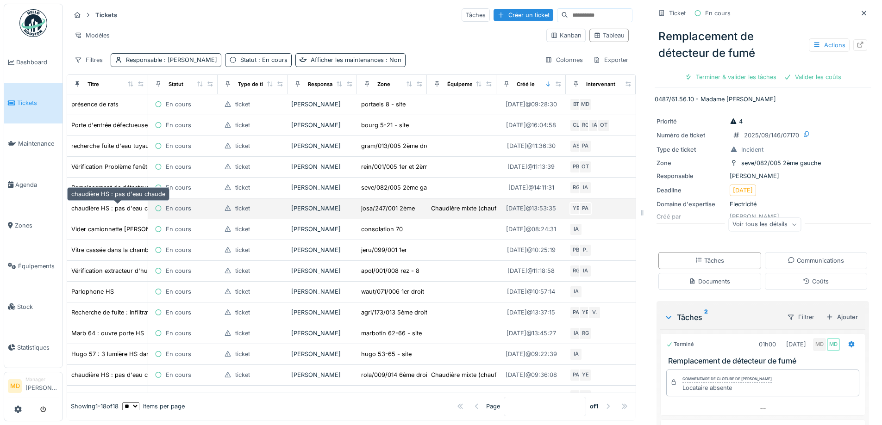
click at [90, 204] on div "chaudière HS : pas d'eau chaude" at bounding box center [118, 208] width 94 height 9
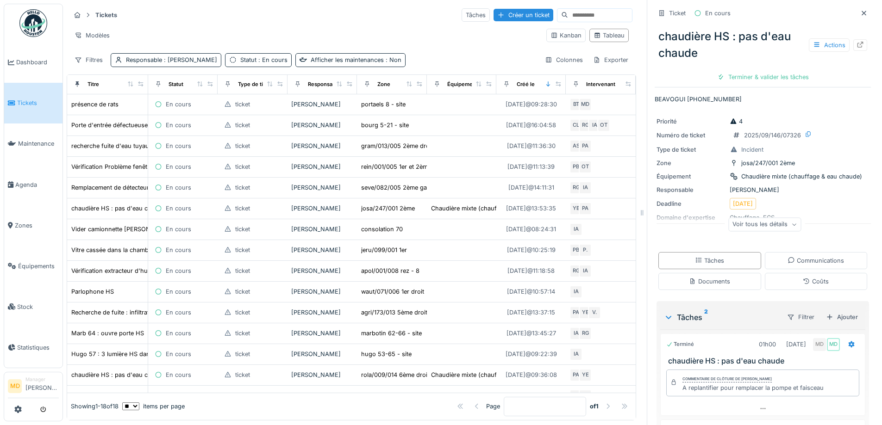
scroll to position [119, 0]
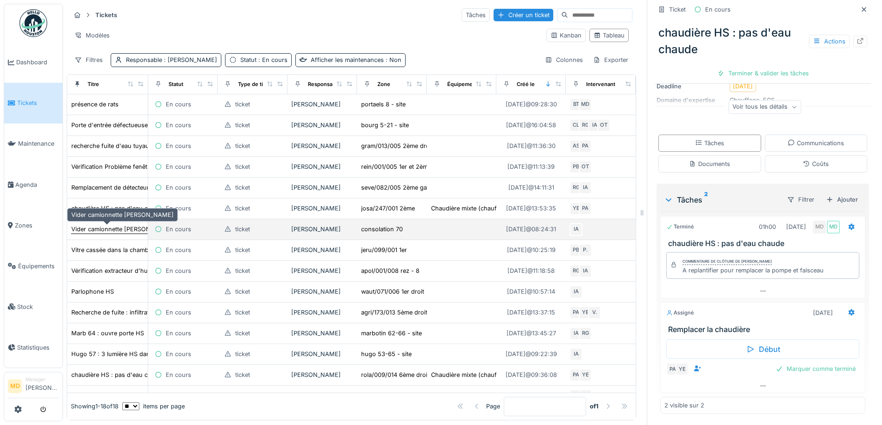
click at [99, 225] on div "Vider camionnette Robert" at bounding box center [122, 229] width 102 height 9
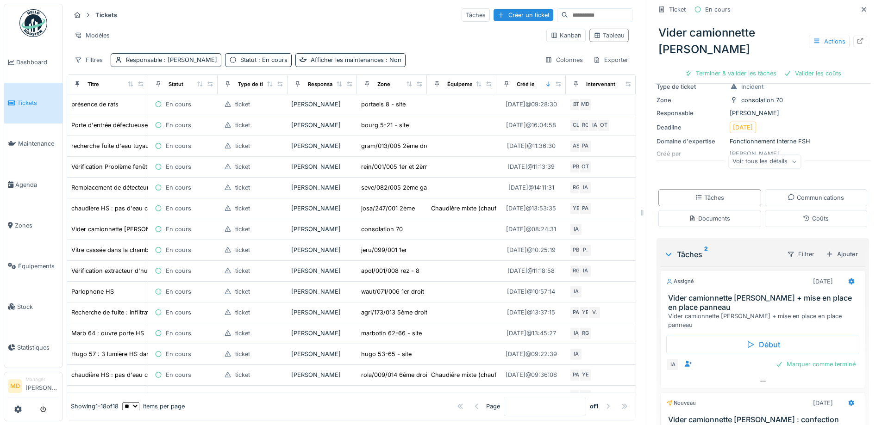
scroll to position [126, 0]
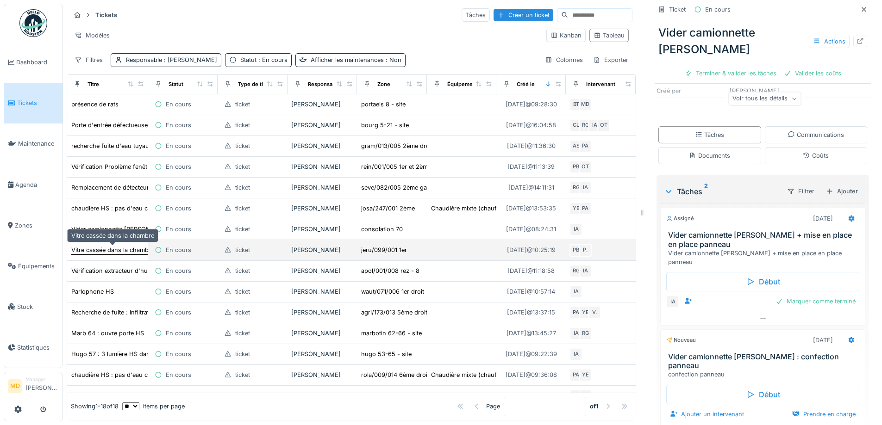
click at [93, 246] on div "Vitre cassée dans la chambre" at bounding box center [112, 250] width 83 height 9
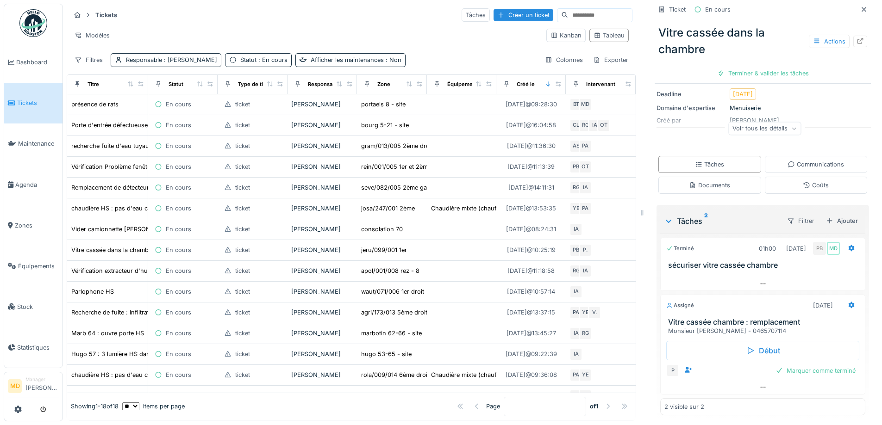
scroll to position [117, 0]
click at [93, 269] on td "Vérification extracteur d'humidité + problème de parlophone" at bounding box center [107, 271] width 81 height 21
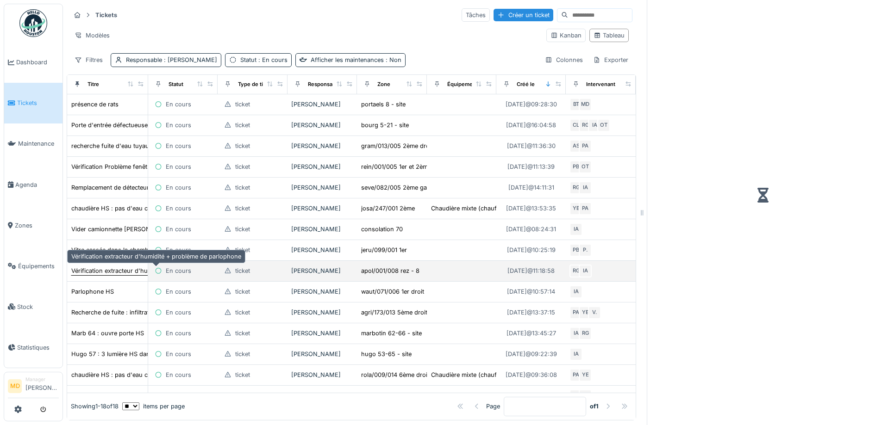
click at [97, 267] on div "Vérification extracteur d'humidité + problème de parlophone" at bounding box center [156, 271] width 170 height 9
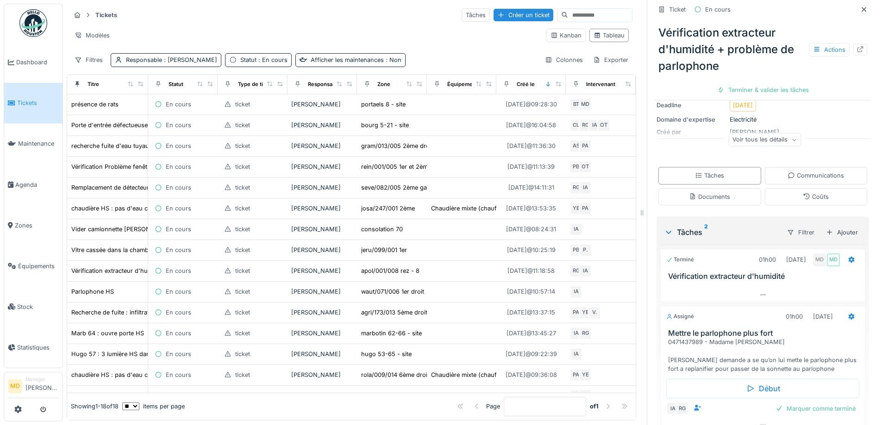
scroll to position [133, 0]
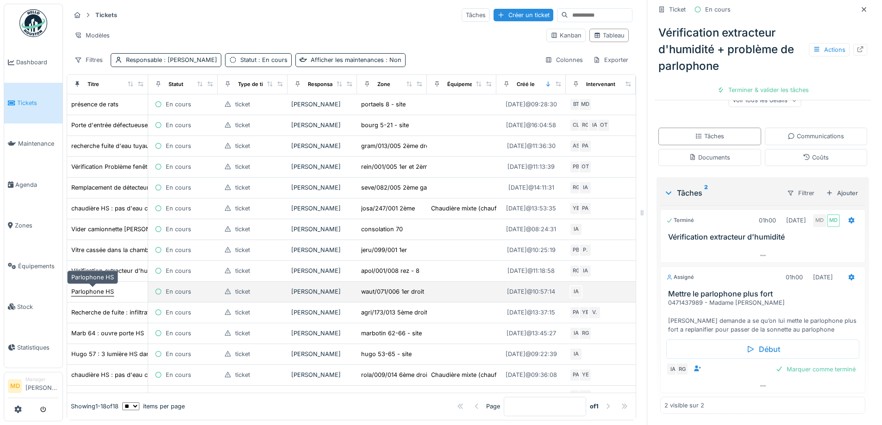
click at [87, 287] on div "Parlophone HS" at bounding box center [92, 291] width 43 height 9
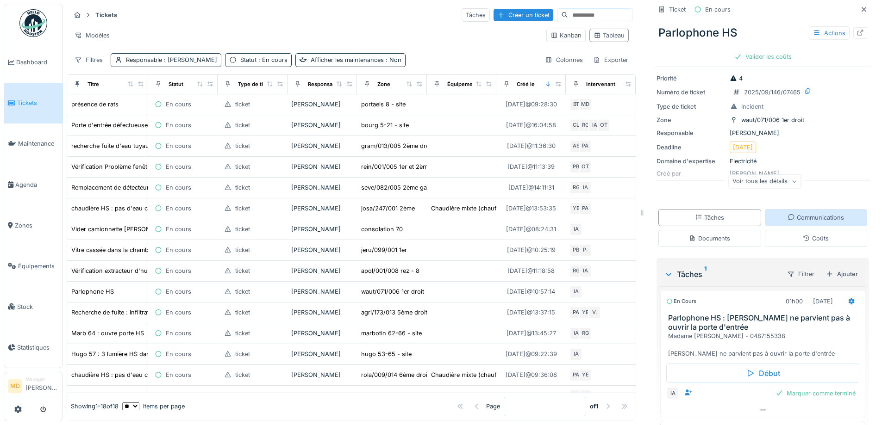
scroll to position [52, 0]
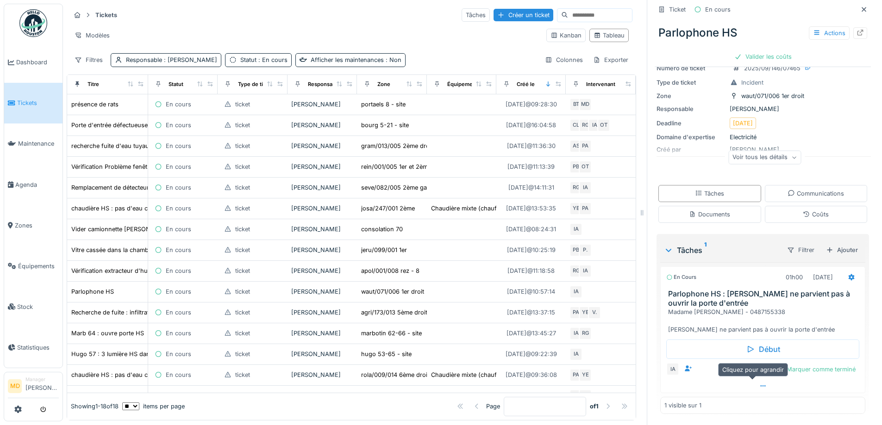
click at [756, 380] on div at bounding box center [762, 386] width 204 height 13
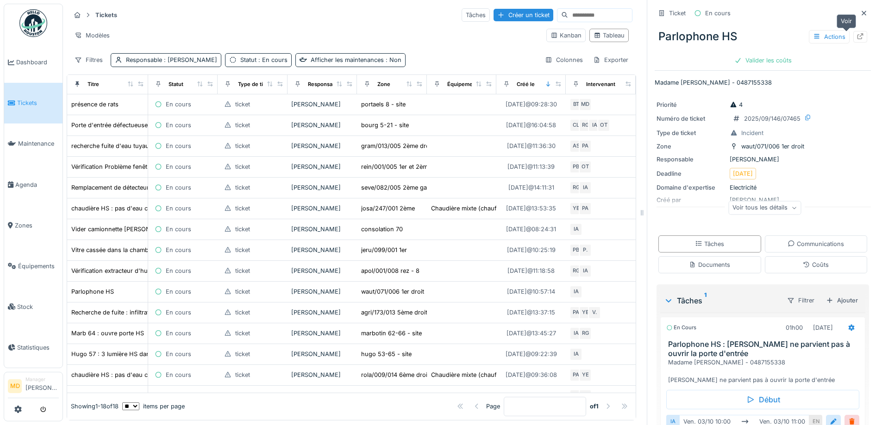
click at [856, 32] on div at bounding box center [859, 36] width 7 height 9
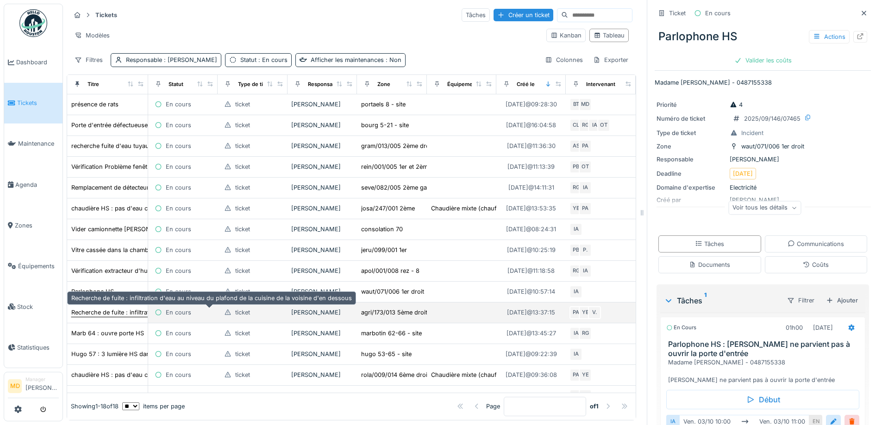
click at [115, 308] on div "Recherche de fuite : infiltration d'eau au niveau du plafond de la cuisine de l…" at bounding box center [211, 312] width 280 height 9
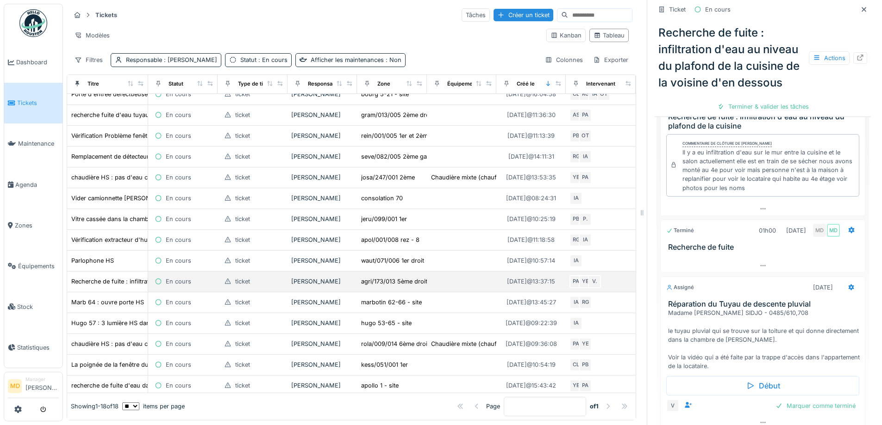
scroll to position [46, 0]
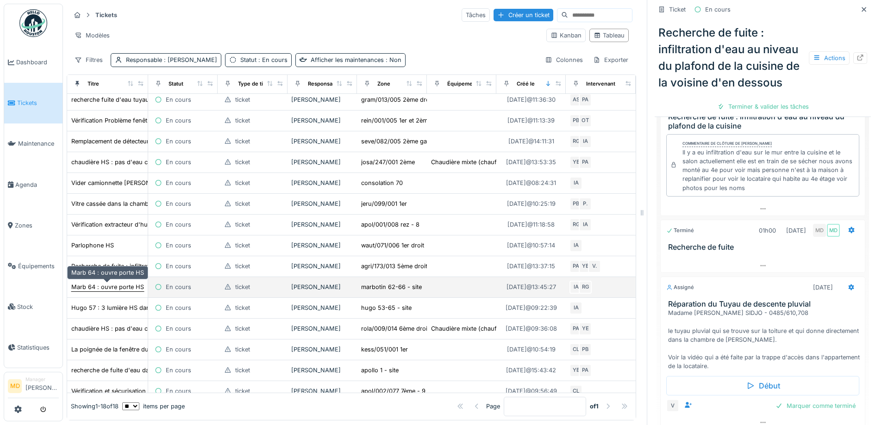
click at [118, 283] on div "Marb 64 : ouvre porte HS" at bounding box center [107, 287] width 73 height 9
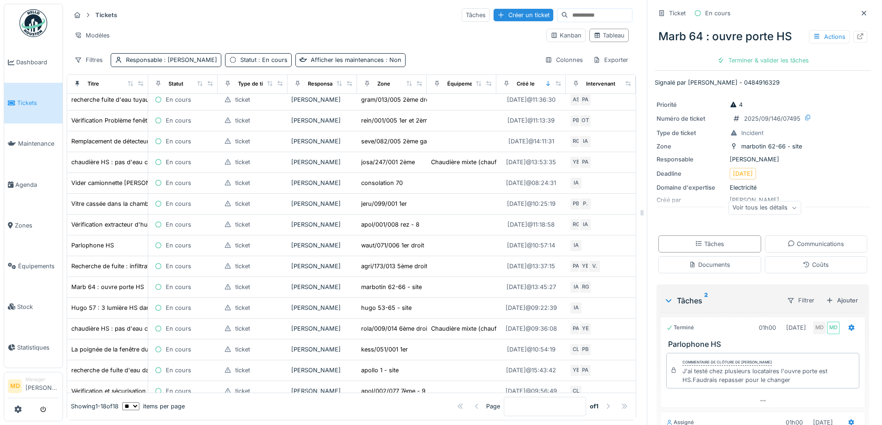
scroll to position [120, 0]
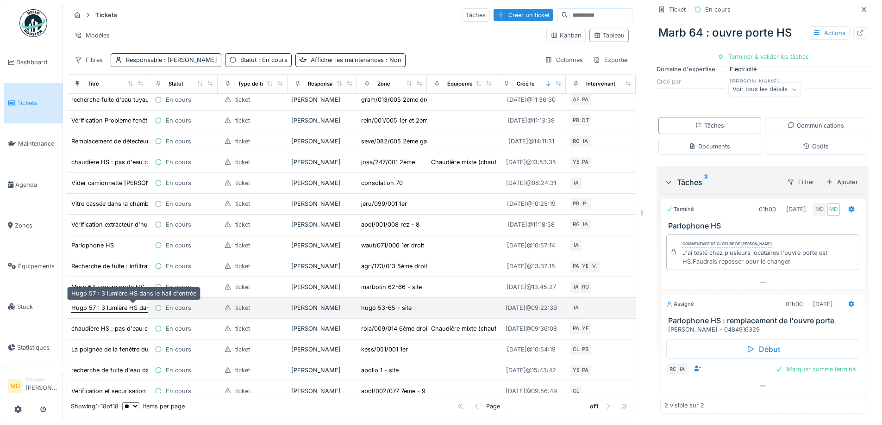
click at [104, 304] on div "Hugo 57 : 3 lumière HS dans le hall d'entrée" at bounding box center [133, 308] width 125 height 9
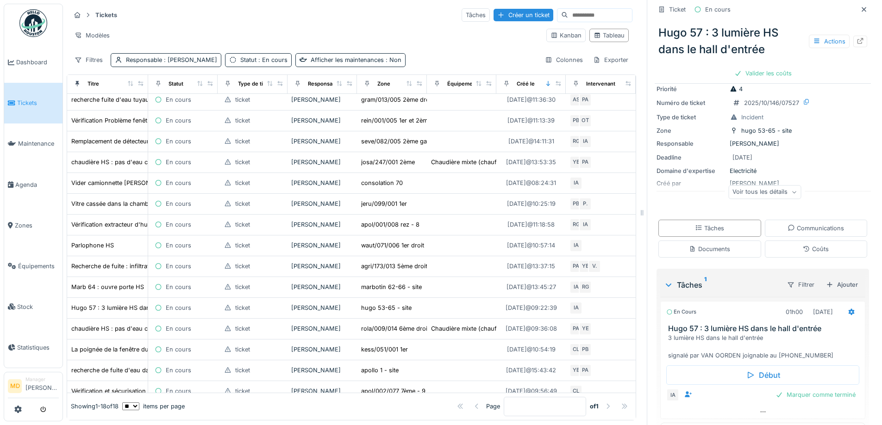
scroll to position [60, 0]
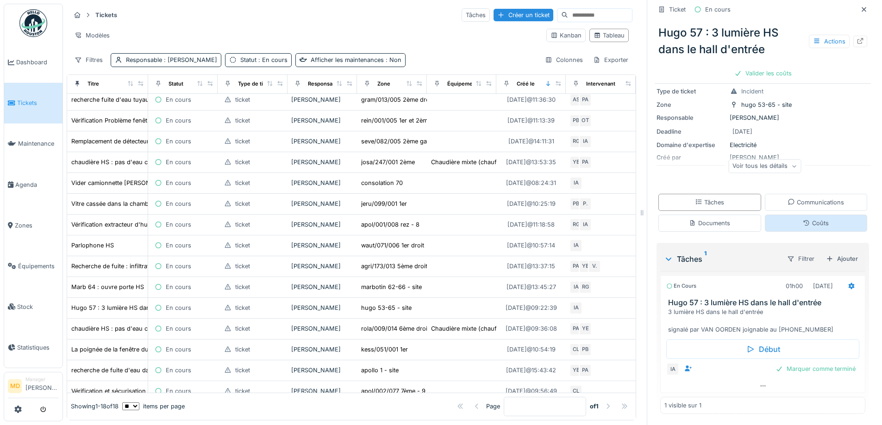
click at [789, 215] on div "Coûts" at bounding box center [816, 223] width 103 height 17
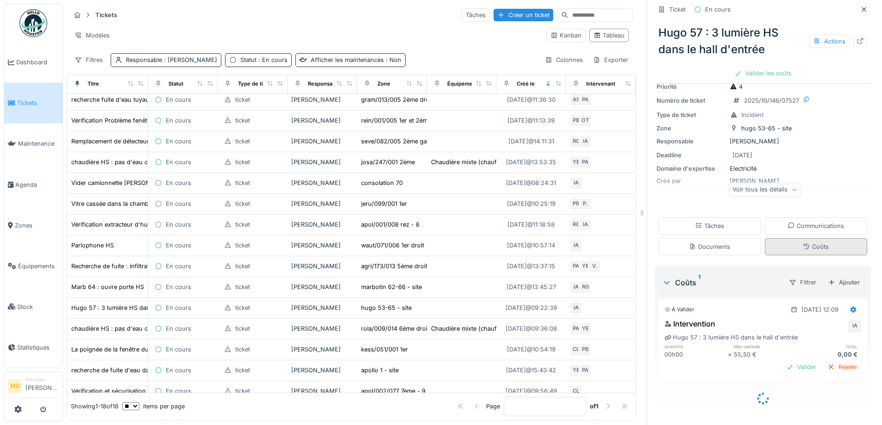
scroll to position [25, 0]
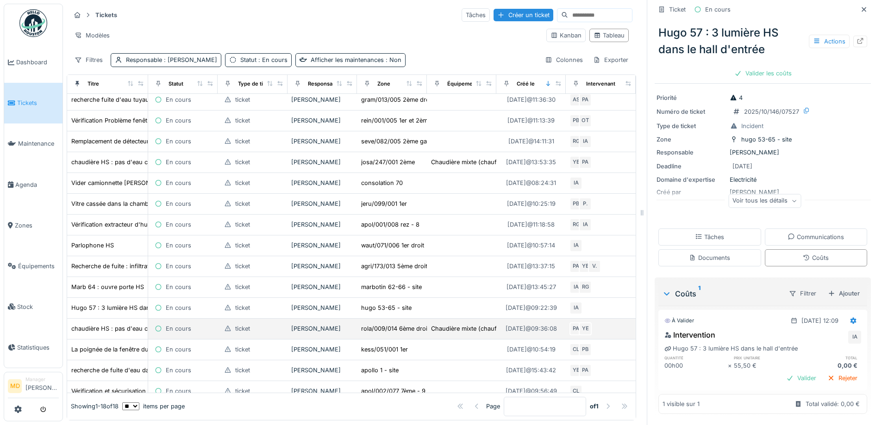
click at [104, 319] on td "chaudière HS : pas d'eau chaude + pas de chauffage" at bounding box center [107, 329] width 81 height 21
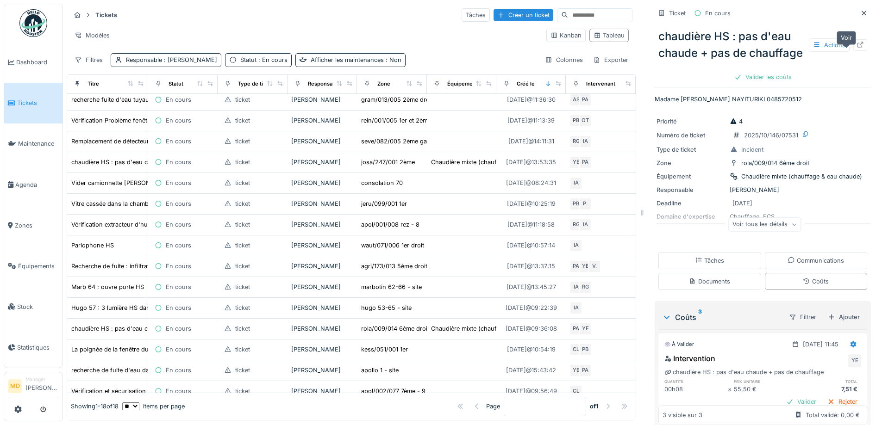
click at [856, 50] on div at bounding box center [859, 45] width 7 height 9
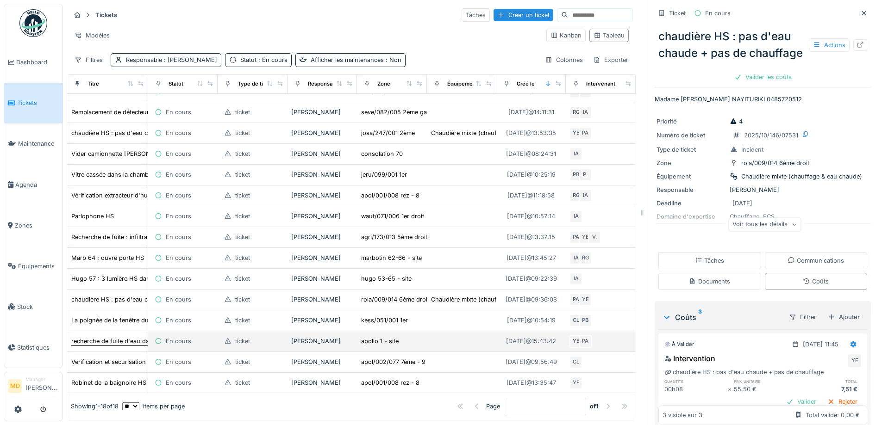
scroll to position [90, 0]
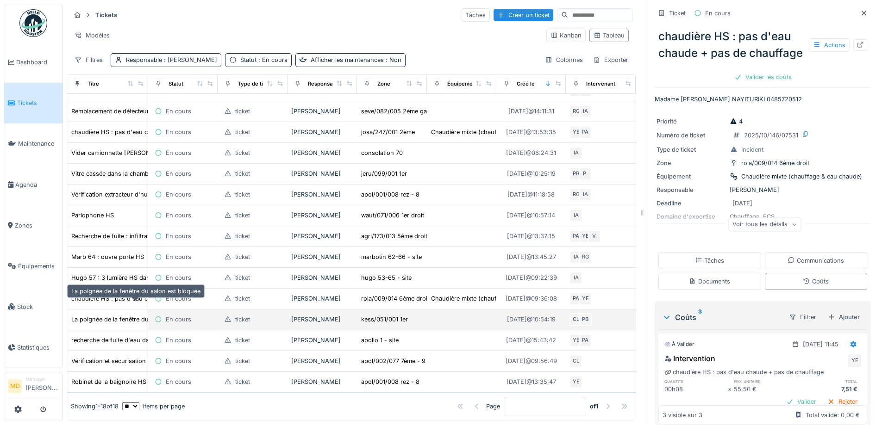
click at [112, 315] on div "La poignée de la fenêtre du salon est bloquée" at bounding box center [135, 319] width 129 height 9
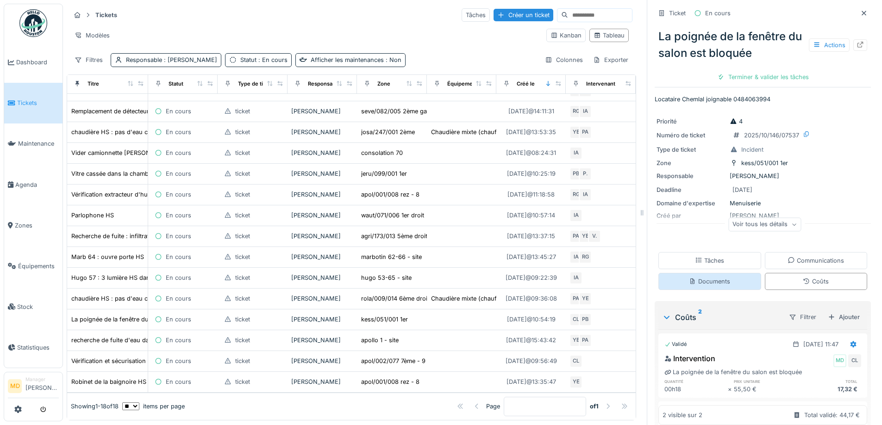
scroll to position [88, 0]
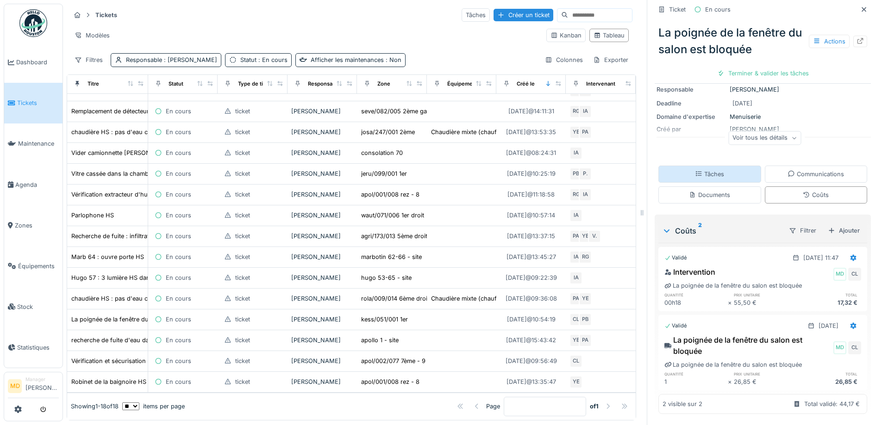
click at [705, 170] on div "Tâches" at bounding box center [709, 174] width 29 height 9
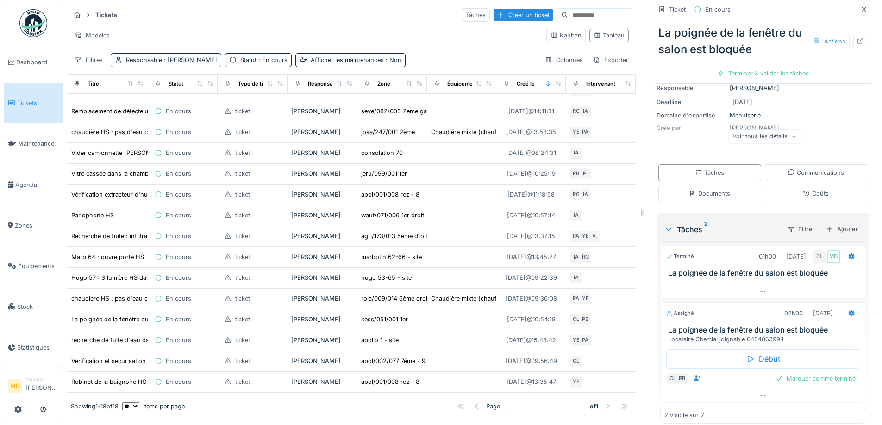
scroll to position [99, 0]
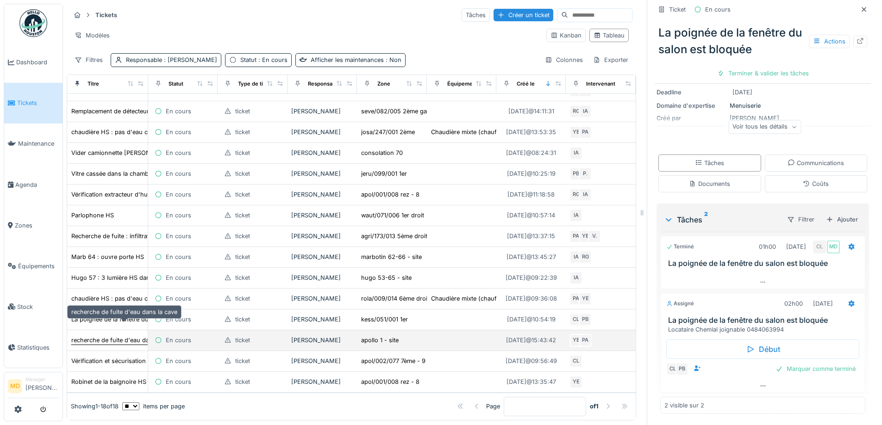
click at [100, 336] on div "recherche de fuite d'eau dans la cave" at bounding box center [124, 340] width 106 height 9
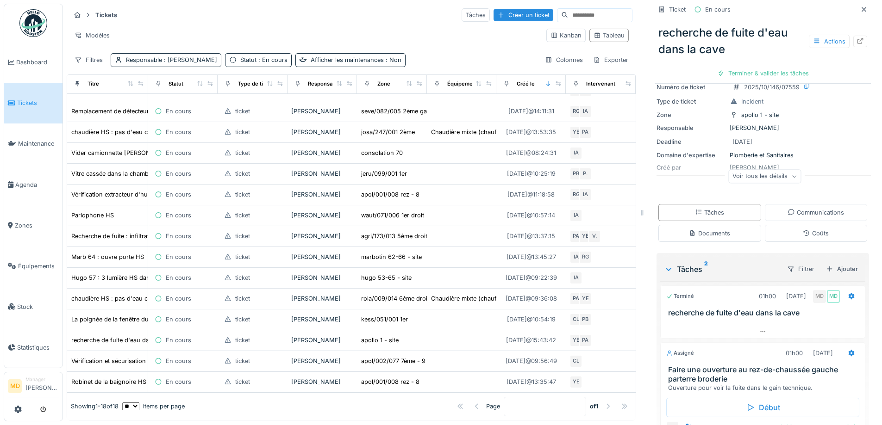
scroll to position [108, 0]
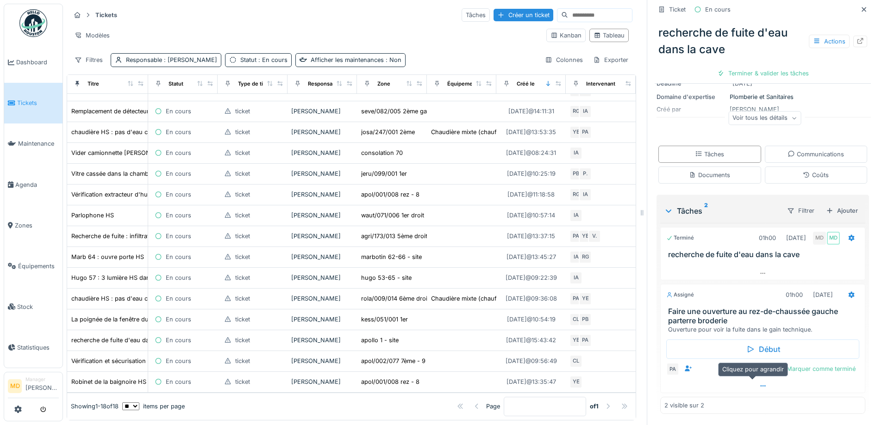
click at [747, 380] on div at bounding box center [762, 386] width 204 height 13
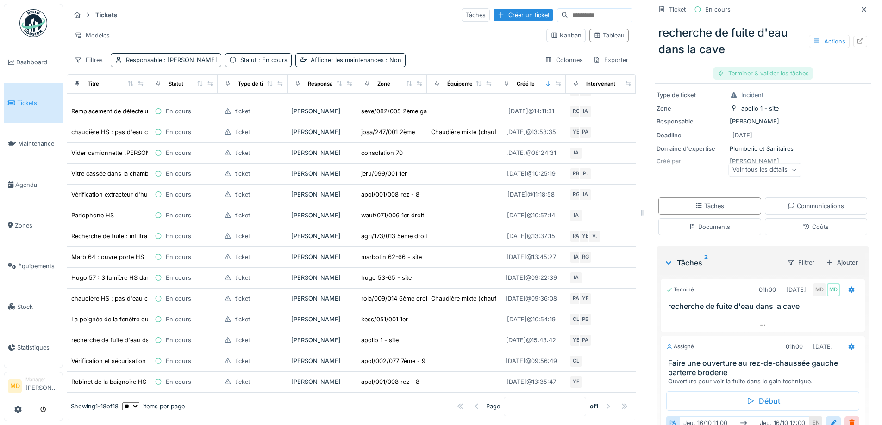
scroll to position [0, 0]
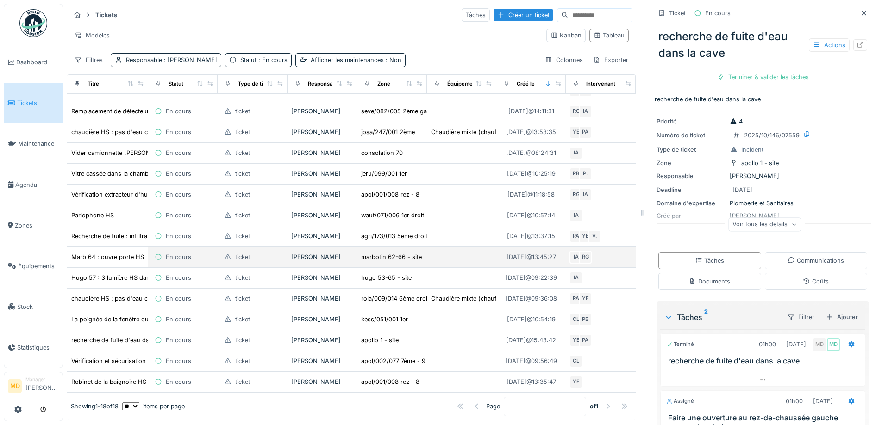
click at [123, 247] on td "Marb 64 : ouvre porte HS" at bounding box center [107, 257] width 81 height 21
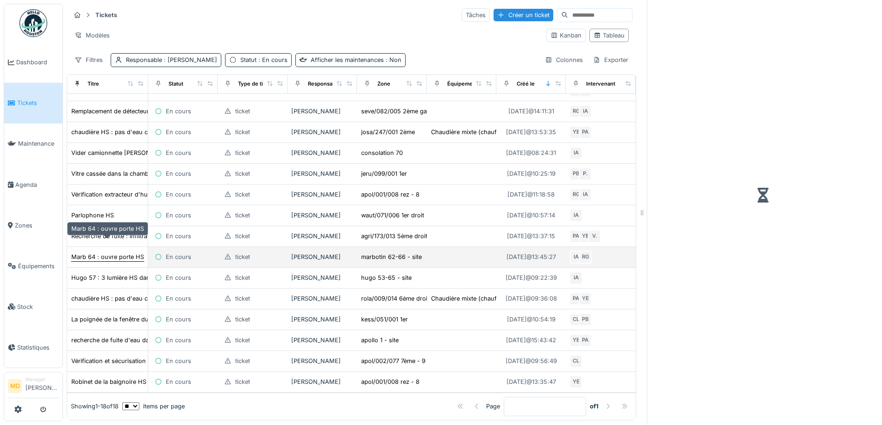
click at [122, 253] on div "Marb 64 : ouvre porte HS" at bounding box center [107, 257] width 73 height 9
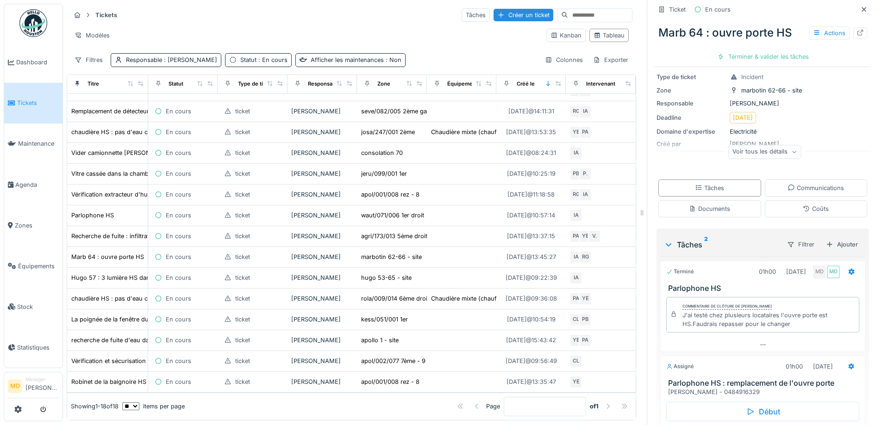
scroll to position [120, 0]
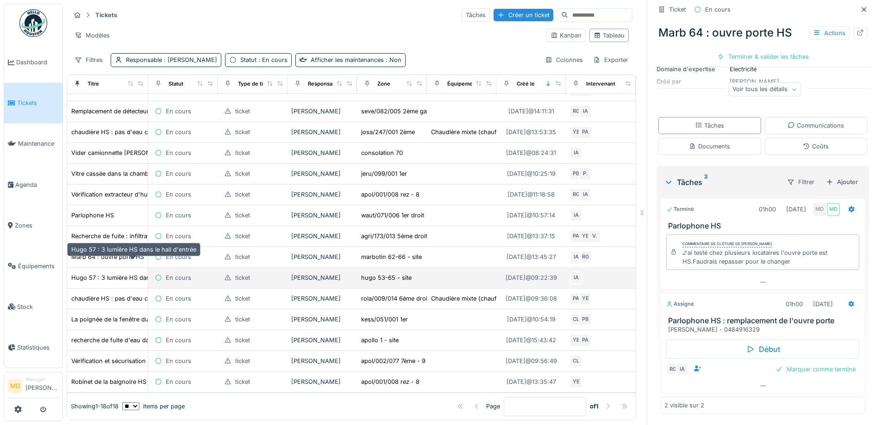
click at [96, 268] on td "Hugo 57 : 3 lumière HS dans le hall d'entrée" at bounding box center [107, 278] width 81 height 21
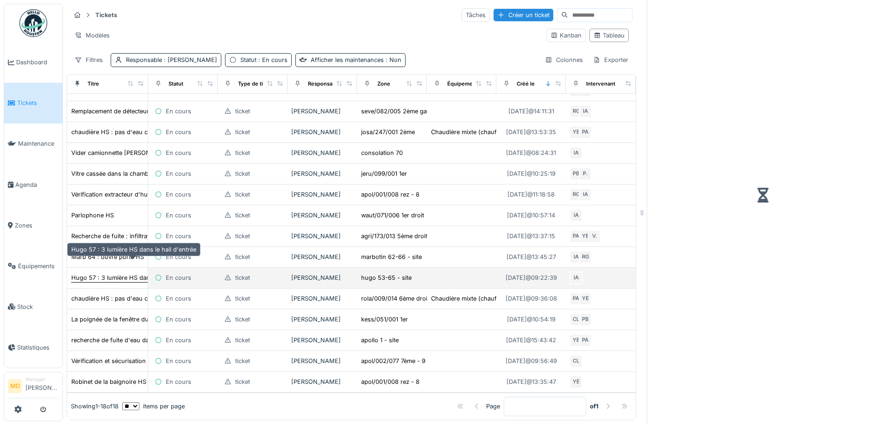
click at [100, 274] on div "Hugo 57 : 3 lumière HS dans le hall d'entrée" at bounding box center [133, 278] width 125 height 9
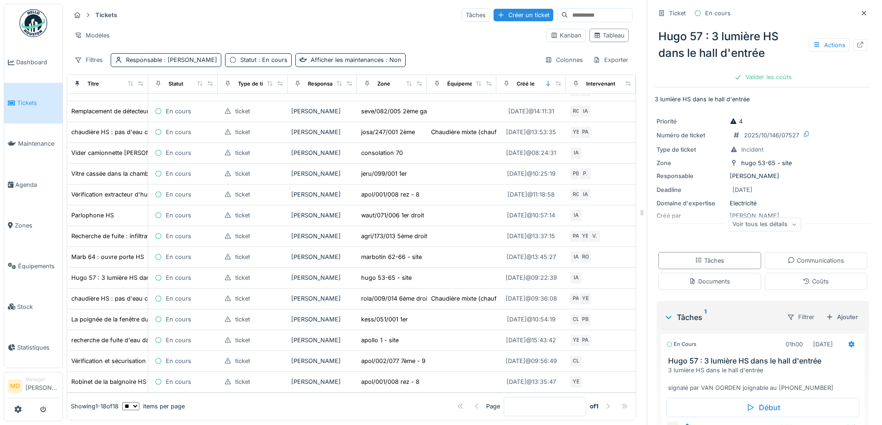
scroll to position [60, 0]
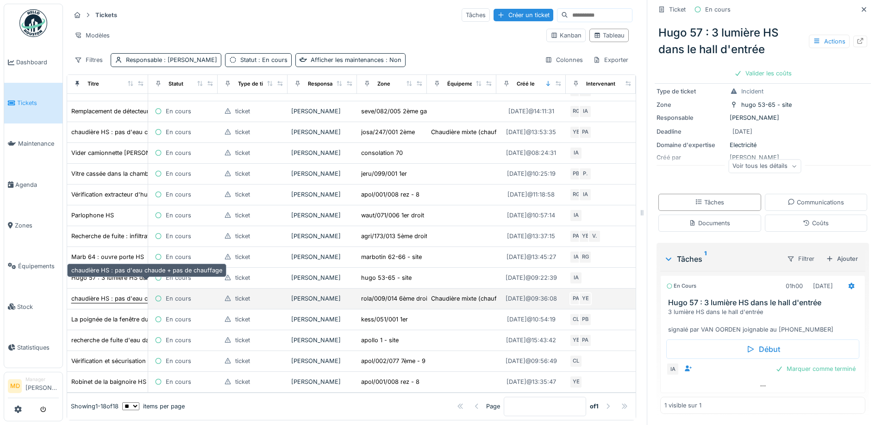
click at [84, 294] on div "chaudière HS : pas d'eau chaude + pas de chauffage" at bounding box center [146, 298] width 151 height 9
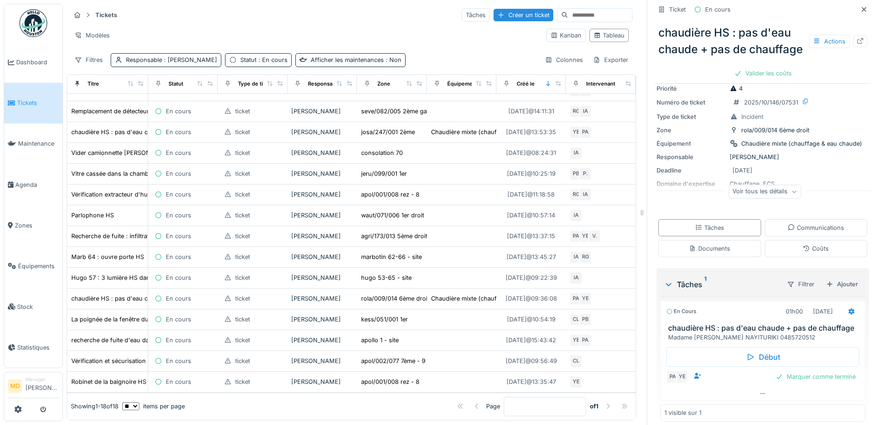
scroll to position [67, 0]
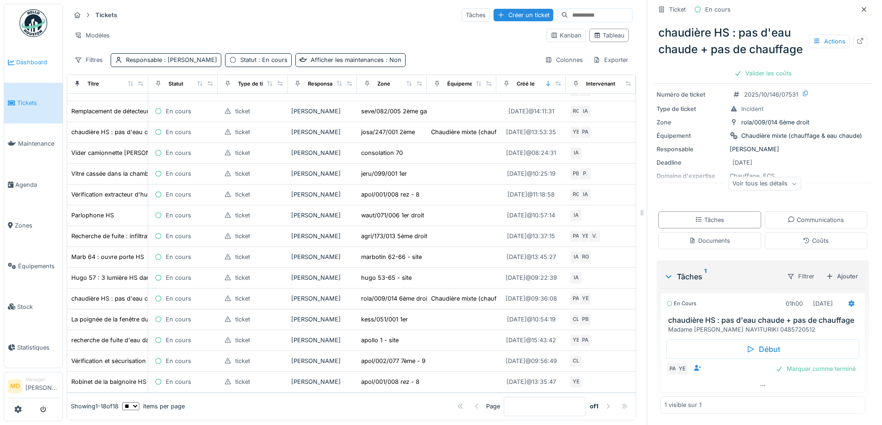
click at [30, 67] on link "Dashboard" at bounding box center [33, 62] width 58 height 41
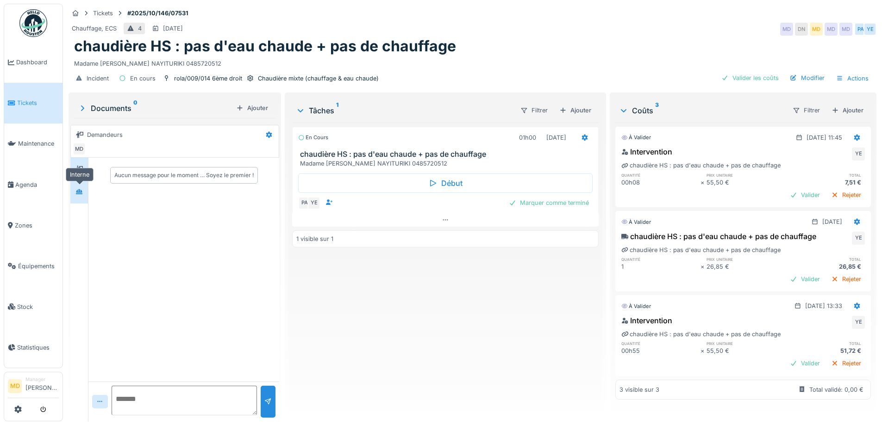
click at [76, 189] on icon at bounding box center [78, 192] width 7 height 6
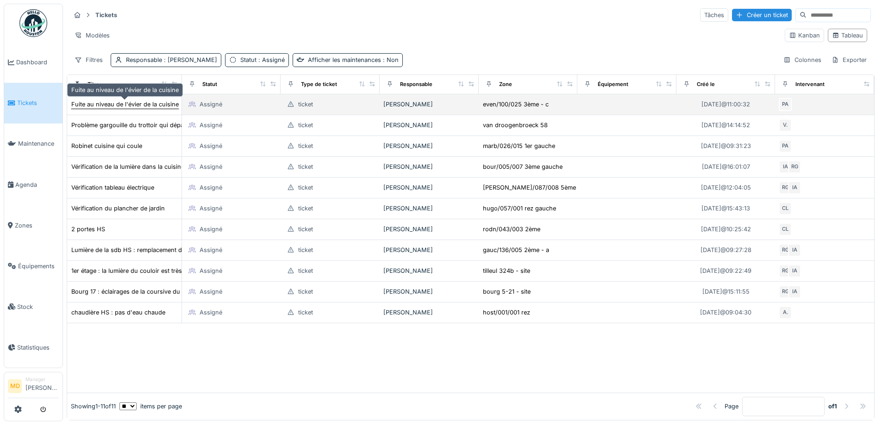
click at [120, 107] on div "Fuite au niveau de l'évier de la cuisine" at bounding box center [124, 104] width 107 height 9
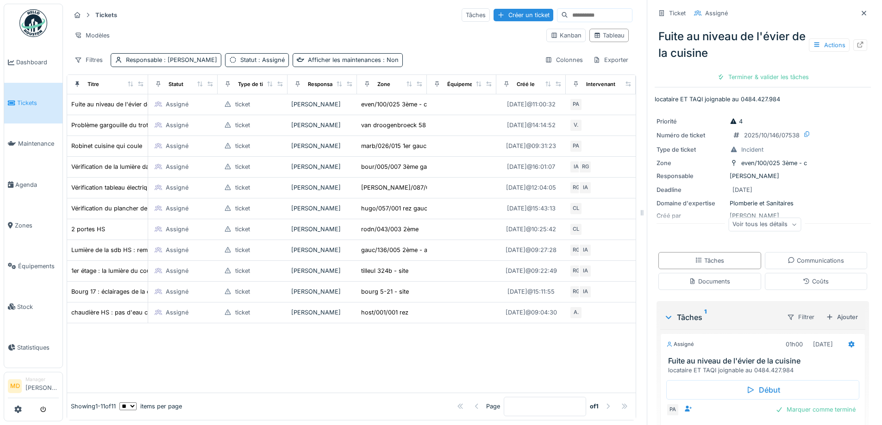
scroll to position [42, 0]
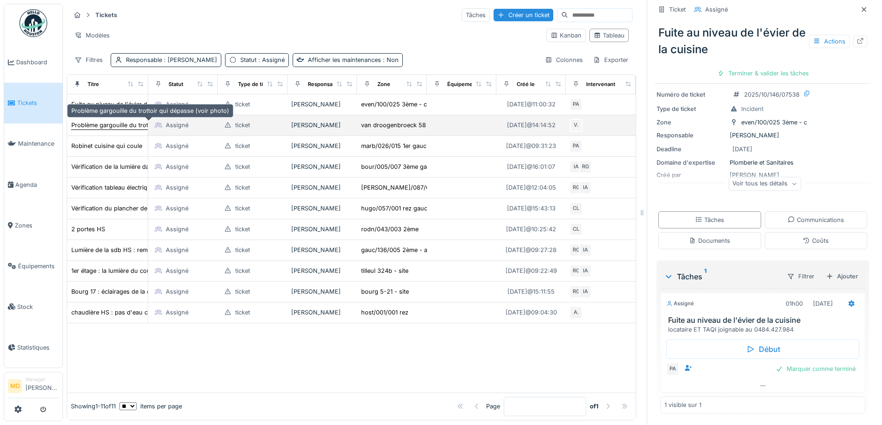
click at [116, 126] on div "Problème gargouille du trottoir qui dépasse (voir photo)" at bounding box center [150, 125] width 158 height 9
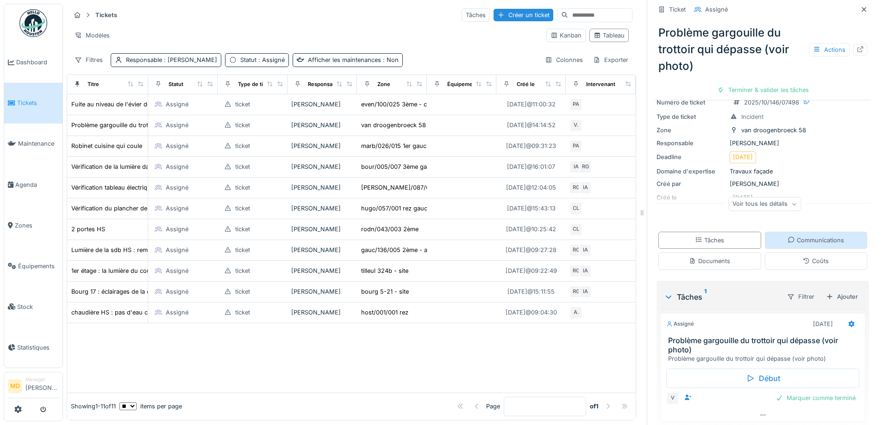
scroll to position [67, 0]
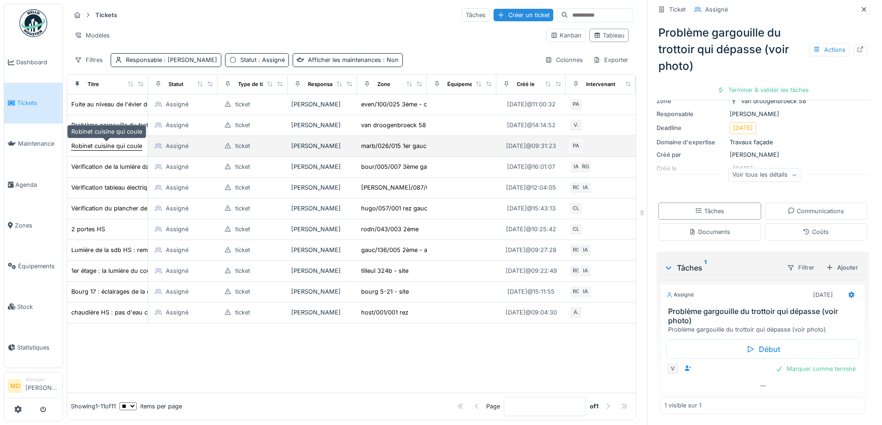
click at [106, 145] on div "Robinet cuisine qui coule" at bounding box center [106, 146] width 71 height 9
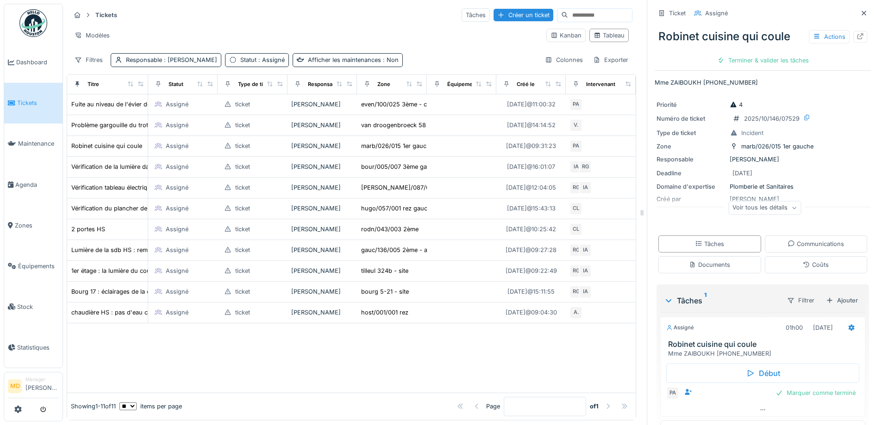
scroll to position [25, 0]
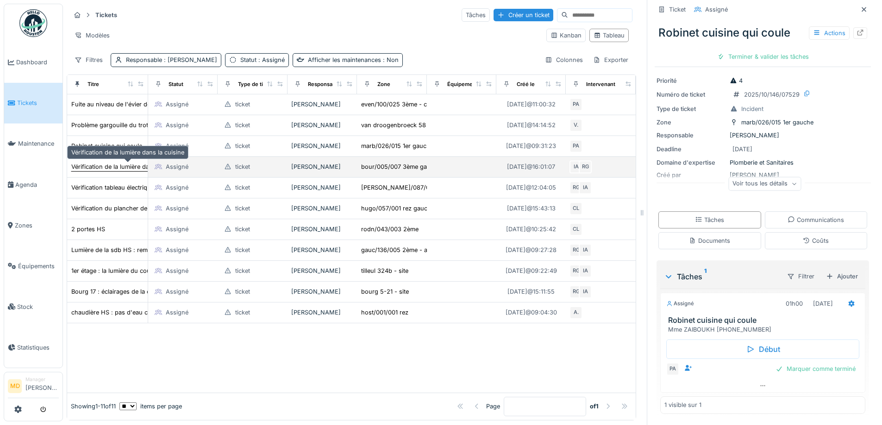
click at [94, 171] on div "Vérification de la lumière dans la cuisine" at bounding box center [127, 166] width 113 height 9
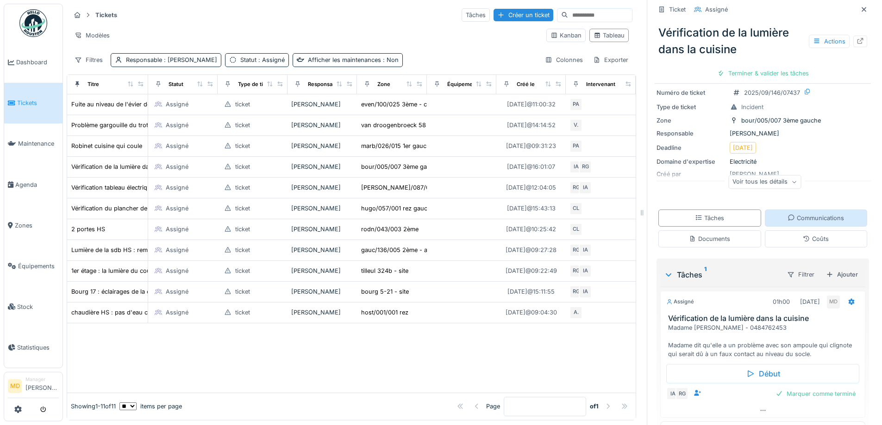
scroll to position [68, 0]
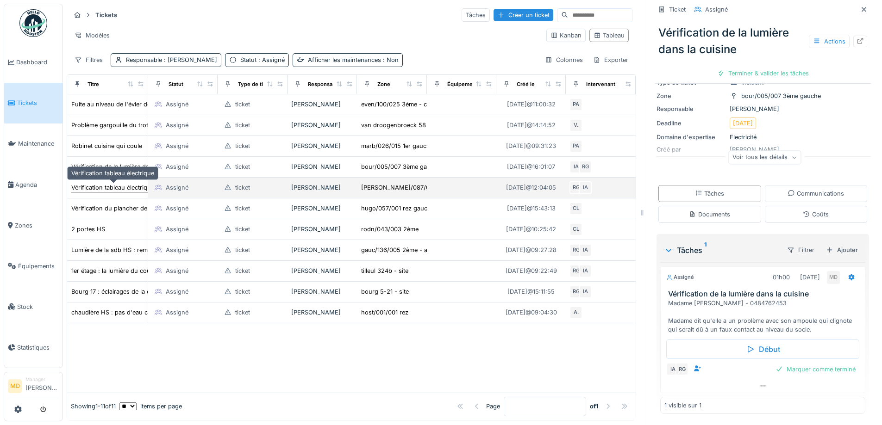
click at [109, 190] on div "Vérification tableau électrique" at bounding box center [112, 187] width 83 height 9
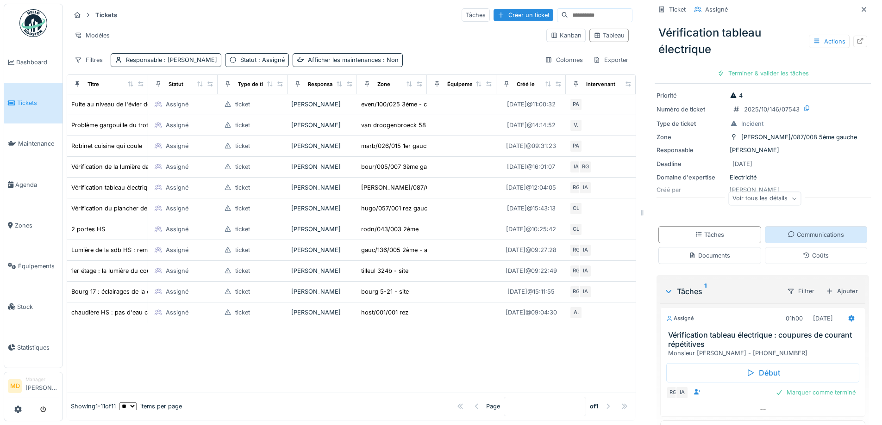
scroll to position [50, 0]
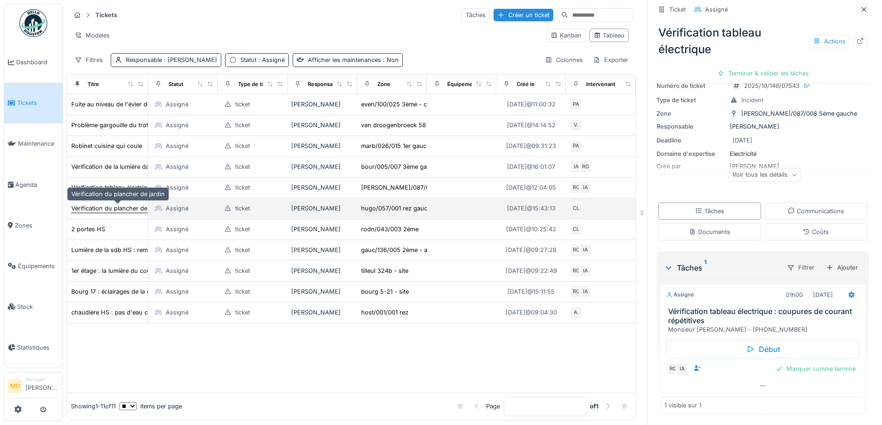
click at [106, 208] on div "Vérification du plancher de jardin" at bounding box center [117, 208] width 93 height 9
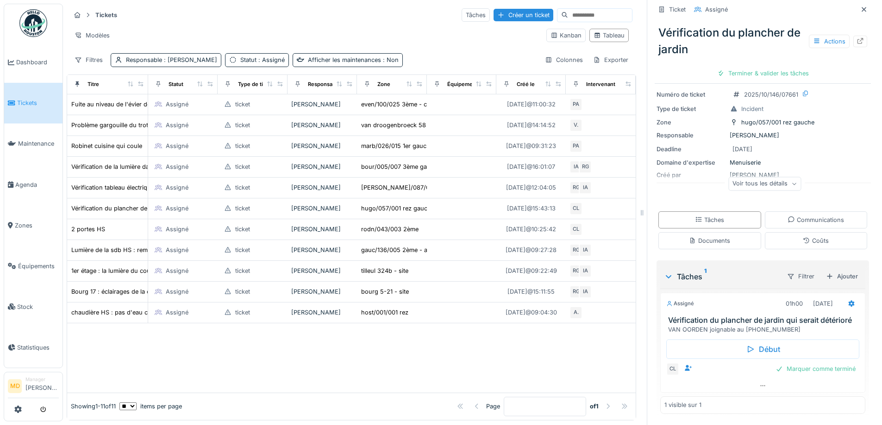
scroll to position [42, 0]
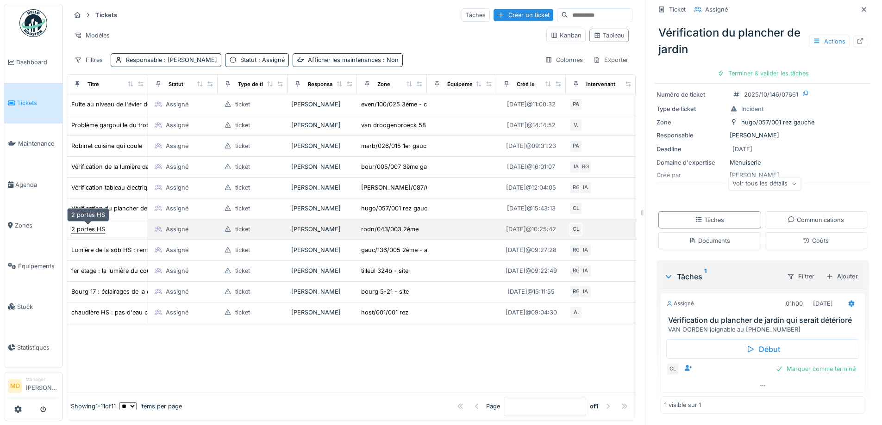
click at [88, 230] on div "2 portes HS" at bounding box center [88, 229] width 34 height 9
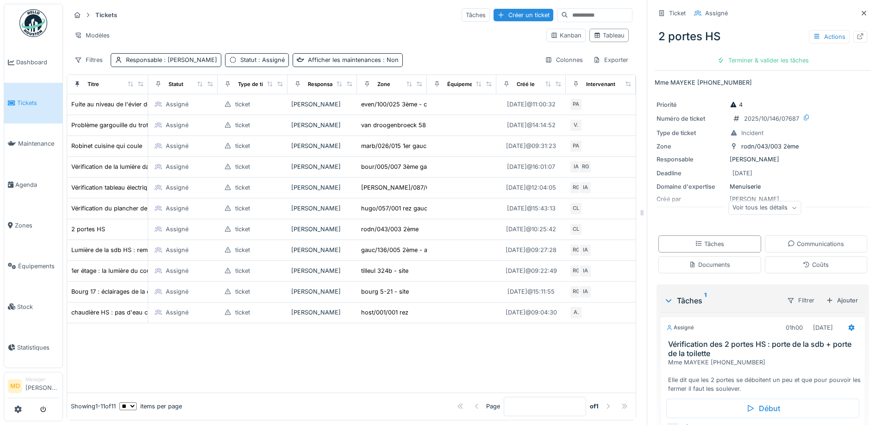
scroll to position [61, 0]
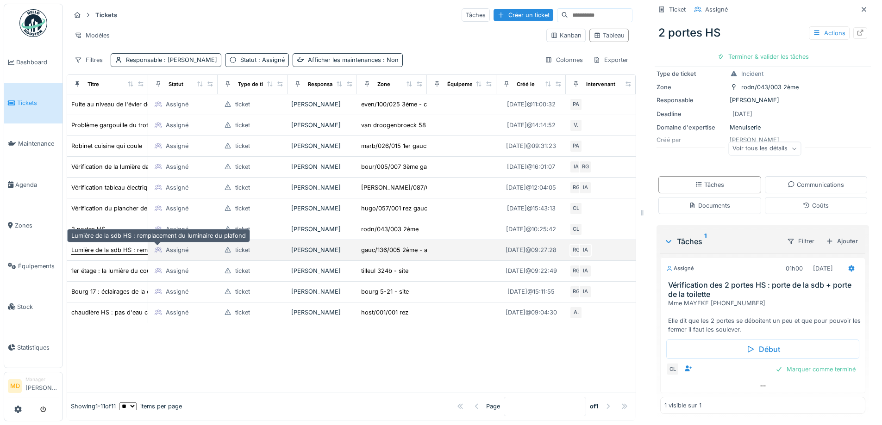
click at [98, 251] on div "Lumière de la sdb HS : remplacement du luminaire du plafond" at bounding box center [158, 250] width 174 height 9
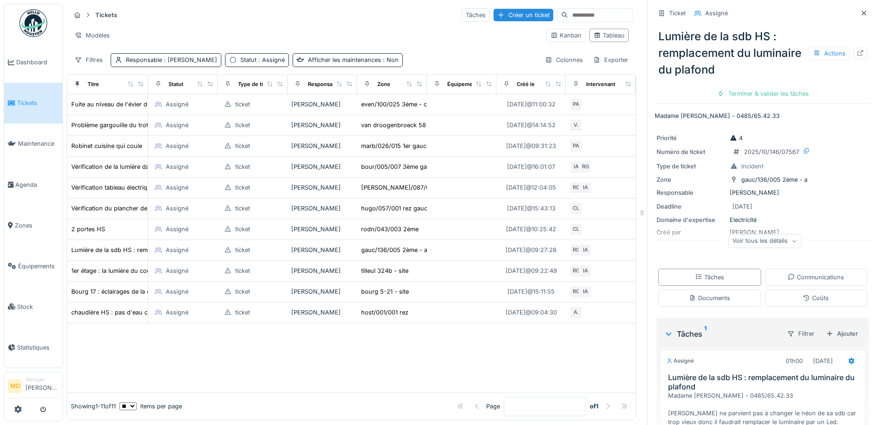
scroll to position [94, 0]
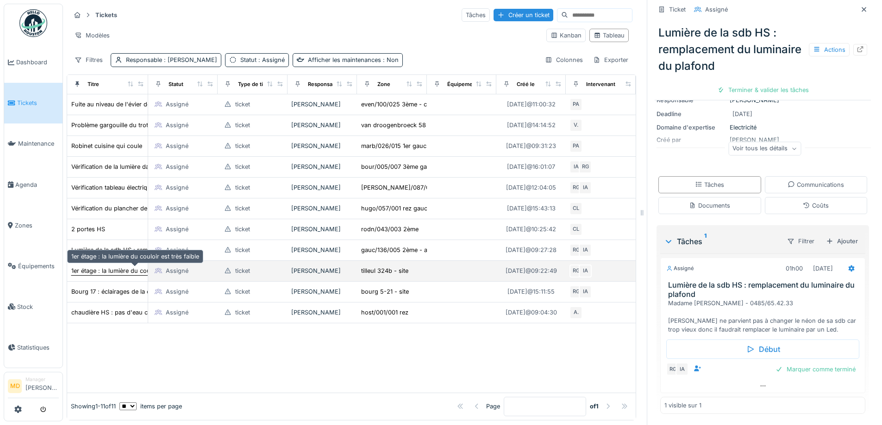
click at [100, 267] on div "1er étage : la lumière du couloir est très faible" at bounding box center [135, 271] width 128 height 9
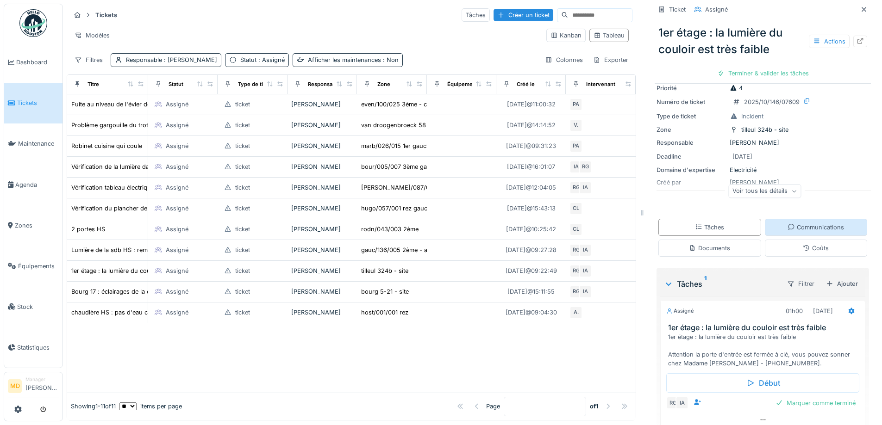
scroll to position [68, 0]
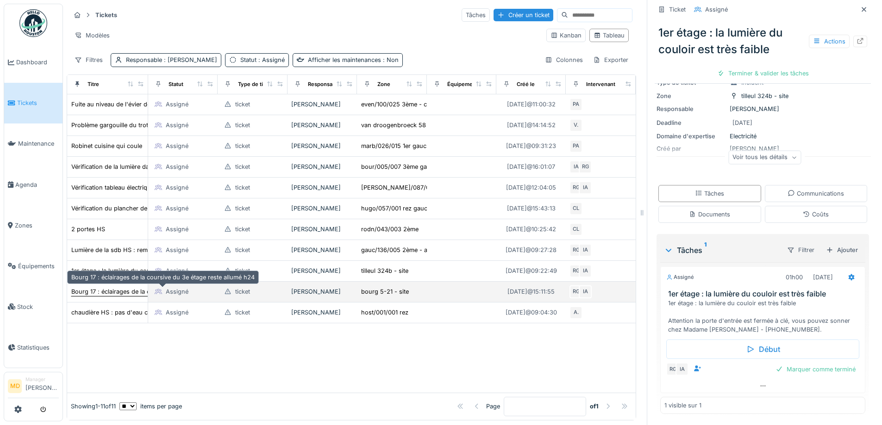
click at [100, 287] on div "Bourg 17 : éclairages de la coursive du 3e étage reste allumé h24" at bounding box center [162, 291] width 183 height 9
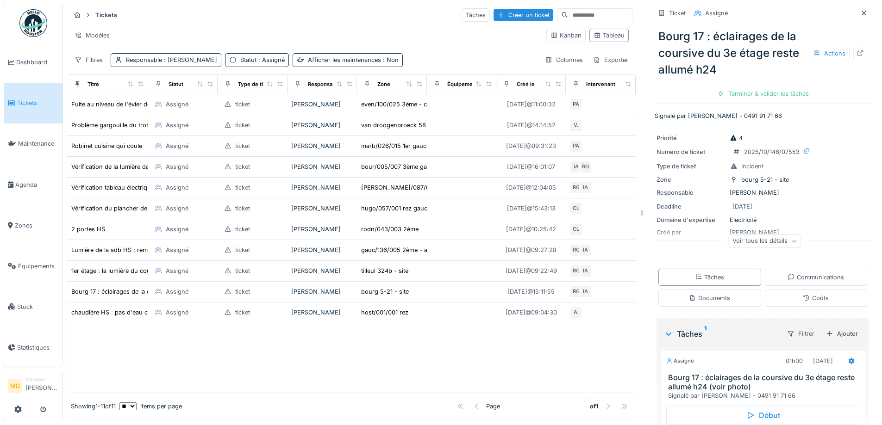
scroll to position [67, 0]
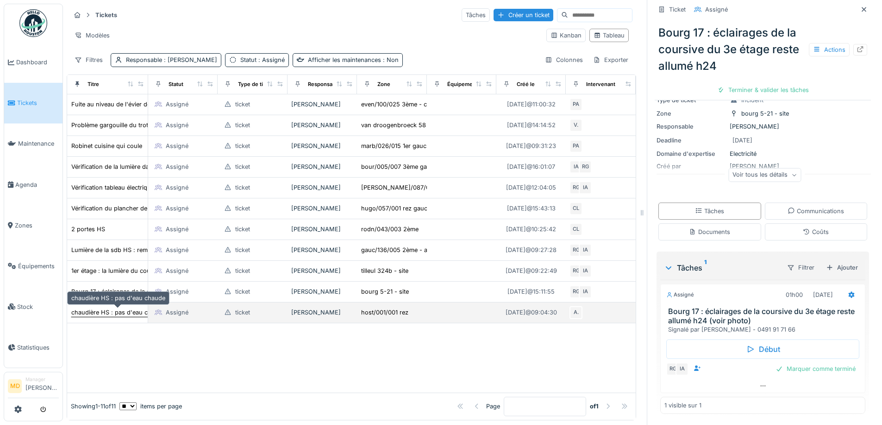
click at [97, 308] on div "chaudière HS : pas d'eau chaude" at bounding box center [118, 312] width 94 height 9
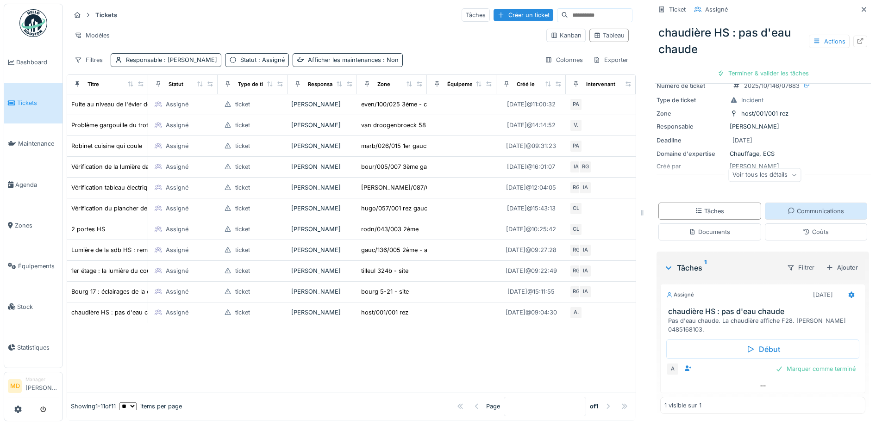
scroll to position [60, 0]
click at [322, 15] on div "Tickets Tâches Créer un ticket" at bounding box center [351, 14] width 562 height 15
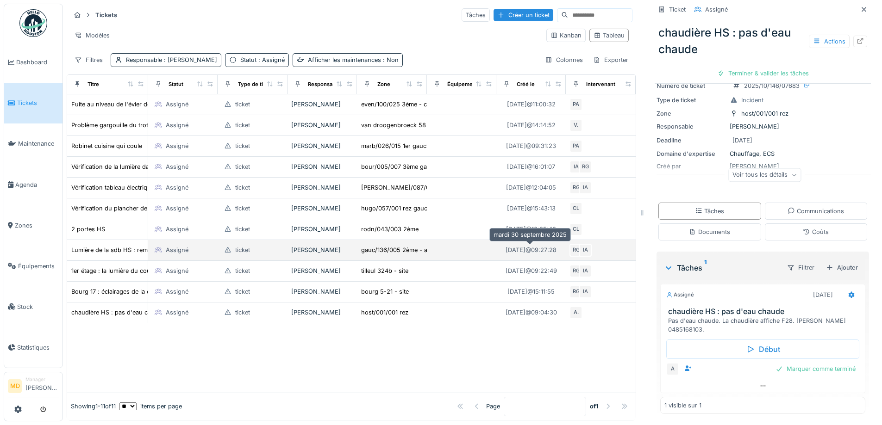
scroll to position [0, 0]
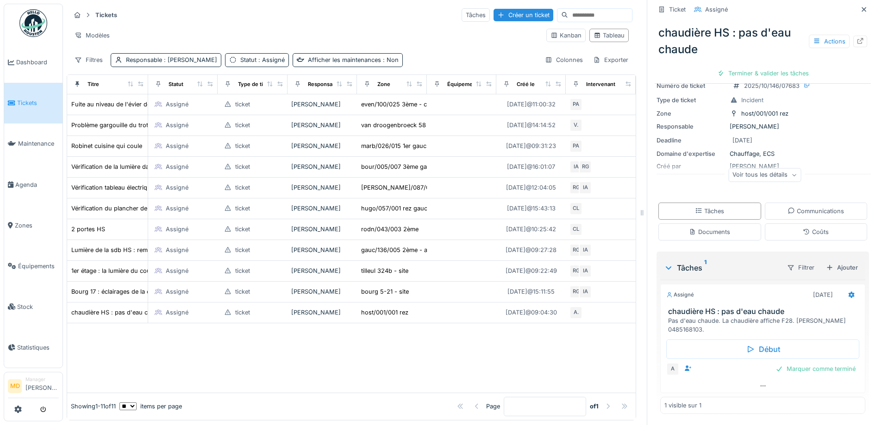
click at [218, 10] on div "Tickets Tâches Créer un ticket" at bounding box center [351, 14] width 562 height 15
click at [255, 19] on div "Tickets Tâches Créer un ticket" at bounding box center [351, 14] width 562 height 15
click at [313, 24] on hr at bounding box center [351, 24] width 562 height 0
click at [26, 64] on span "Dashboard" at bounding box center [37, 62] width 43 height 9
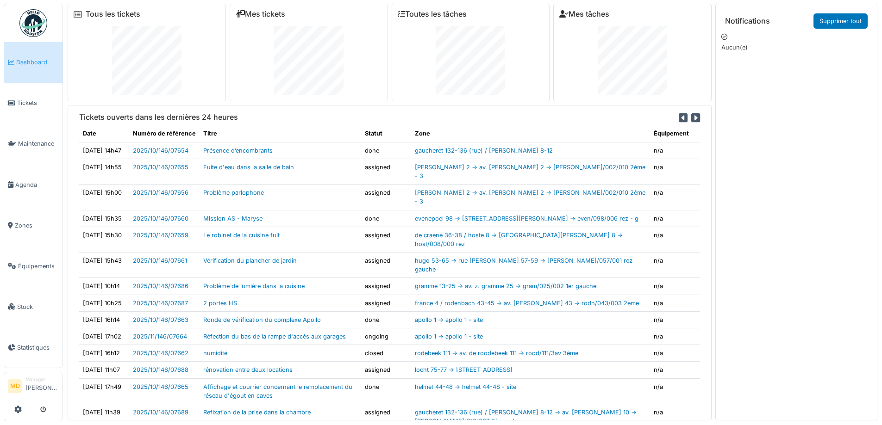
click at [250, 37] on div at bounding box center [309, 60] width 146 height 69
click at [236, 56] on div at bounding box center [309, 60] width 146 height 69
click at [253, 45] on div at bounding box center [309, 60] width 146 height 69
click at [262, 36] on div at bounding box center [309, 60] width 146 height 69
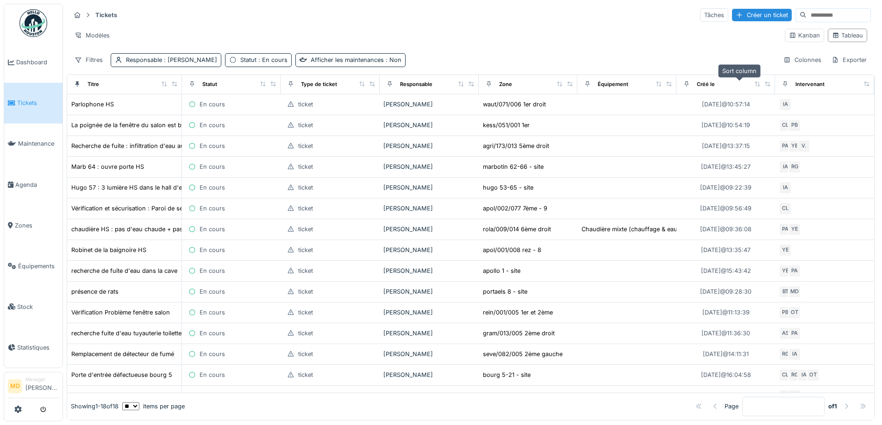
click at [755, 83] on icon at bounding box center [757, 83] width 5 height 5
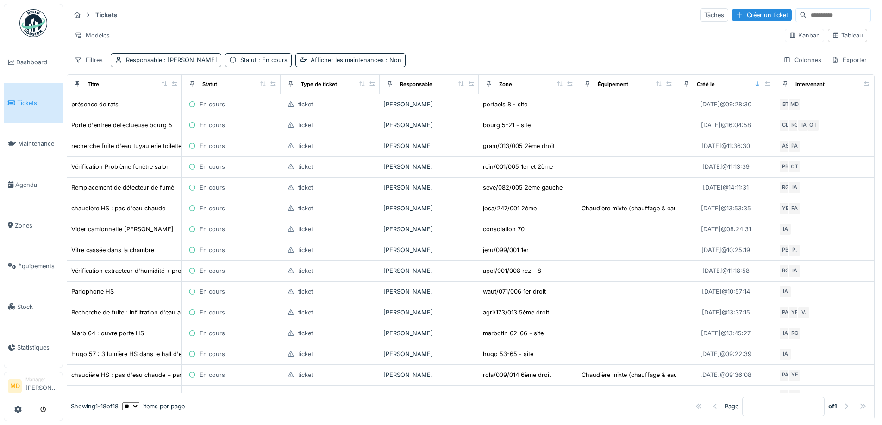
click at [402, 29] on div "Modèles" at bounding box center [423, 35] width 707 height 13
click at [169, 15] on div "Tickets Tâches Créer un ticket" at bounding box center [470, 14] width 800 height 15
click at [218, 14] on div "Tickets Tâches Créer un ticket" at bounding box center [470, 14] width 800 height 15
click at [216, 13] on div "Tickets Tâches Créer un ticket" at bounding box center [470, 14] width 800 height 15
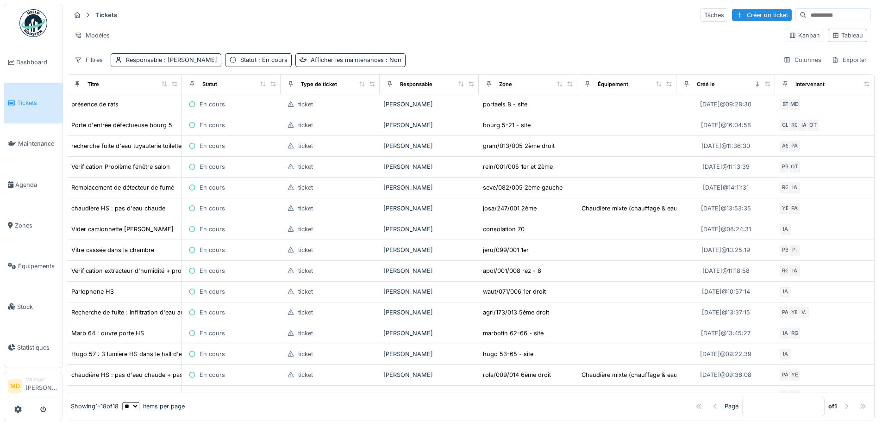
click at [284, 17] on div "Tickets Tâches Créer un ticket" at bounding box center [470, 14] width 800 height 15
click at [255, 13] on div "Tickets Tâches Créer un ticket" at bounding box center [470, 14] width 800 height 15
click at [211, 29] on div "Modèles" at bounding box center [423, 35] width 707 height 13
click at [249, 30] on div "Modèles" at bounding box center [423, 35] width 707 height 13
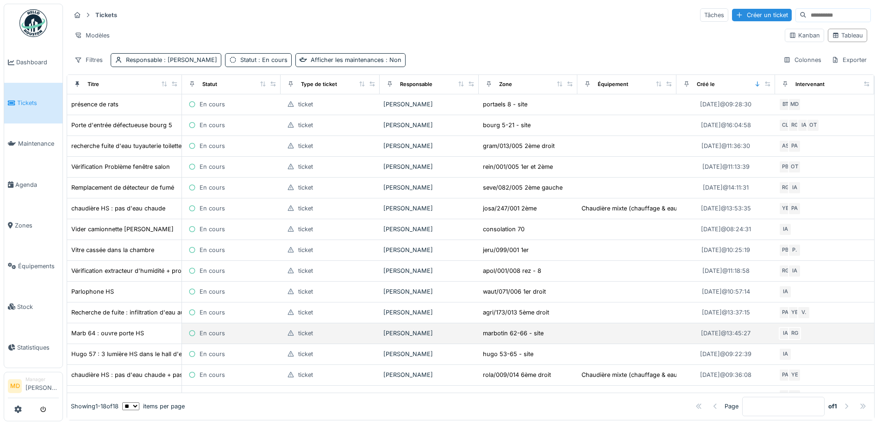
scroll to position [90, 0]
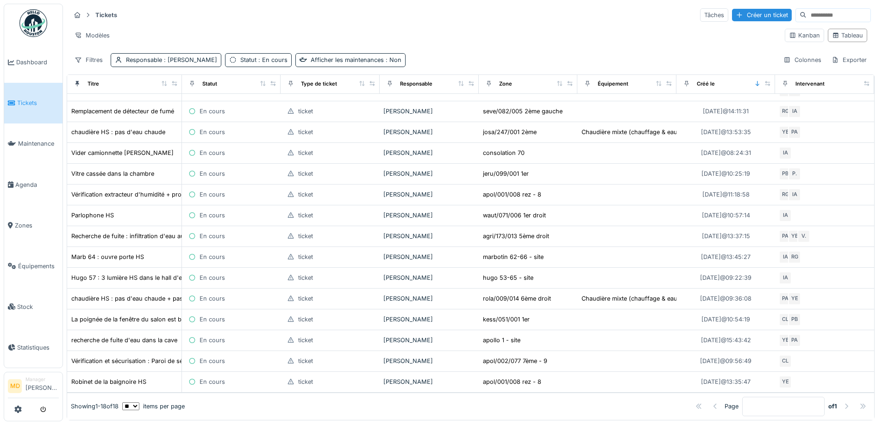
click at [221, 29] on div "Modèles" at bounding box center [423, 35] width 707 height 13
click at [357, 14] on div "Tickets Tâches Créer un ticket" at bounding box center [470, 14] width 800 height 15
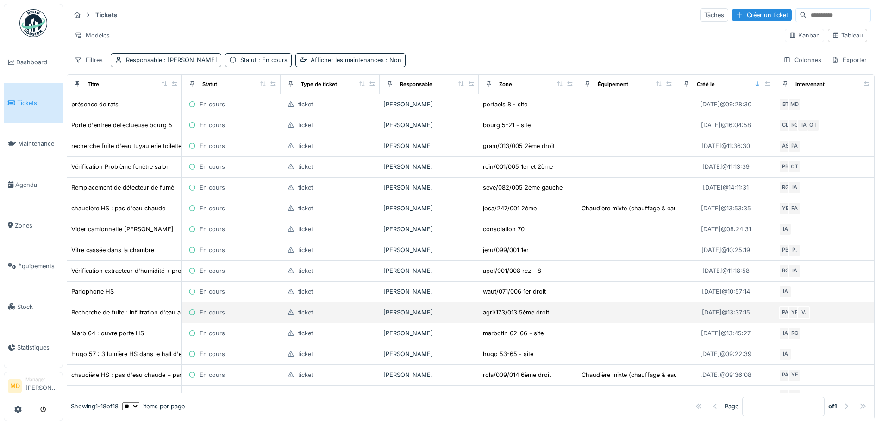
scroll to position [0, 0]
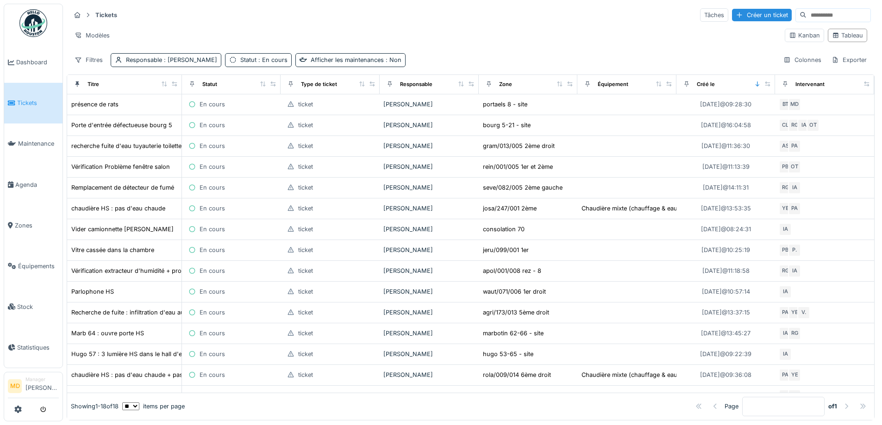
click at [258, 12] on div "Tickets Tâches Créer un ticket" at bounding box center [470, 14] width 800 height 15
click at [358, 15] on div "Tickets Tâches Créer un ticket" at bounding box center [470, 14] width 800 height 15
click at [233, 7] on div "Tickets Tâches Créer un ticket" at bounding box center [470, 14] width 800 height 15
click at [204, 10] on div "Tickets Tâches Créer un ticket" at bounding box center [470, 14] width 800 height 15
click at [255, 17] on div "Tickets Tâches Créer un ticket" at bounding box center [470, 14] width 800 height 15
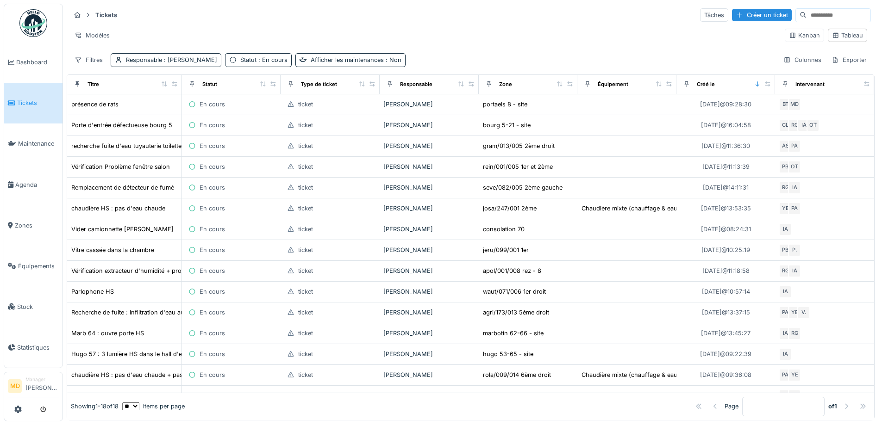
click at [255, 29] on div "Modèles" at bounding box center [423, 35] width 707 height 13
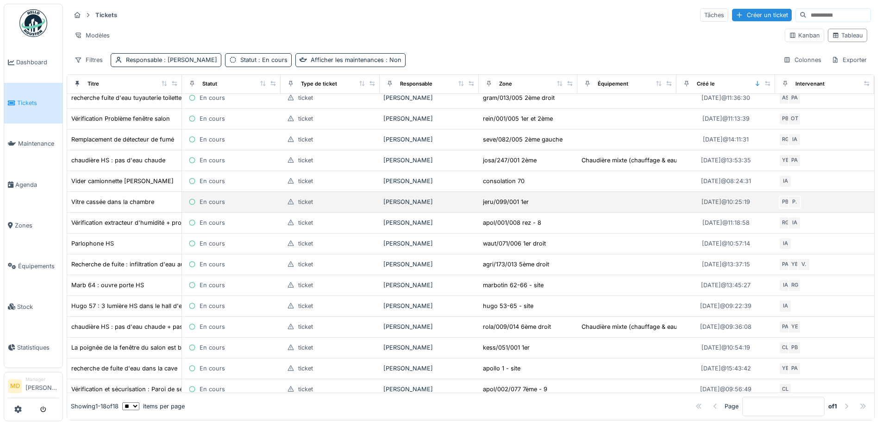
scroll to position [90, 0]
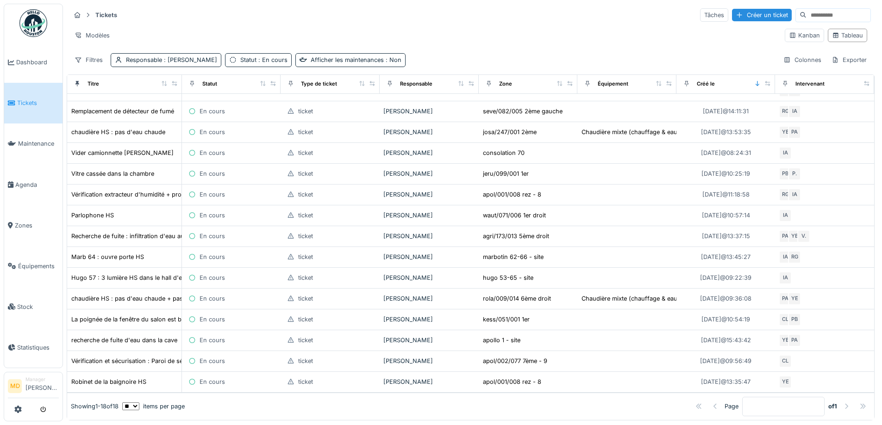
click at [286, 7] on div "Tickets Tâches Créer un ticket" at bounding box center [470, 14] width 800 height 15
click at [248, 24] on hr at bounding box center [470, 24] width 800 height 0
click at [271, 7] on div "Tickets Tâches Créer un ticket" at bounding box center [470, 14] width 800 height 15
click at [272, 17] on div "Tickets Tâches Créer un ticket" at bounding box center [470, 14] width 800 height 15
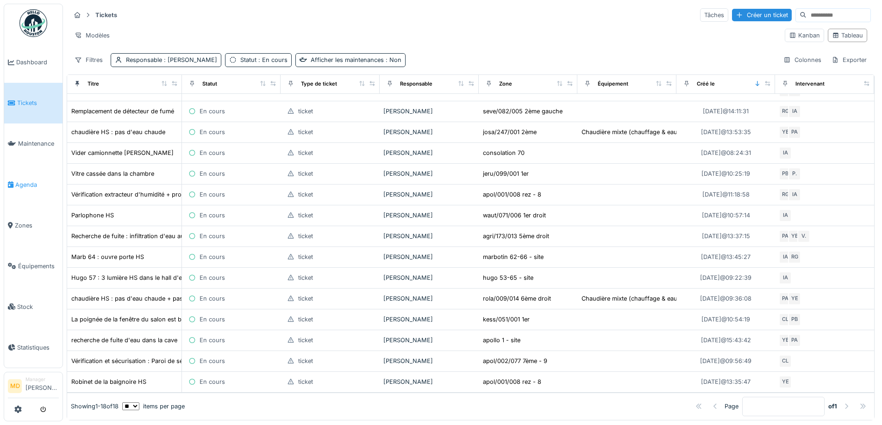
drag, startPoint x: 33, startPoint y: 185, endPoint x: 42, endPoint y: 167, distance: 19.9
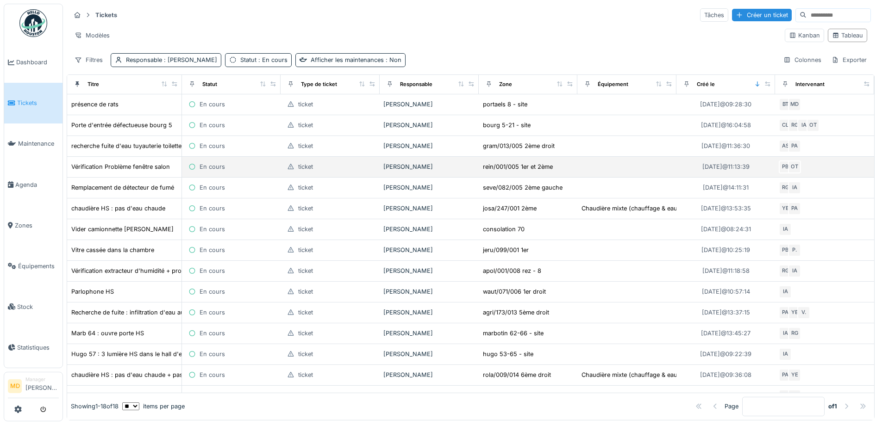
scroll to position [0, 0]
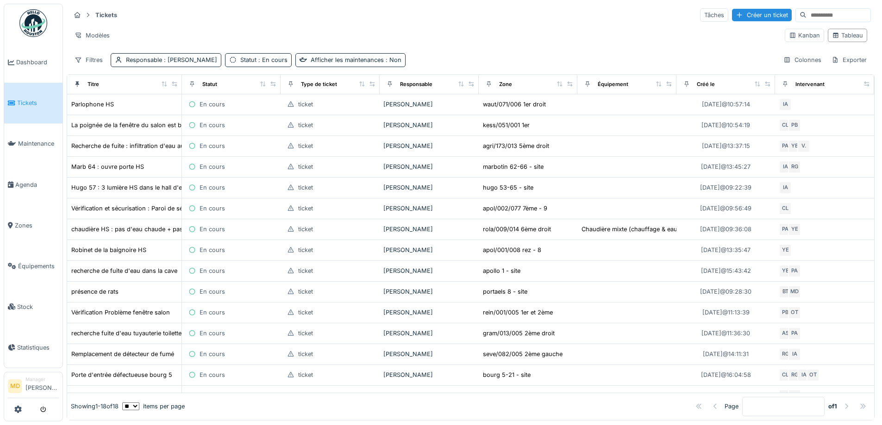
click at [360, 25] on div "Tickets Tâches Créer un ticket Modèles Kanban Tableau Filtres Responsable : Mou…" at bounding box center [471, 37] width 808 height 67
click at [288, 20] on div "Tickets Tâches Créer un ticket" at bounding box center [470, 14] width 800 height 15
click at [208, 29] on div "Modèles" at bounding box center [423, 35] width 707 height 13
click at [166, 18] on div "Tickets Tâches Créer un ticket" at bounding box center [470, 14] width 800 height 15
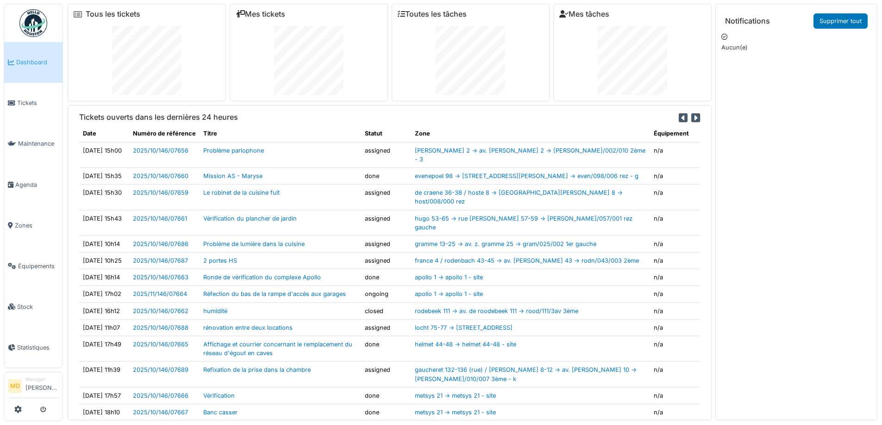
click at [254, 55] on div at bounding box center [309, 60] width 146 height 69
click at [254, 78] on div at bounding box center [309, 60] width 146 height 69
click at [258, 68] on div at bounding box center [309, 60] width 146 height 69
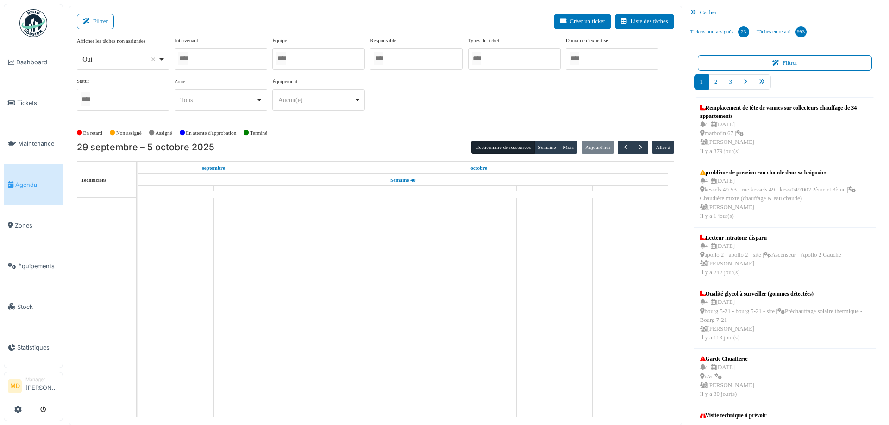
click at [230, 66] on div at bounding box center [220, 59] width 93 height 22
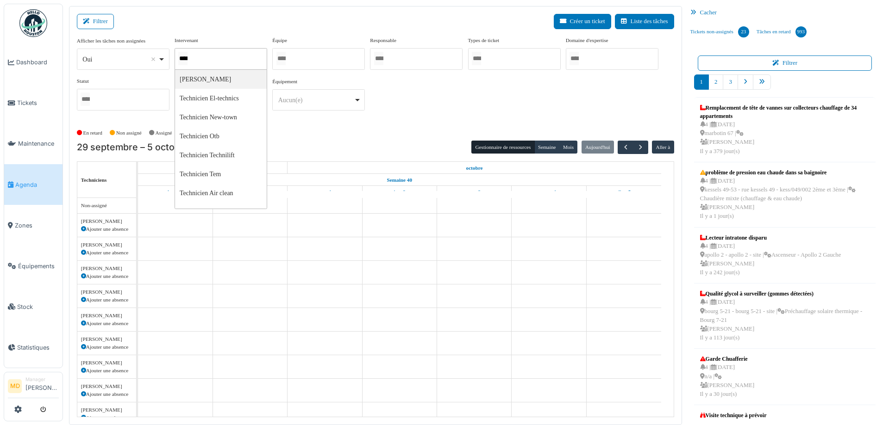
type input "*****"
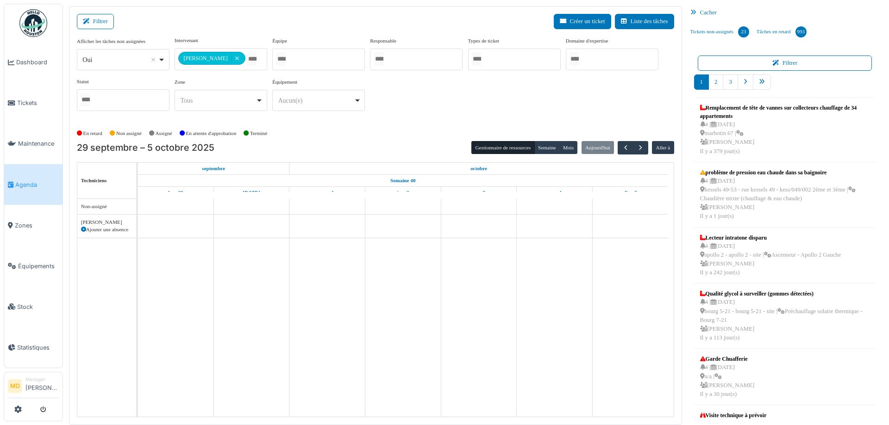
click at [567, 82] on div "**********" at bounding box center [375, 78] width 597 height 82
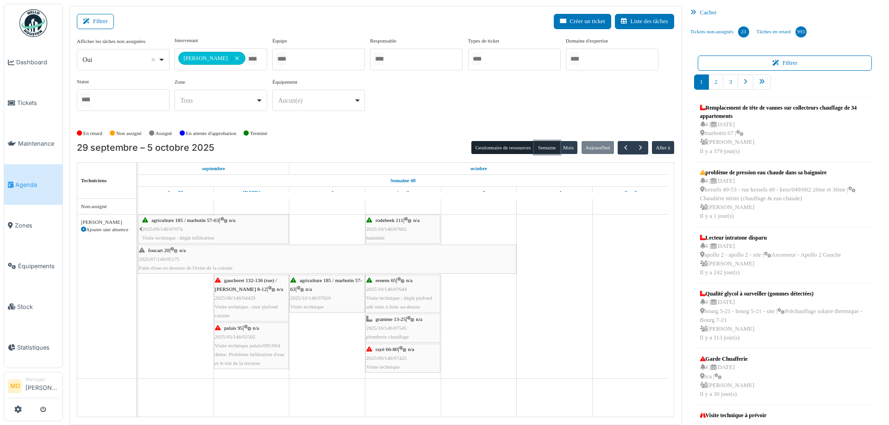
click at [547, 146] on button "Semaine" at bounding box center [546, 147] width 25 height 13
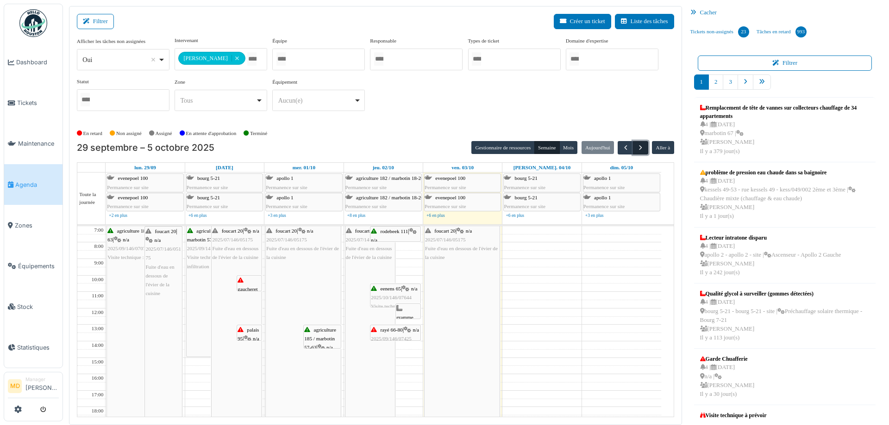
click at [636, 144] on span "button" at bounding box center [640, 148] width 8 height 8
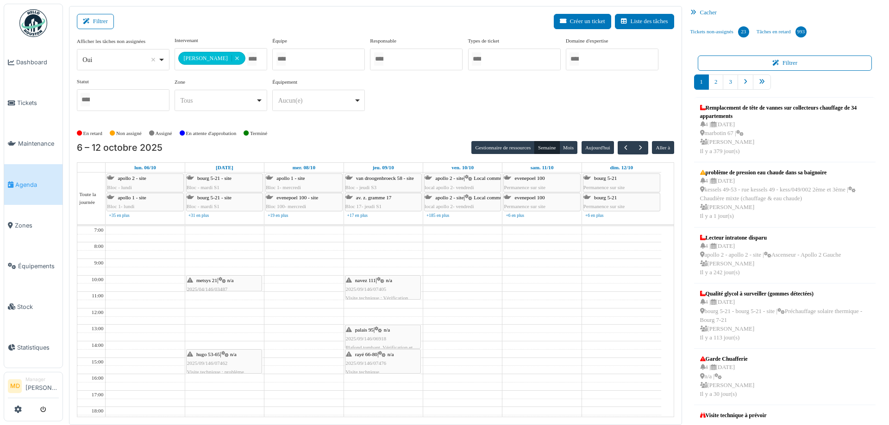
click at [399, 121] on div "**********" at bounding box center [375, 81] width 597 height 89
click at [206, 361] on span "2025/09/146/07462" at bounding box center [207, 364] width 41 height 6
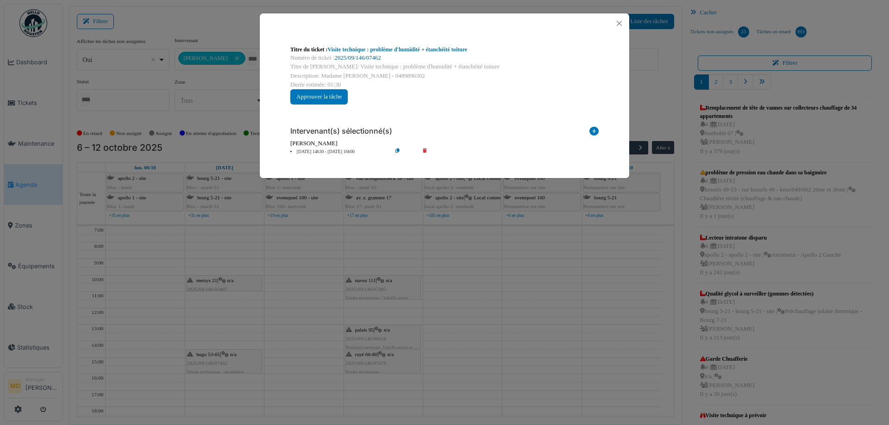
click at [362, 56] on link "2025/09/146/07462" at bounding box center [358, 58] width 46 height 6
click at [617, 21] on button "Close" at bounding box center [619, 23] width 12 height 12
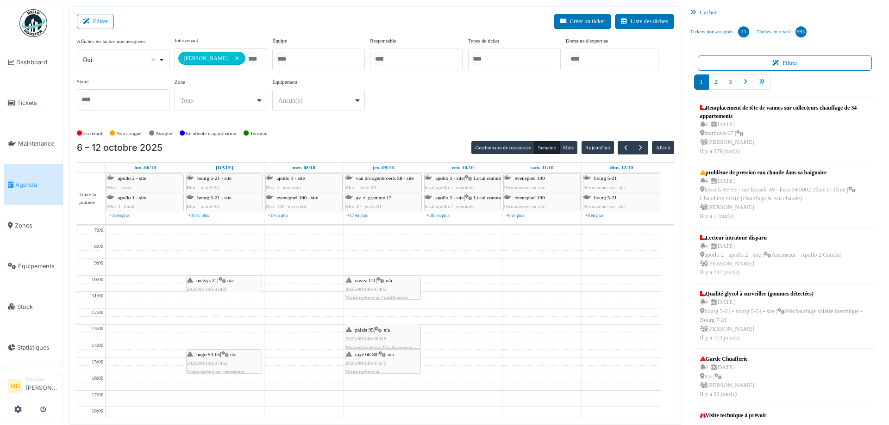
click at [222, 280] on icon at bounding box center [221, 281] width 7 height 6
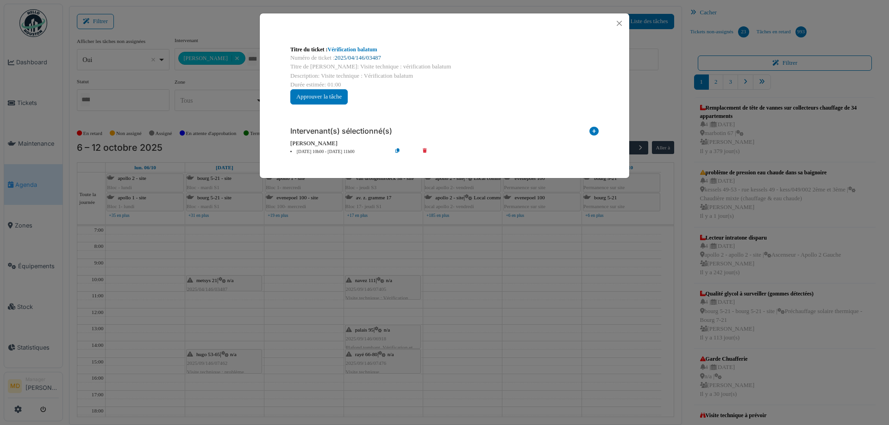
click at [353, 59] on link "2025/04/146/03487" at bounding box center [358, 58] width 46 height 6
click at [619, 25] on button "Close" at bounding box center [619, 23] width 12 height 12
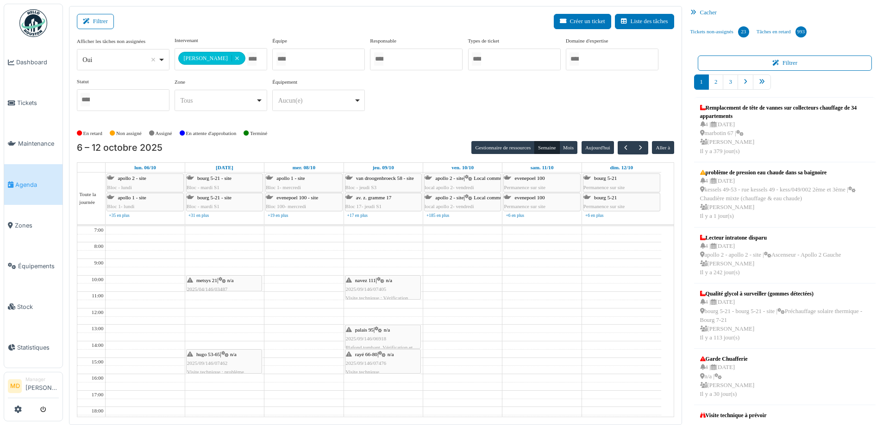
click at [384, 288] on span "2025/09/146/07405" at bounding box center [366, 289] width 41 height 6
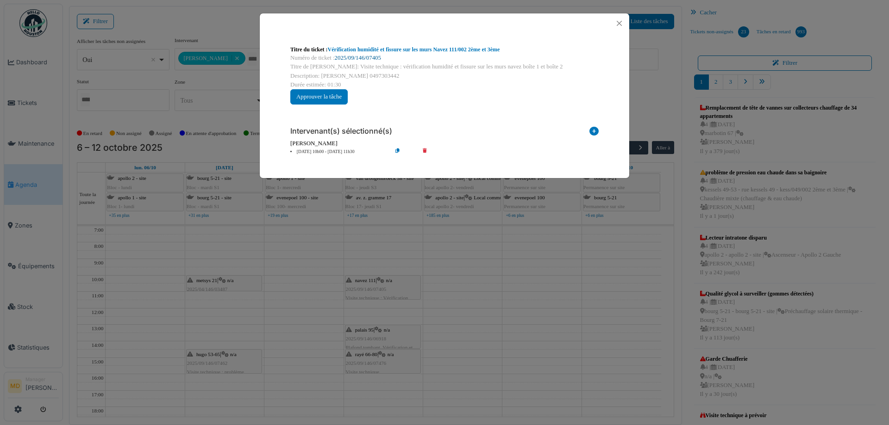
click at [360, 59] on link "2025/09/146/07405" at bounding box center [358, 58] width 46 height 6
click at [621, 21] on button "Close" at bounding box center [619, 23] width 12 height 12
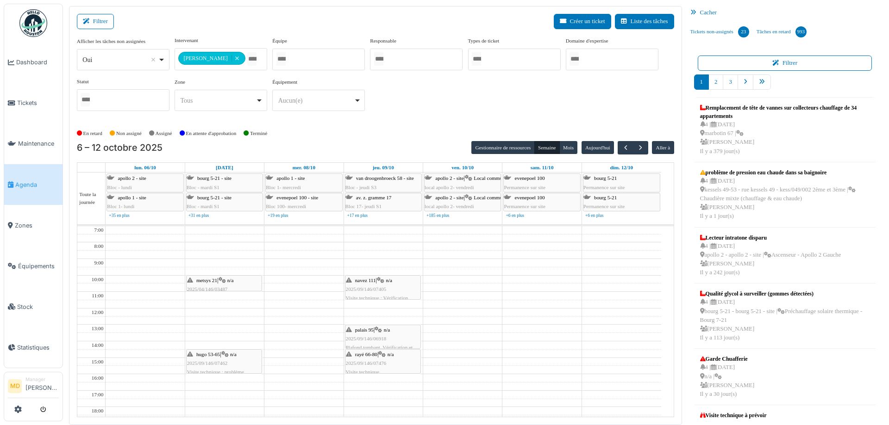
click at [376, 336] on span "2025/09/146/06918" at bounding box center [366, 339] width 41 height 6
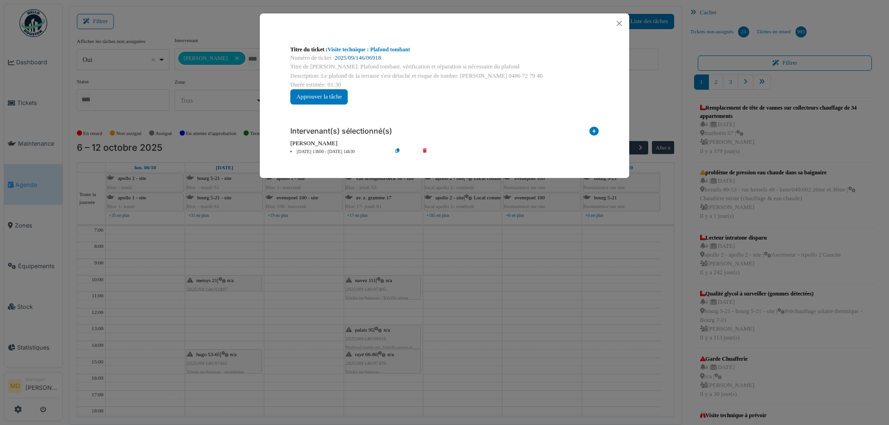
click at [362, 55] on link "2025/09/146/06918" at bounding box center [358, 58] width 46 height 6
click at [624, 22] on button "Close" at bounding box center [619, 23] width 12 height 12
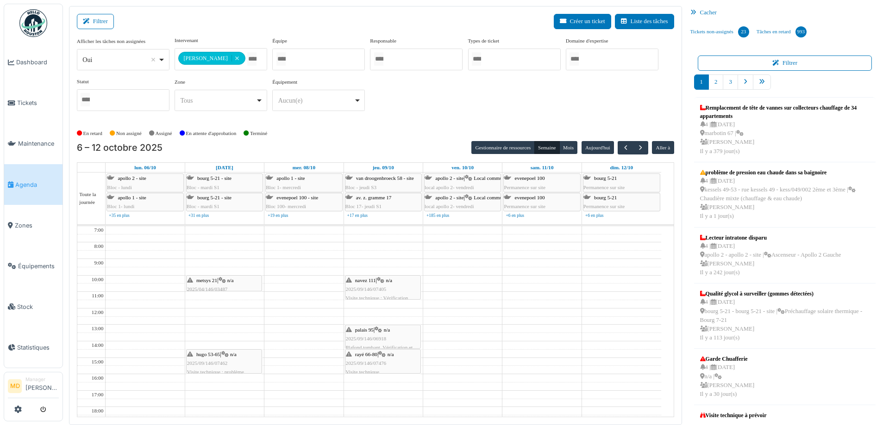
click at [383, 361] on span "2025/09/146/07476" at bounding box center [366, 364] width 41 height 6
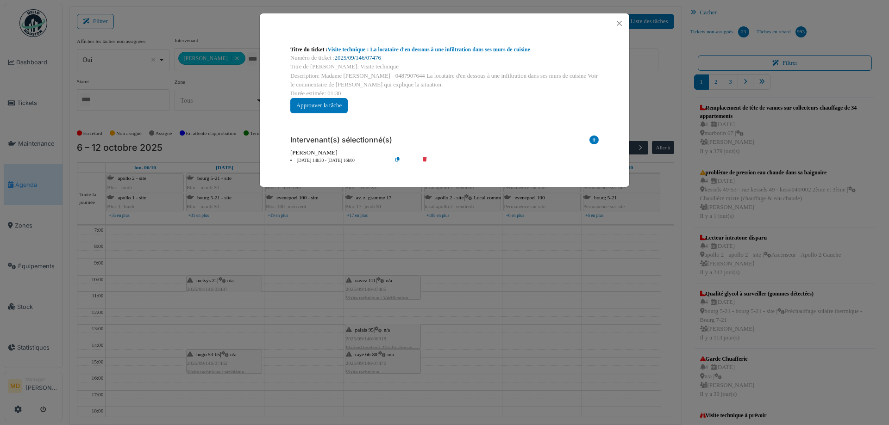
click at [374, 58] on link "2025/09/146/07476" at bounding box center [358, 58] width 46 height 6
click at [620, 26] on button "Close" at bounding box center [619, 23] width 12 height 12
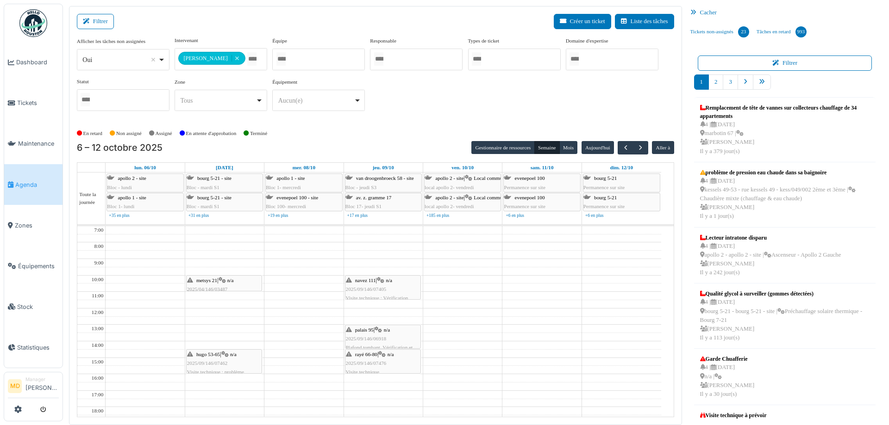
click at [367, 292] on div "navez 111 | n/a 2025/09/146/07405 Visite technique : Vérification humidité et f…" at bounding box center [383, 298] width 74 height 44
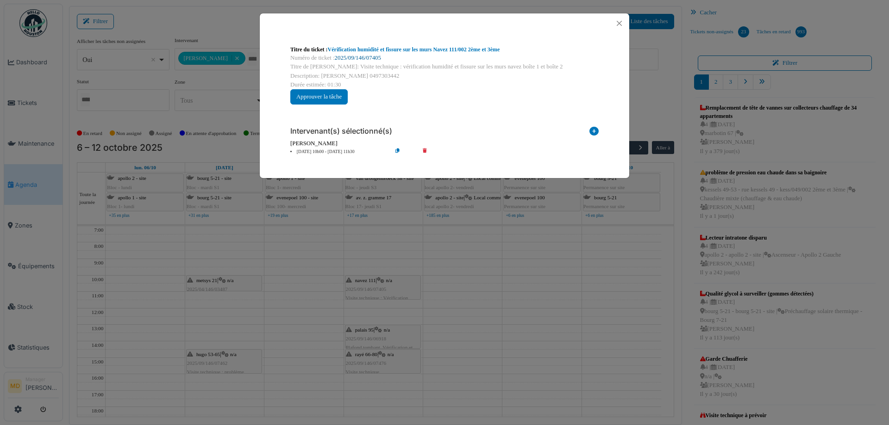
click at [372, 57] on link "2025/09/146/07405" at bounding box center [358, 58] width 46 height 6
click at [622, 25] on button "Close" at bounding box center [619, 23] width 12 height 12
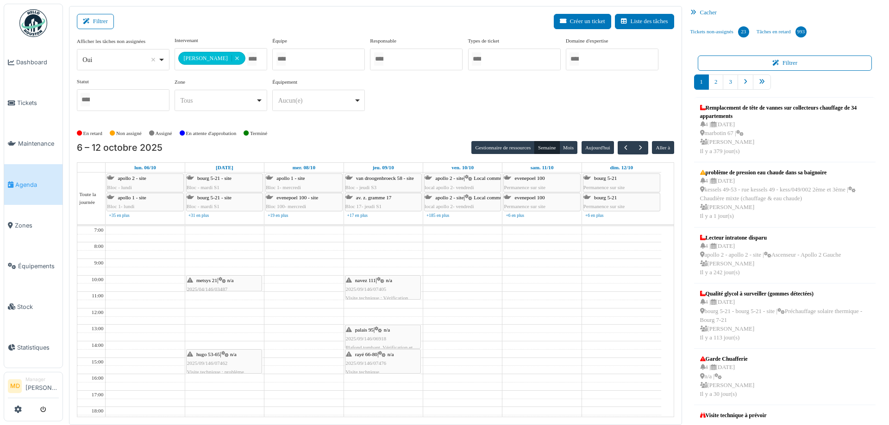
click at [371, 333] on div "palais 95 | n/a 2025/09/146/06918 Plafond tombant. Vérification et réparation s…" at bounding box center [383, 344] width 74 height 36
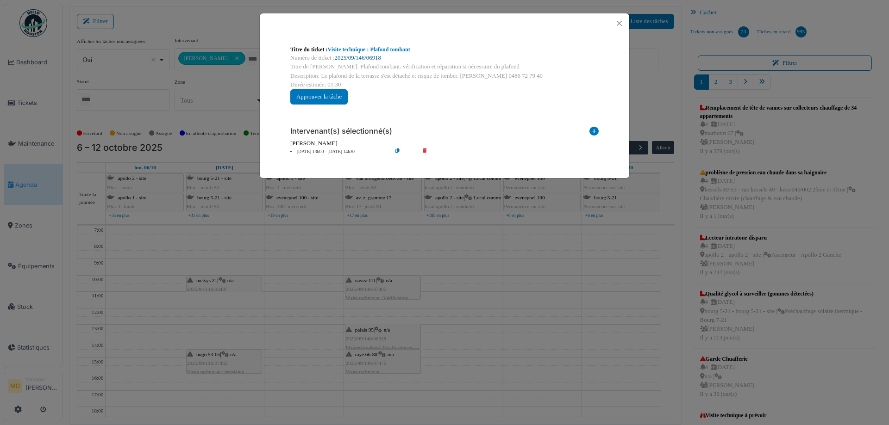
click at [360, 59] on link "2025/09/146/06918" at bounding box center [358, 58] width 46 height 6
click at [616, 26] on button "Close" at bounding box center [619, 23] width 12 height 12
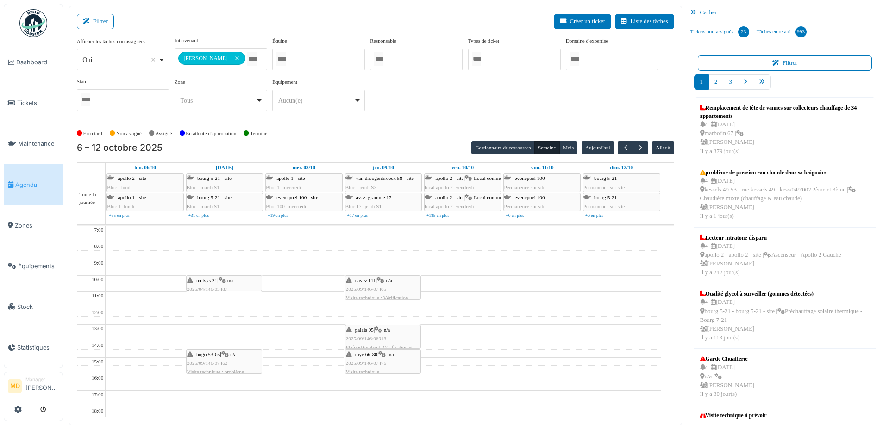
click at [367, 364] on span "2025/09/146/07476" at bounding box center [366, 364] width 41 height 6
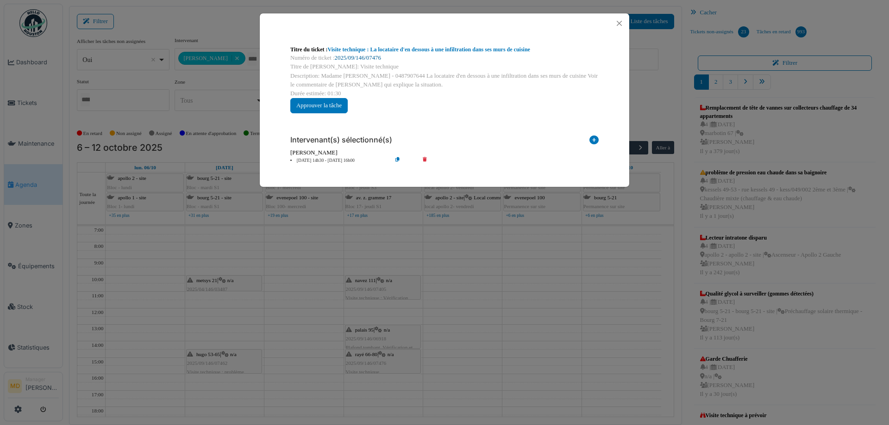
click at [346, 57] on link "2025/09/146/07476" at bounding box center [358, 58] width 46 height 6
click at [618, 19] on button "Close" at bounding box center [619, 23] width 12 height 12
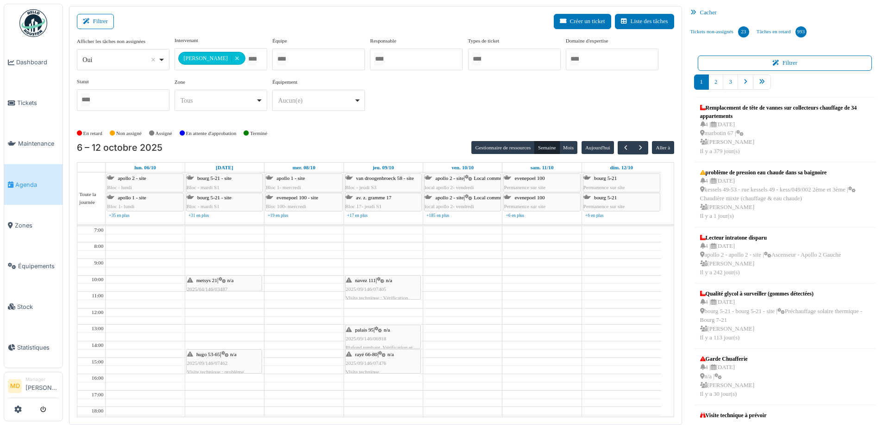
click at [213, 357] on div "hugo 53-65 | n/a 2025/09/146/07462 Visite technique : problème d'humidité + éta…" at bounding box center [224, 368] width 74 height 36
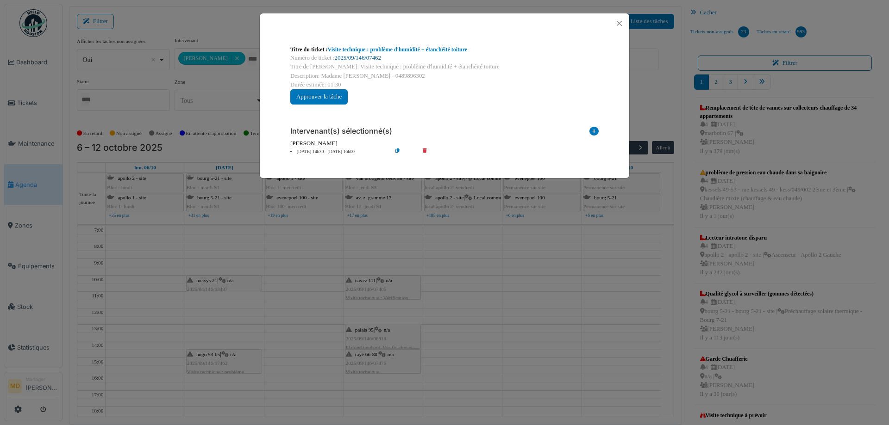
click at [354, 56] on link "2025/09/146/07462" at bounding box center [358, 58] width 46 height 6
click at [623, 25] on button "Close" at bounding box center [619, 23] width 12 height 12
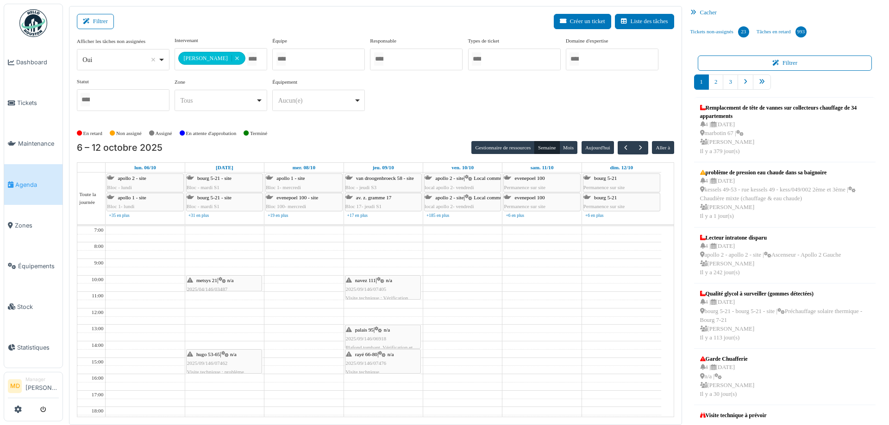
click at [224, 286] on span "2025/04/146/03487" at bounding box center [207, 289] width 41 height 6
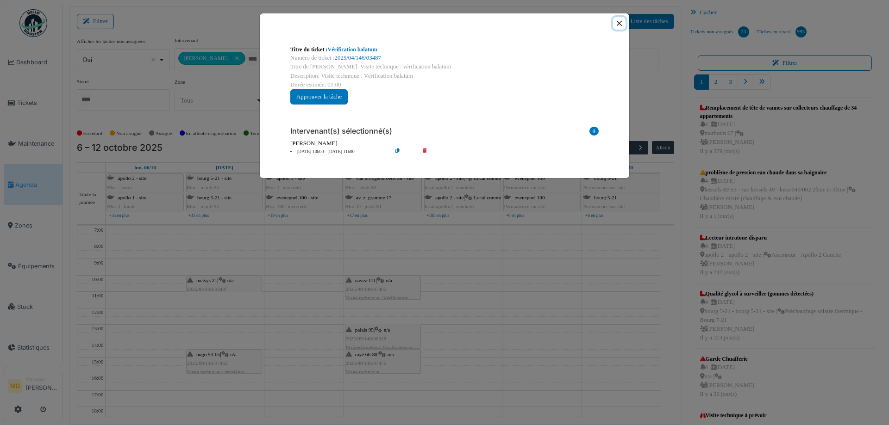
click at [617, 21] on button "Close" at bounding box center [619, 23] width 12 height 12
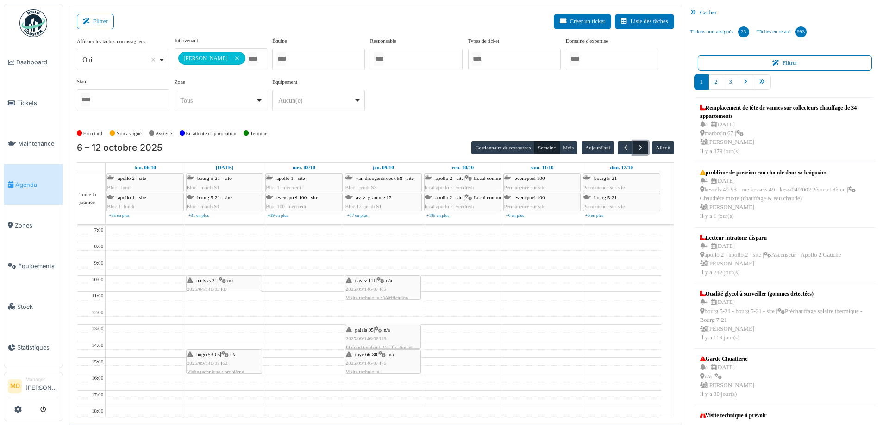
click at [636, 145] on span "button" at bounding box center [640, 148] width 8 height 8
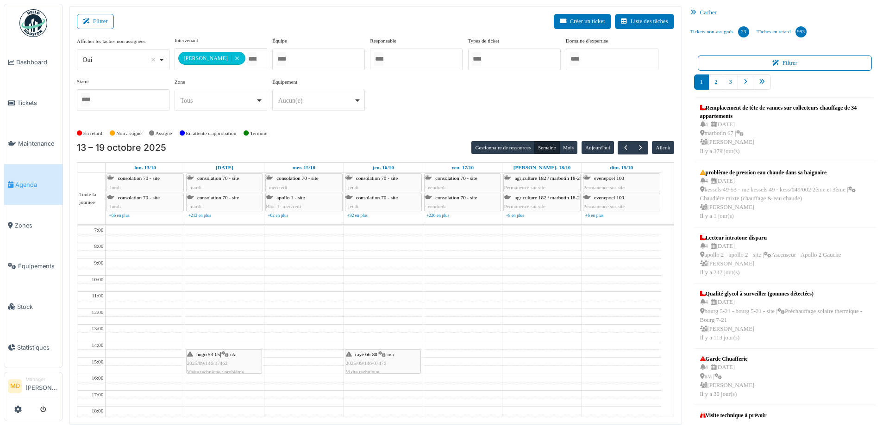
click at [417, 76] on div "**********" at bounding box center [375, 78] width 597 height 82
click at [622, 146] on span "button" at bounding box center [626, 148] width 8 height 8
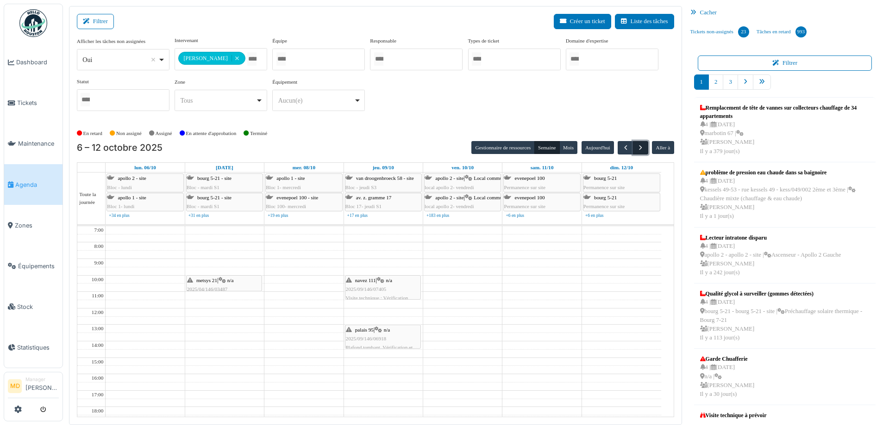
click at [636, 147] on span "button" at bounding box center [640, 148] width 8 height 8
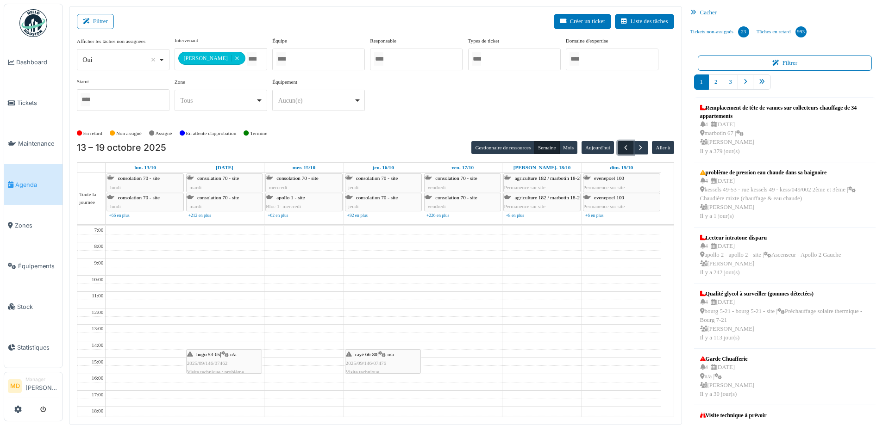
click at [623, 147] on span "button" at bounding box center [626, 148] width 8 height 8
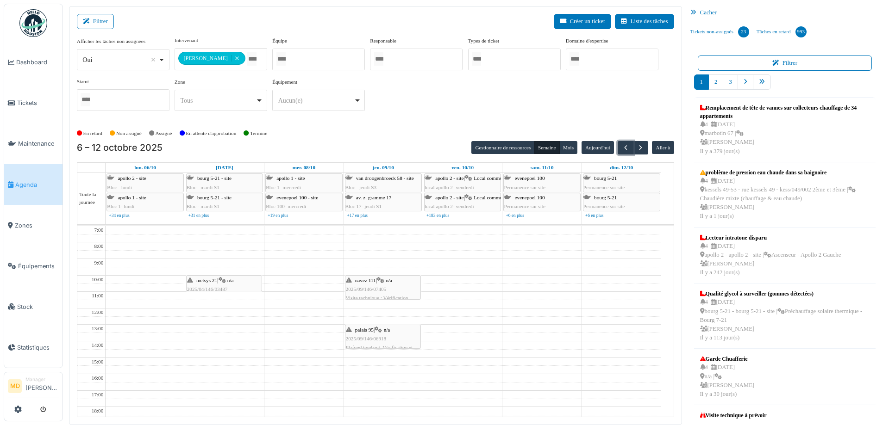
click at [208, 284] on div "metsys 21 | n/a 2025/04/146/03487 Visite technique : Vérification balatum" at bounding box center [224, 294] width 74 height 36
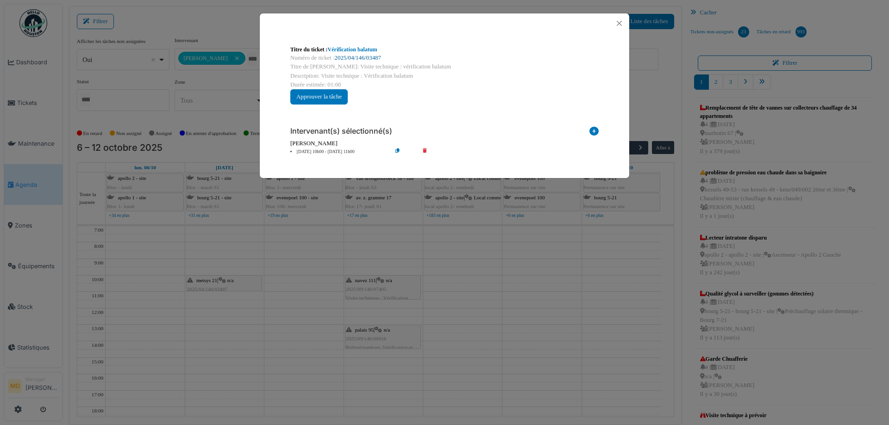
click at [346, 56] on link "2025/04/146/03487" at bounding box center [358, 58] width 46 height 6
click at [624, 20] on button "Close" at bounding box center [619, 23] width 12 height 12
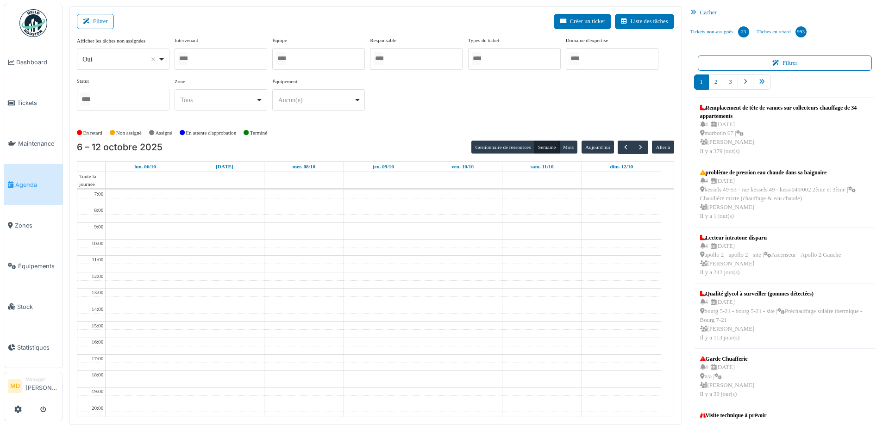
click at [220, 59] on div at bounding box center [220, 59] width 93 height 22
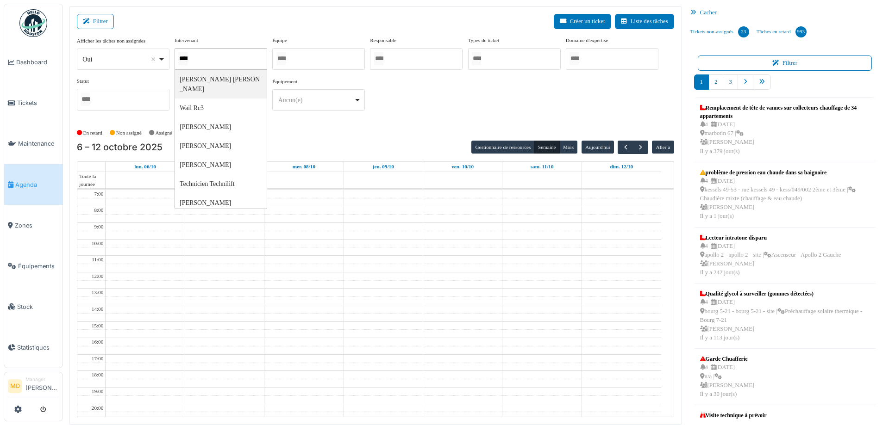
type input "*****"
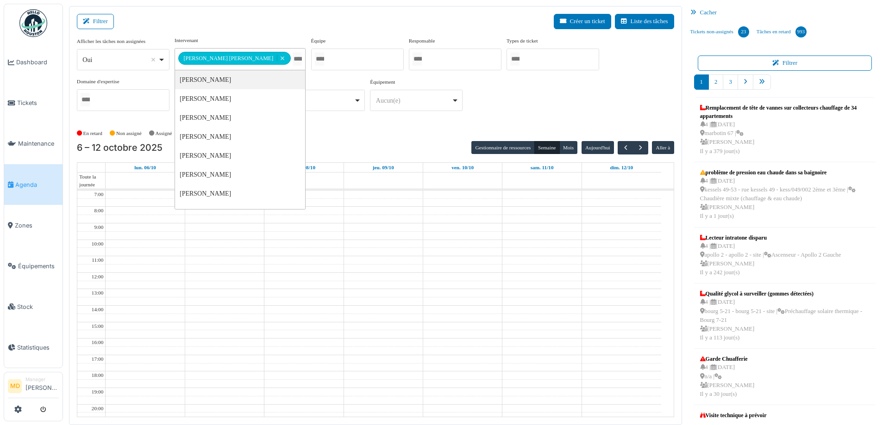
click at [525, 99] on div "**********" at bounding box center [375, 78] width 597 height 82
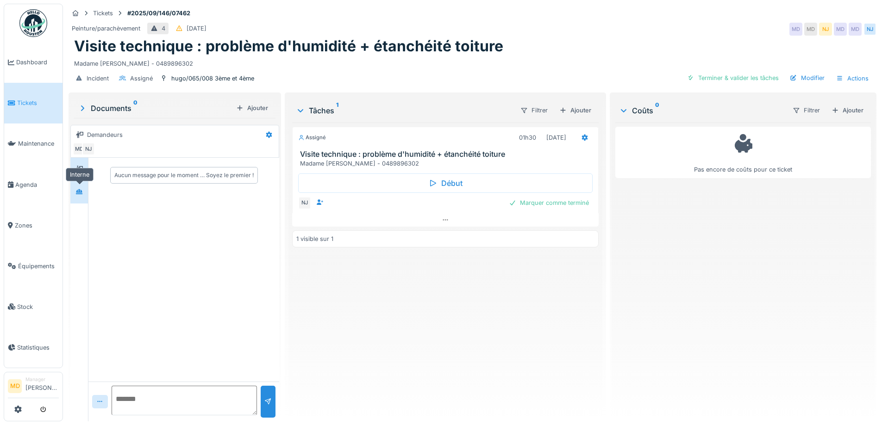
click at [86, 192] on div at bounding box center [79, 192] width 14 height 12
click at [87, 171] on div at bounding box center [79, 169] width 18 height 23
click at [443, 222] on icon at bounding box center [445, 220] width 7 height 6
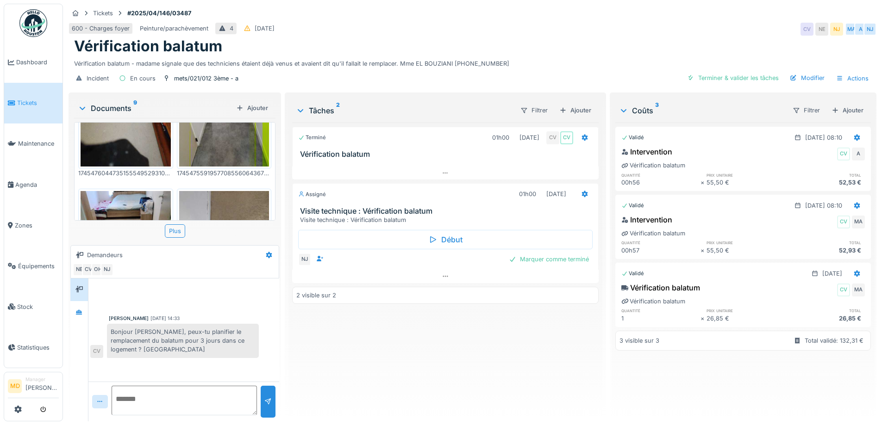
scroll to position [231, 0]
click at [442, 171] on icon at bounding box center [445, 173] width 7 height 6
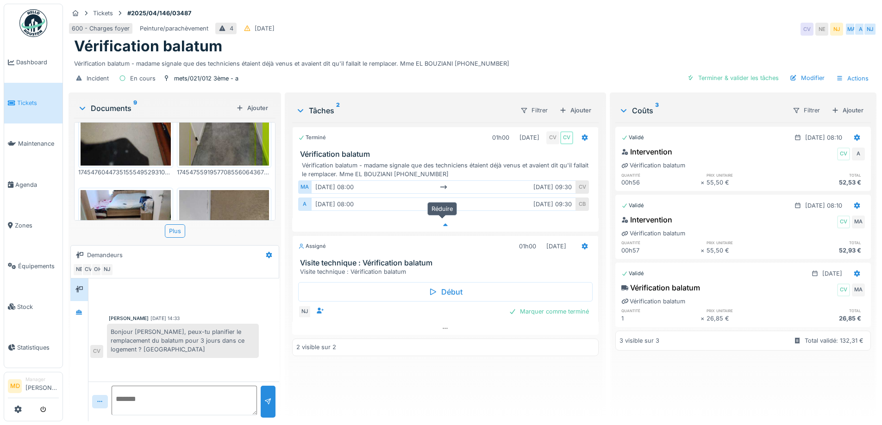
click at [442, 222] on icon at bounding box center [445, 225] width 7 height 6
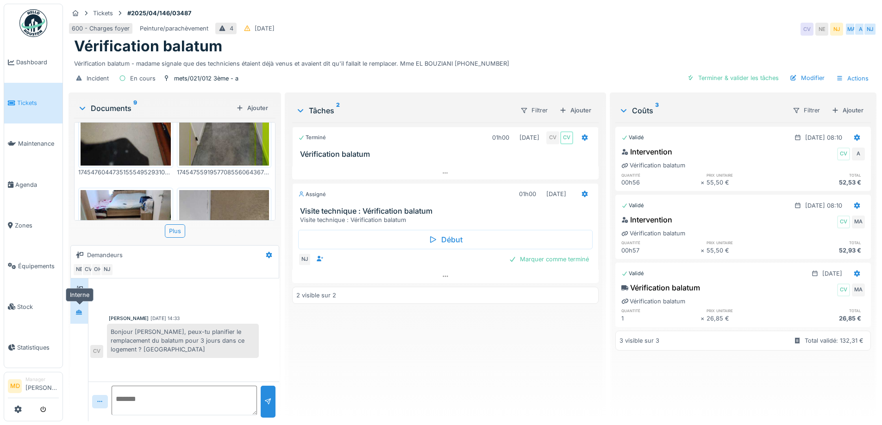
click at [82, 310] on icon at bounding box center [79, 312] width 6 height 5
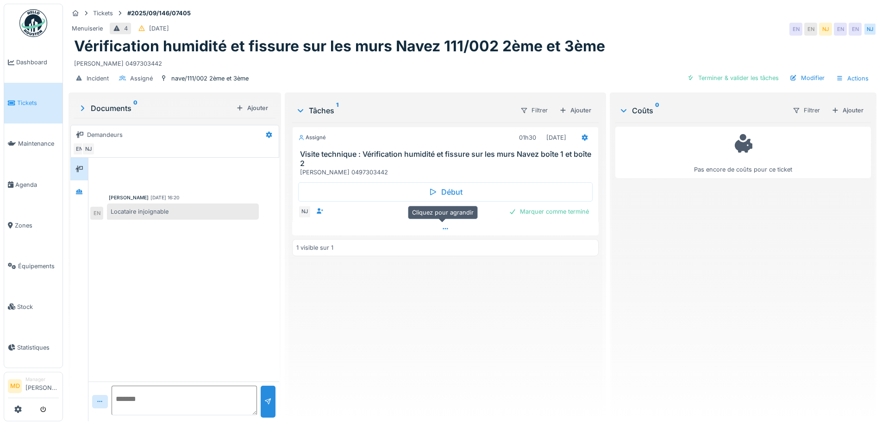
click at [447, 229] on div at bounding box center [445, 228] width 306 height 13
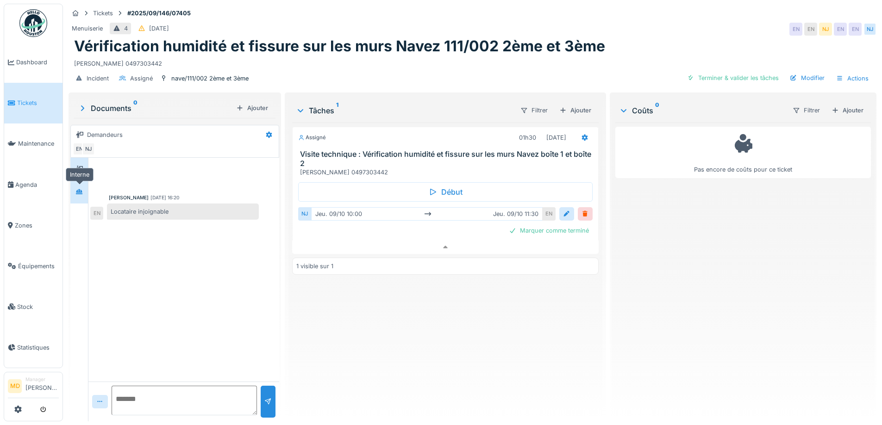
click at [81, 189] on icon at bounding box center [78, 192] width 7 height 6
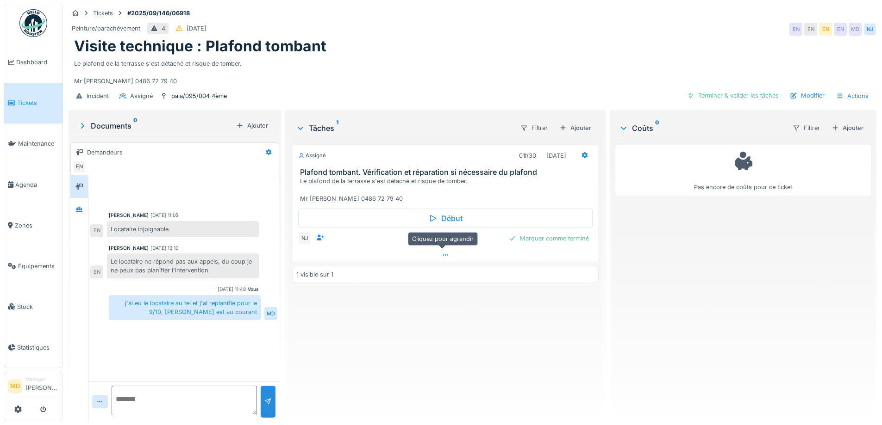
click at [442, 257] on icon at bounding box center [445, 255] width 7 height 6
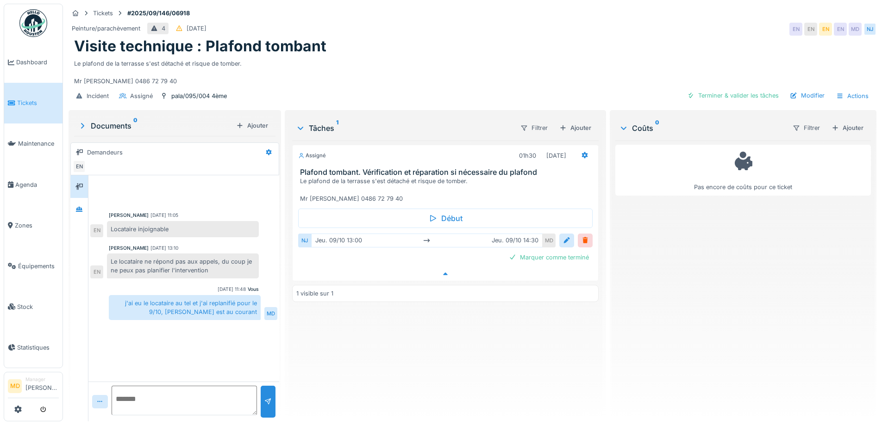
scroll to position [7, 0]
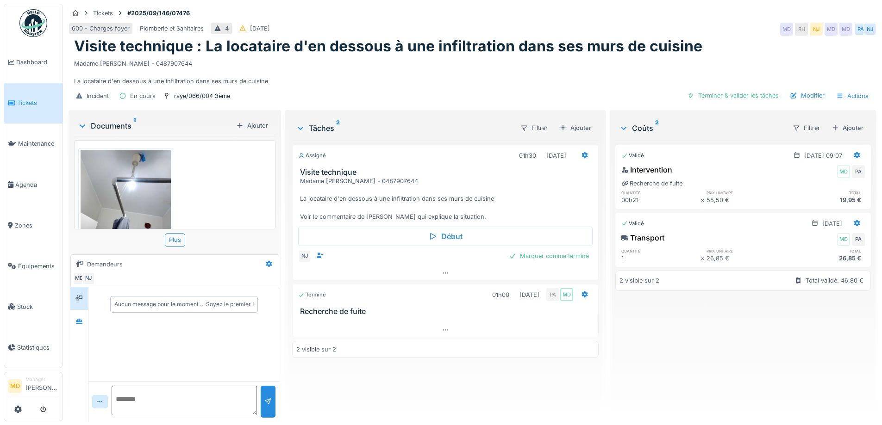
scroll to position [7, 0]
click at [79, 318] on div at bounding box center [78, 321] width 7 height 9
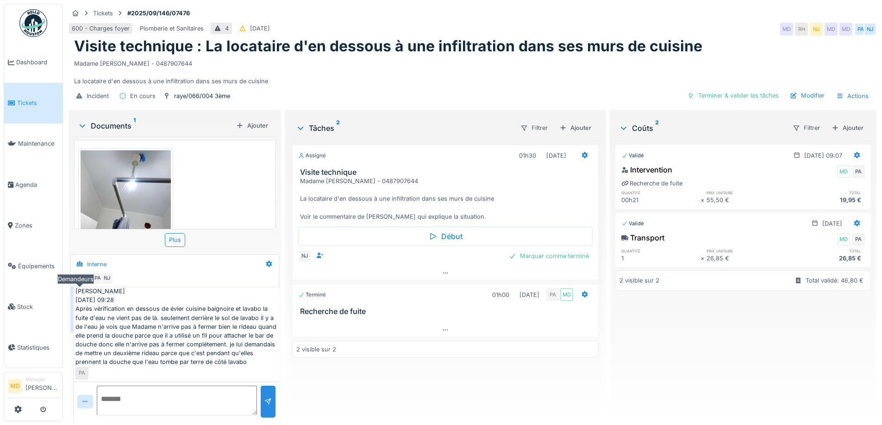
click at [81, 296] on icon at bounding box center [78, 299] width 7 height 6
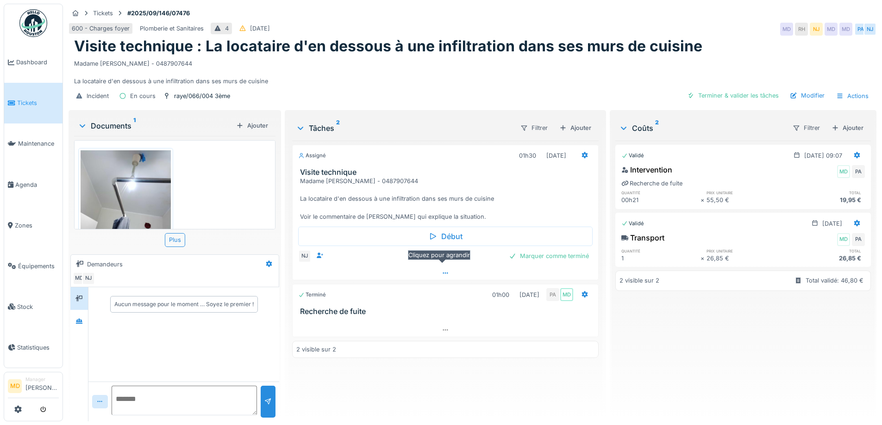
click at [442, 270] on icon at bounding box center [445, 273] width 7 height 6
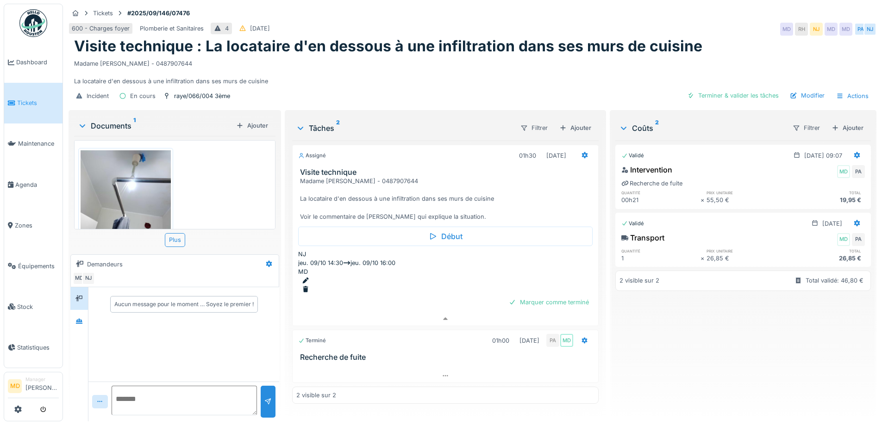
click at [317, 56] on div "Madame [PERSON_NAME] - 0487907644 La locataire d'en dessous à une infiltration …" at bounding box center [472, 71] width 797 height 31
click at [324, 37] on h1 "Visite technique : La locataire d'en dessous à une infiltration dans ses murs d…" at bounding box center [388, 46] width 628 height 18
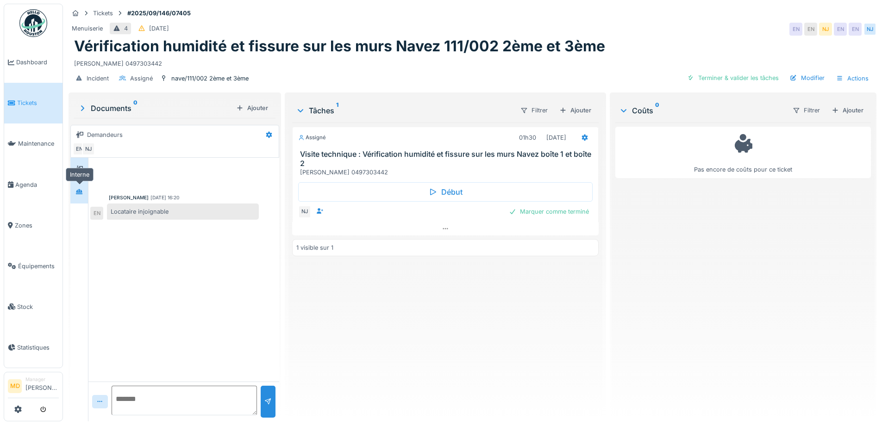
click at [80, 189] on icon at bounding box center [78, 192] width 7 height 6
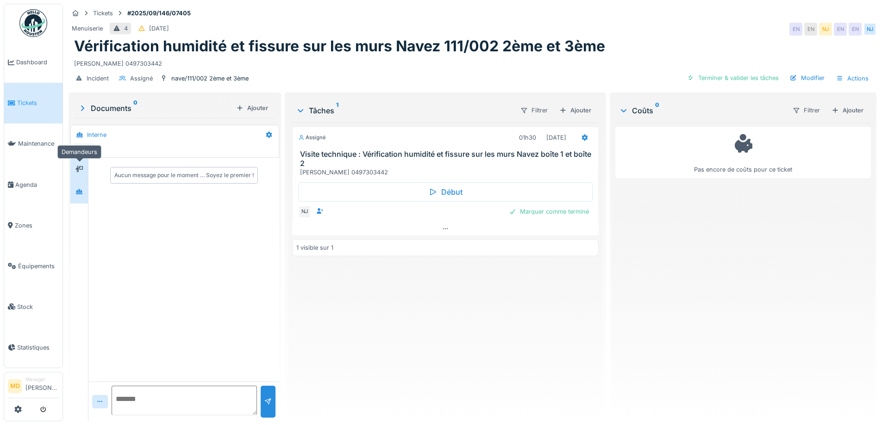
click at [84, 162] on div at bounding box center [79, 169] width 14 height 15
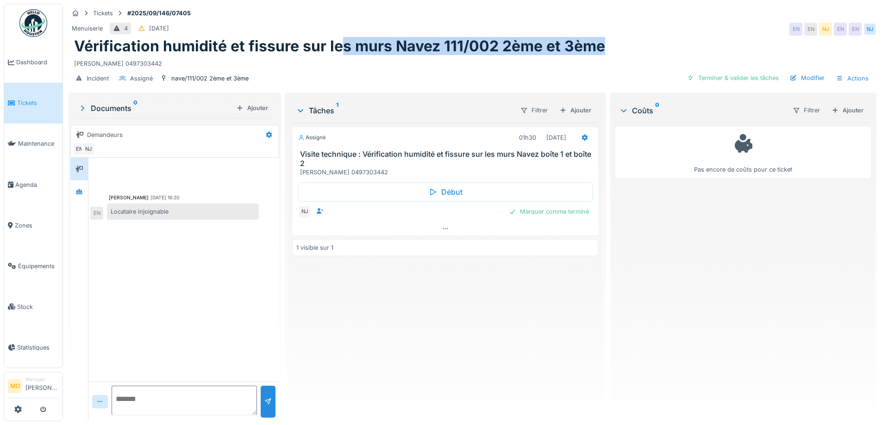
drag, startPoint x: 569, startPoint y: 44, endPoint x: 342, endPoint y: 38, distance: 227.8
click at [342, 38] on div "Vérification humidité et fissure sur les murs Navez 111/002 2ème et 3ème" at bounding box center [472, 46] width 797 height 18
click at [402, 44] on h1 "Vérification humidité et fissure sur les murs Navez 111/002 2ème et 3ème" at bounding box center [339, 46] width 531 height 18
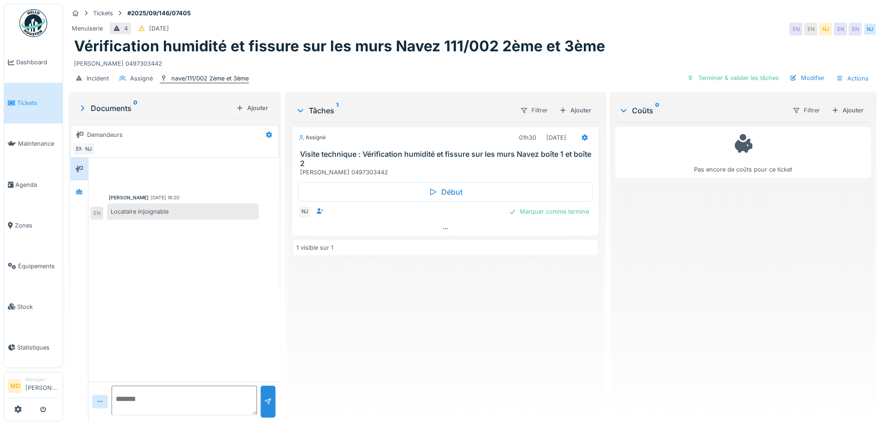
click at [227, 76] on div "nave/111/002 2ème et 3ème" at bounding box center [209, 78] width 77 height 9
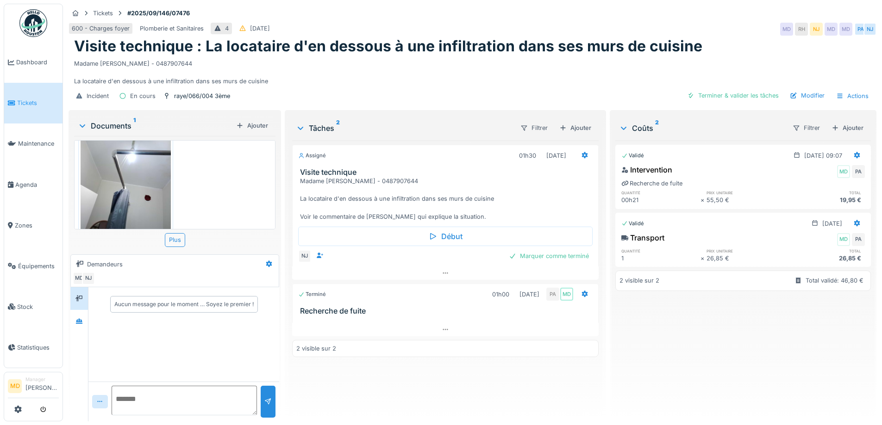
scroll to position [54, 0]
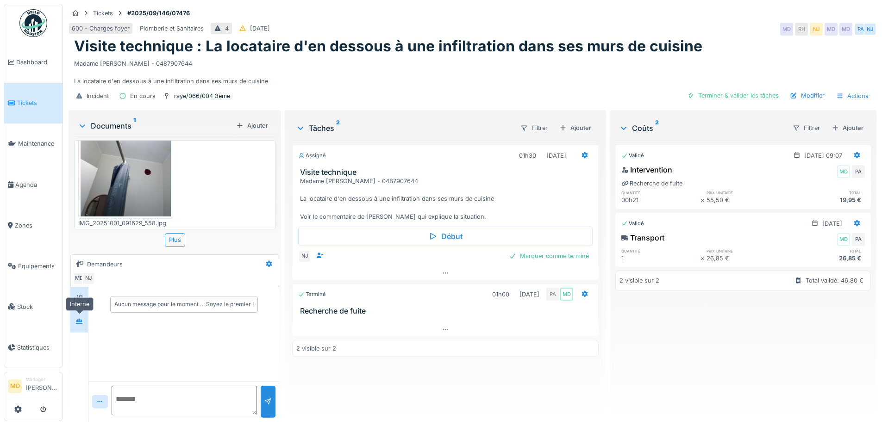
click at [81, 317] on div at bounding box center [78, 321] width 7 height 9
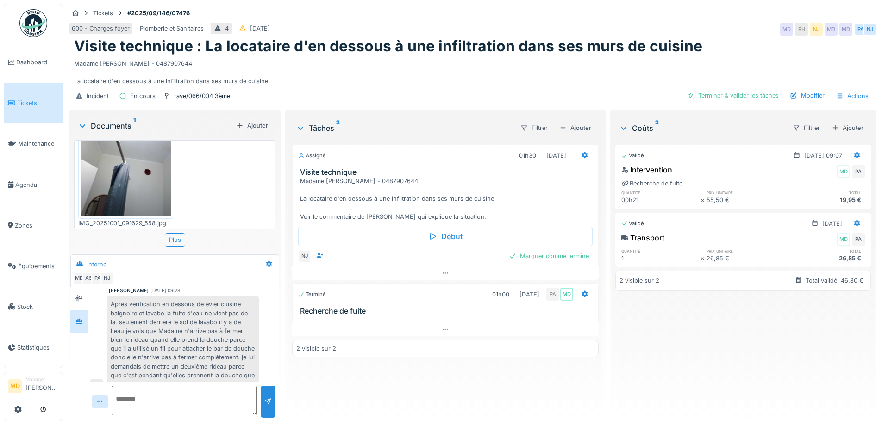
scroll to position [51, 0]
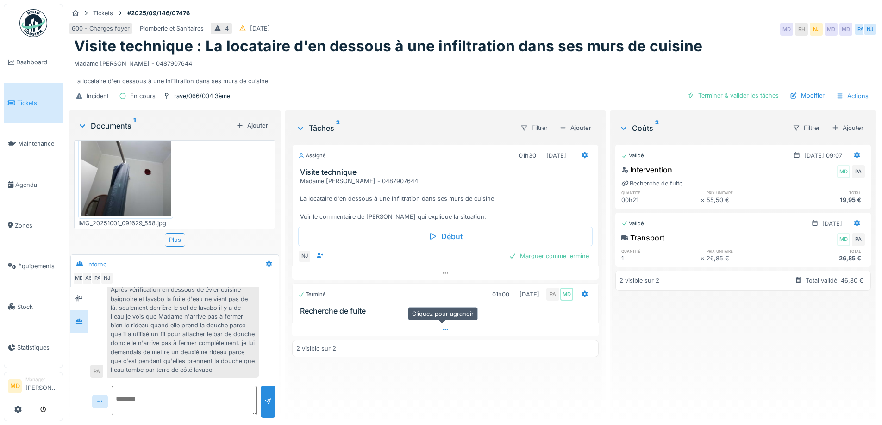
click at [433, 333] on div at bounding box center [445, 329] width 306 height 13
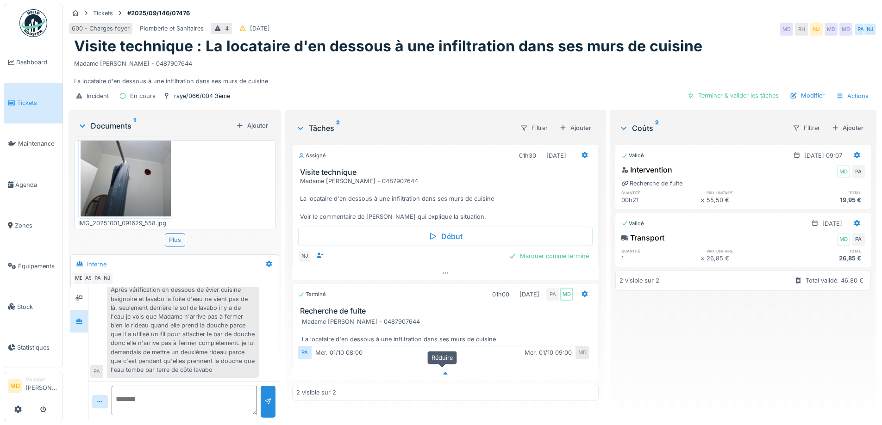
click at [447, 367] on div at bounding box center [445, 373] width 306 height 13
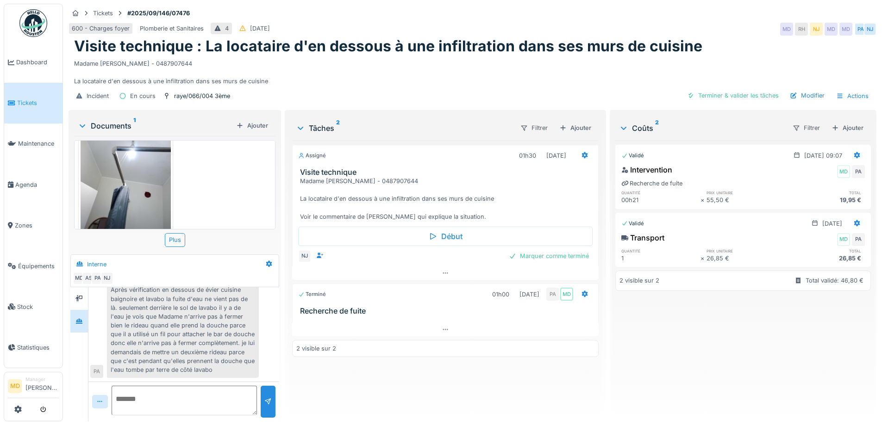
scroll to position [46, 0]
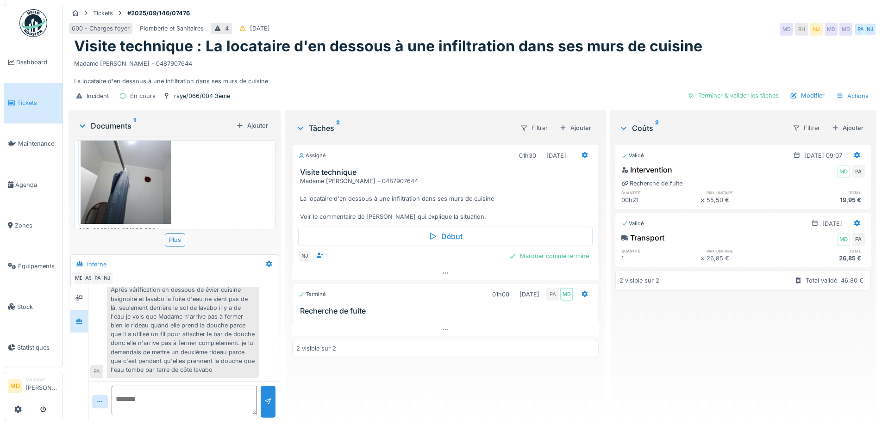
click at [94, 149] on img at bounding box center [126, 164] width 90 height 120
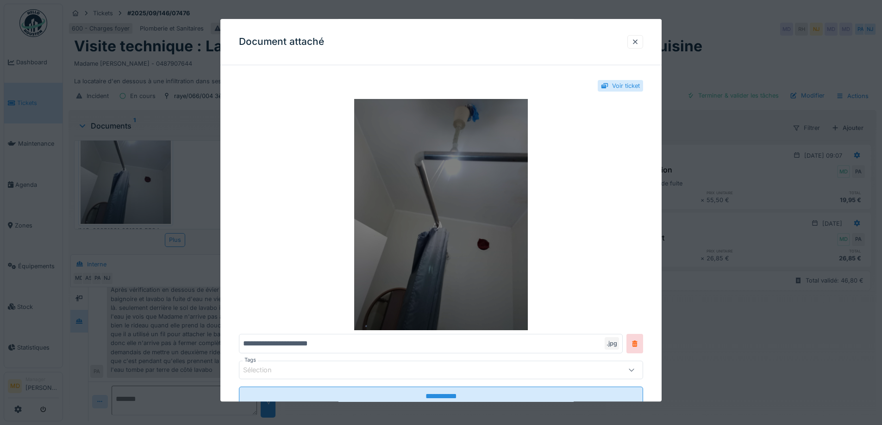
click at [488, 212] on img at bounding box center [441, 215] width 404 height 231
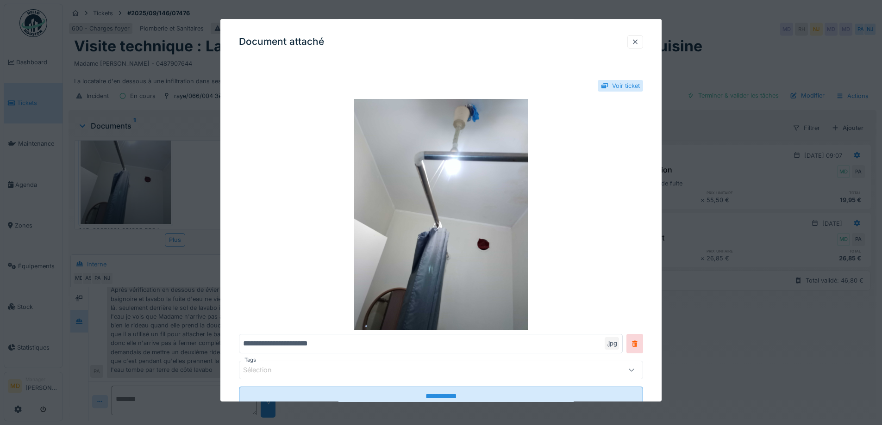
click at [643, 43] on div at bounding box center [635, 41] width 16 height 13
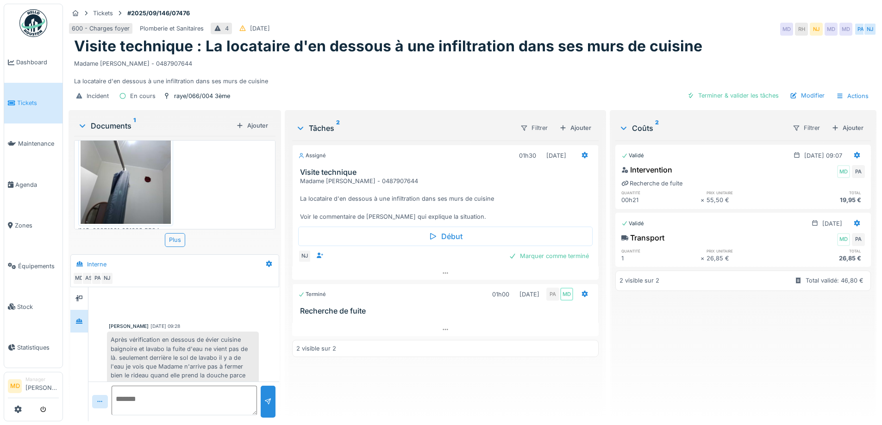
scroll to position [0, 0]
click at [437, 323] on div at bounding box center [445, 329] width 306 height 13
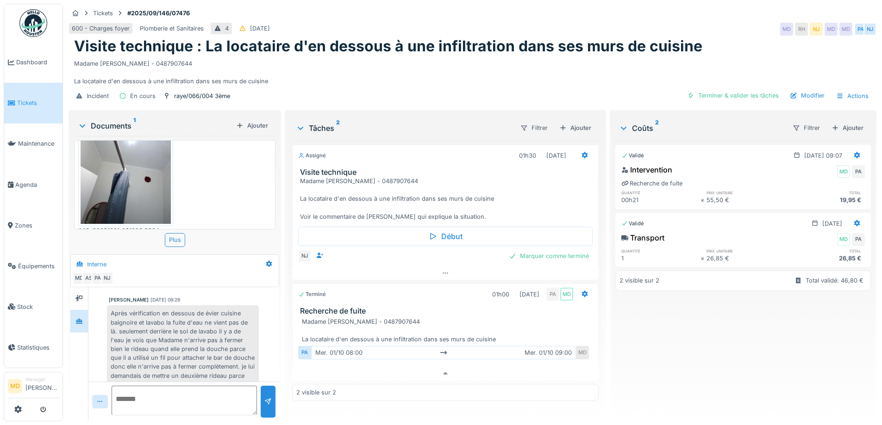
scroll to position [51, 0]
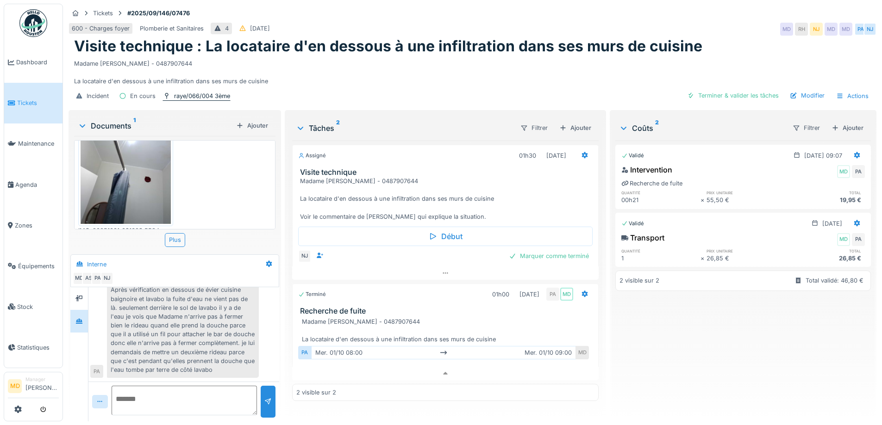
click at [212, 92] on div "raye/066/004 3ème" at bounding box center [202, 96] width 56 height 9
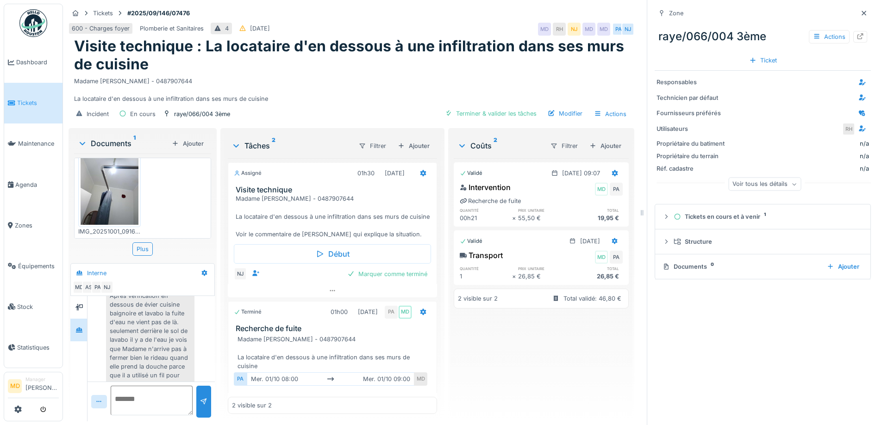
scroll to position [140, 0]
click at [856, 33] on icon at bounding box center [859, 36] width 7 height 6
click at [860, 10] on icon at bounding box center [863, 13] width 7 height 6
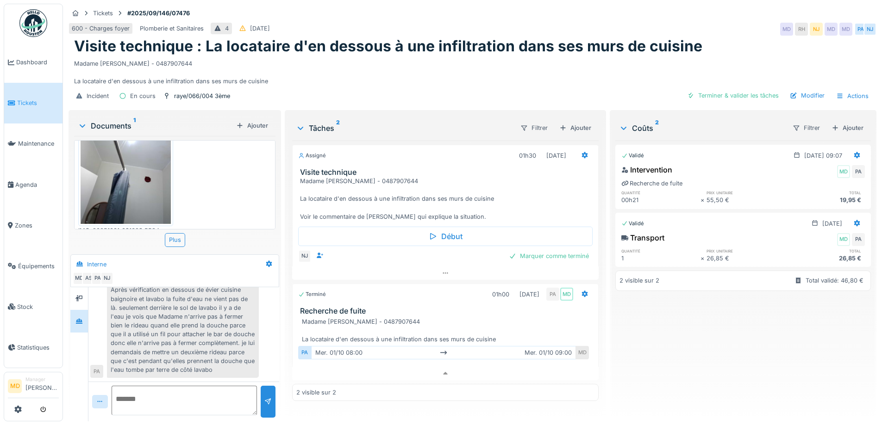
click at [482, 60] on div "Madame [PERSON_NAME] - 0487907644 La locataire d'en dessous à une infiltration …" at bounding box center [472, 71] width 797 height 31
click at [434, 267] on div at bounding box center [445, 273] width 306 height 13
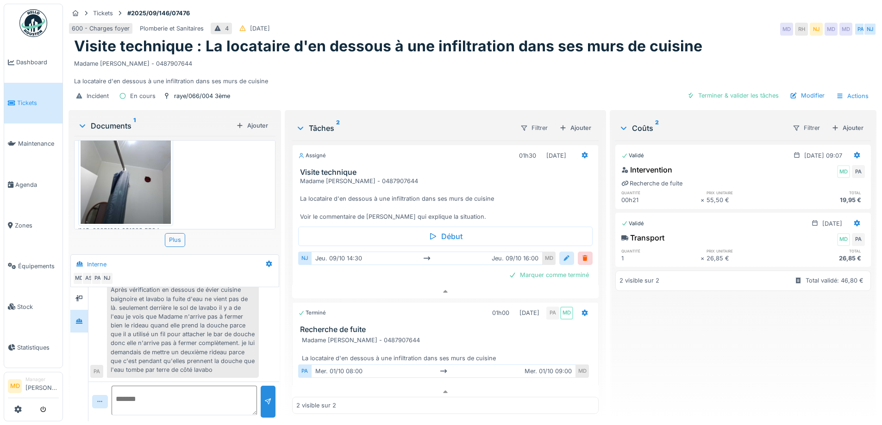
click at [563, 254] on div at bounding box center [566, 258] width 7 height 9
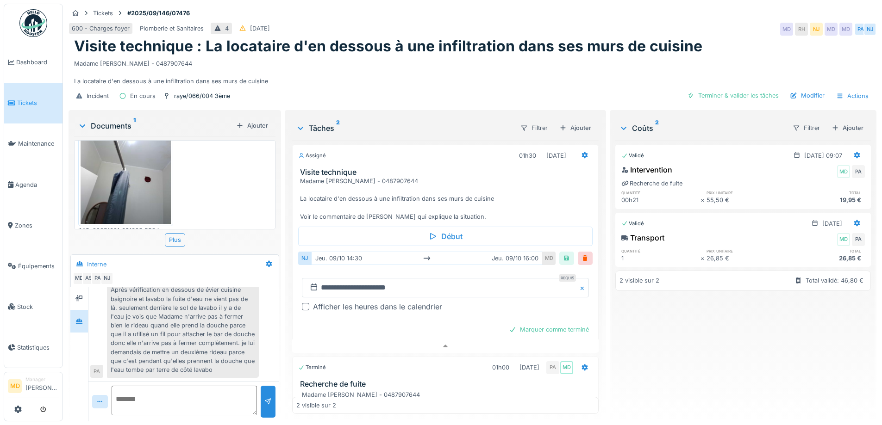
click at [317, 301] on div "Afficher les heures dans le calendrier" at bounding box center [377, 306] width 129 height 11
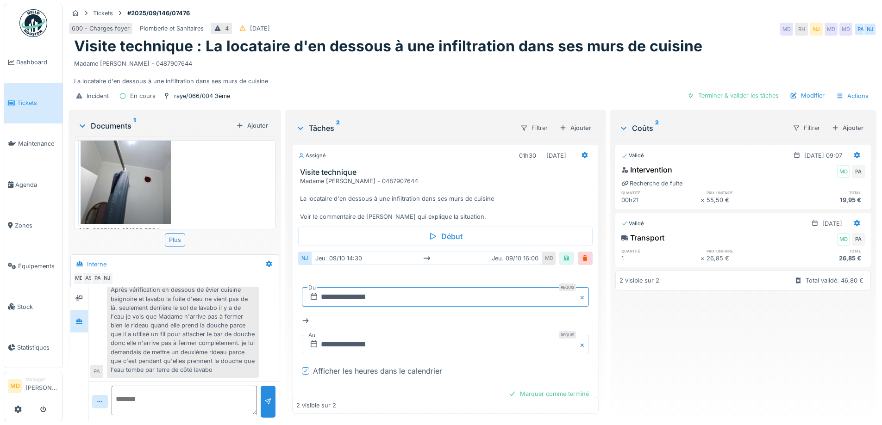
click at [388, 291] on input "**********" at bounding box center [445, 296] width 286 height 19
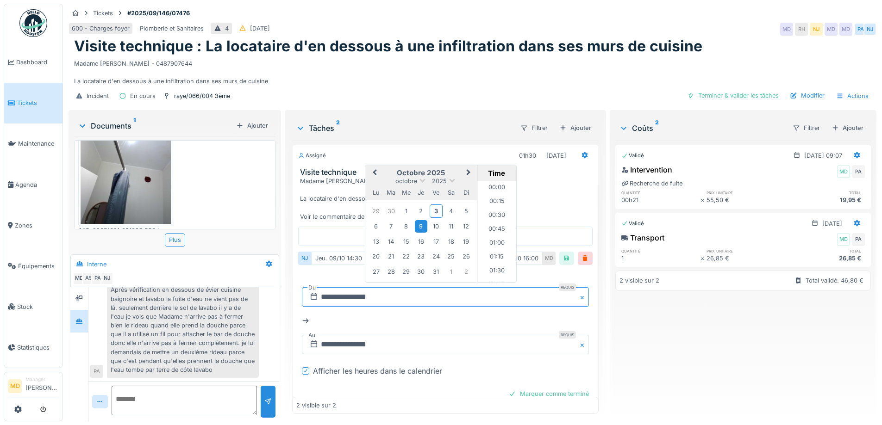
scroll to position [762, 0]
click at [419, 236] on div "16" at bounding box center [421, 242] width 12 height 12
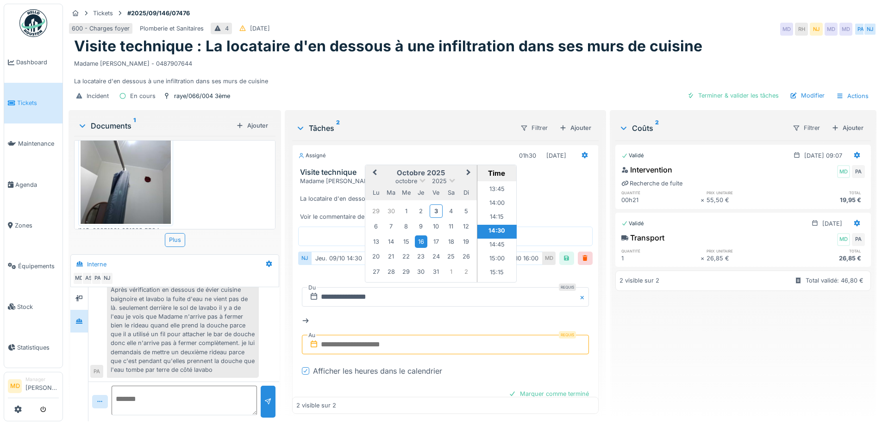
click at [484, 225] on li "14:30" at bounding box center [496, 232] width 39 height 14
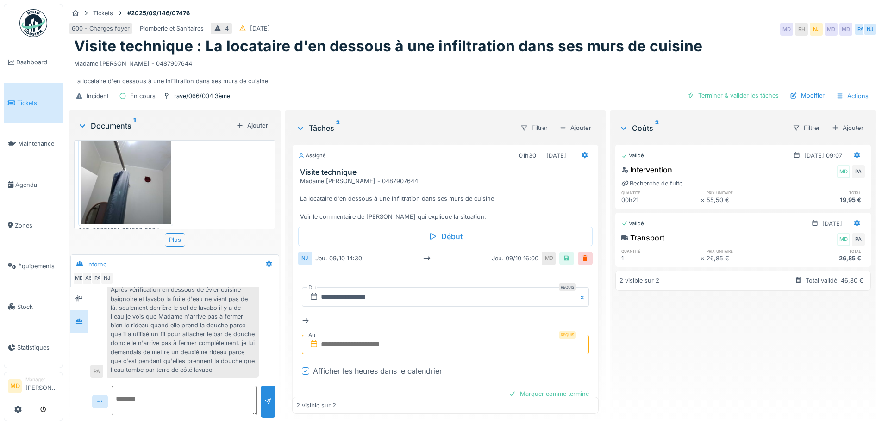
click at [368, 336] on input "text" at bounding box center [445, 344] width 286 height 19
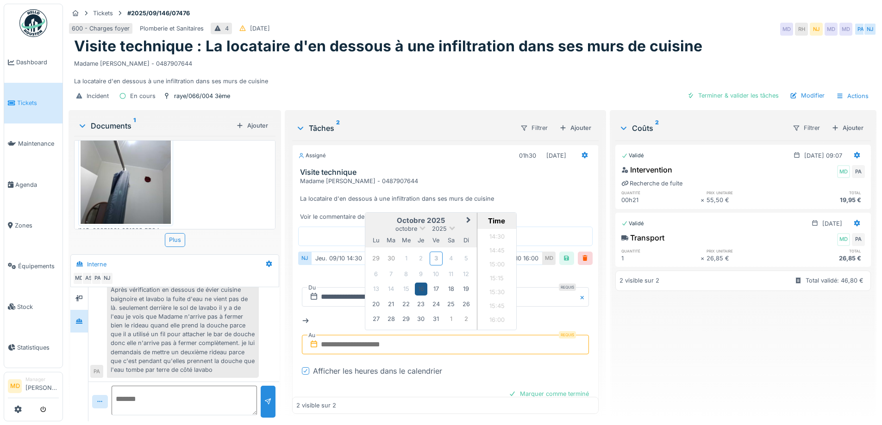
click at [416, 283] on div "16" at bounding box center [421, 289] width 12 height 12
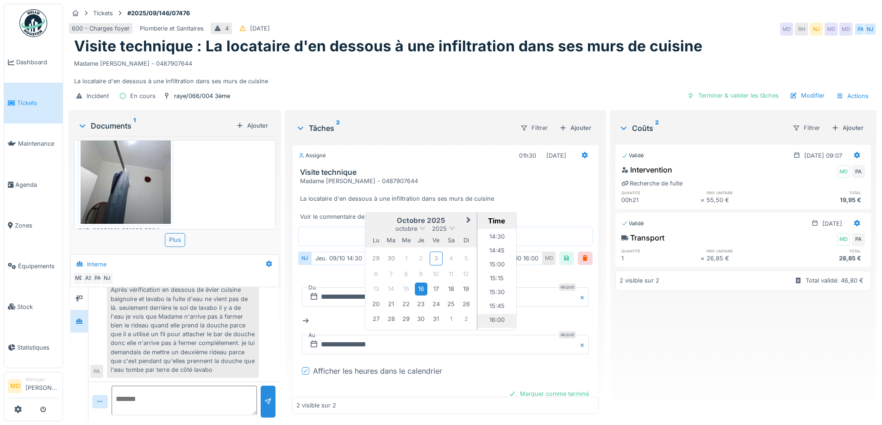
click at [496, 314] on li "16:00" at bounding box center [496, 321] width 39 height 14
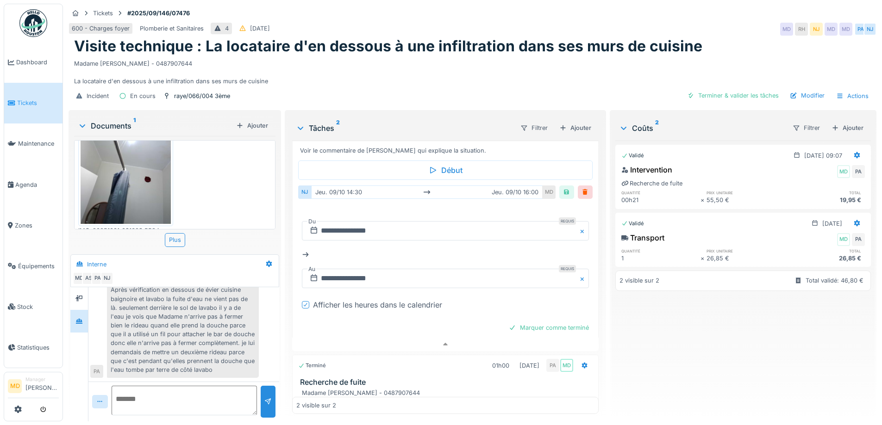
scroll to position [0, 0]
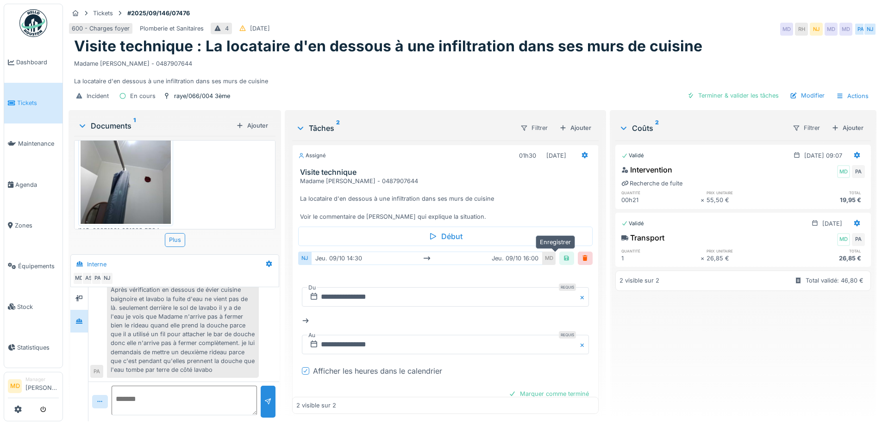
click at [559, 252] on div at bounding box center [566, 258] width 15 height 13
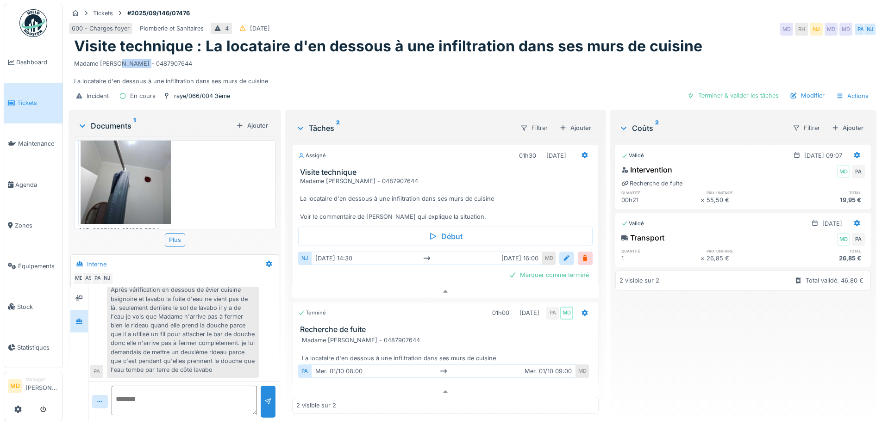
drag, startPoint x: 117, startPoint y: 59, endPoint x: 150, endPoint y: 58, distance: 33.3
click at [150, 58] on div "Madame [PERSON_NAME] - 0487907644 La locataire d'en dessous à une infiltration …" at bounding box center [472, 71] width 797 height 31
copy div "HAMZAOUI"
click at [227, 69] on div "Madame [PERSON_NAME] - 0487907644 La locataire d'en dessous à une infiltration …" at bounding box center [472, 71] width 797 height 31
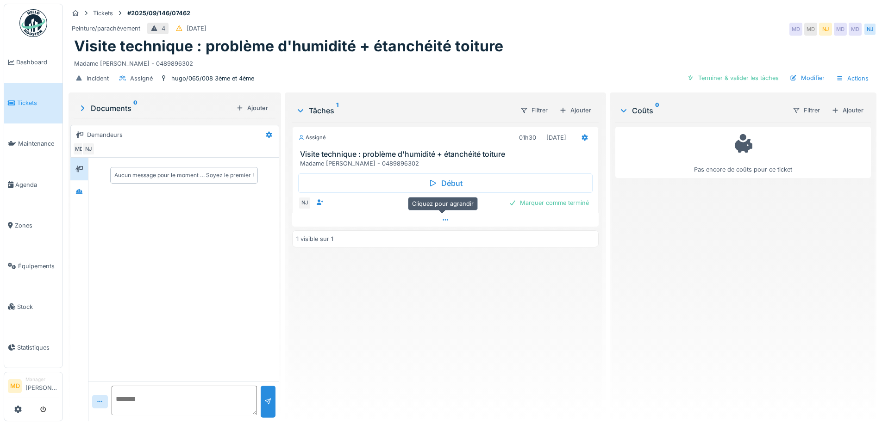
click at [435, 222] on div at bounding box center [445, 219] width 306 height 13
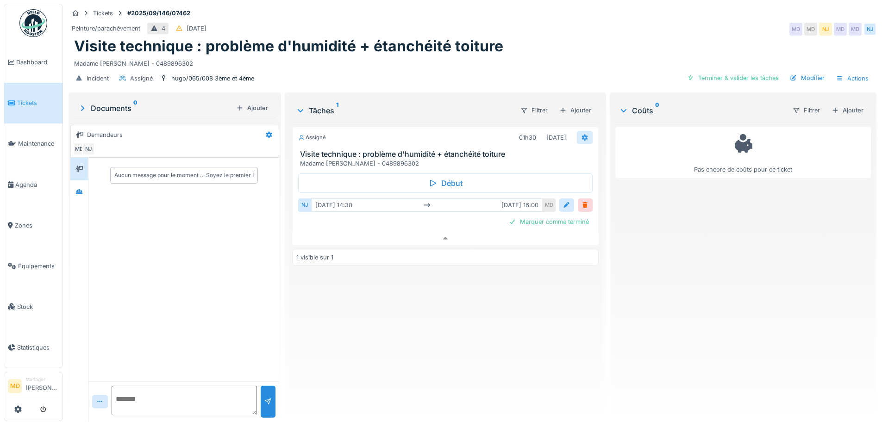
click at [582, 131] on div at bounding box center [585, 137] width 16 height 13
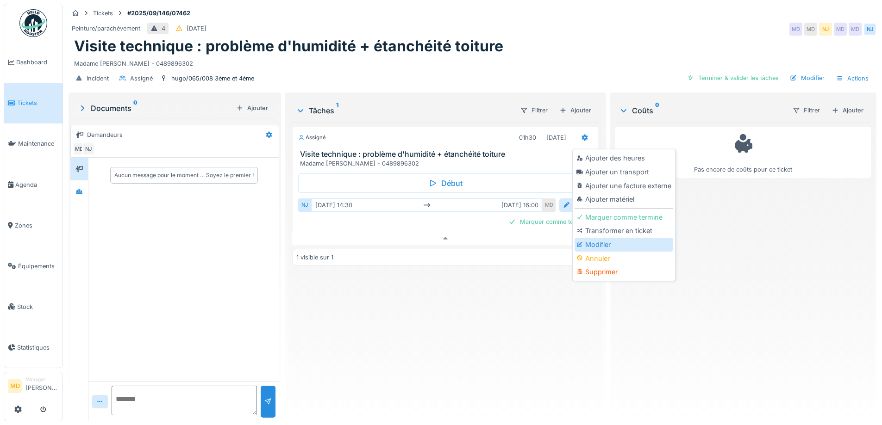
click at [608, 238] on div "Modifier" at bounding box center [623, 245] width 99 height 14
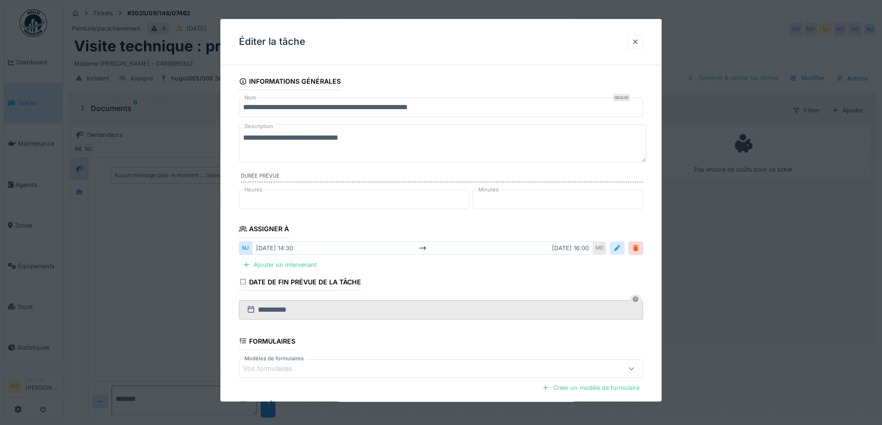
click at [621, 251] on div at bounding box center [616, 248] width 7 height 9
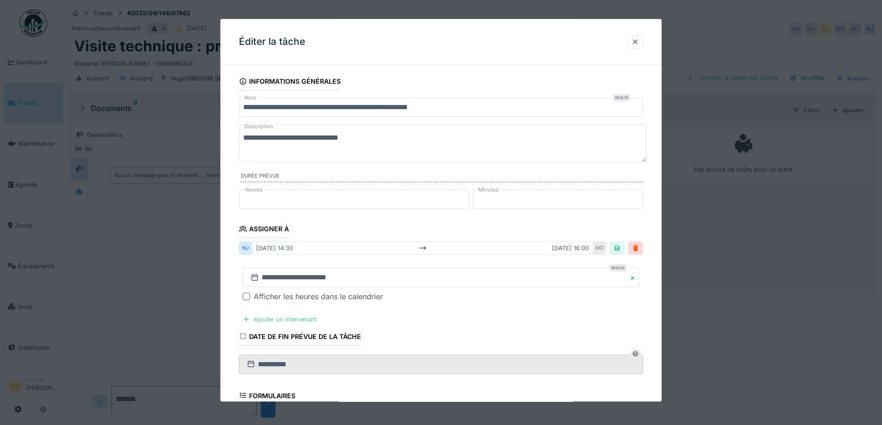
click at [270, 295] on div "Afficher les heures dans le calendrier" at bounding box center [318, 297] width 129 height 11
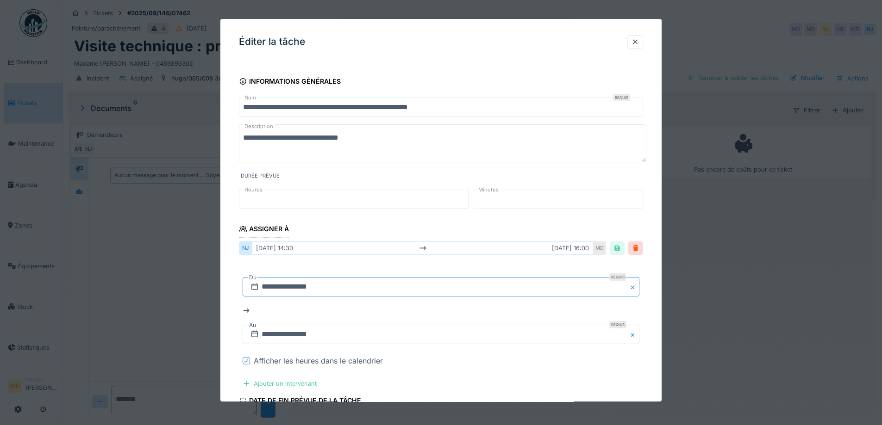
click at [298, 287] on input "**********" at bounding box center [441, 287] width 397 height 19
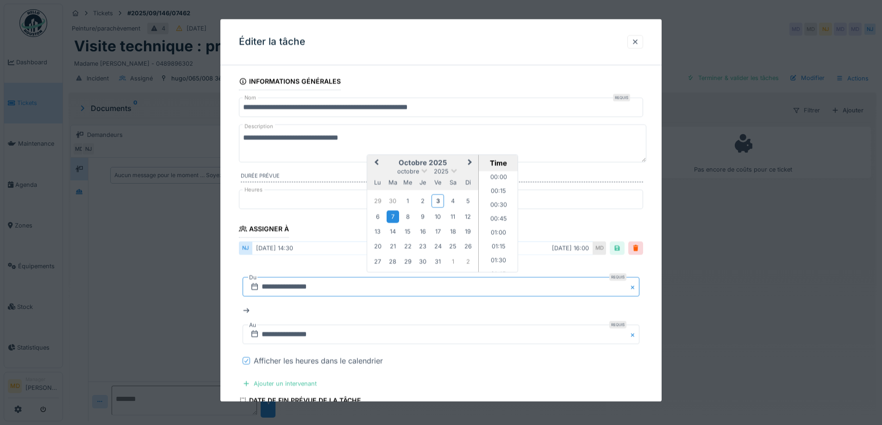
scroll to position [762, 0]
click at [395, 230] on div "14" at bounding box center [392, 231] width 12 height 12
click at [328, 335] on input "text" at bounding box center [441, 334] width 397 height 19
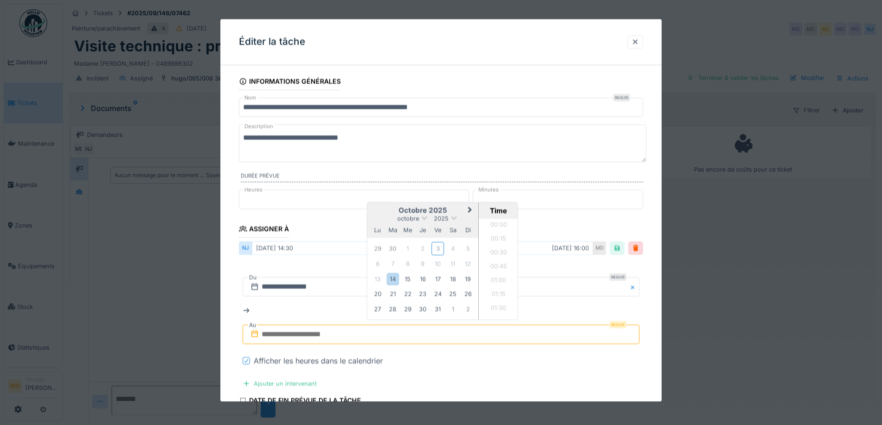
scroll to position [803, 0]
drag, startPoint x: 395, startPoint y: 275, endPoint x: 405, endPoint y: 275, distance: 10.2
click at [395, 275] on div "14" at bounding box center [392, 279] width 12 height 12
click at [493, 265] on li "16:00" at bounding box center [498, 265] width 39 height 14
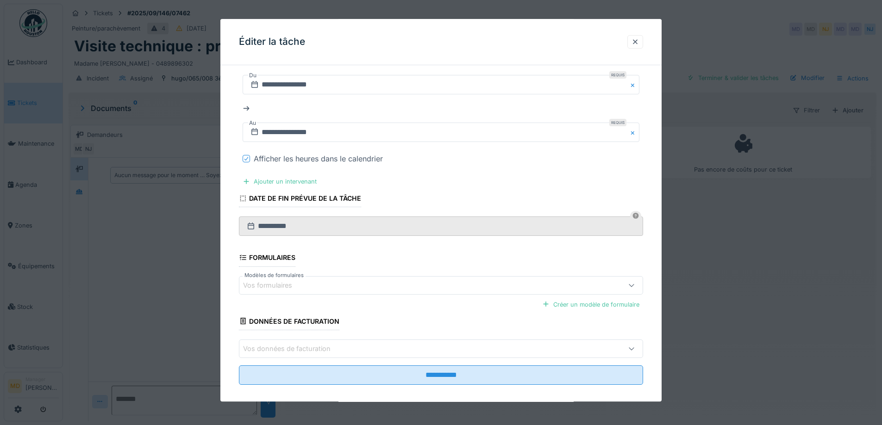
scroll to position [212, 0]
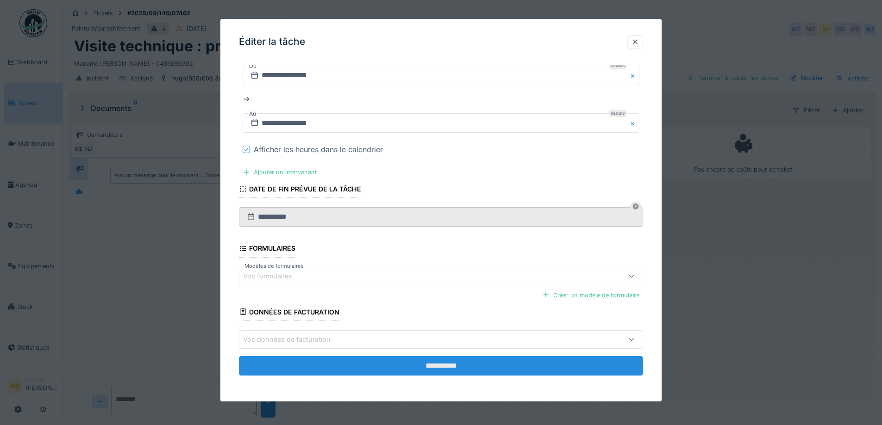
click at [408, 367] on input "**********" at bounding box center [441, 365] width 404 height 19
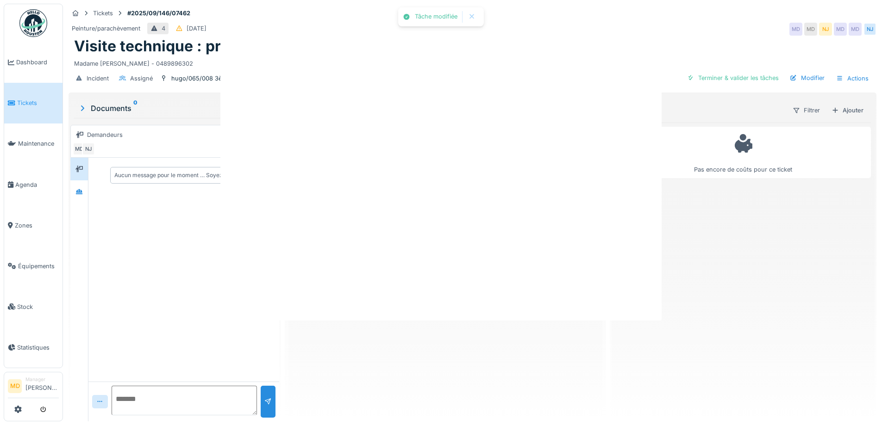
scroll to position [0, 0]
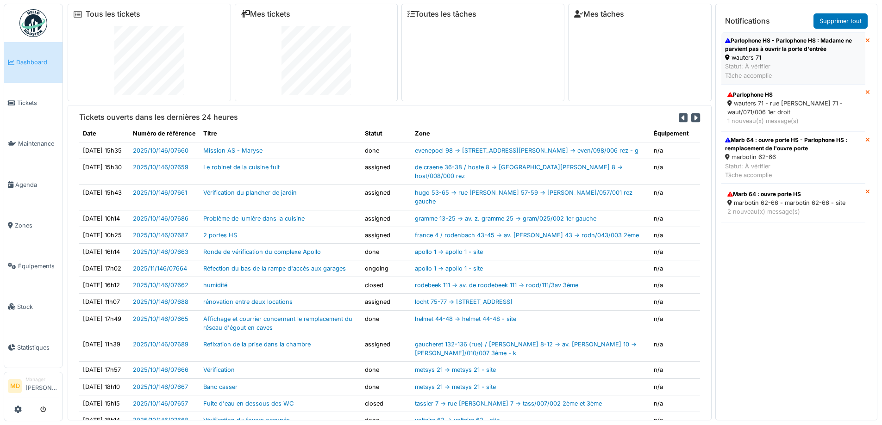
drag, startPoint x: 770, startPoint y: 115, endPoint x: 771, endPoint y: 64, distance: 50.9
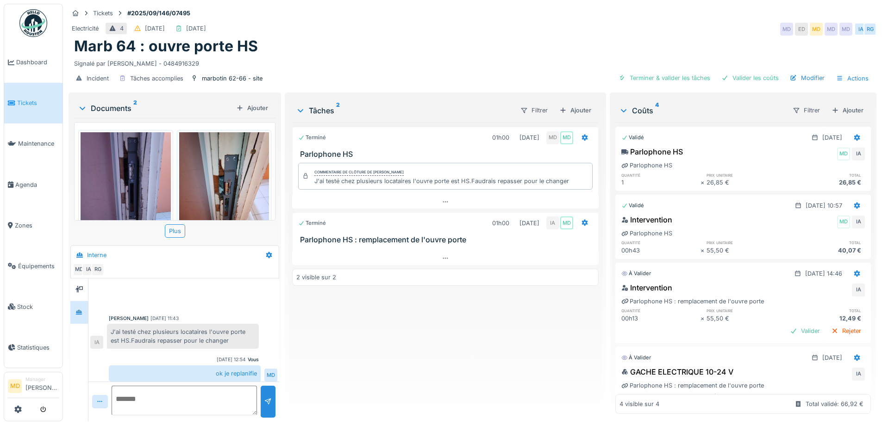
scroll to position [170, 0]
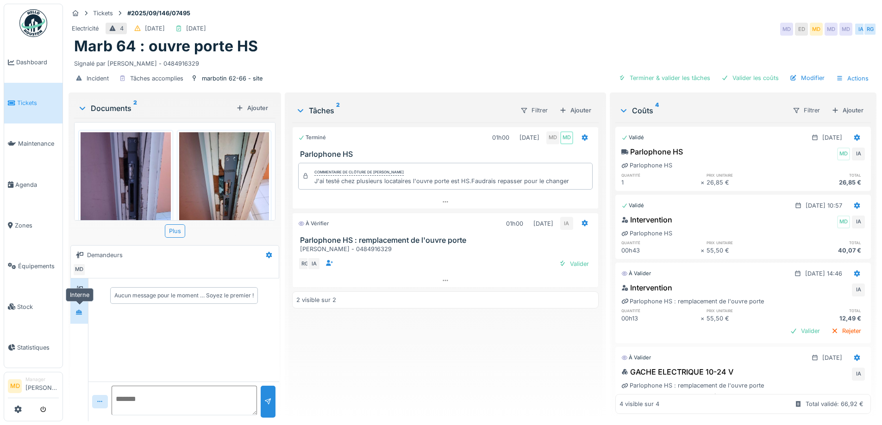
click at [80, 316] on div at bounding box center [78, 312] width 7 height 9
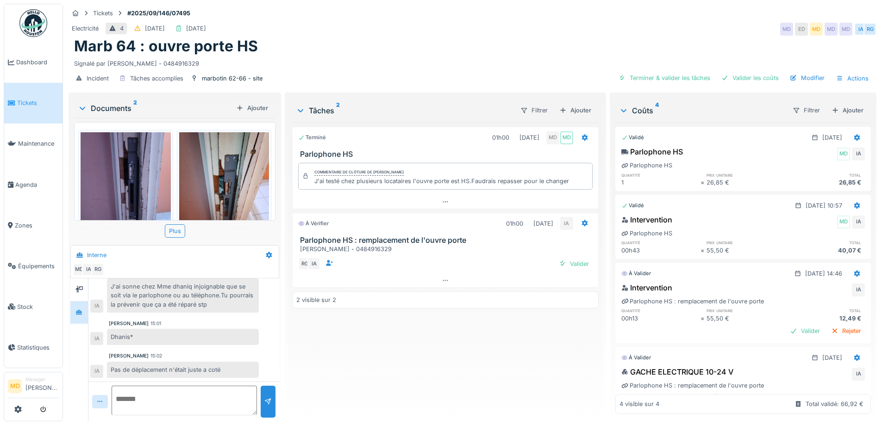
scroll to position [7, 0]
click at [571, 258] on div "Valider" at bounding box center [573, 264] width 37 height 12
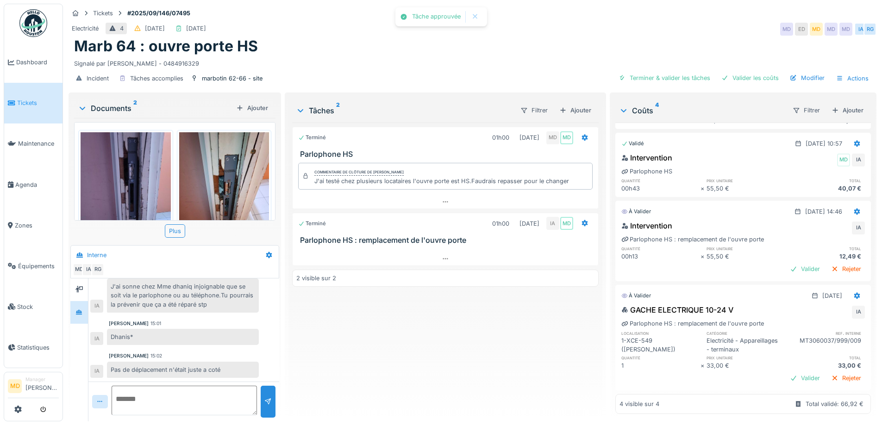
scroll to position [0, 0]
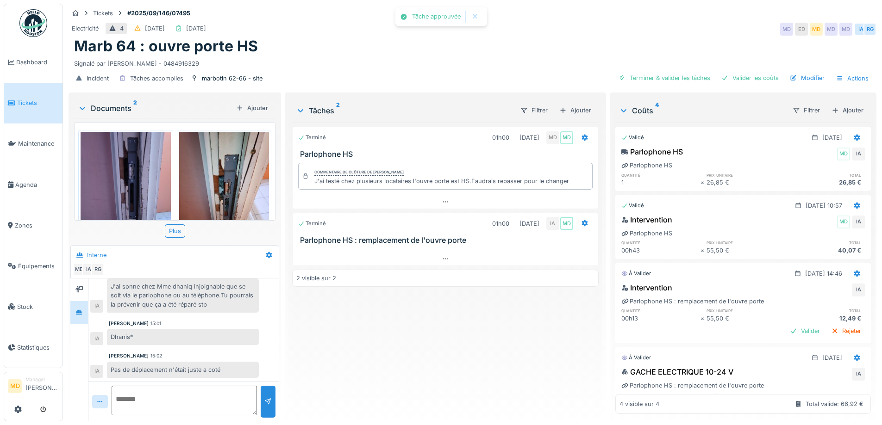
click at [778, 263] on div "À valider [DATE] 14:46" at bounding box center [743, 271] width 255 height 17
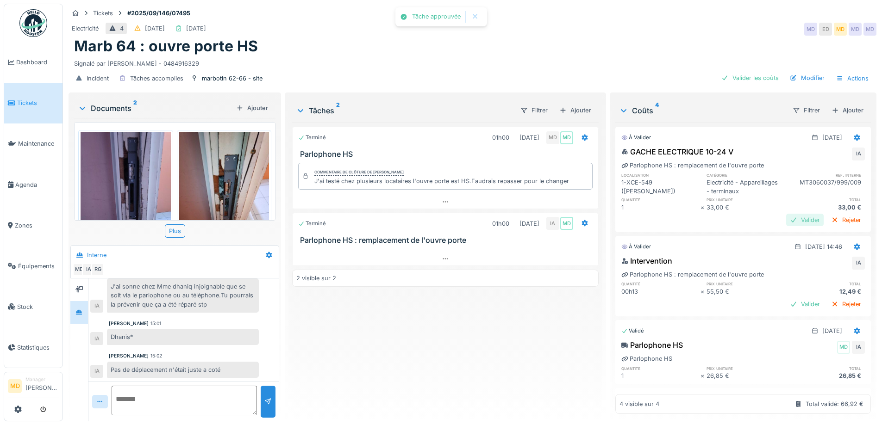
click at [792, 225] on div "Valider" at bounding box center [804, 220] width 37 height 12
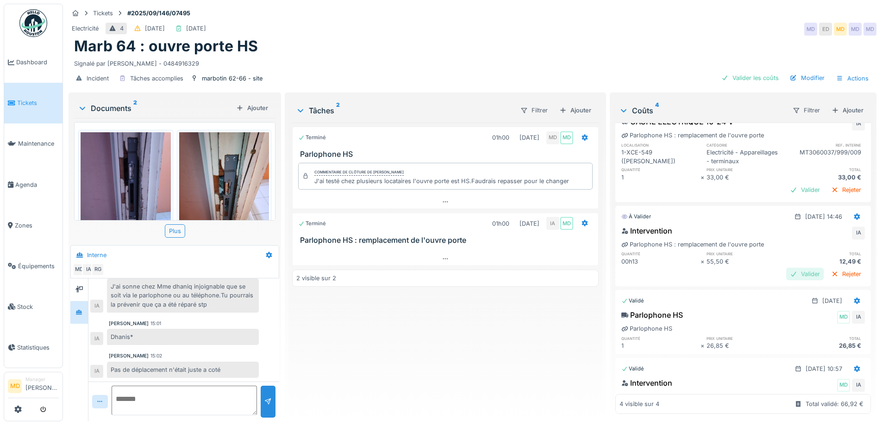
scroll to position [46, 0]
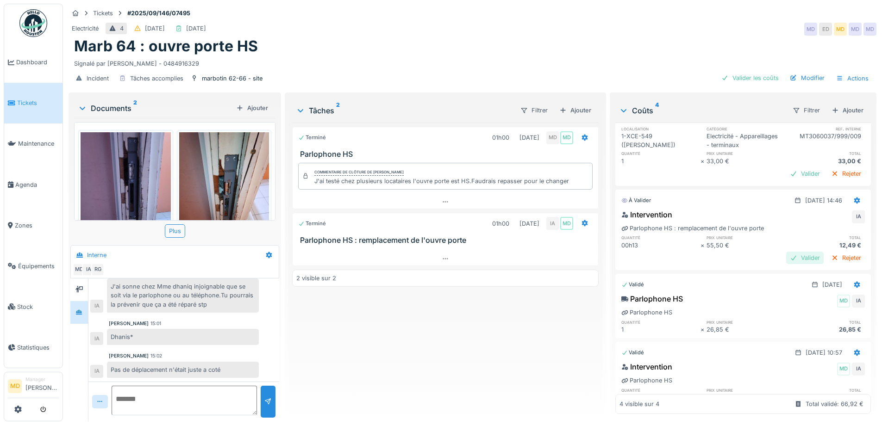
click at [790, 258] on div "Valider" at bounding box center [804, 258] width 37 height 12
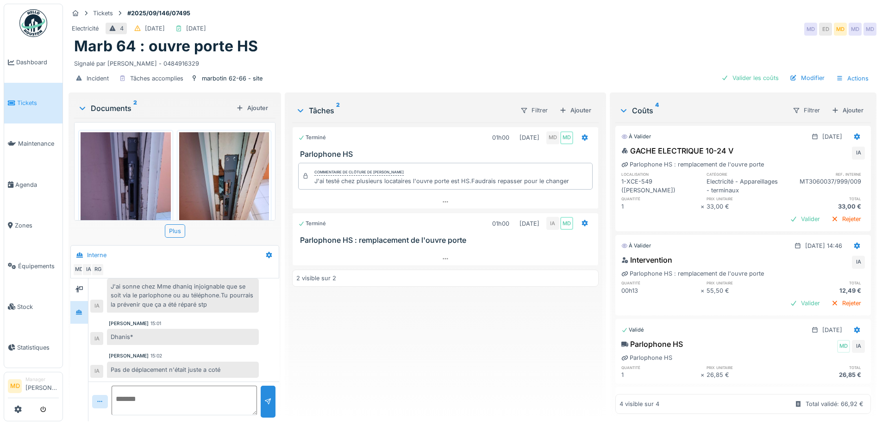
scroll to position [0, 0]
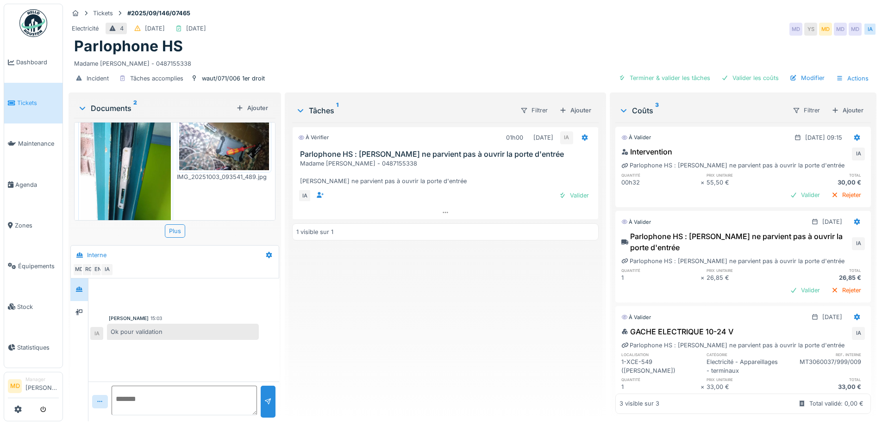
scroll to position [45, 0]
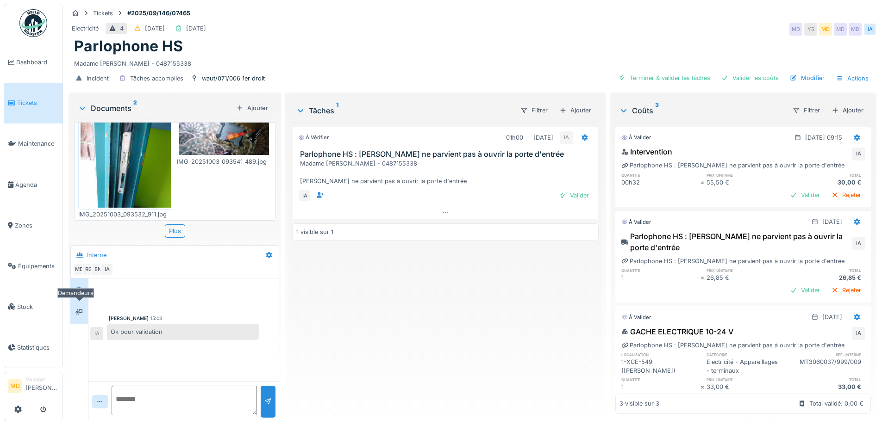
click at [79, 311] on icon at bounding box center [78, 312] width 7 height 6
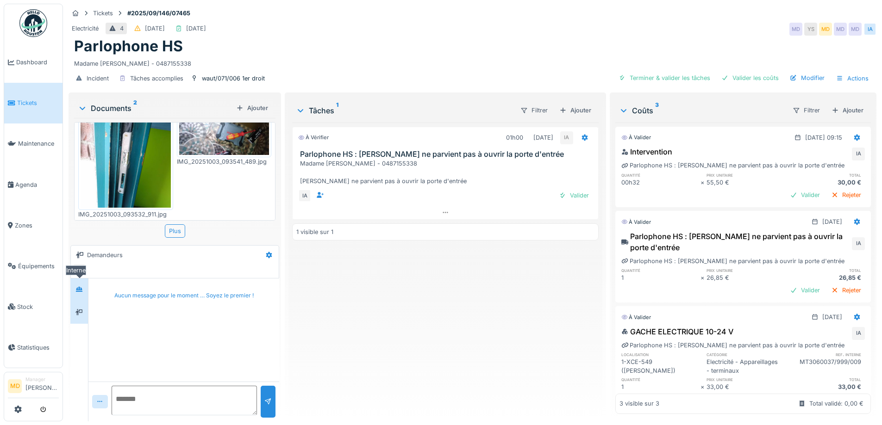
click at [81, 288] on icon at bounding box center [79, 289] width 6 height 5
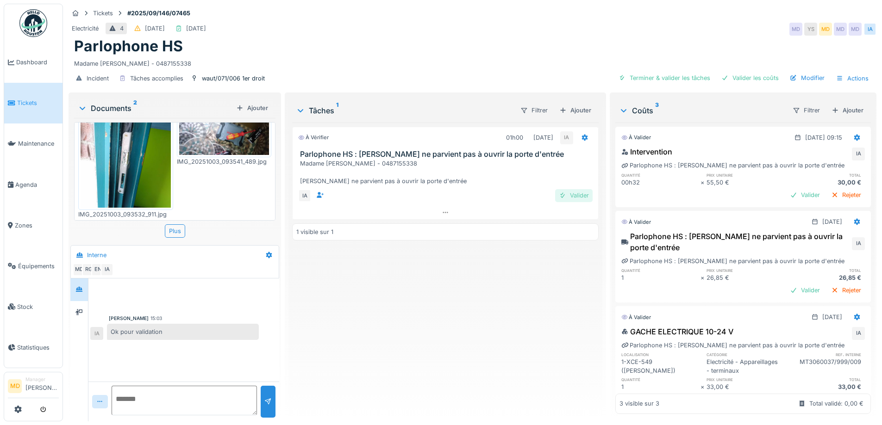
click at [563, 196] on div "Valider" at bounding box center [573, 195] width 37 height 12
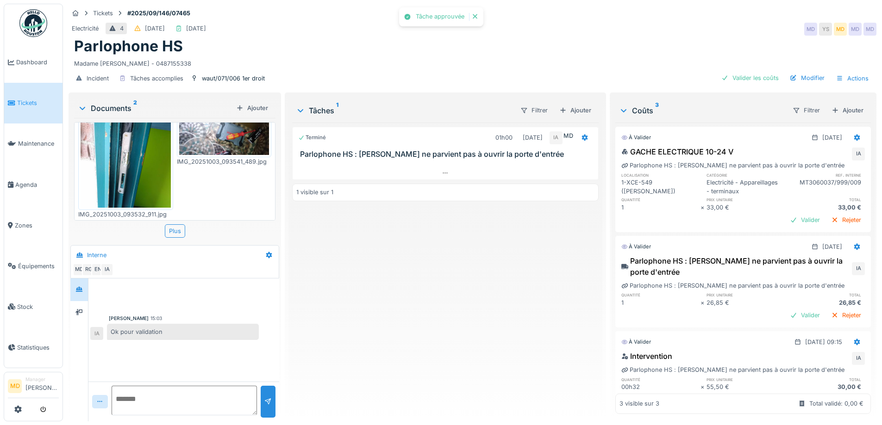
scroll to position [0, 0]
click at [786, 226] on div "Valider" at bounding box center [804, 220] width 37 height 12
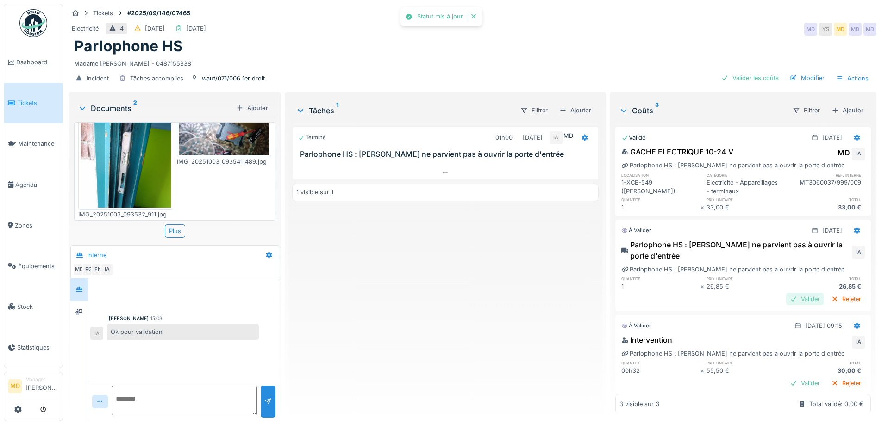
click at [788, 305] on div "Valider" at bounding box center [804, 299] width 37 height 12
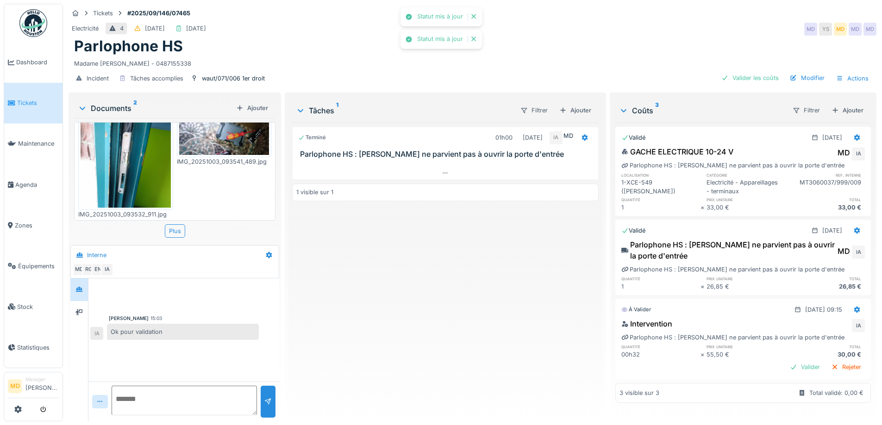
scroll to position [12, 0]
click at [789, 367] on div "Valider" at bounding box center [804, 367] width 37 height 12
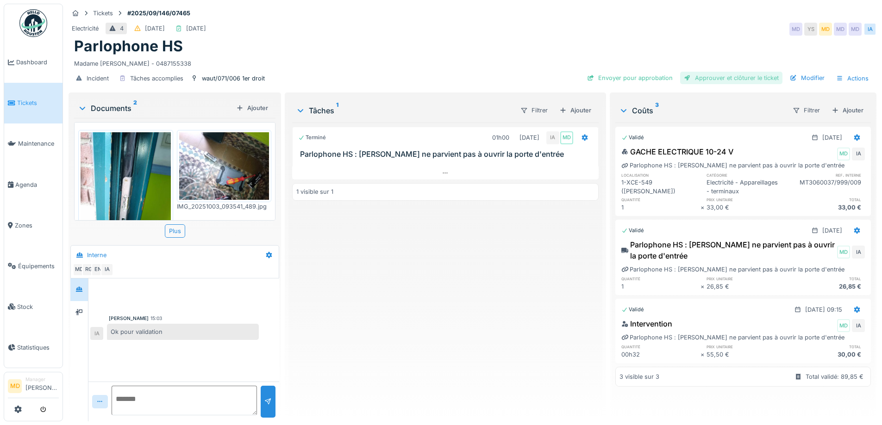
click at [745, 80] on div "Approuver et clôturer le ticket" at bounding box center [731, 78] width 102 height 12
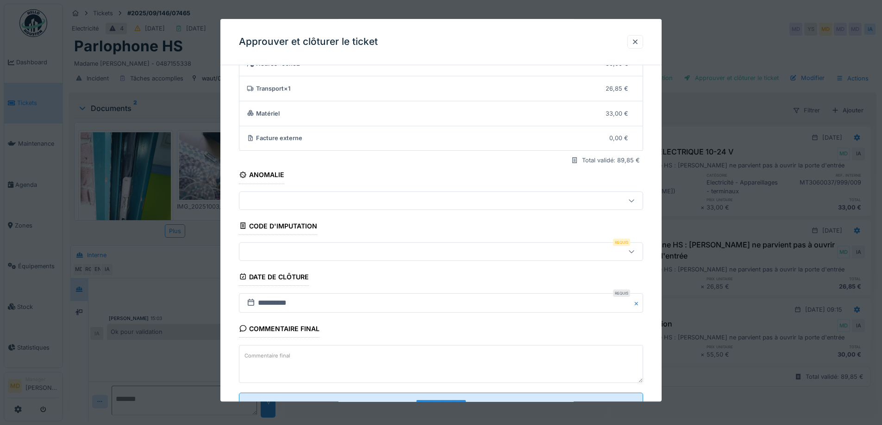
scroll to position [80, 0]
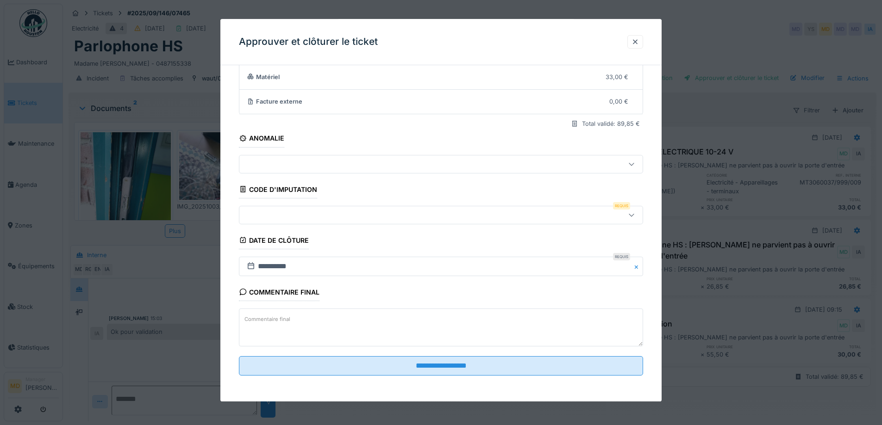
click at [290, 214] on div at bounding box center [417, 215] width 349 height 10
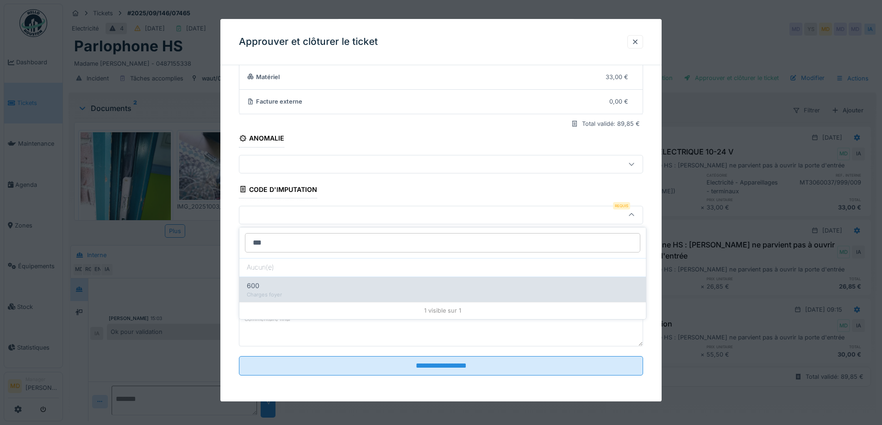
type input "***"
click at [306, 293] on div "Charges foyer" at bounding box center [443, 295] width 392 height 8
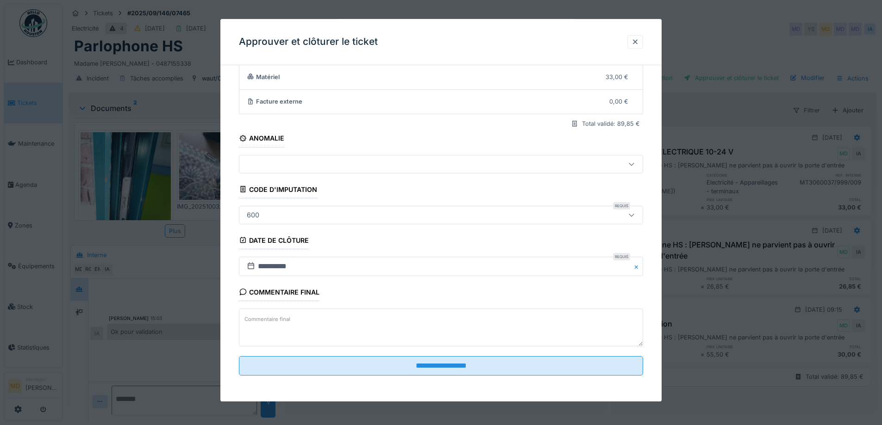
type input "***"
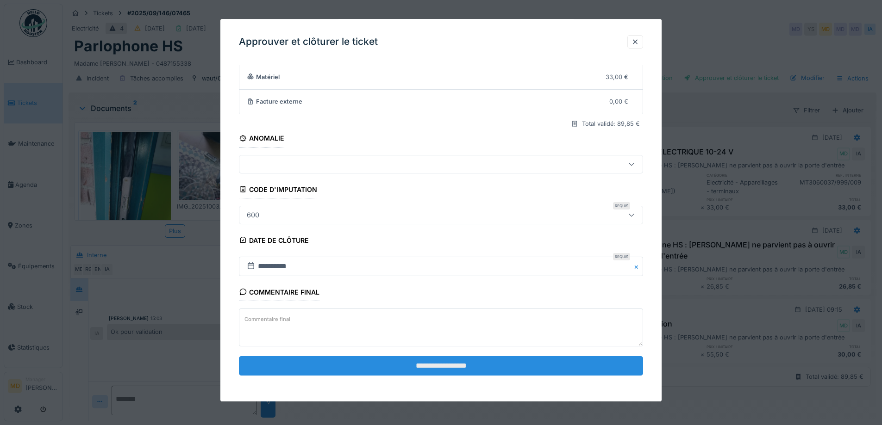
click at [501, 363] on input "**********" at bounding box center [441, 365] width 404 height 19
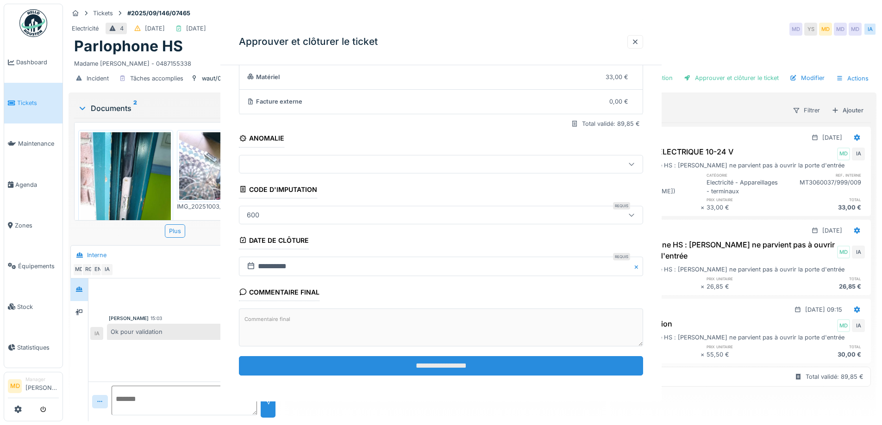
scroll to position [0, 0]
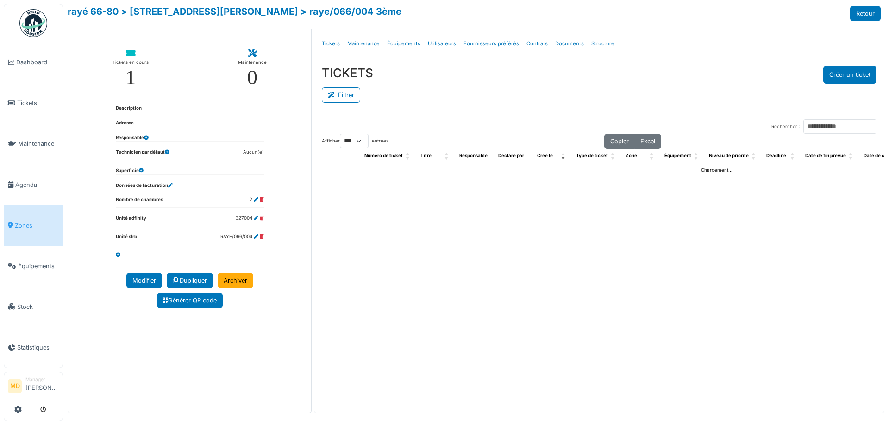
select select "***"
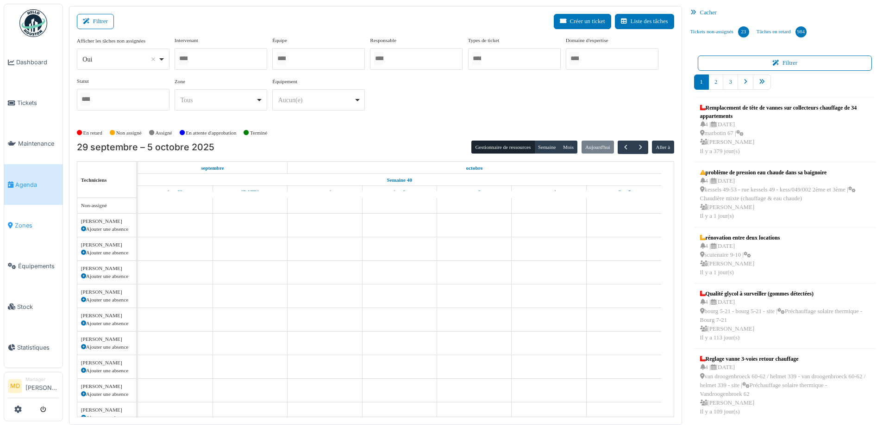
click at [28, 221] on span "Zones" at bounding box center [37, 225] width 44 height 9
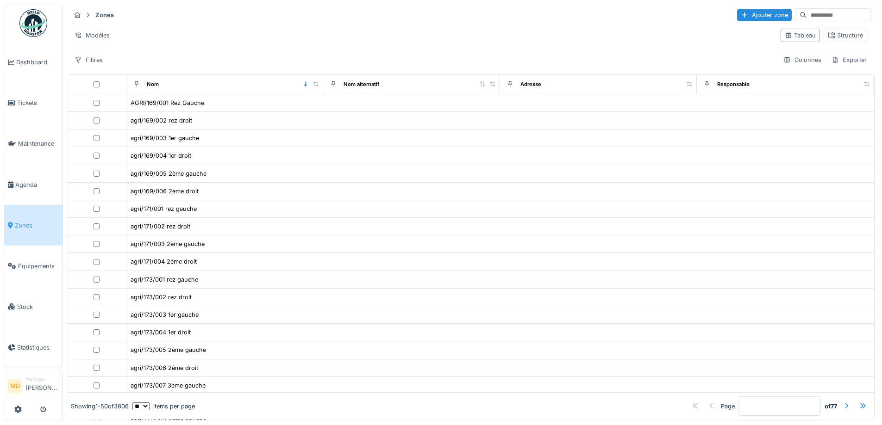
click at [806, 16] on input at bounding box center [838, 15] width 64 height 13
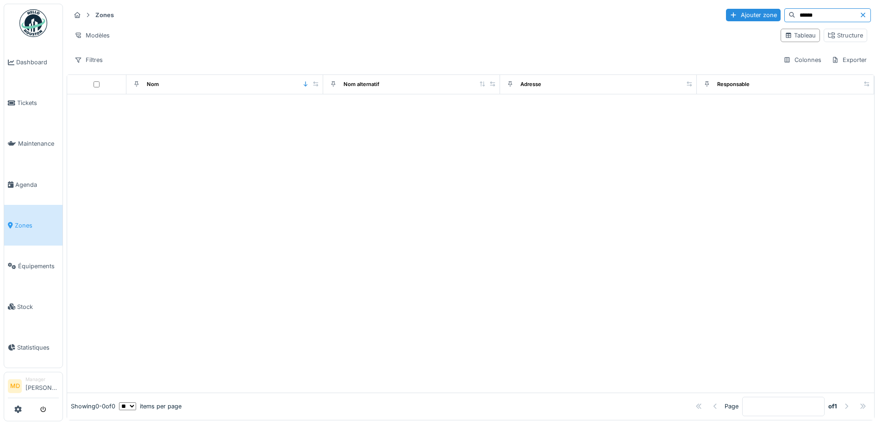
click at [797, 15] on input "******" at bounding box center [827, 15] width 64 height 13
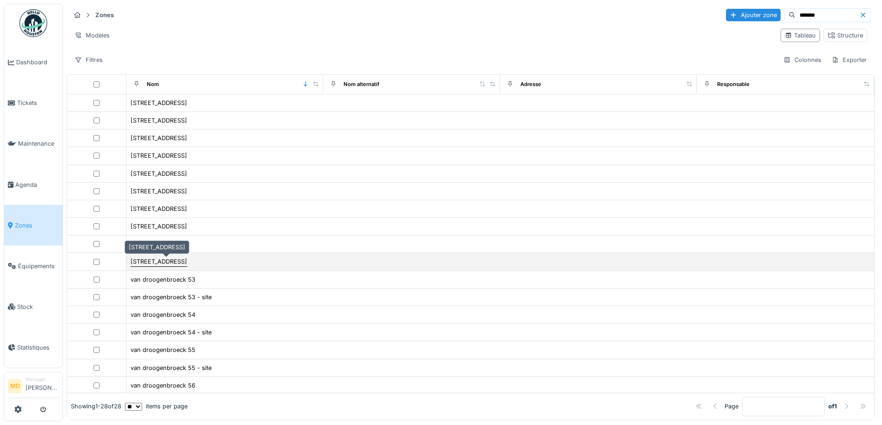
type input "*******"
click at [187, 262] on div "rue van droogenbroeck 62" at bounding box center [159, 261] width 56 height 9
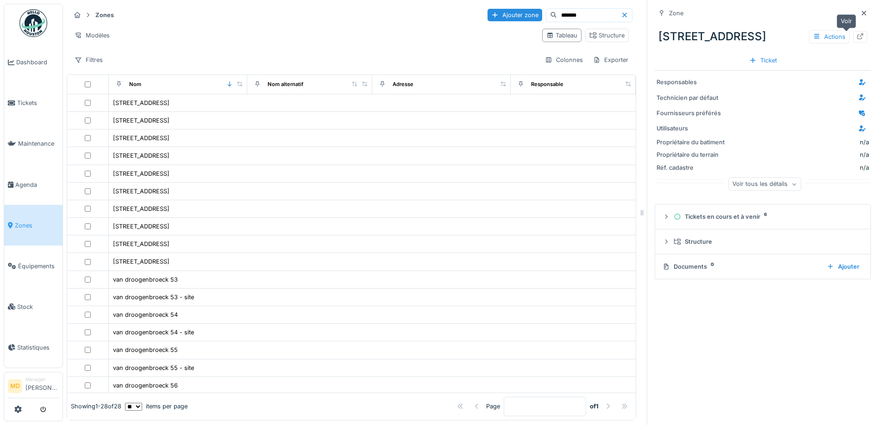
click at [856, 37] on icon at bounding box center [859, 36] width 7 height 6
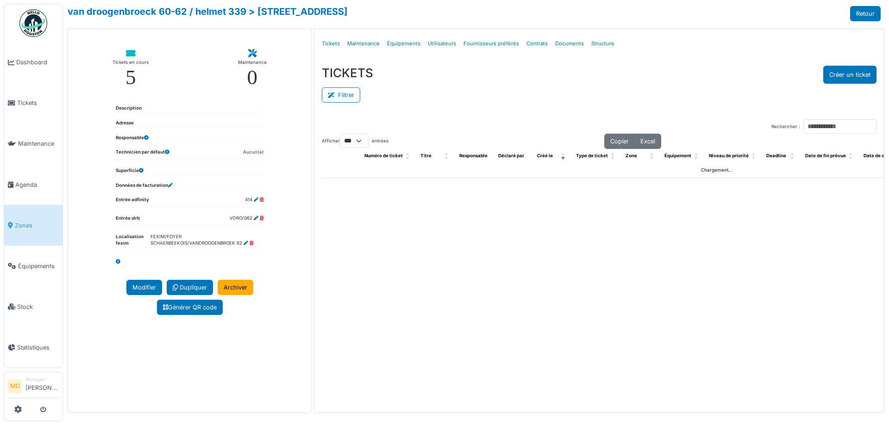
select select "***"
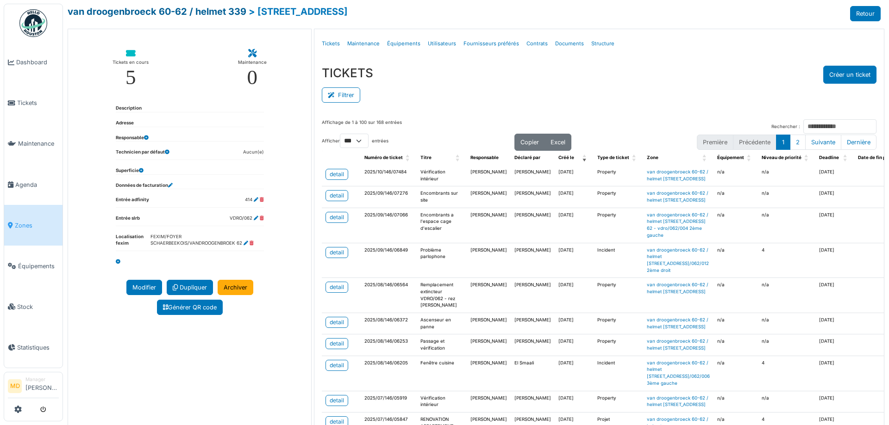
click at [153, 16] on link "van droogenbroeck 60-62 / helmet 339" at bounding box center [157, 11] width 179 height 11
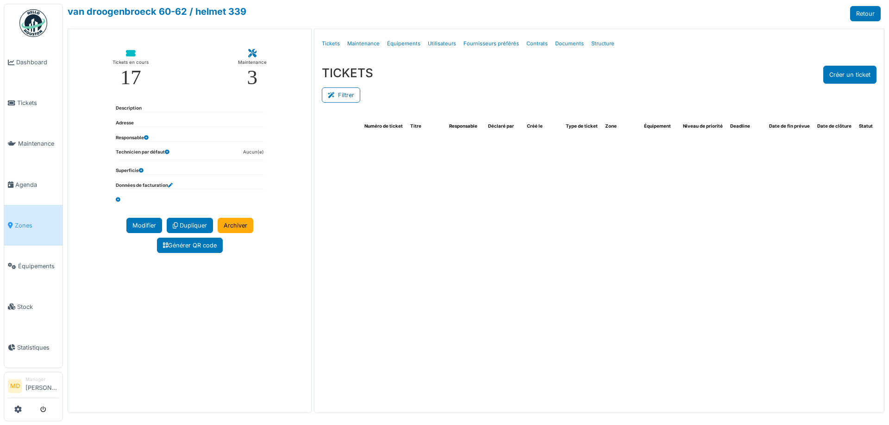
select select "***"
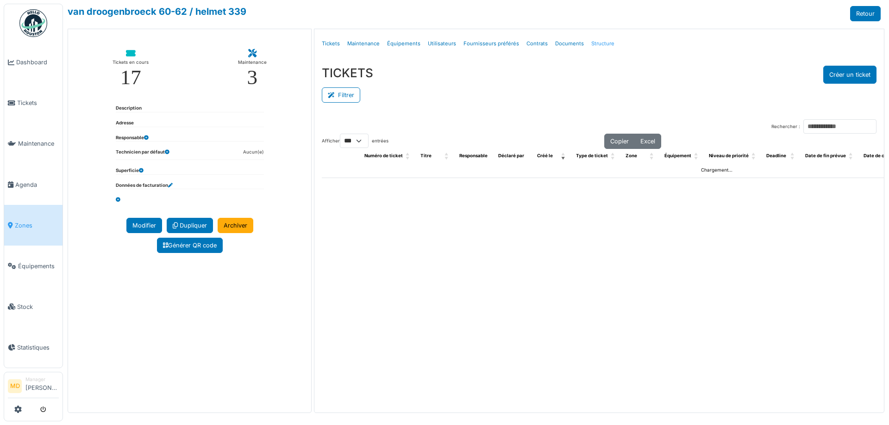
click at [603, 45] on link "Structure" at bounding box center [602, 44] width 31 height 22
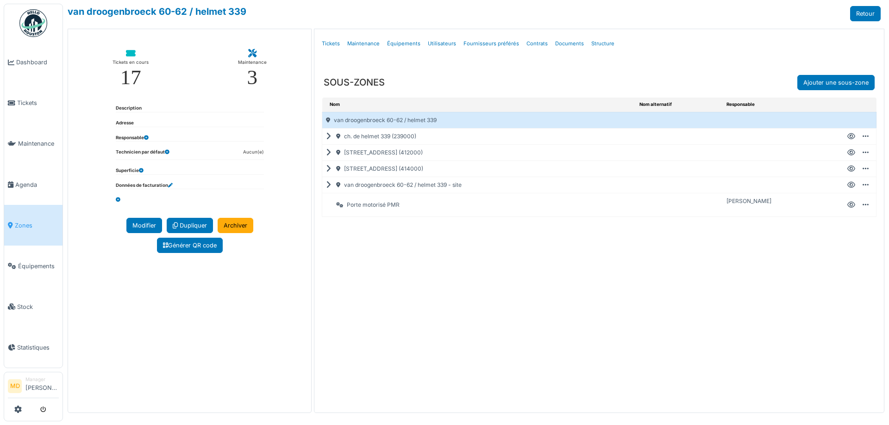
click at [329, 185] on icon at bounding box center [330, 185] width 9 height 0
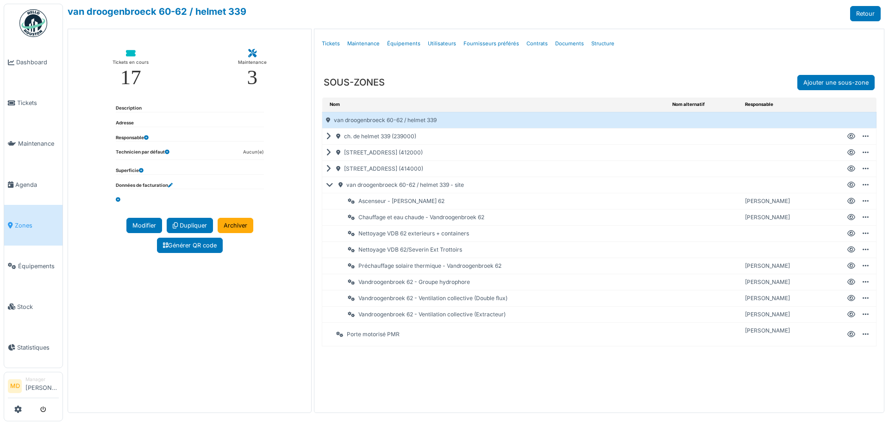
click at [850, 218] on icon at bounding box center [851, 218] width 8 height 0
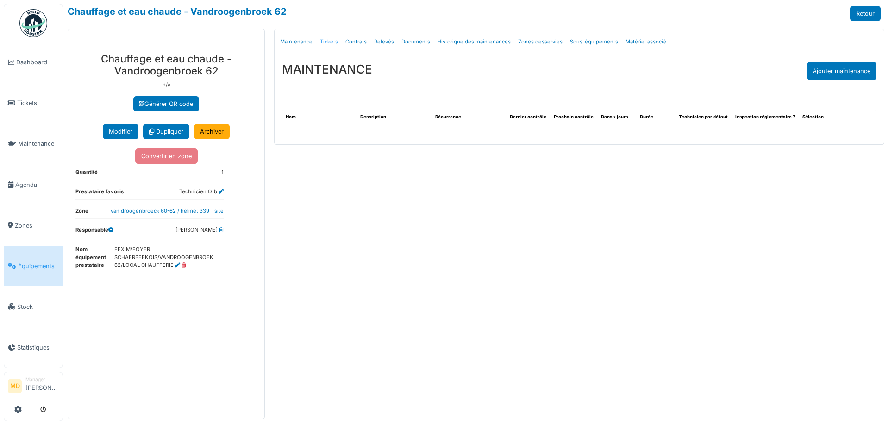
click at [327, 41] on link "Tickets" at bounding box center [328, 42] width 25 height 22
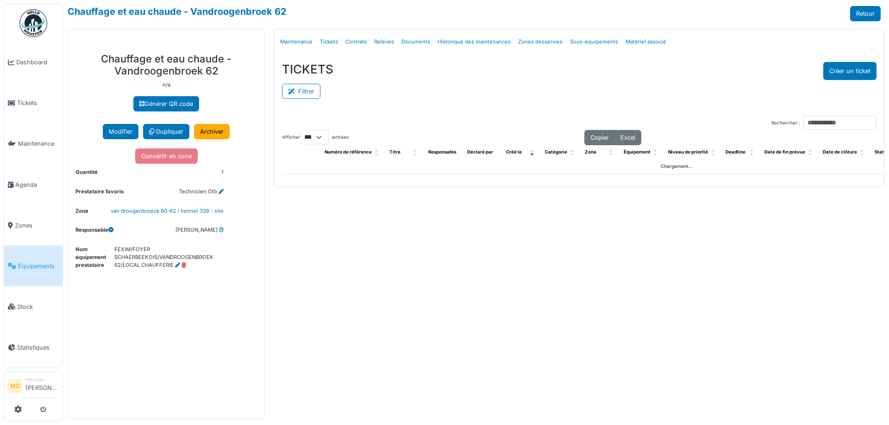
select select "***"
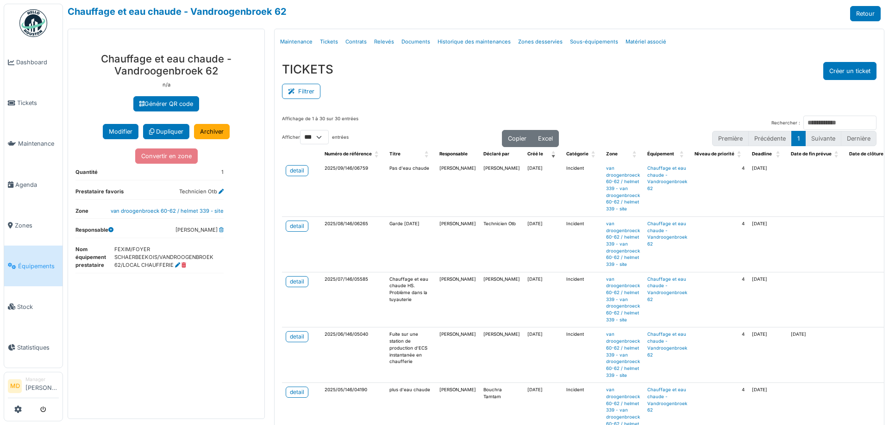
click at [421, 69] on div "TICKETS Créer un ticket" at bounding box center [579, 71] width 594 height 18
click at [442, 69] on div "TICKETS Créer un ticket" at bounding box center [579, 71] width 594 height 18
click at [432, 62] on div "TICKETS Créer un ticket" at bounding box center [579, 71] width 594 height 18
click at [382, 72] on div "TICKETS Créer un ticket" at bounding box center [579, 71] width 594 height 18
click at [423, 87] on div "Filtrer" at bounding box center [579, 90] width 594 height 21
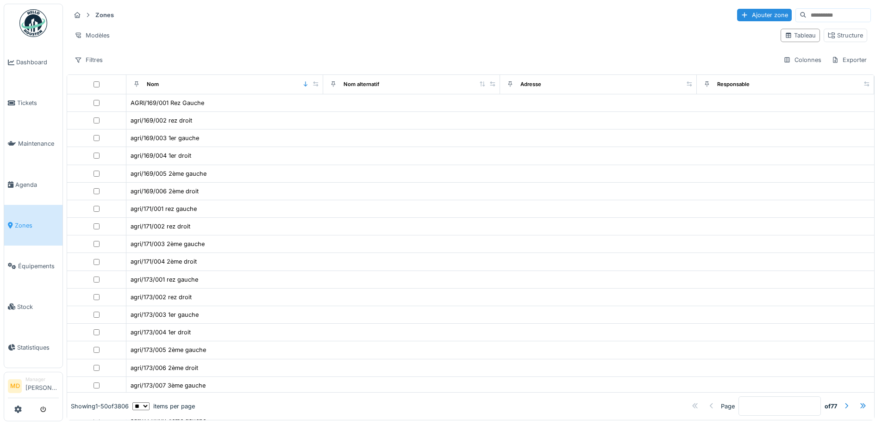
click at [806, 12] on input at bounding box center [838, 15] width 64 height 13
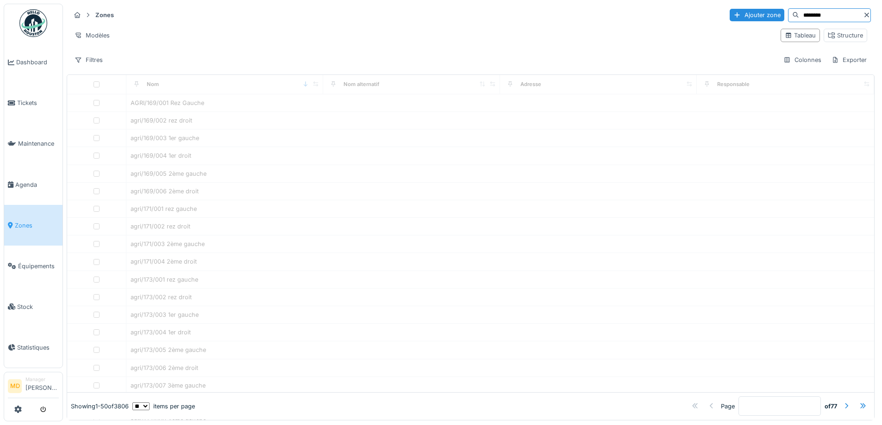
type input "********"
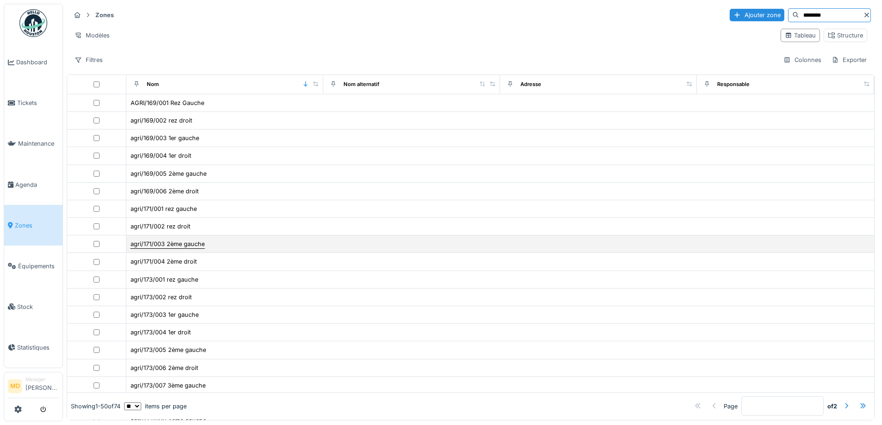
click at [149, 247] on div "agri/171/003 2ème gauche" at bounding box center [168, 244] width 74 height 9
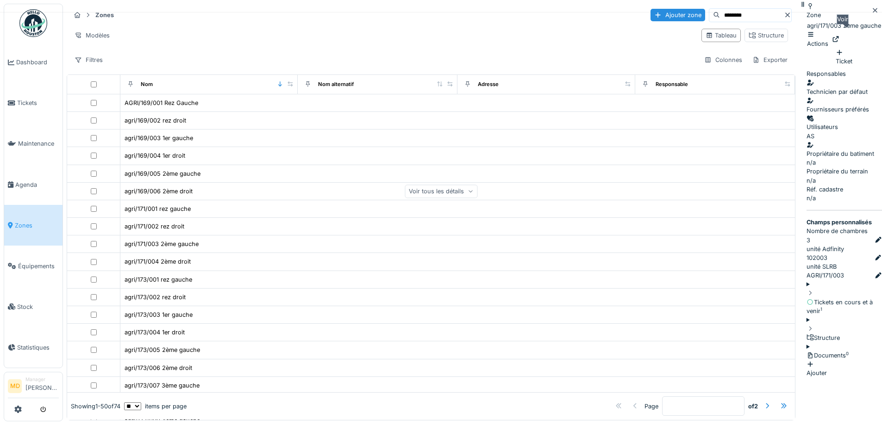
click at [839, 38] on icon at bounding box center [835, 39] width 7 height 6
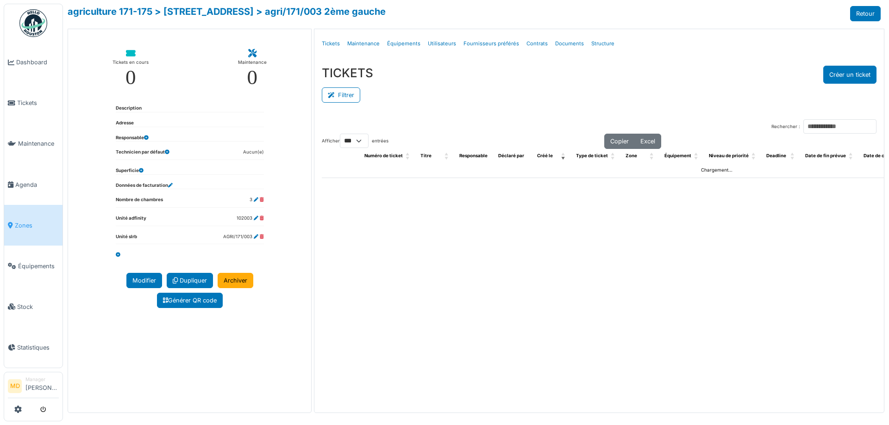
select select "***"
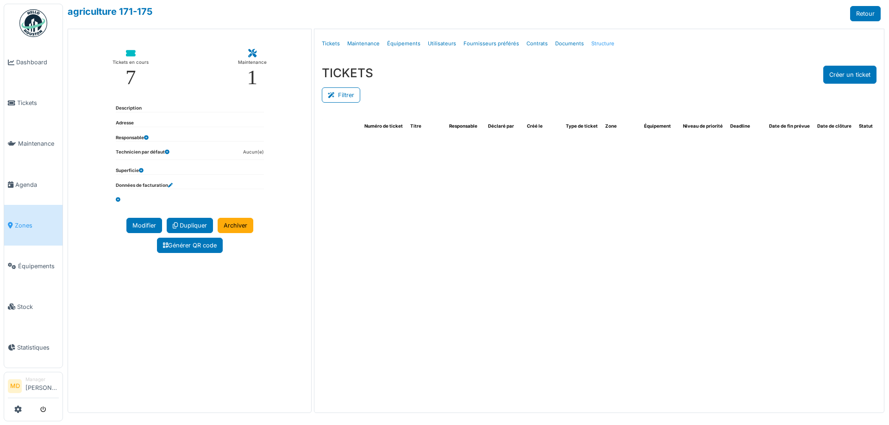
select select "***"
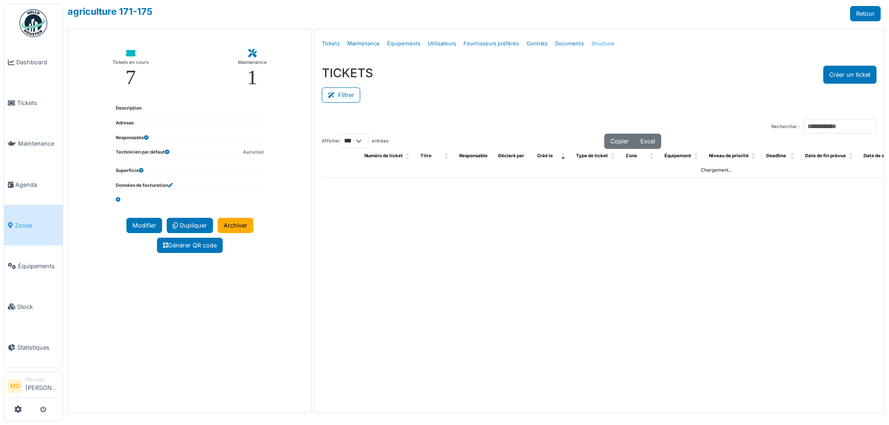
click at [595, 42] on link "Structure" at bounding box center [602, 44] width 31 height 22
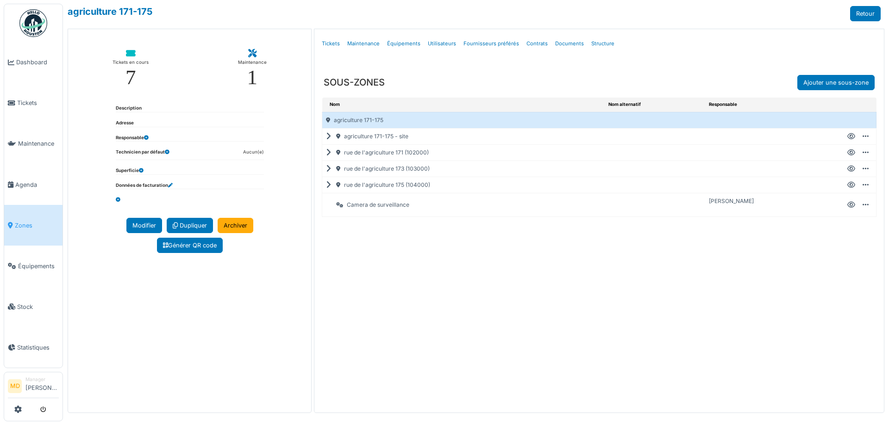
click at [330, 137] on icon at bounding box center [330, 137] width 9 height 0
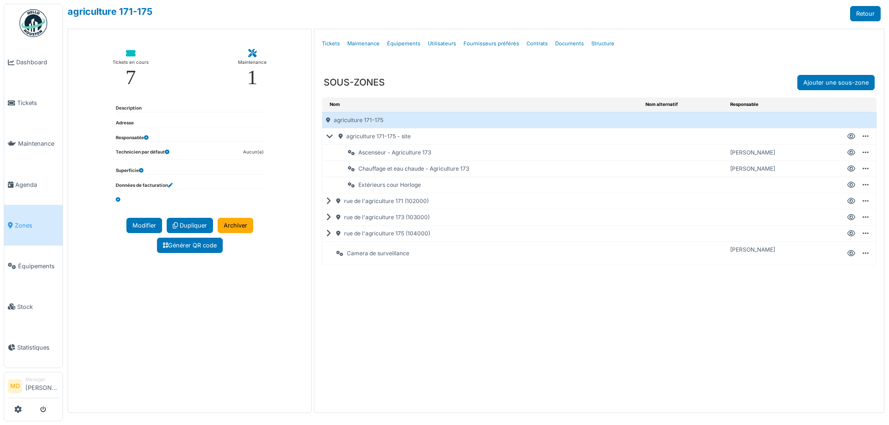
click at [732, 52] on ul "Détails Tickets Maintenance Équipements Utilisateurs Fournisseurs préférés Cont…" at bounding box center [599, 44] width 562 height 22
click at [851, 169] on icon at bounding box center [851, 169] width 8 height 0
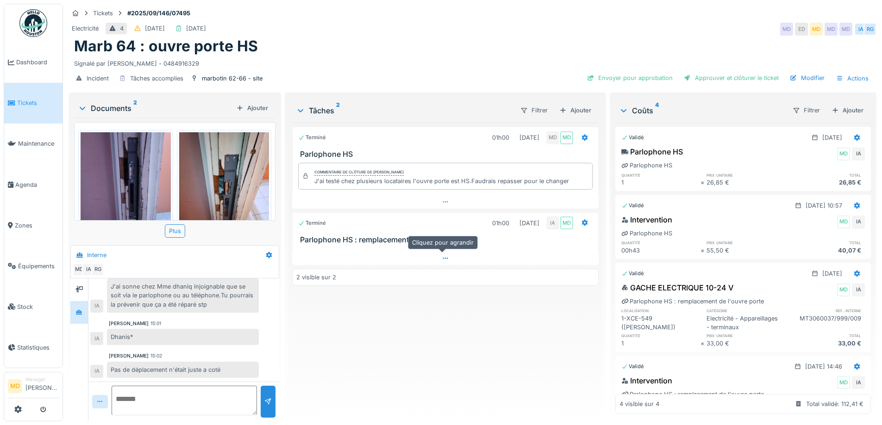
scroll to position [7, 0]
click at [721, 72] on div "Approuver et clôturer le ticket" at bounding box center [731, 78] width 102 height 12
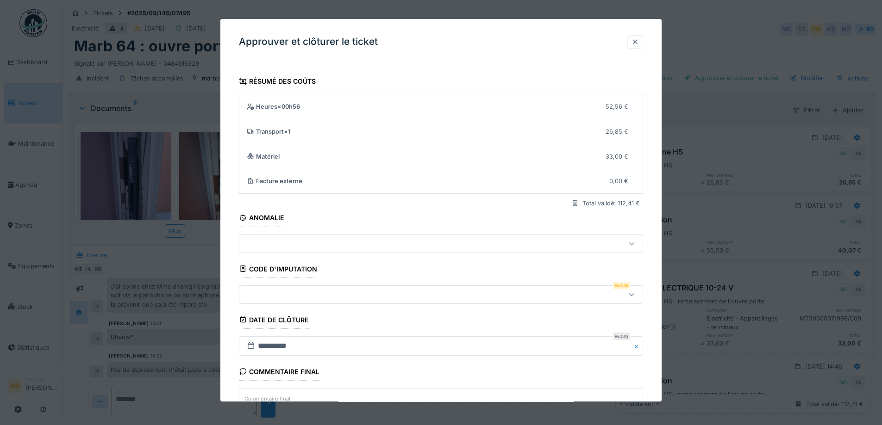
click at [636, 42] on div at bounding box center [634, 41] width 7 height 9
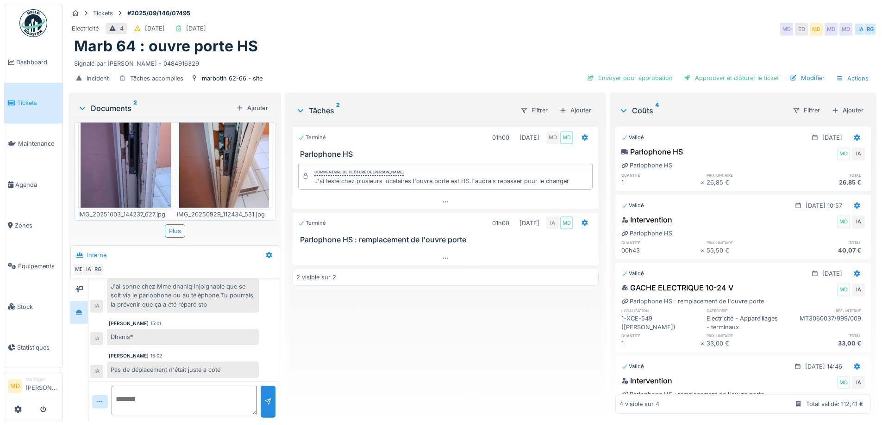
scroll to position [0, 0]
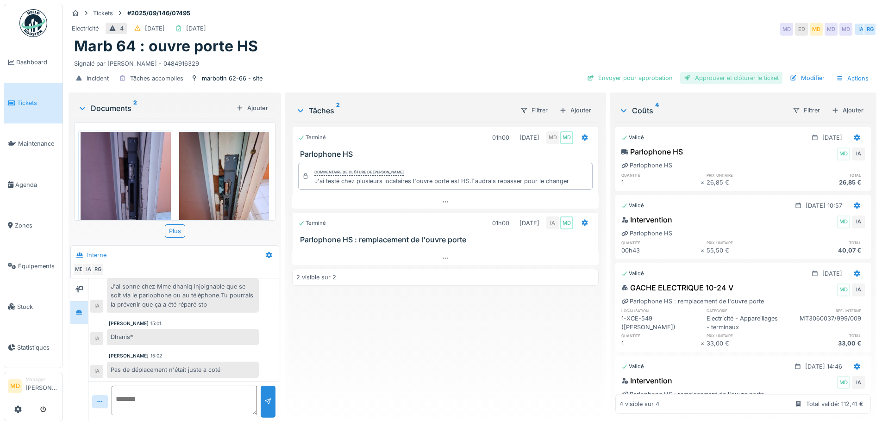
click at [736, 77] on div "Approuver et clôturer le ticket" at bounding box center [731, 78] width 102 height 12
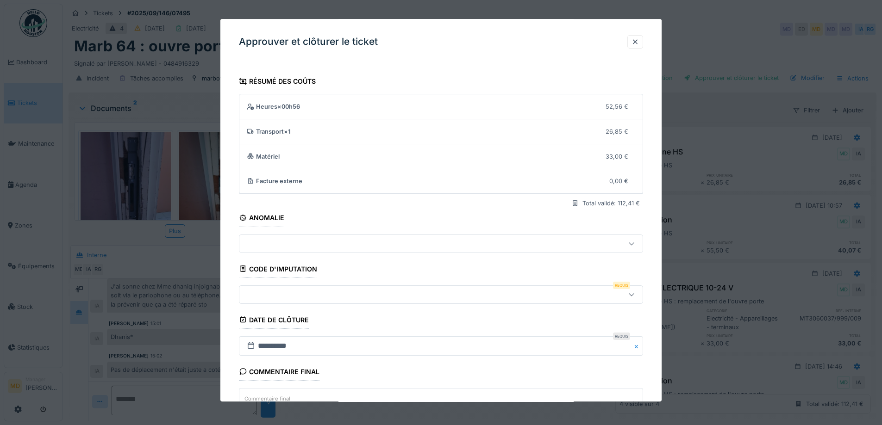
click at [286, 292] on div at bounding box center [417, 295] width 349 height 10
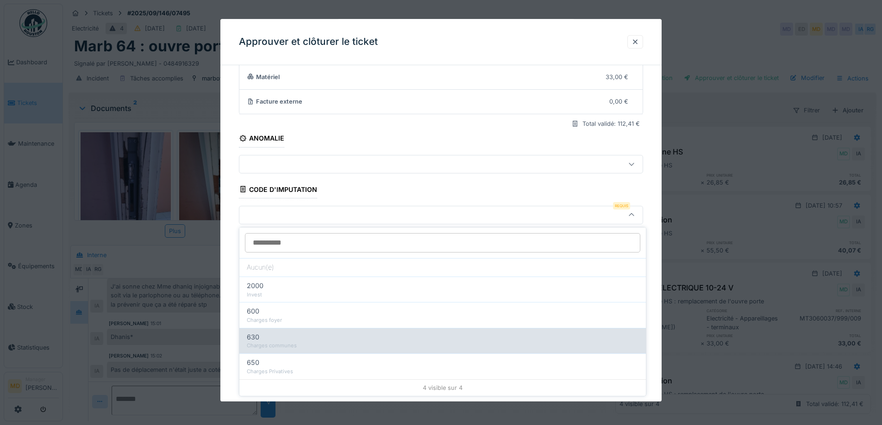
click at [287, 342] on div "Charges communes" at bounding box center [443, 346] width 392 height 8
type input "***"
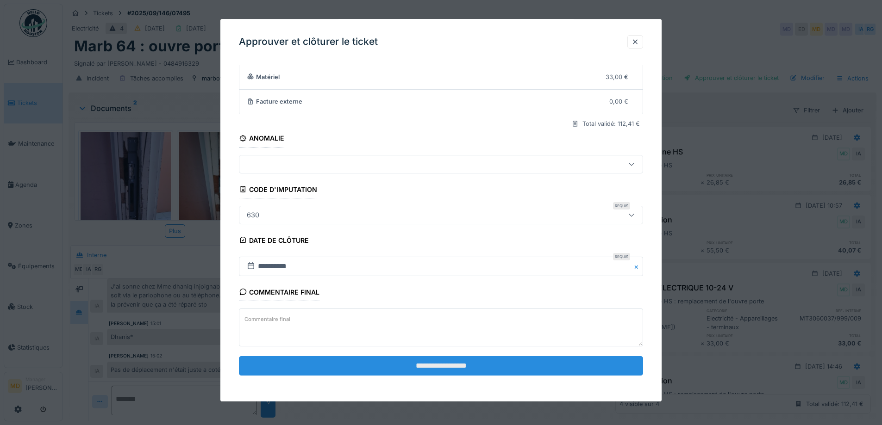
click at [352, 367] on input "**********" at bounding box center [441, 365] width 404 height 19
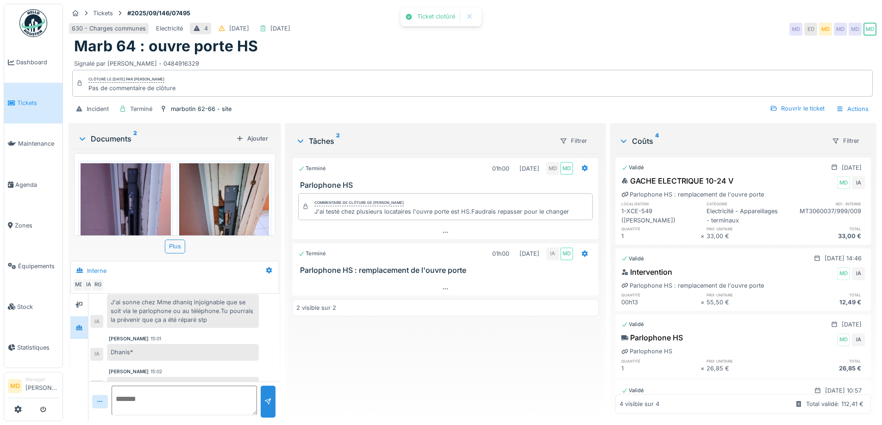
scroll to position [186, 0]
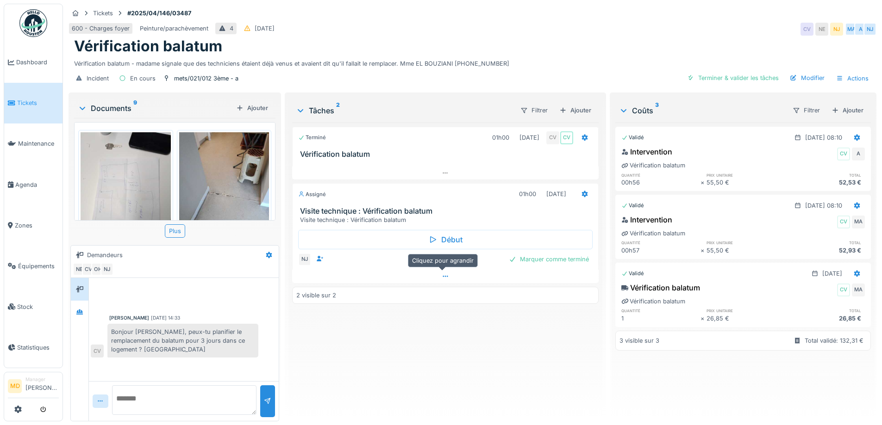
click at [442, 279] on icon at bounding box center [445, 277] width 7 height 6
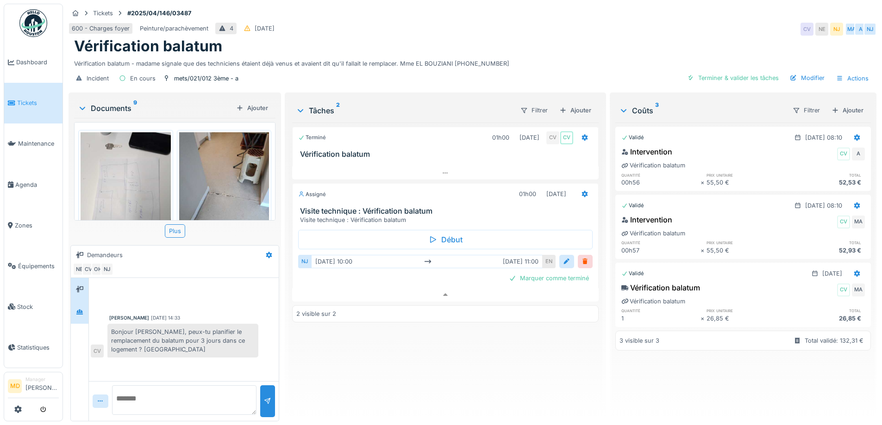
click at [87, 305] on div at bounding box center [80, 312] width 18 height 23
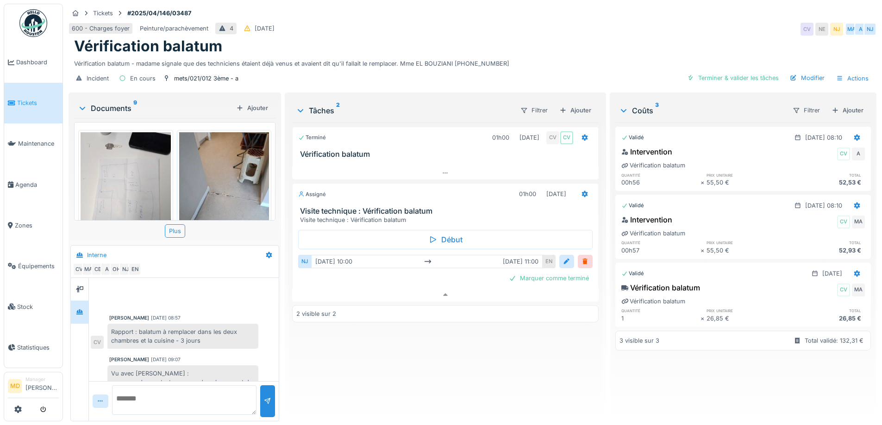
scroll to position [96, 0]
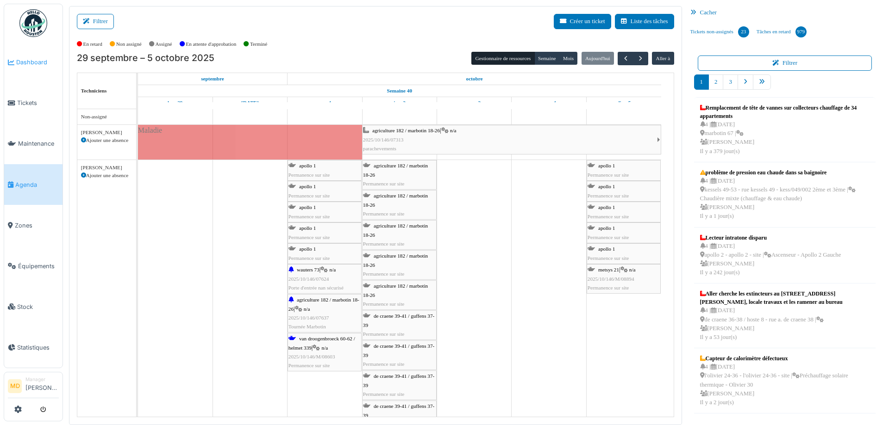
click at [29, 60] on span "Dashboard" at bounding box center [37, 62] width 43 height 9
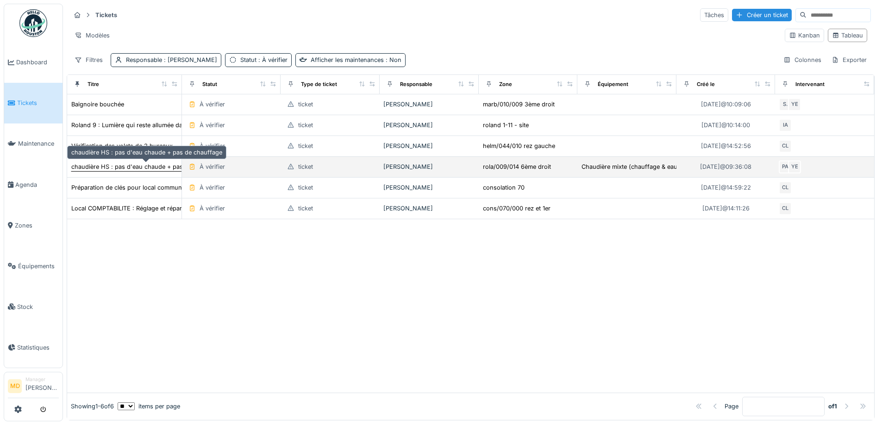
click at [95, 168] on div "chaudière HS : pas d'eau chaude + pas de chauffage" at bounding box center [146, 166] width 151 height 9
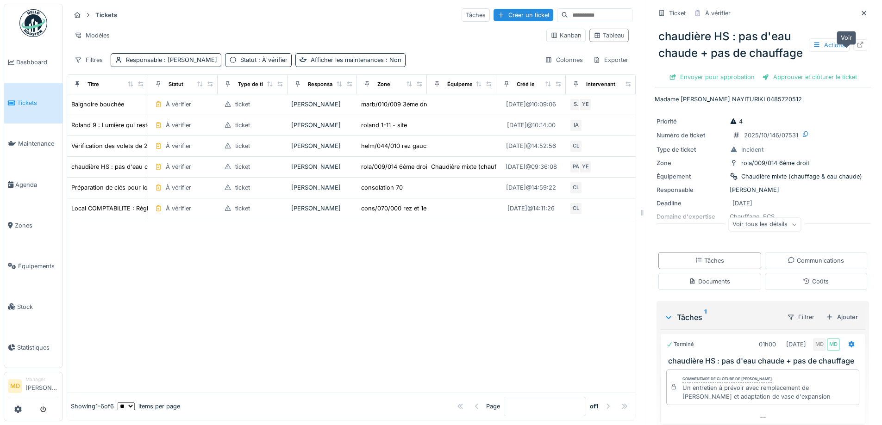
click at [853, 41] on div at bounding box center [860, 45] width 14 height 12
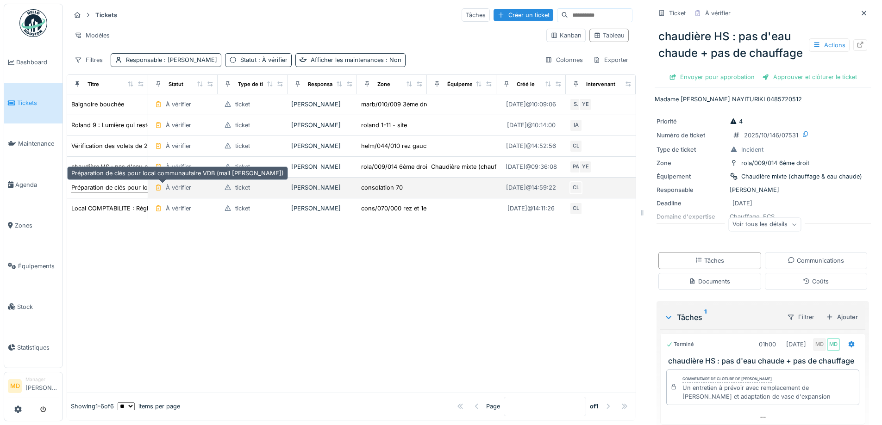
click at [118, 183] on div "Préparation de clés pour local communautaire VDB (mail [PERSON_NAME])" at bounding box center [177, 187] width 212 height 9
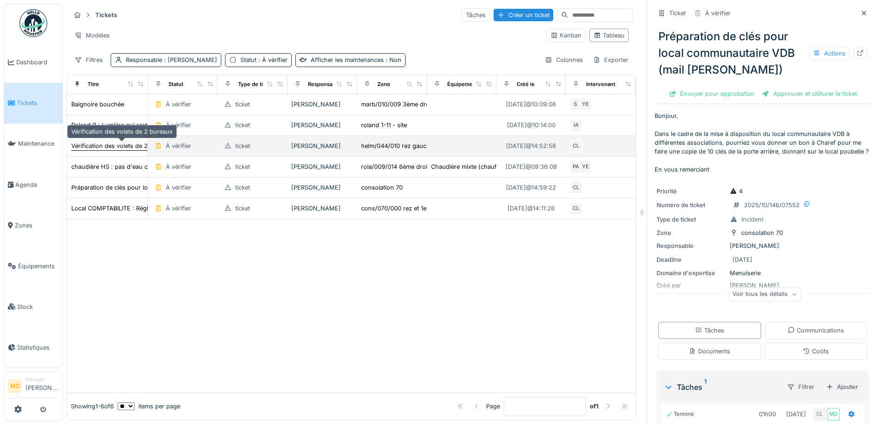
click at [104, 142] on div "Vérification des volets de 2 bureaux" at bounding box center [121, 146] width 101 height 9
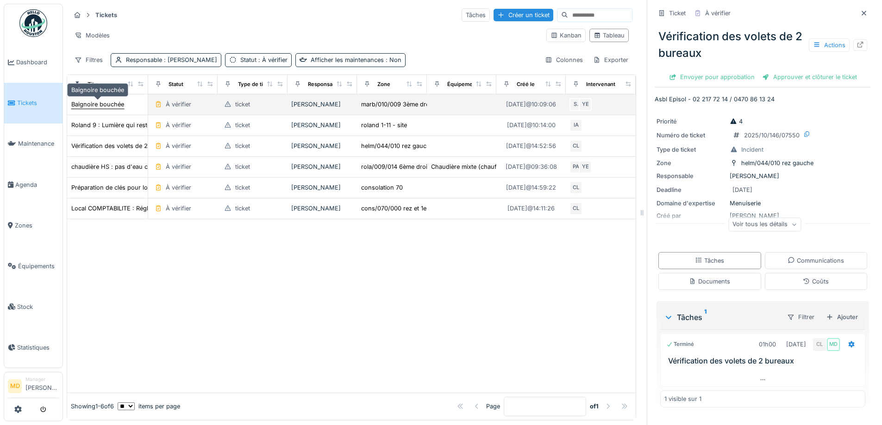
click at [105, 100] on div "Baignoire bouchée" at bounding box center [97, 104] width 53 height 9
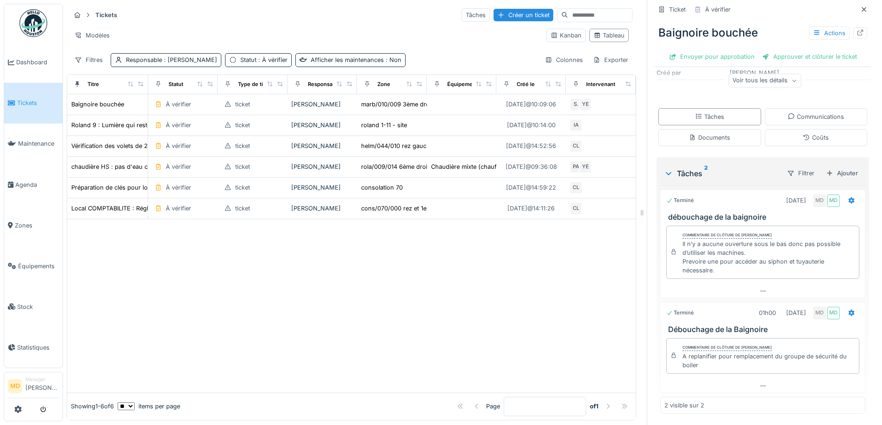
scroll to position [129, 0]
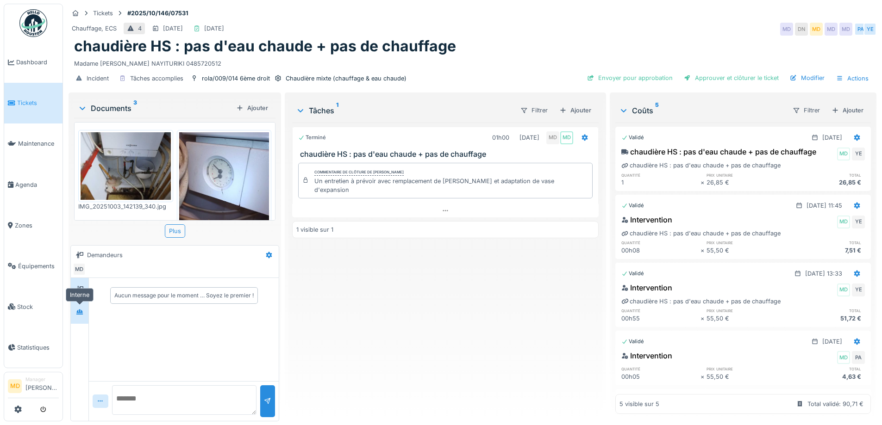
click at [82, 318] on div at bounding box center [80, 312] width 14 height 12
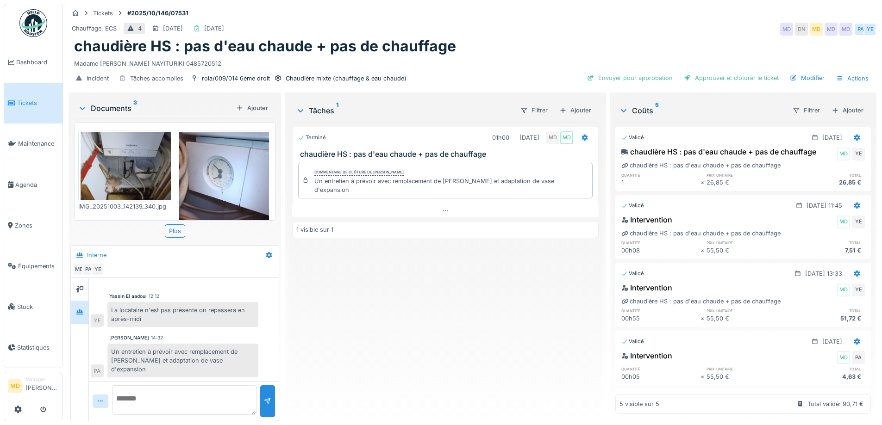
scroll to position [7, 0]
drag, startPoint x: 120, startPoint y: 345, endPoint x: 187, endPoint y: 364, distance: 69.9
click at [187, 364] on div "Un entretien à prévoir avec remplacement de sonde chauffage et adaptation de va…" at bounding box center [182, 361] width 151 height 34
copy div "entretien à prévoir avec remplacement de sonde chauffage et adaptation de vase …"
click at [581, 102] on div "Filtrer Ajouter" at bounding box center [553, 110] width 82 height 17
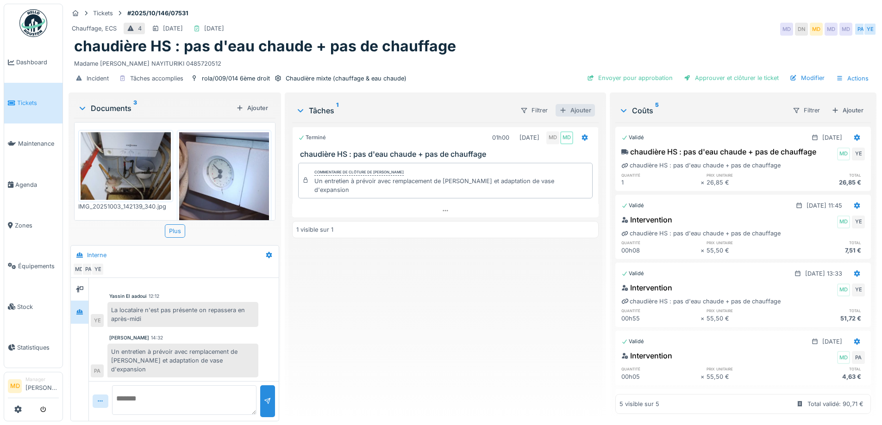
click at [576, 104] on div "Ajouter" at bounding box center [574, 110] width 39 height 12
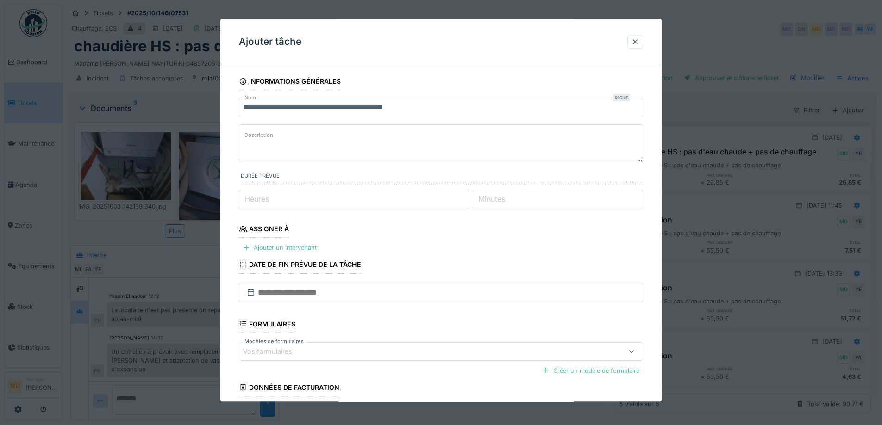
click at [307, 146] on textarea "Description" at bounding box center [441, 144] width 404 height 38
click at [258, 198] on label "Heures" at bounding box center [257, 199] width 28 height 11
click at [258, 198] on input "Heures" at bounding box center [354, 199] width 230 height 19
type input "*"
click at [285, 249] on div "Ajouter un intervenant" at bounding box center [279, 248] width 81 height 12
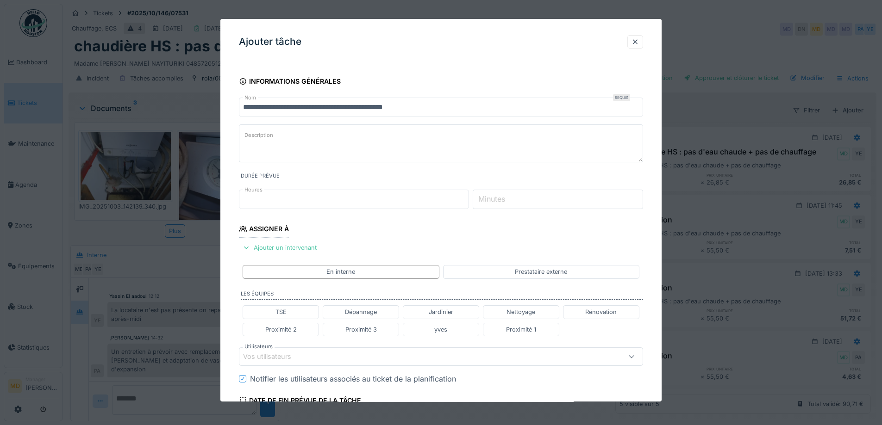
click at [272, 361] on div "Vos utilisateurs" at bounding box center [273, 357] width 61 height 10
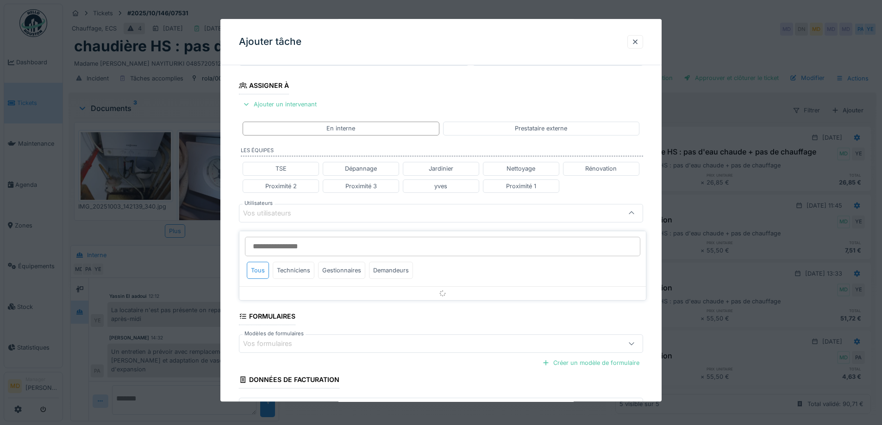
scroll to position [146, 0]
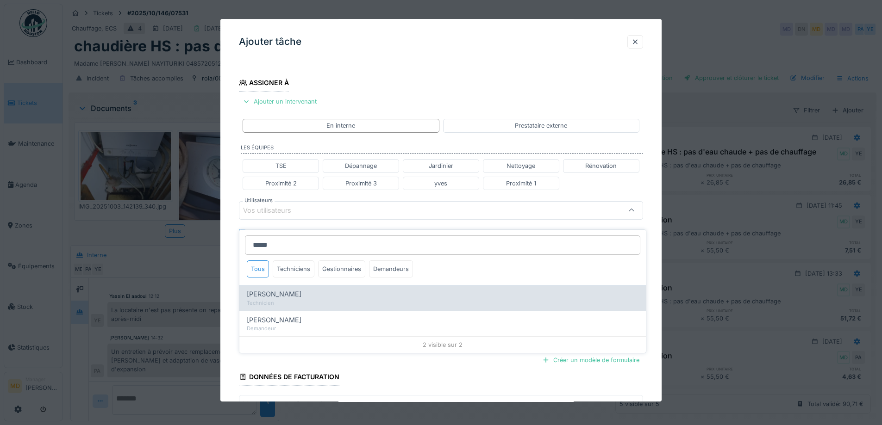
type input "*****"
click at [301, 299] on div "Technicien" at bounding box center [443, 303] width 392 height 8
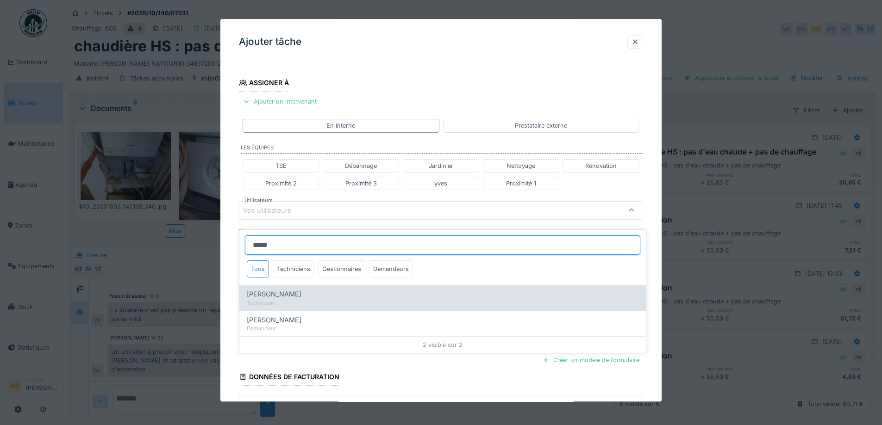
type input "****"
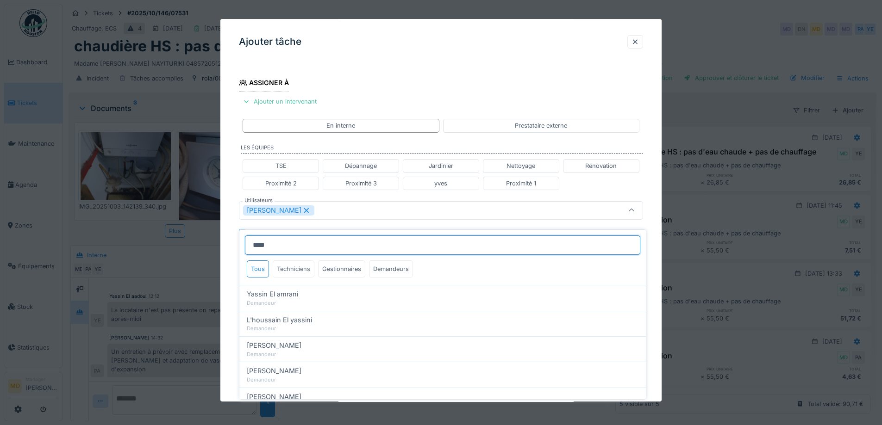
type input "****"
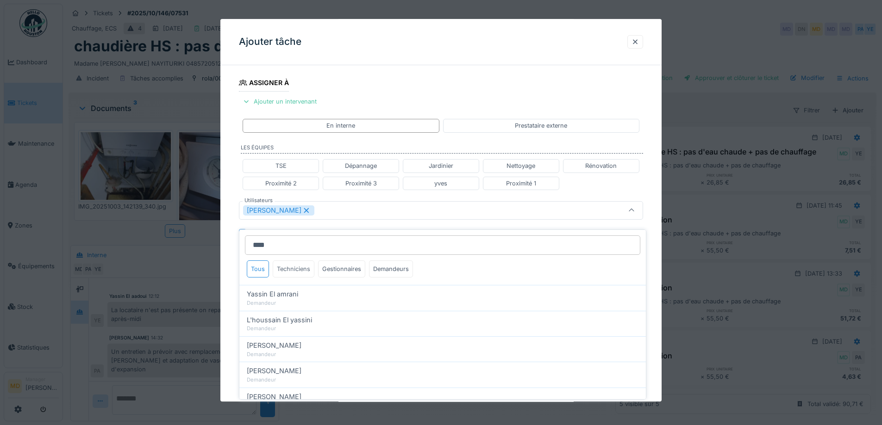
click at [300, 267] on div "Techniciens" at bounding box center [294, 269] width 42 height 17
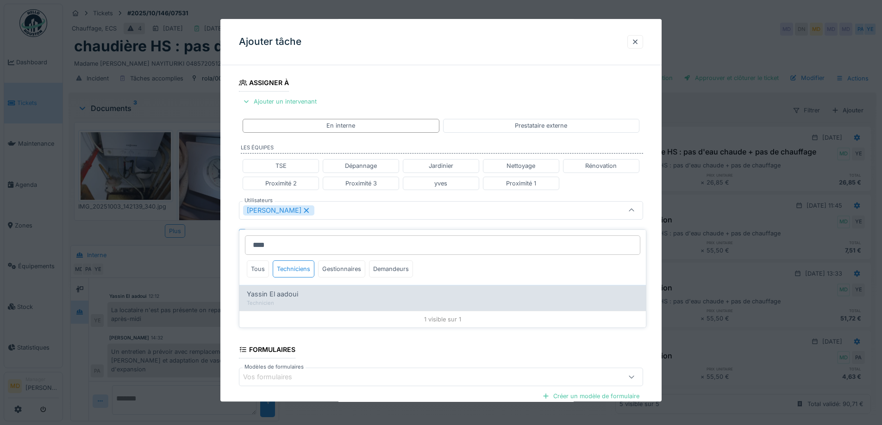
click at [290, 299] on div "Technicien" at bounding box center [443, 303] width 392 height 8
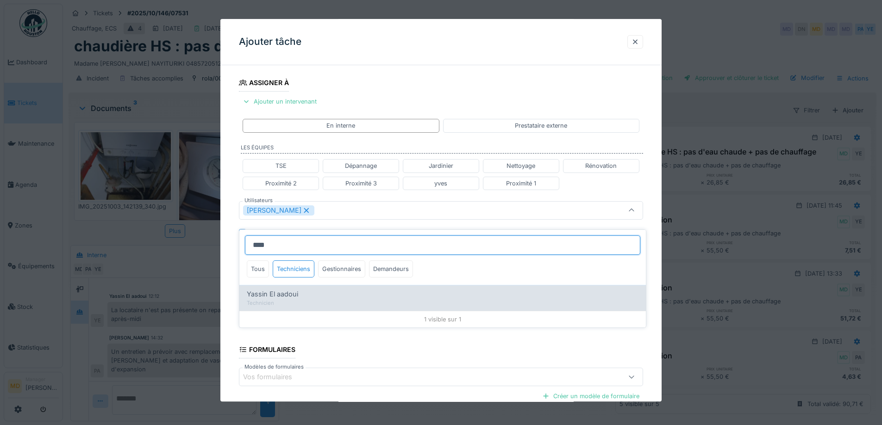
type input "**********"
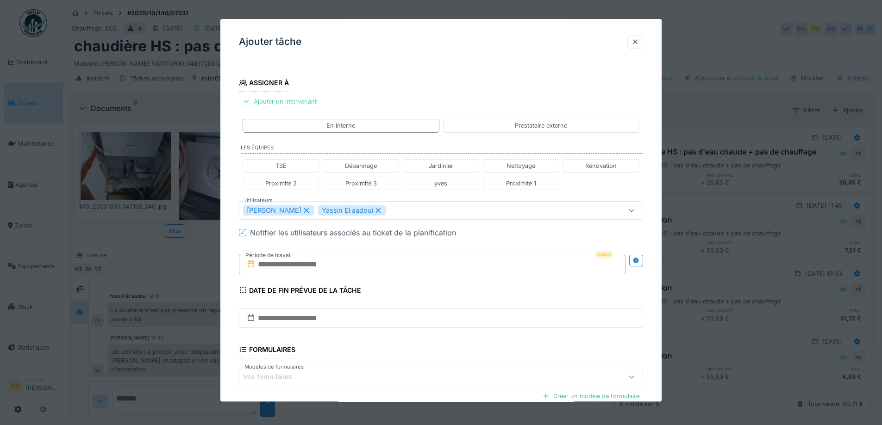
click at [226, 220] on div "**********" at bounding box center [440, 214] width 441 height 576
click at [637, 261] on icon at bounding box center [636, 261] width 6 height 6
click at [348, 265] on input "text" at bounding box center [332, 264] width 187 height 19
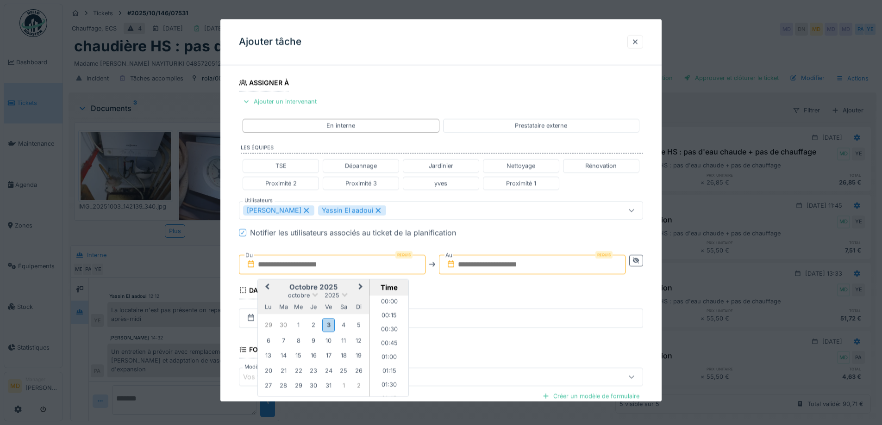
scroll to position [831, 0]
click at [274, 295] on div "octobre 2025" at bounding box center [313, 296] width 111 height 8
click at [285, 339] on div "7" at bounding box center [283, 341] width 12 height 12
click at [388, 336] on li "13:00" at bounding box center [388, 332] width 39 height 14
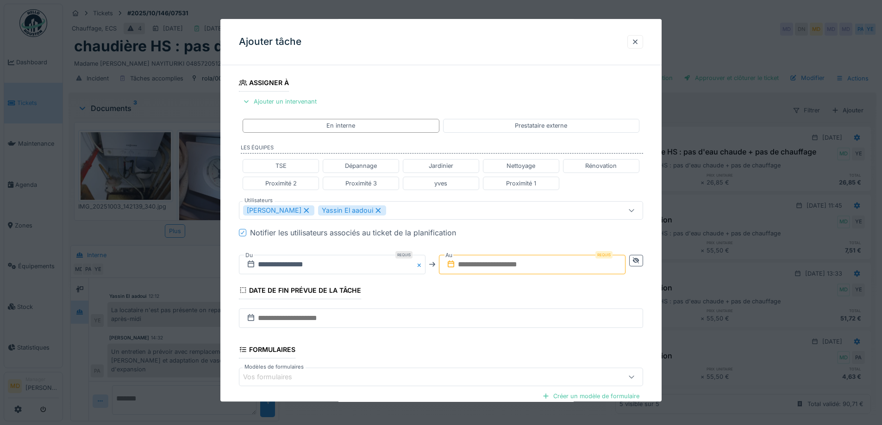
click at [478, 266] on input "text" at bounding box center [532, 264] width 187 height 19
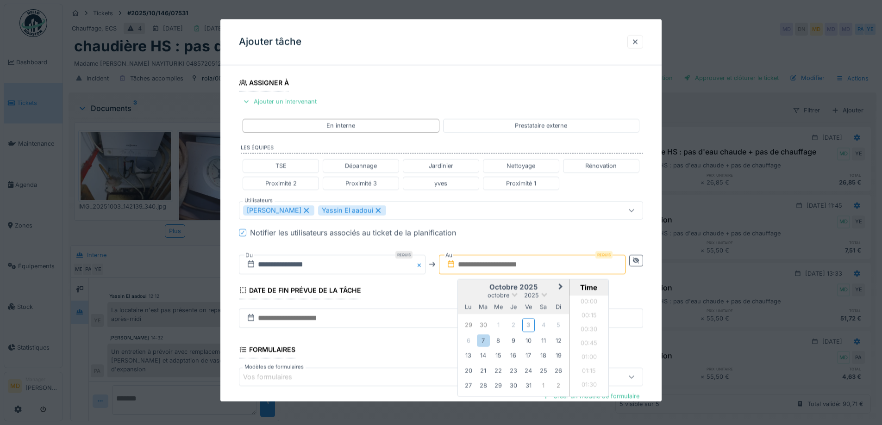
scroll to position [831, 0]
click at [471, 291] on h2 "octobre 2025" at bounding box center [513, 287] width 111 height 8
click at [483, 339] on div "7" at bounding box center [483, 341] width 12 height 12
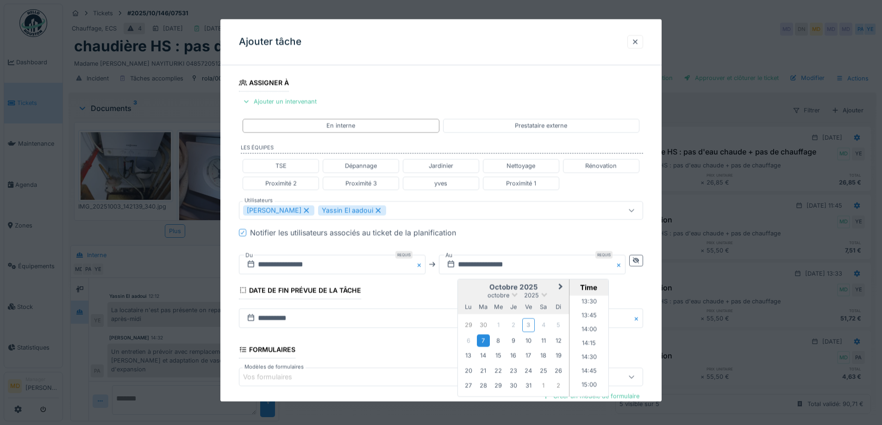
scroll to position [739, 0]
click at [584, 341] on li "14:00" at bounding box center [588, 342] width 39 height 14
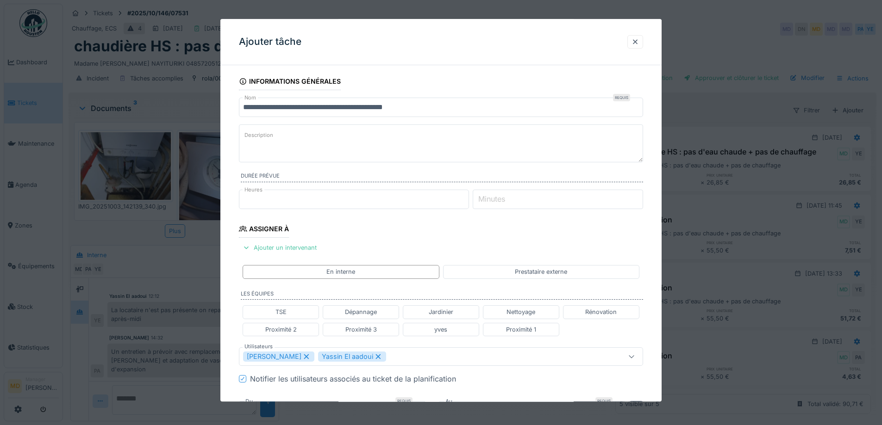
scroll to position [247, 0]
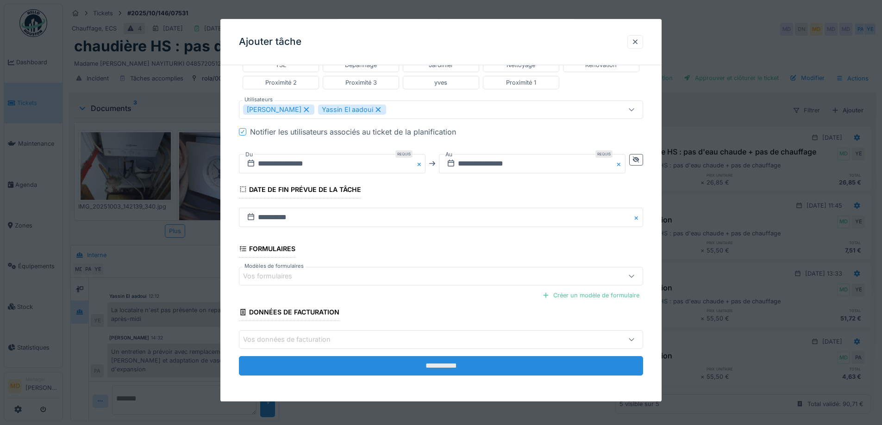
click at [431, 366] on input "**********" at bounding box center [441, 366] width 404 height 19
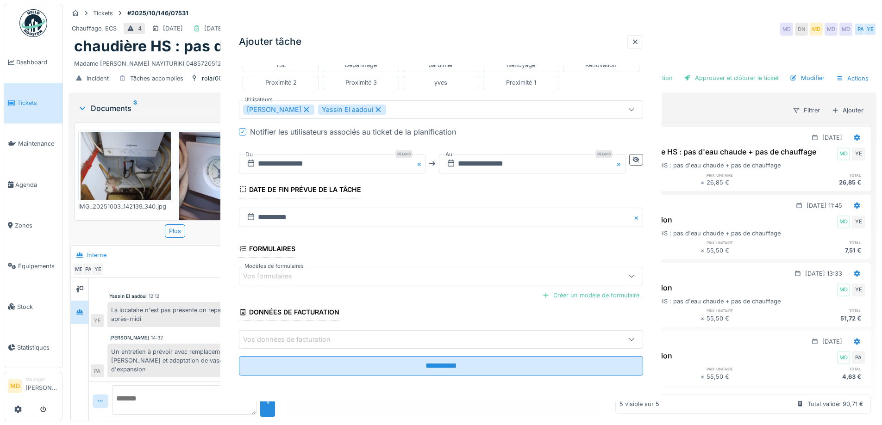
scroll to position [0, 0]
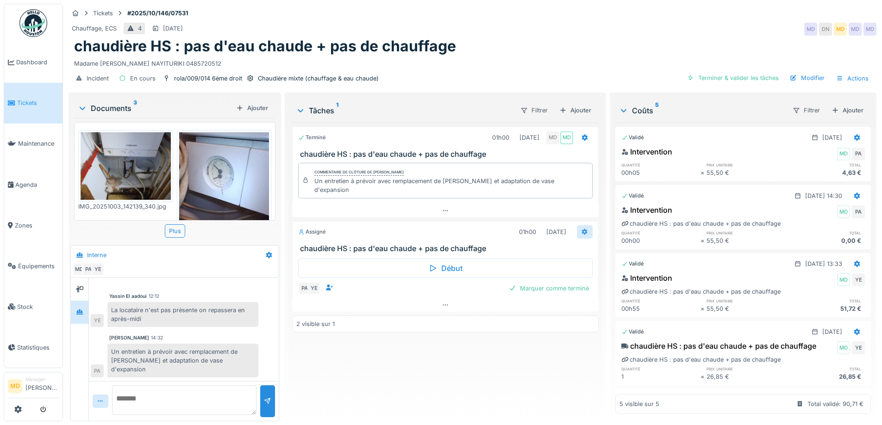
click at [581, 229] on icon at bounding box center [584, 232] width 7 height 6
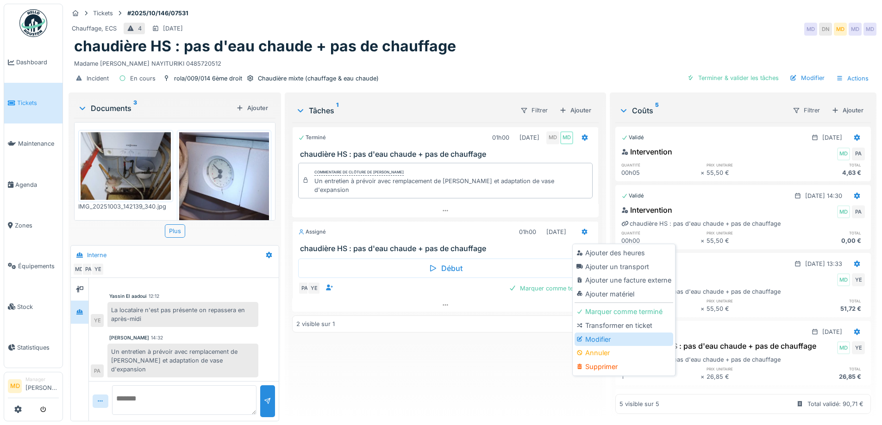
click at [603, 333] on div "Modifier" at bounding box center [623, 340] width 99 height 14
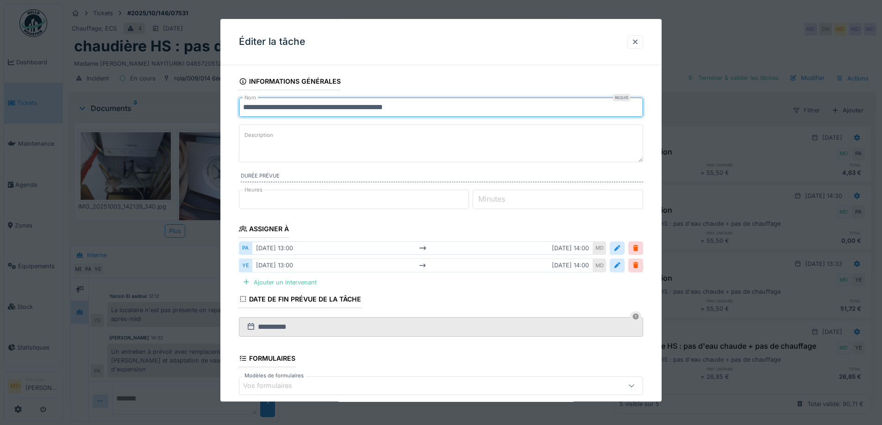
drag, startPoint x: 460, startPoint y: 111, endPoint x: 298, endPoint y: 107, distance: 162.5
click at [298, 107] on input "**********" at bounding box center [441, 107] width 404 height 19
paste input "**********"
click at [362, 105] on input "**********" at bounding box center [441, 107] width 404 height 19
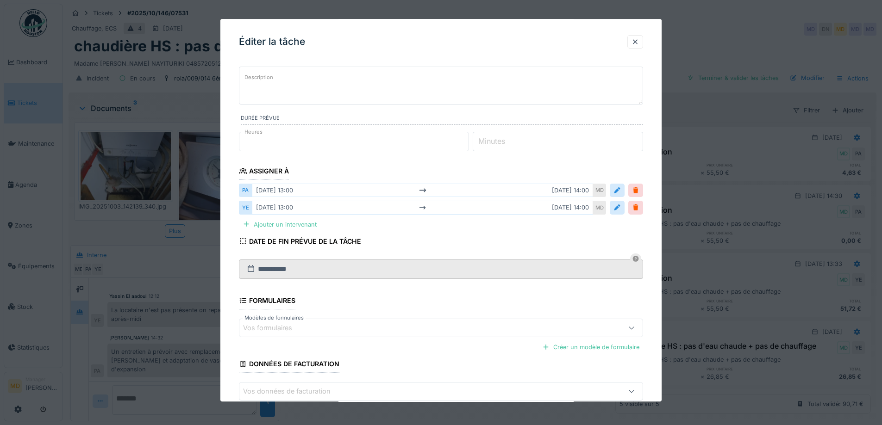
scroll to position [110, 0]
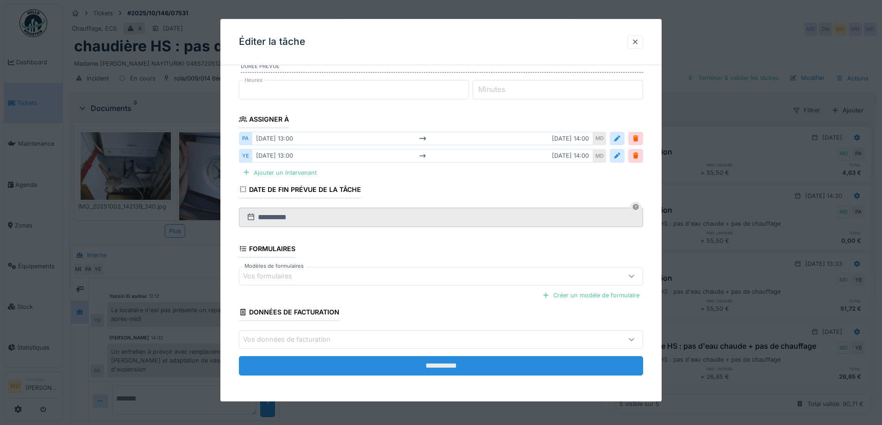
type input "**********"
click at [440, 370] on input "**********" at bounding box center [441, 366] width 404 height 19
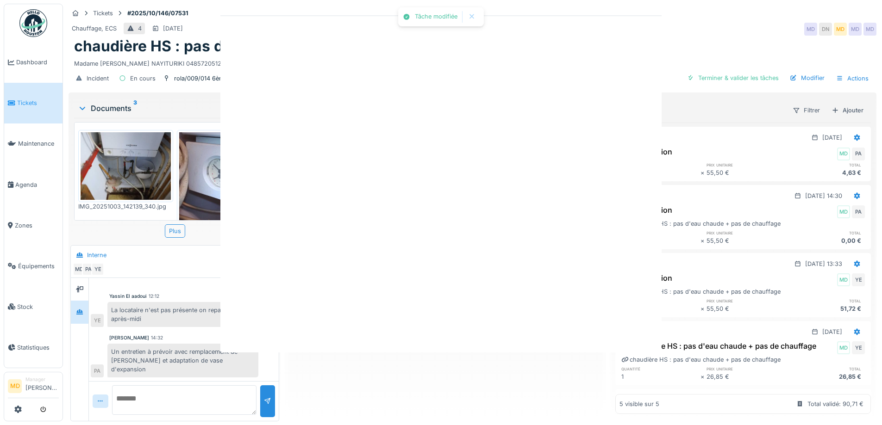
scroll to position [0, 0]
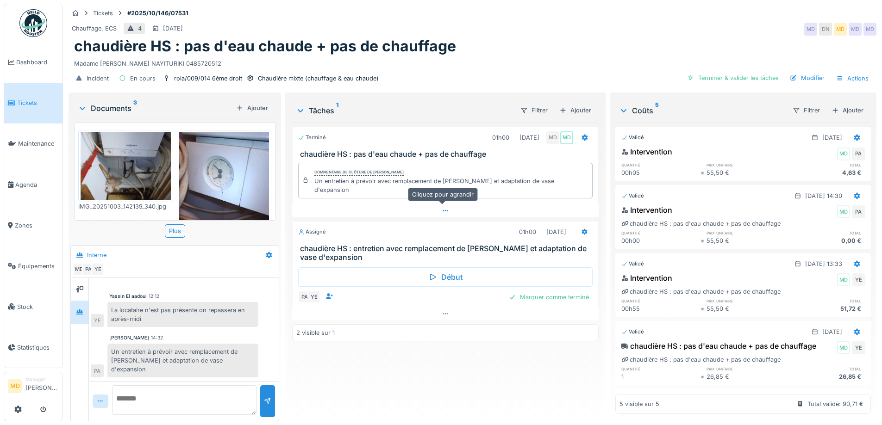
click at [443, 208] on icon at bounding box center [445, 211] width 7 height 6
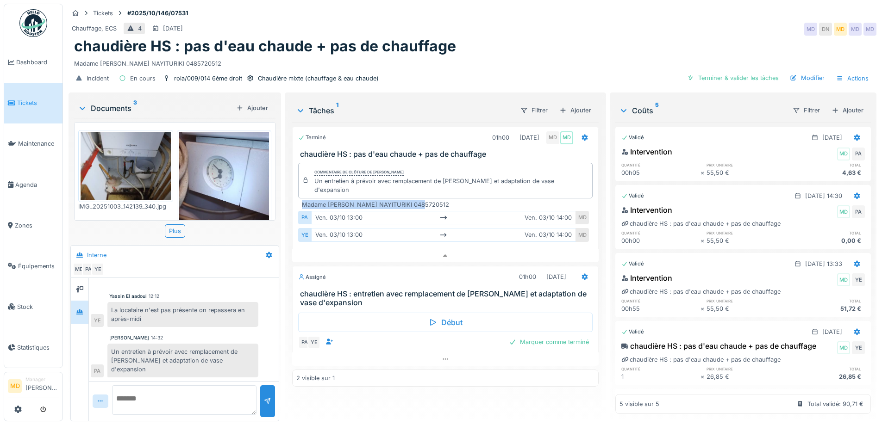
drag, startPoint x: 427, startPoint y: 199, endPoint x: 299, endPoint y: 196, distance: 127.8
click at [299, 200] on div "Madame Donata NAYITURIKI 0485720512 PA ven. 03/10 13:00 ven. 03/10 14:00 MD YE …" at bounding box center [445, 222] width 294 height 45
copy div "Madame Donata NAYITURIKI 0485720512"
click at [581, 274] on icon at bounding box center [584, 277] width 7 height 6
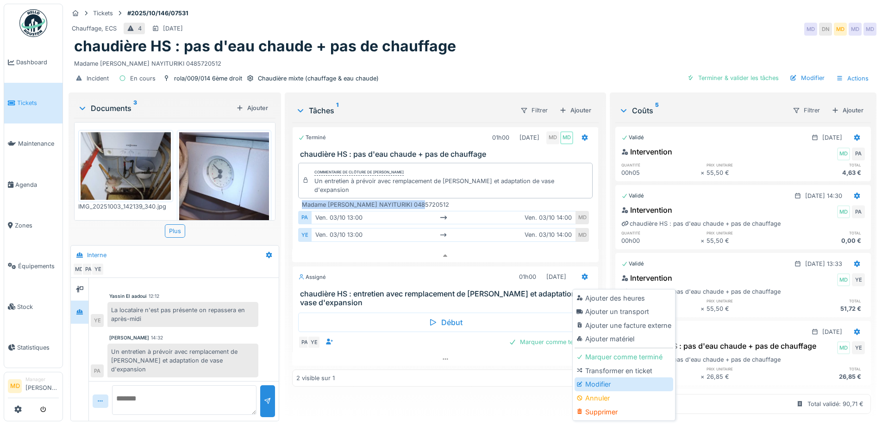
click at [585, 378] on div "Modifier" at bounding box center [623, 385] width 99 height 14
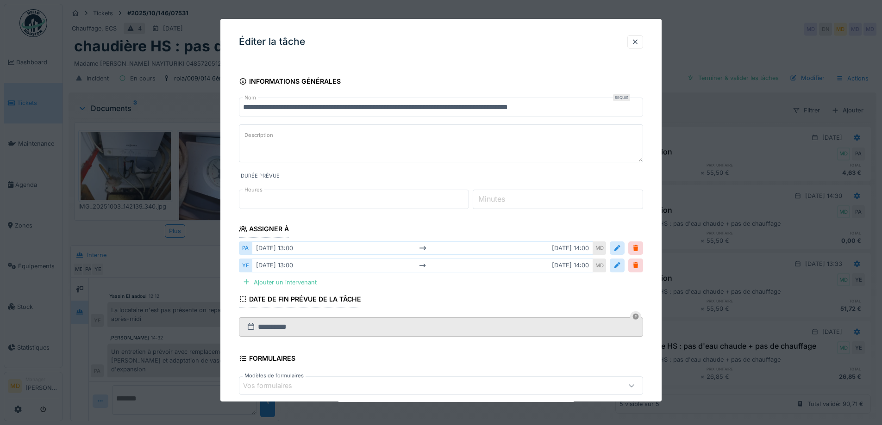
click at [287, 122] on fieldset "**********" at bounding box center [441, 283] width 404 height 420
click at [266, 145] on textarea "Description" at bounding box center [441, 144] width 404 height 38
paste textarea "**********"
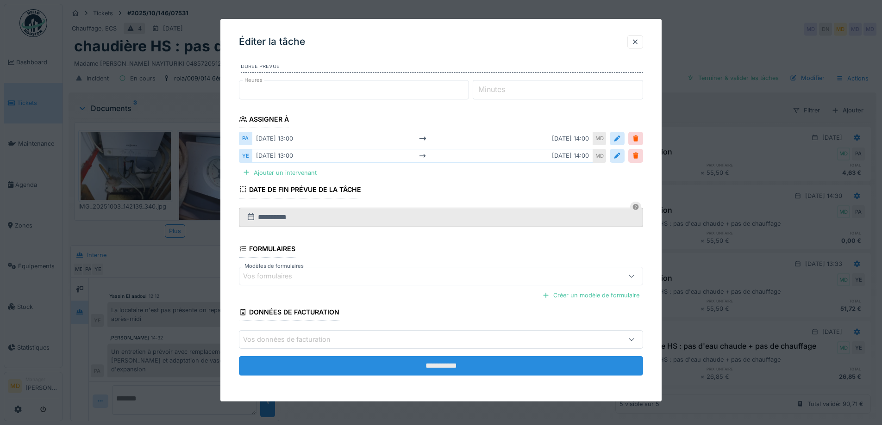
type textarea "**********"
click at [375, 359] on input "**********" at bounding box center [441, 366] width 404 height 19
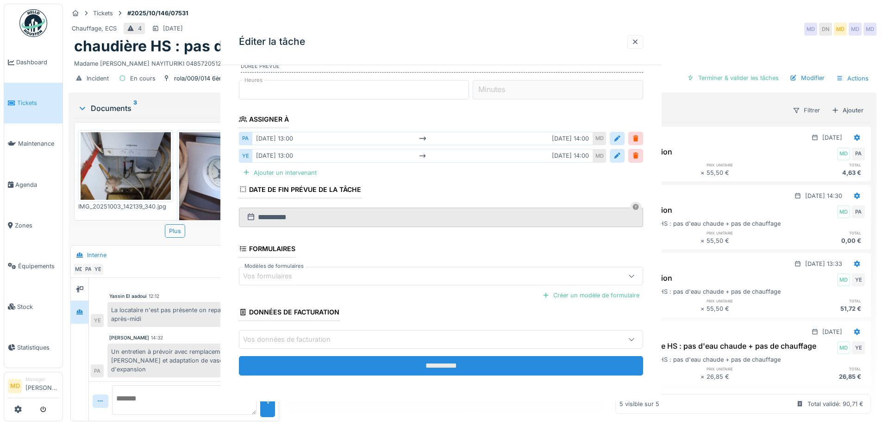
scroll to position [0, 0]
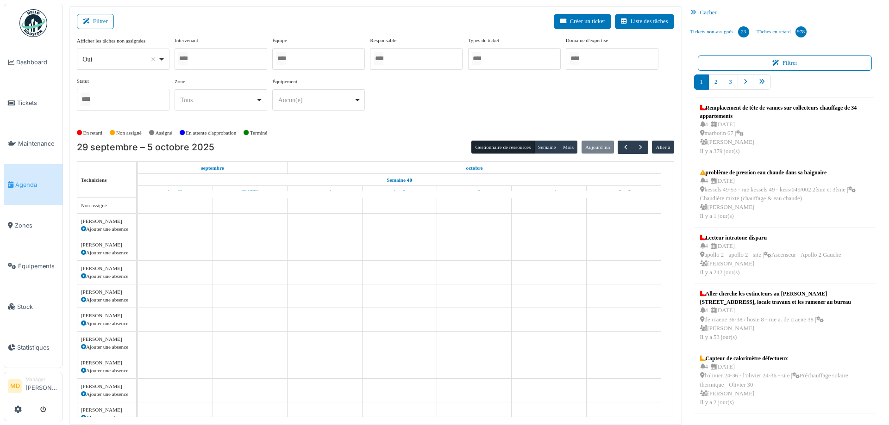
click at [90, 20] on icon at bounding box center [88, 22] width 10 height 6
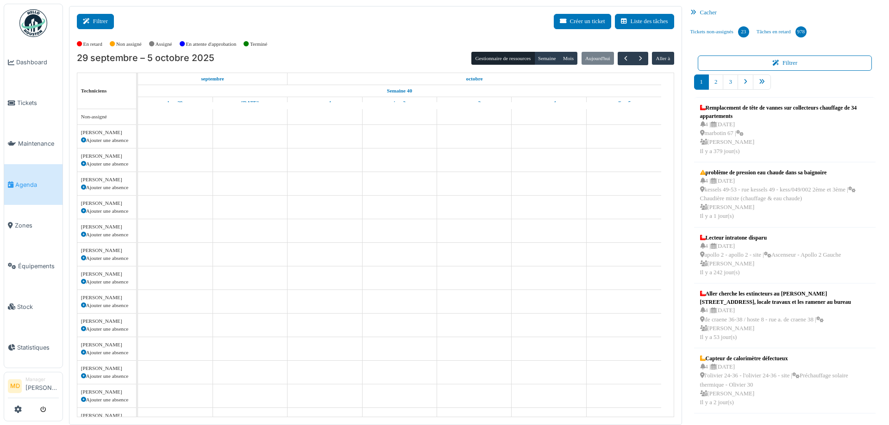
click at [97, 16] on button "Filtrer" at bounding box center [95, 21] width 37 height 15
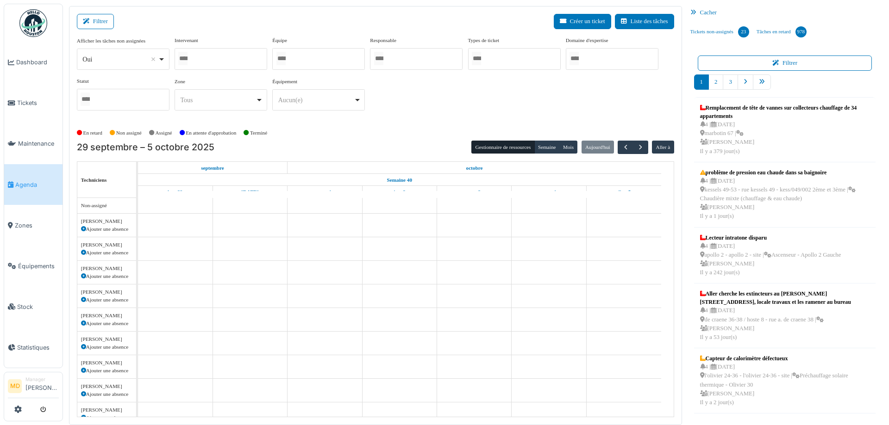
click at [195, 55] on div at bounding box center [220, 59] width 93 height 22
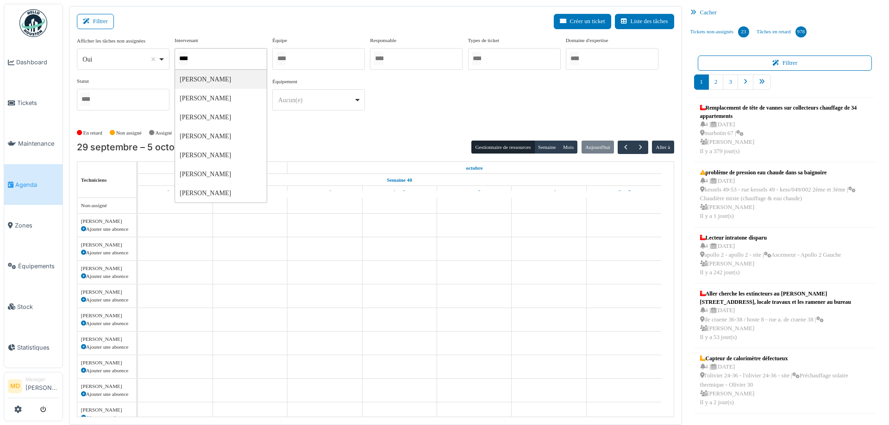
type input "*****"
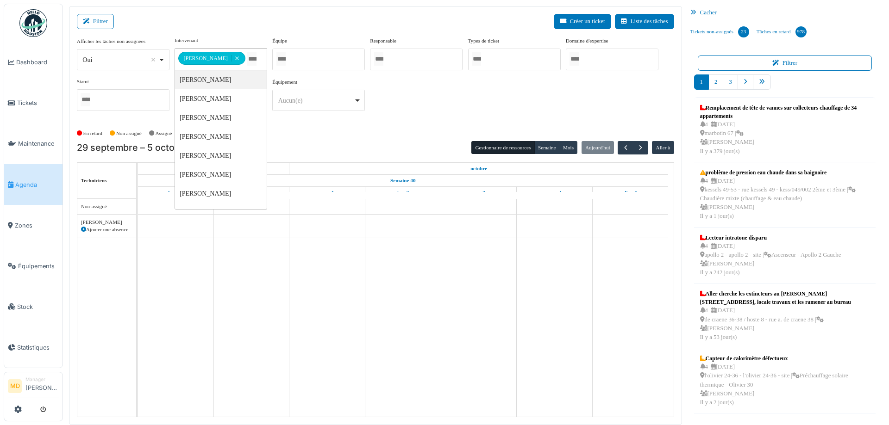
click at [433, 84] on div "**********" at bounding box center [375, 78] width 597 height 82
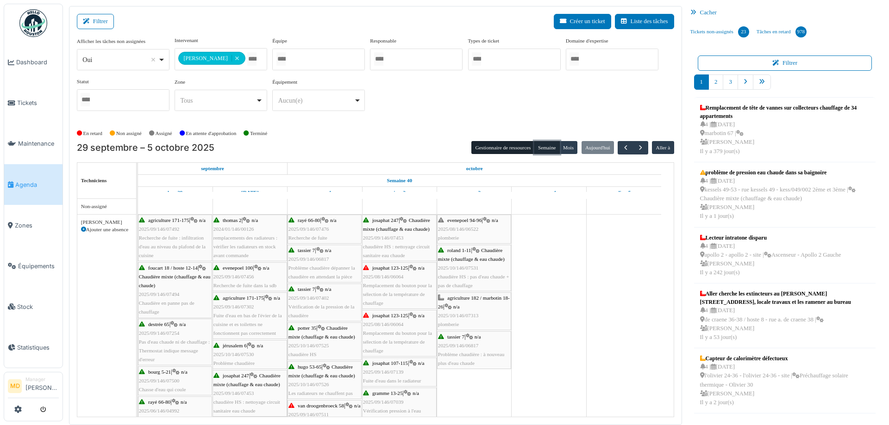
click at [545, 141] on button "Semaine" at bounding box center [546, 147] width 25 height 13
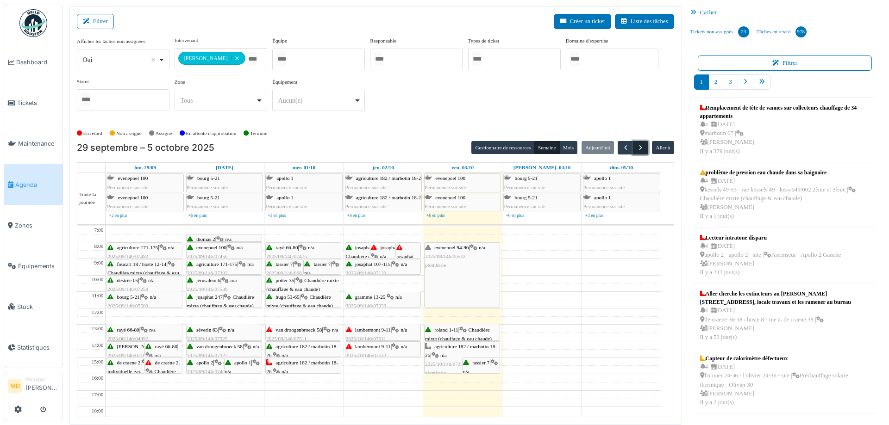
click at [637, 149] on span "button" at bounding box center [640, 148] width 8 height 8
